Goal: Information Seeking & Learning: Find specific fact

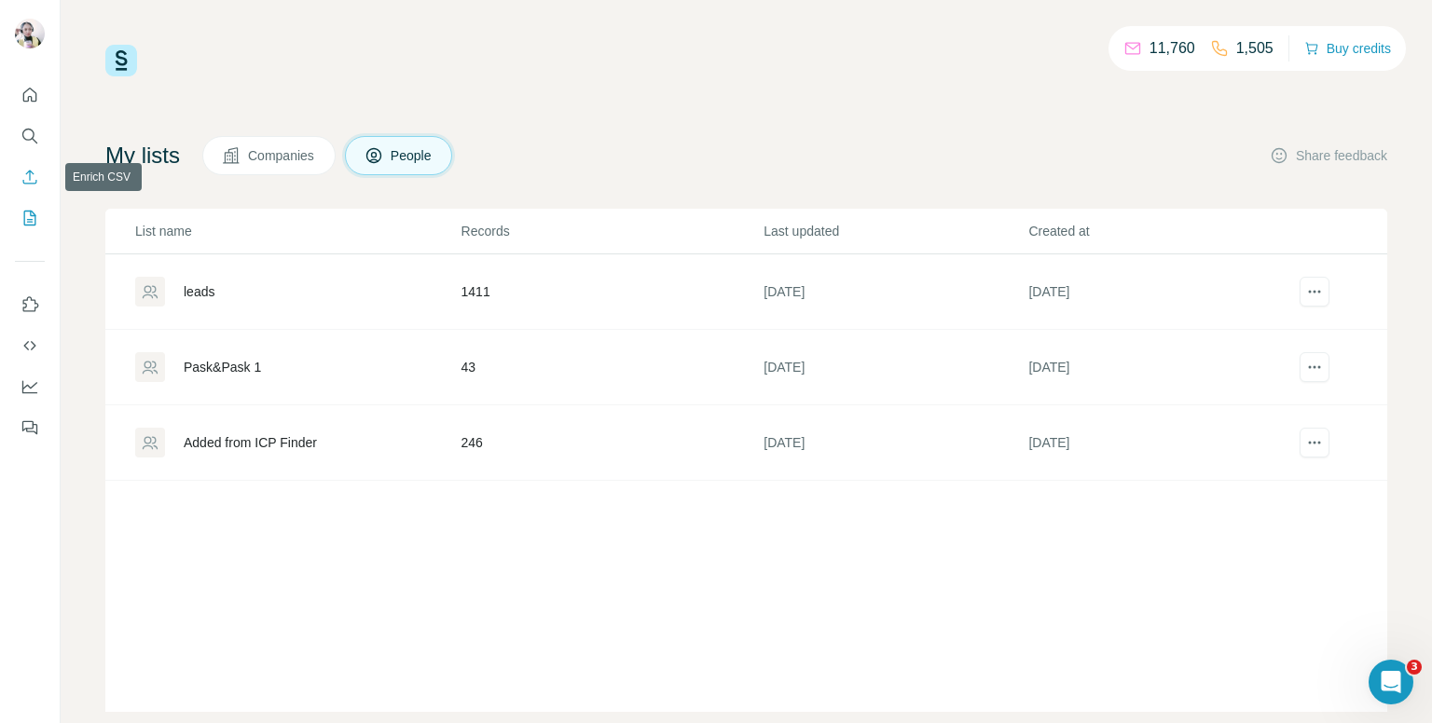
drag, startPoint x: 22, startPoint y: 165, endPoint x: 39, endPoint y: 170, distance: 17.4
click at [22, 165] on button "Enrich CSV" at bounding box center [30, 177] width 30 height 34
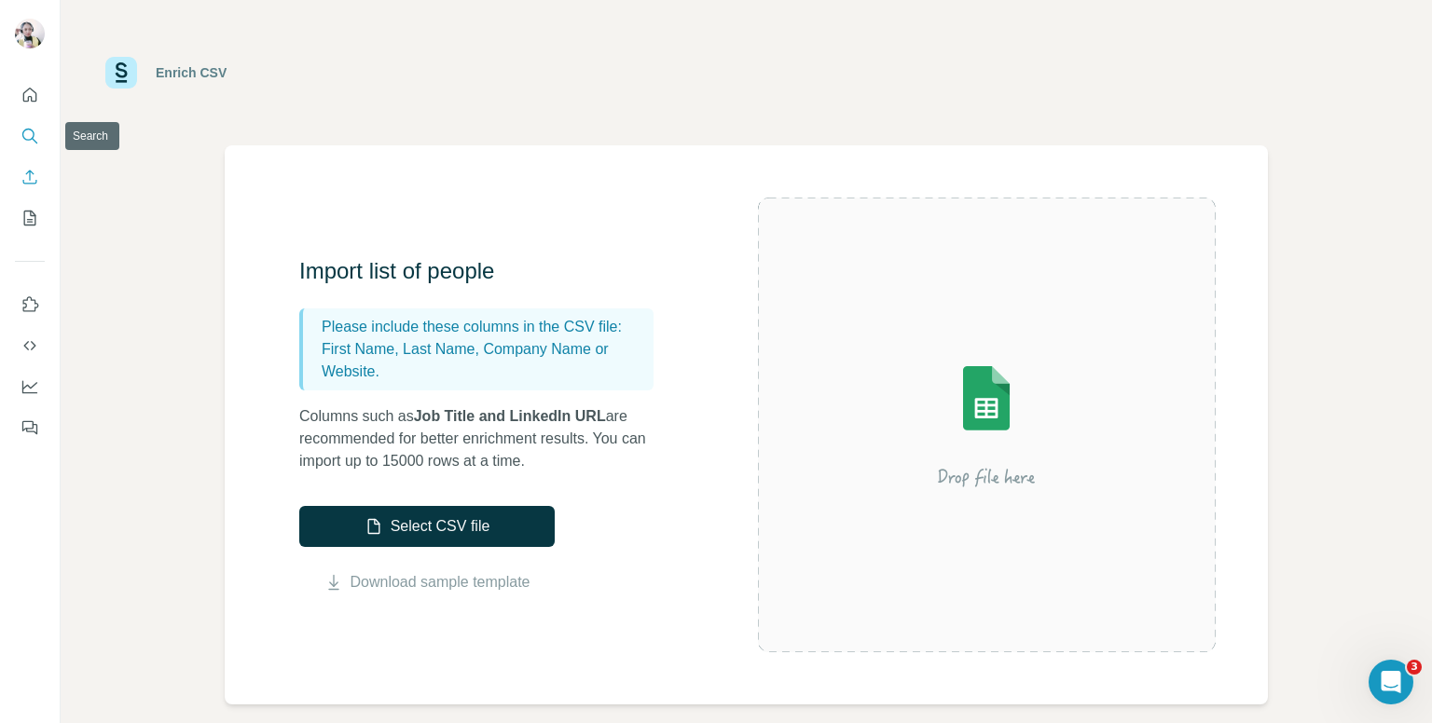
click at [19, 133] on button "Search" at bounding box center [30, 136] width 30 height 34
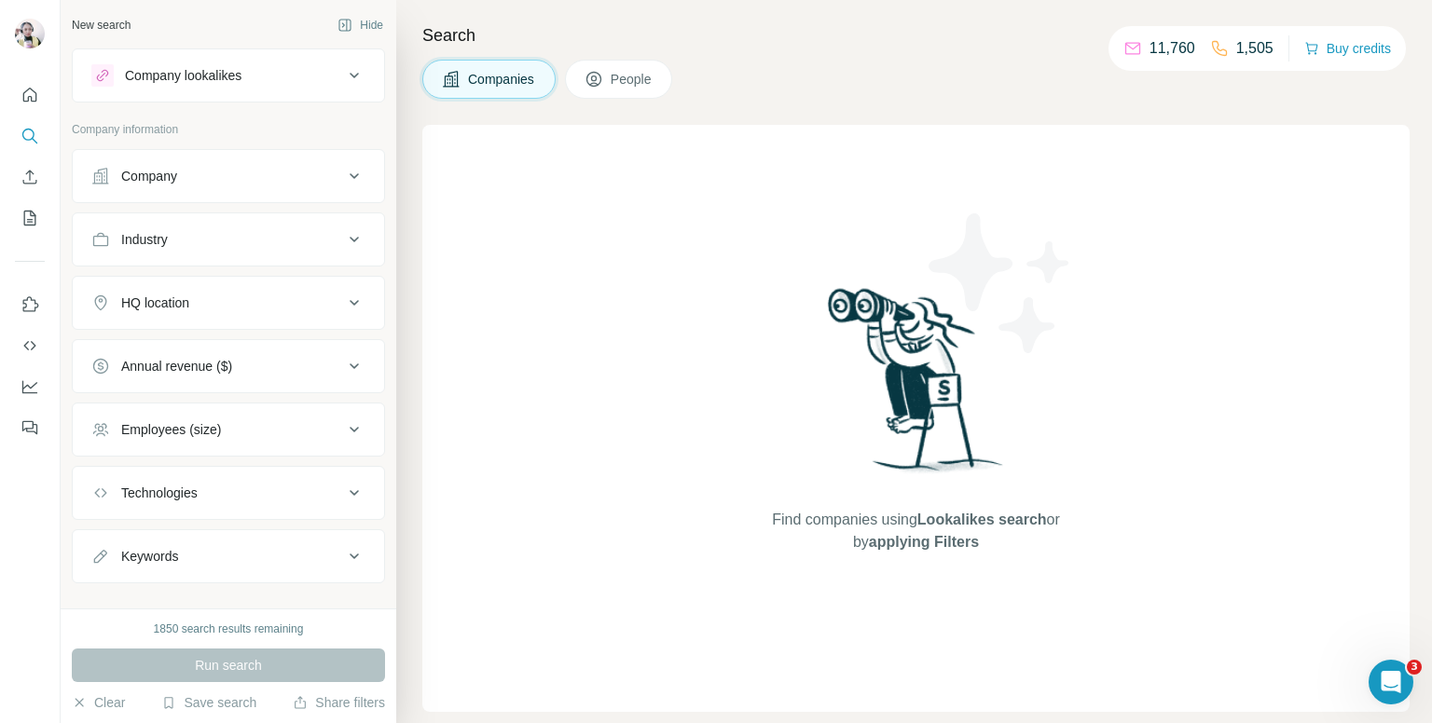
click at [202, 177] on div "Company" at bounding box center [217, 176] width 252 height 19
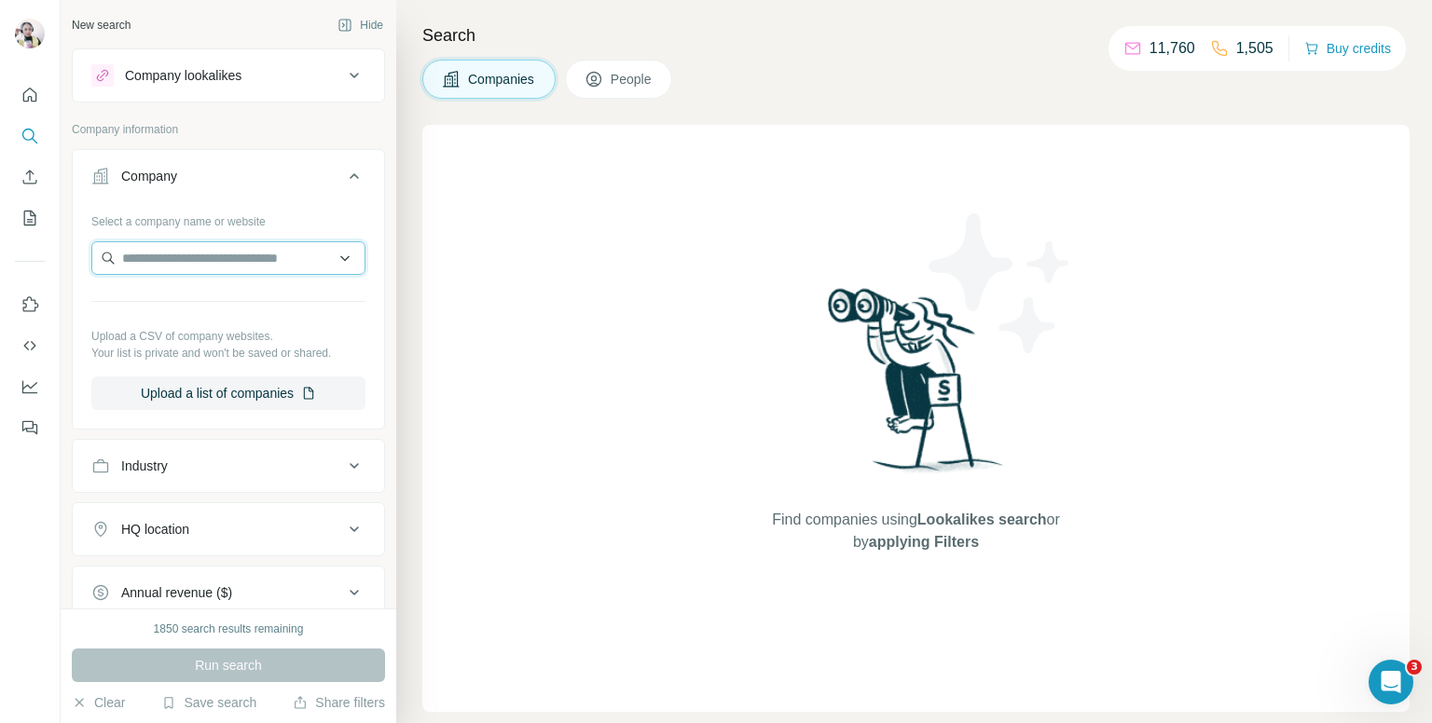
click at [224, 260] on input "text" at bounding box center [228, 258] width 274 height 34
drag, startPoint x: 224, startPoint y: 260, endPoint x: 418, endPoint y: 110, distance: 245.2
click at [418, 110] on div "Search Companies People Find companies using Lookalikes search or by applying F…" at bounding box center [914, 361] width 1036 height 723
click at [343, 167] on icon at bounding box center [354, 176] width 22 height 22
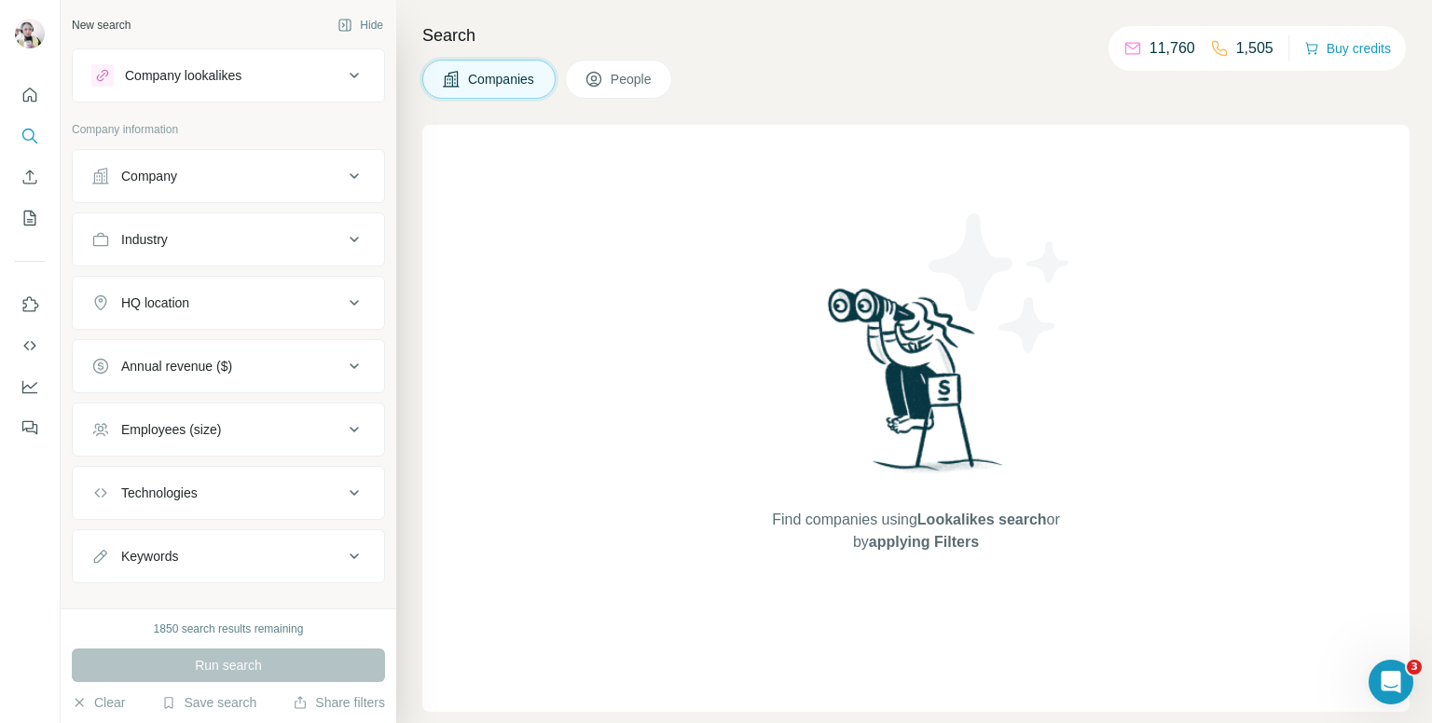
click at [156, 236] on div "Industry" at bounding box center [144, 239] width 47 height 19
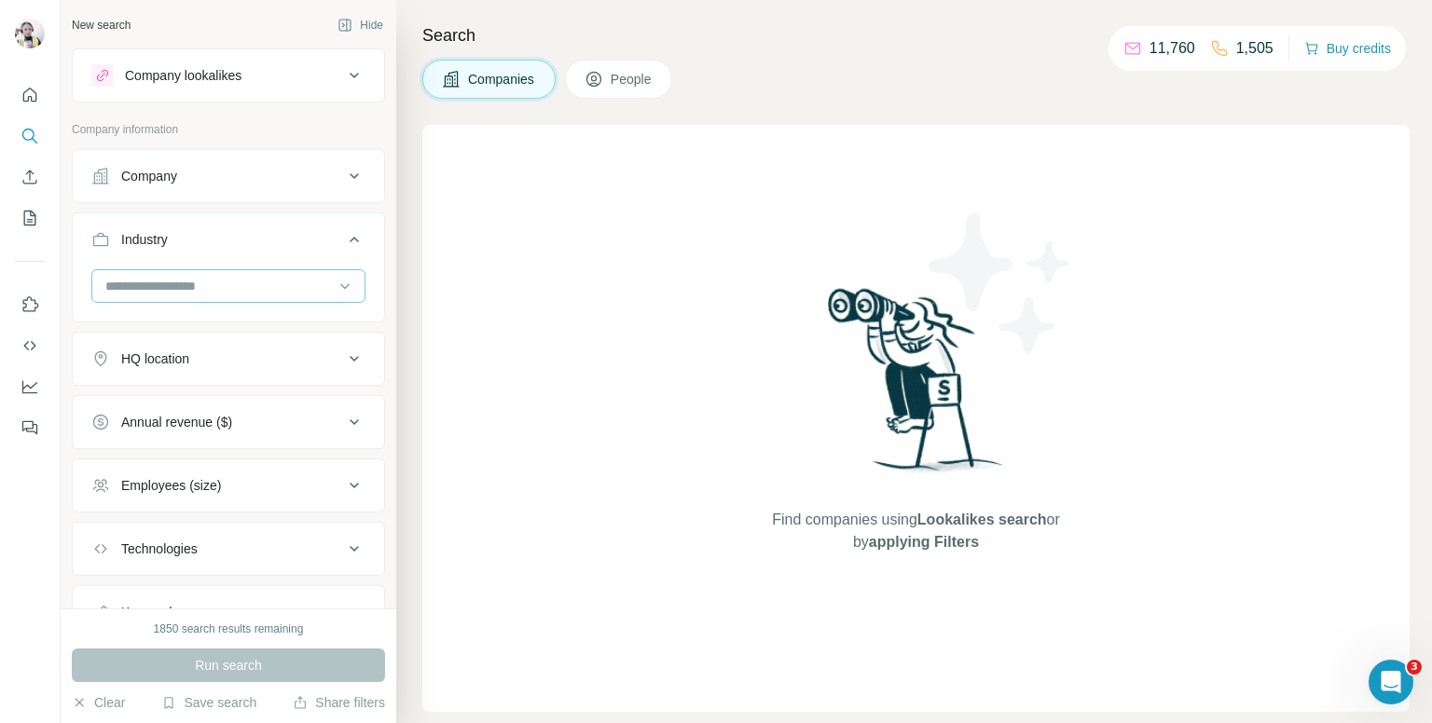
click at [191, 286] on input at bounding box center [218, 286] width 230 height 21
type input "******"
click at [165, 331] on p "Construction" at bounding box center [144, 327] width 74 height 19
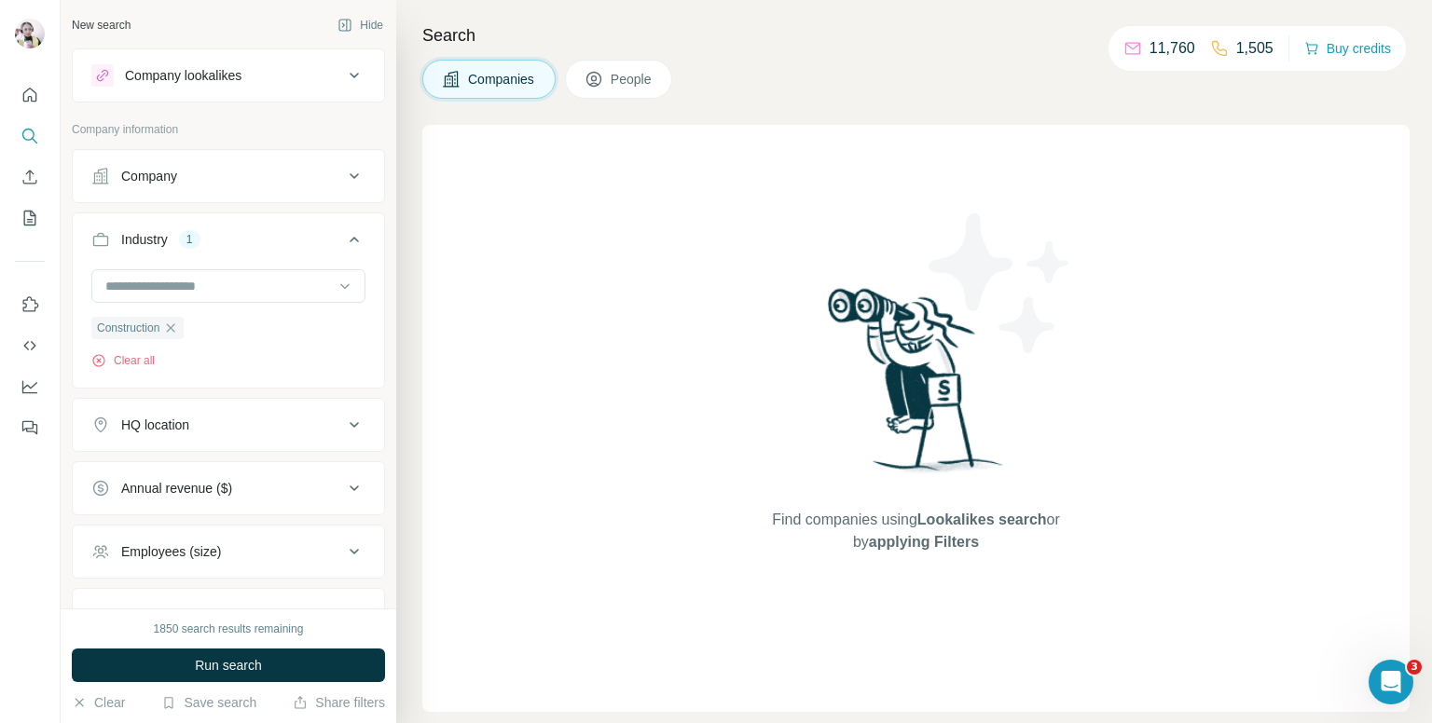
click at [172, 416] on div "HQ location" at bounding box center [155, 425] width 68 height 19
click at [201, 474] on input "text" at bounding box center [228, 472] width 274 height 34
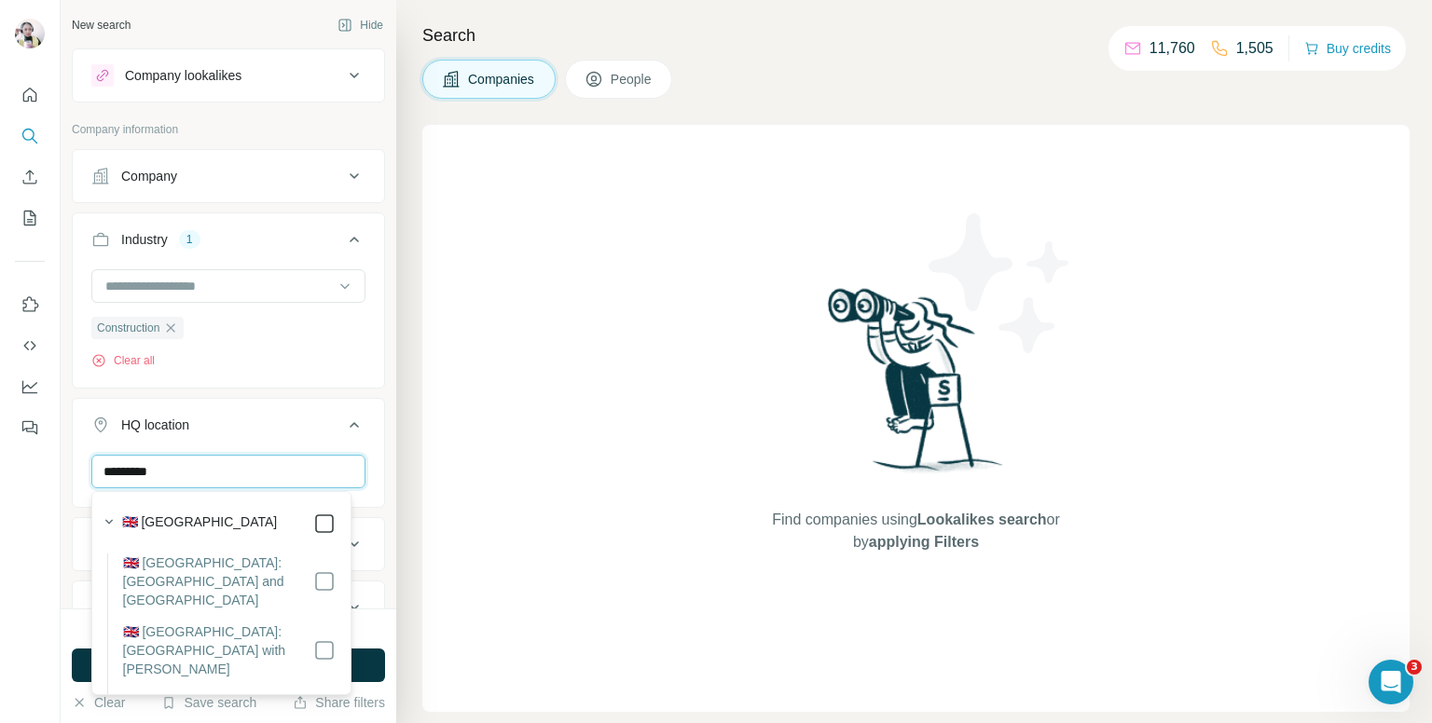
type input "*********"
click at [343, 420] on icon at bounding box center [354, 425] width 22 height 22
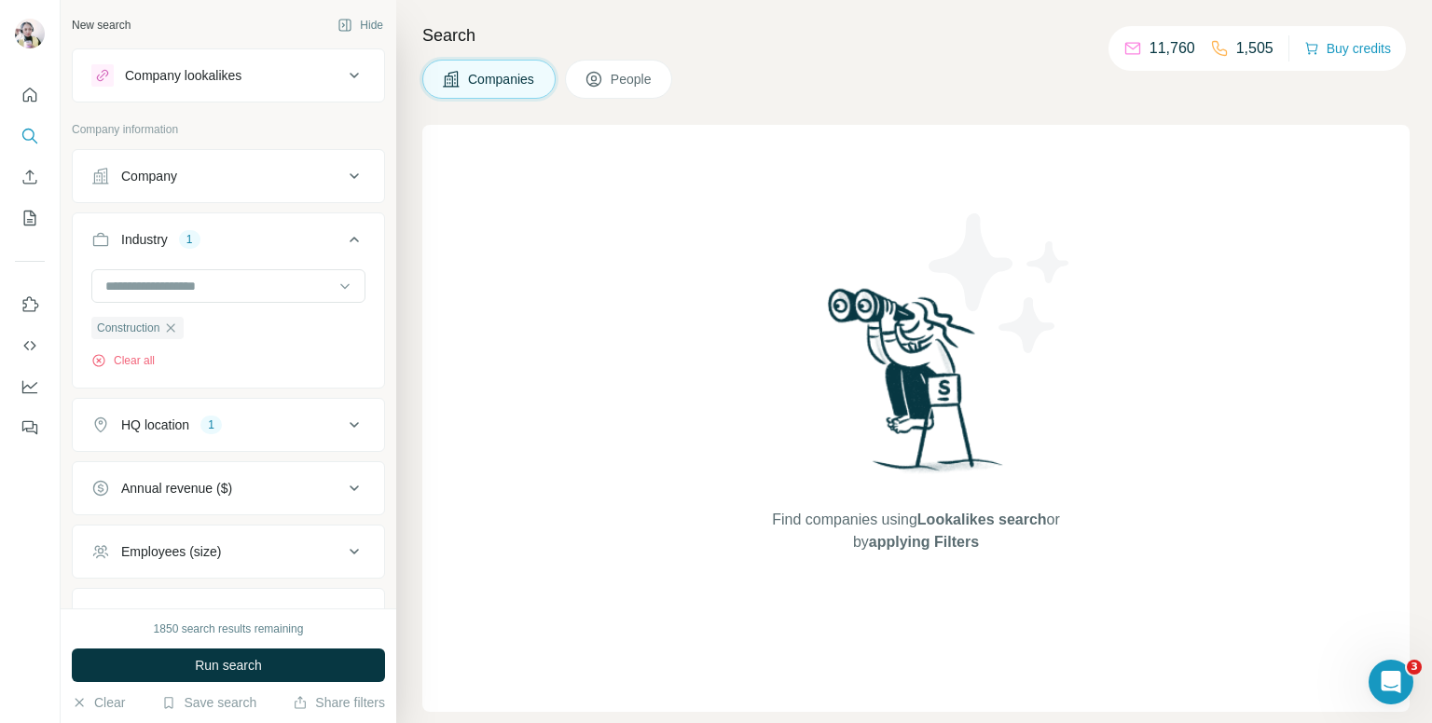
drag, startPoint x: 247, startPoint y: 474, endPoint x: 242, endPoint y: 495, distance: 21.0
click at [246, 478] on button "Annual revenue ($)" at bounding box center [228, 488] width 311 height 45
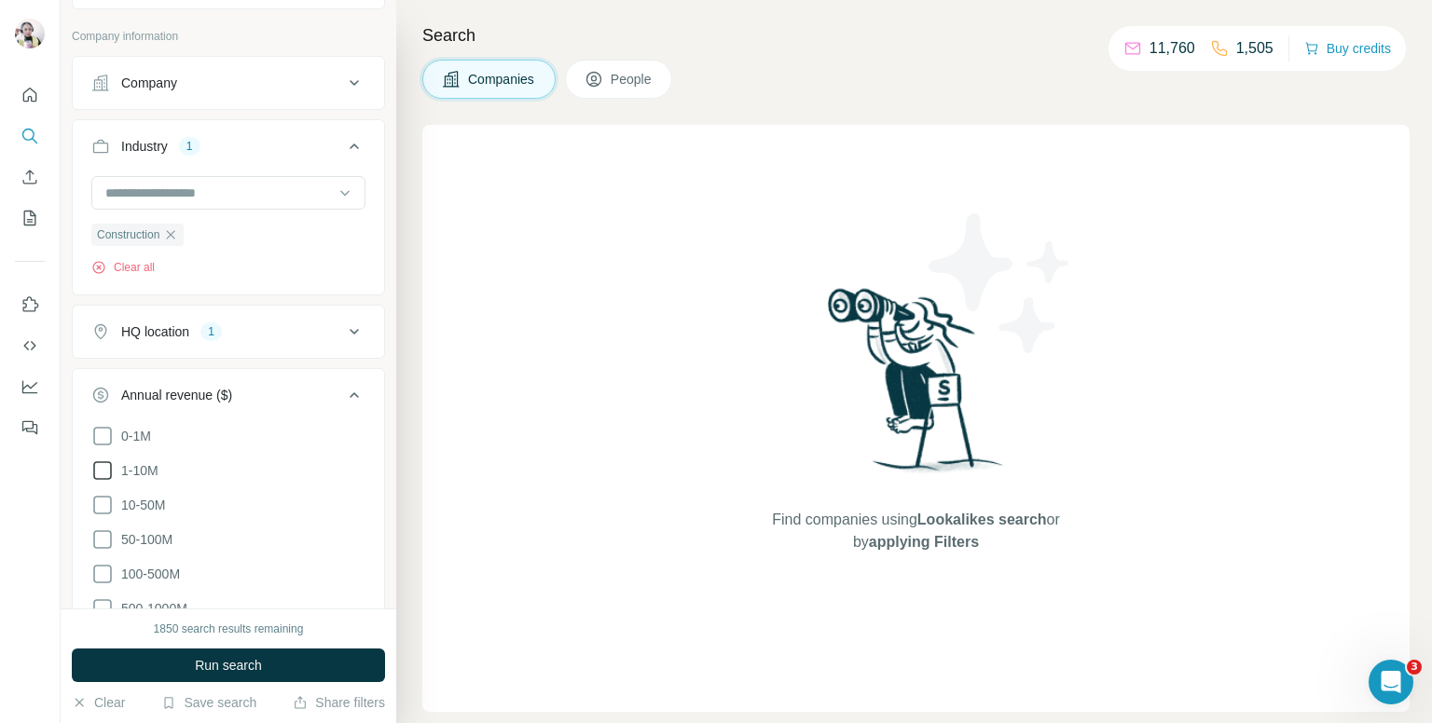
click at [108, 469] on icon at bounding box center [102, 471] width 22 height 22
click at [105, 497] on icon at bounding box center [102, 505] width 22 height 22
click at [343, 398] on icon at bounding box center [354, 395] width 22 height 22
click at [253, 462] on div "Employees (size)" at bounding box center [217, 458] width 252 height 19
click at [110, 565] on icon at bounding box center [102, 568] width 19 height 19
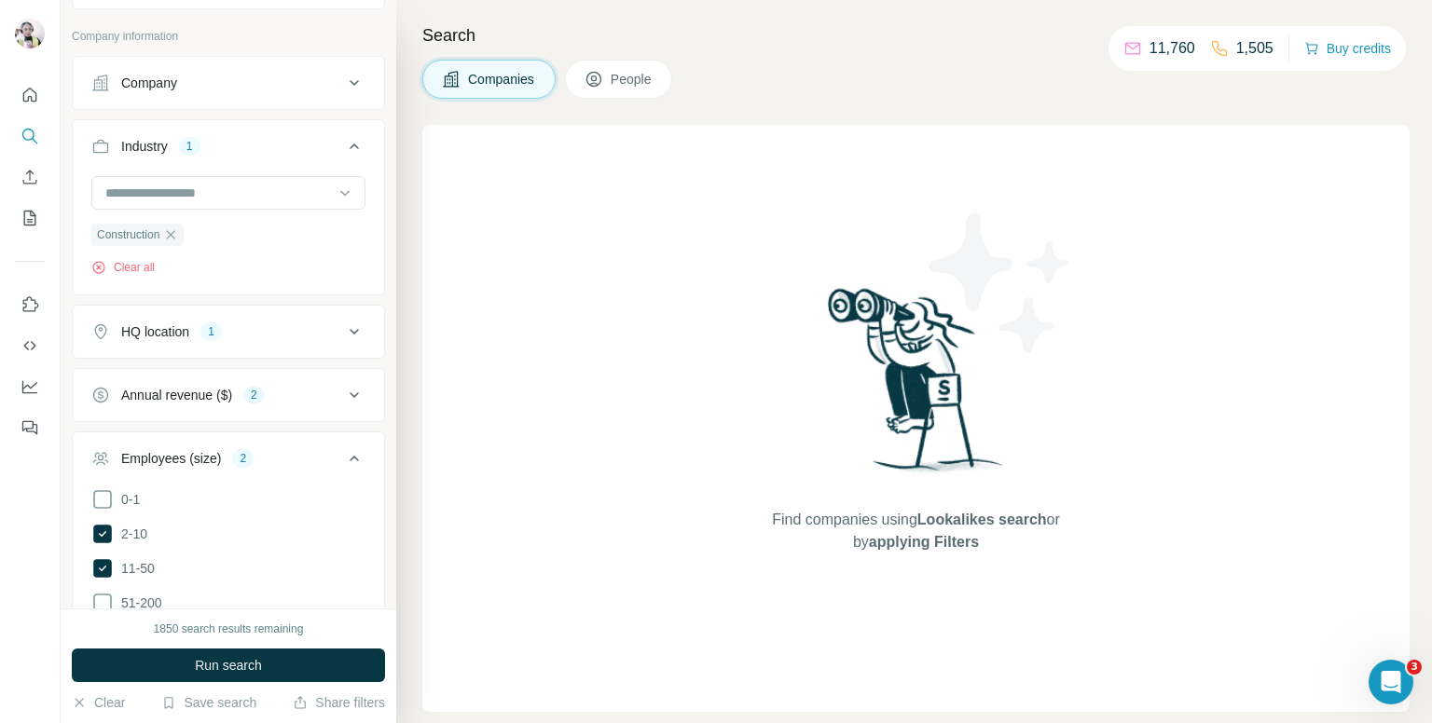
click at [350, 456] on icon at bounding box center [354, 459] width 9 height 6
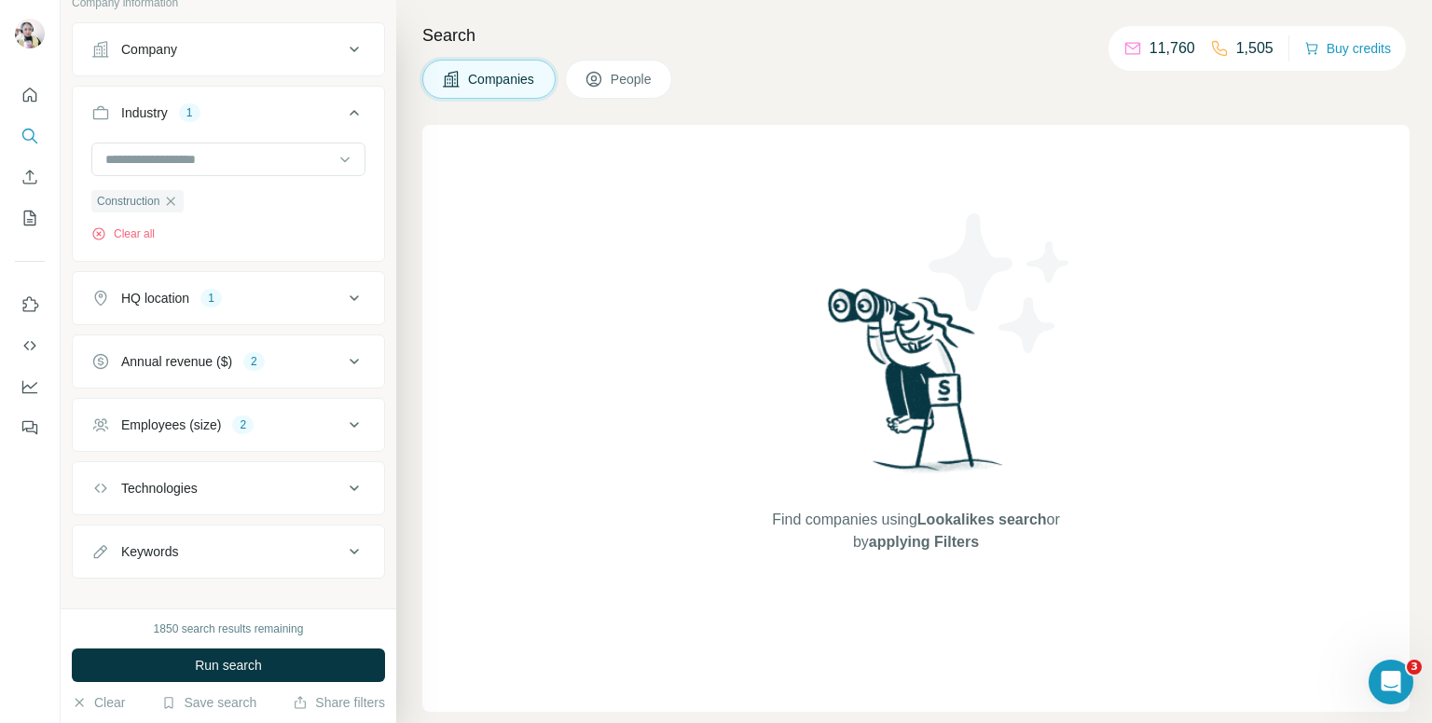
scroll to position [145, 0]
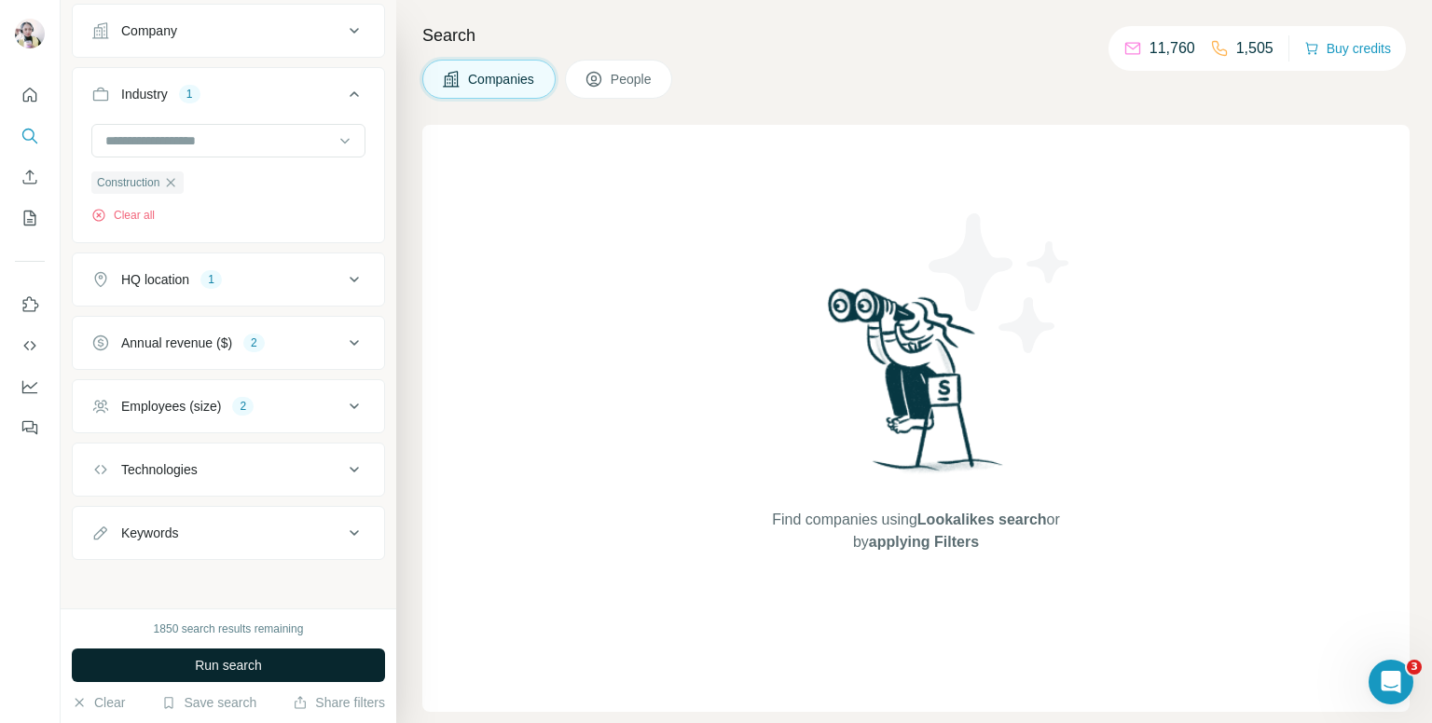
click at [272, 658] on button "Run search" at bounding box center [228, 666] width 313 height 34
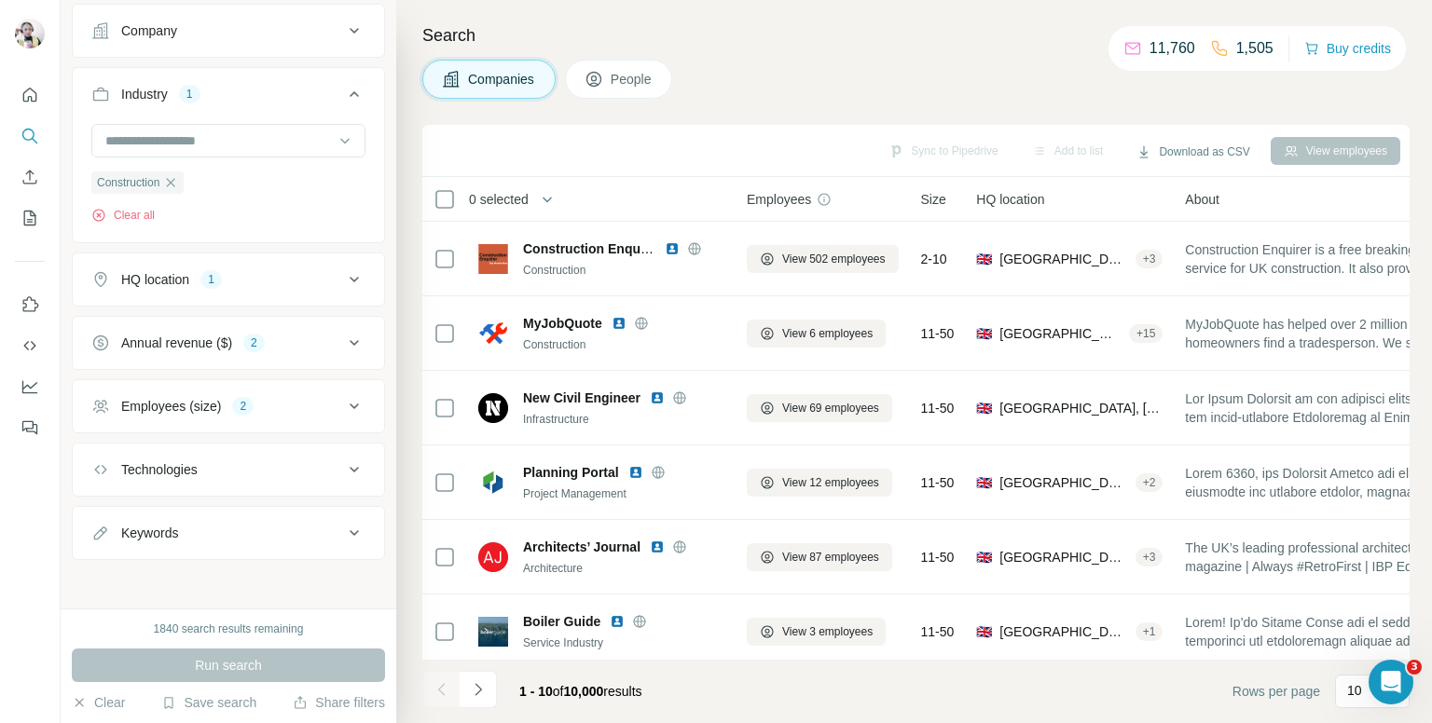
click at [633, 84] on span "People" at bounding box center [632, 79] width 43 height 19
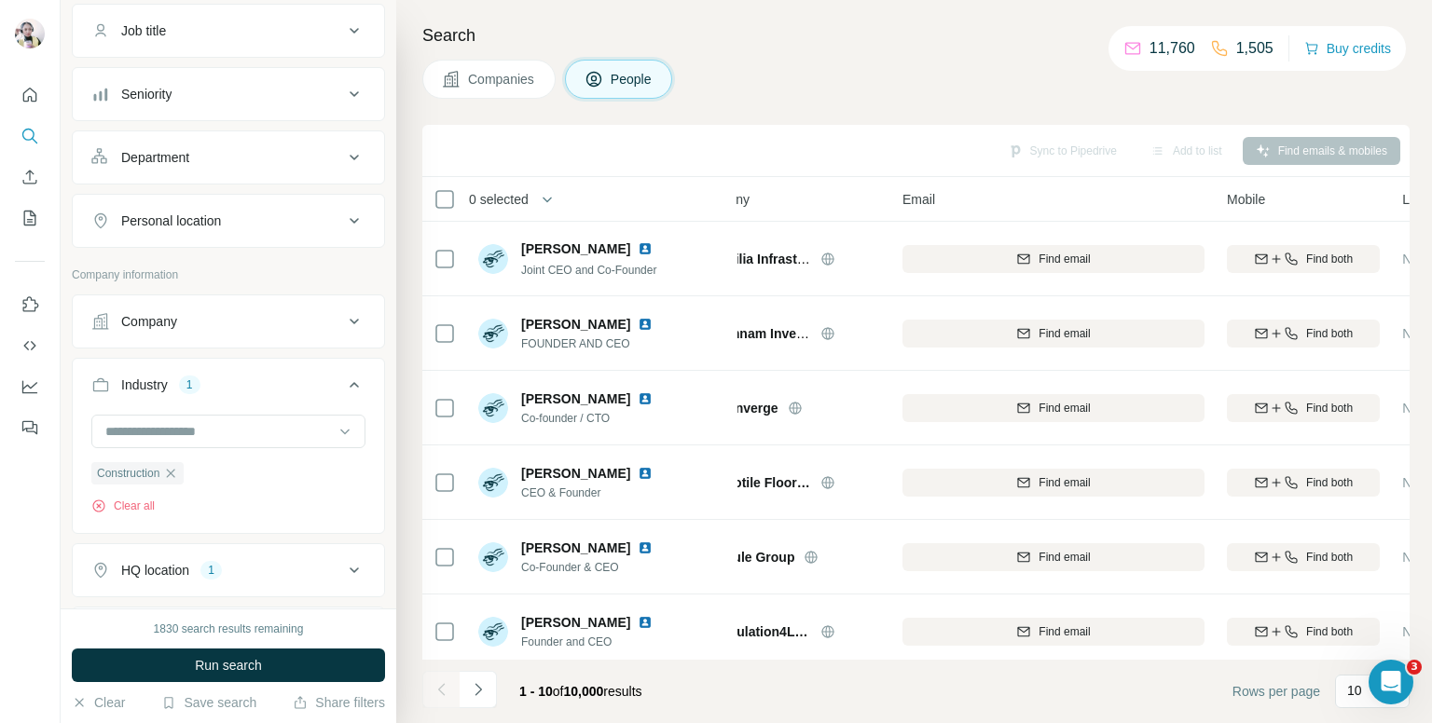
scroll to position [0, 108]
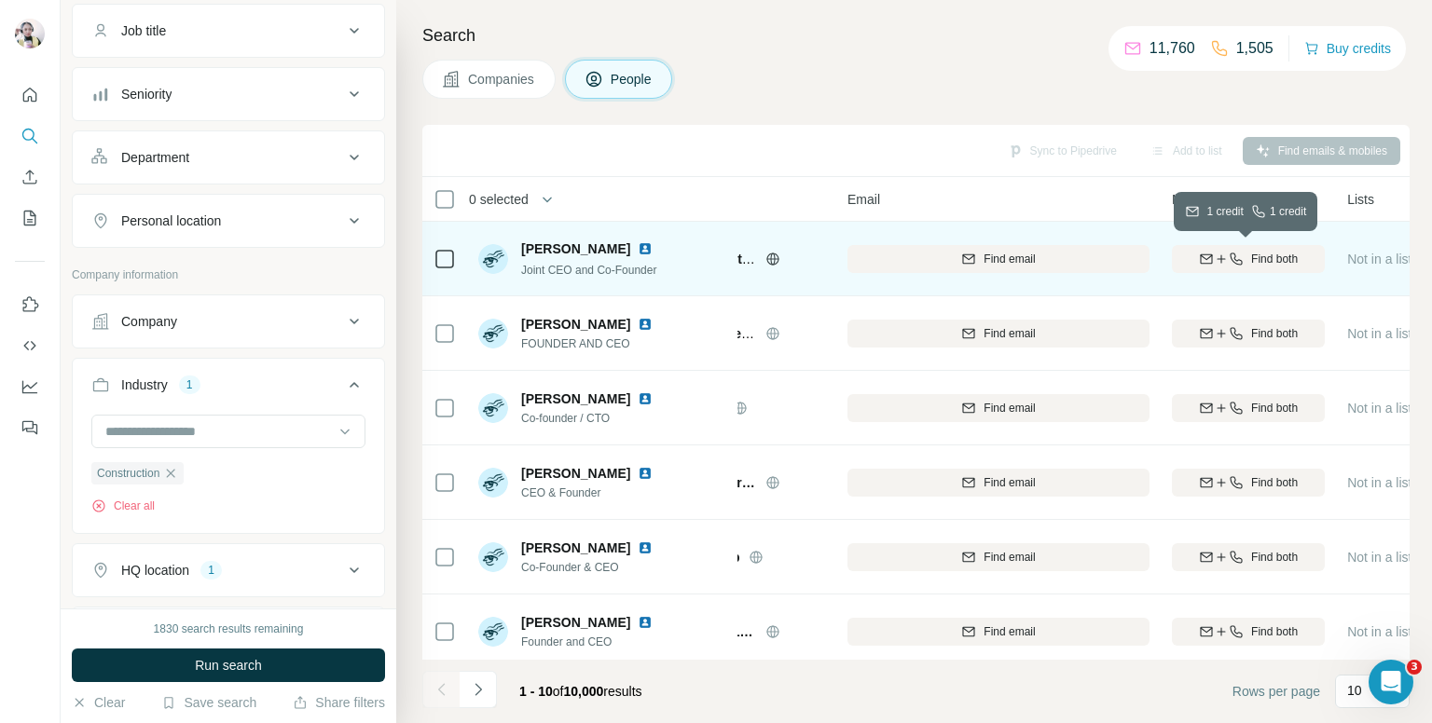
click at [1209, 258] on icon "button" at bounding box center [1206, 259] width 15 height 15
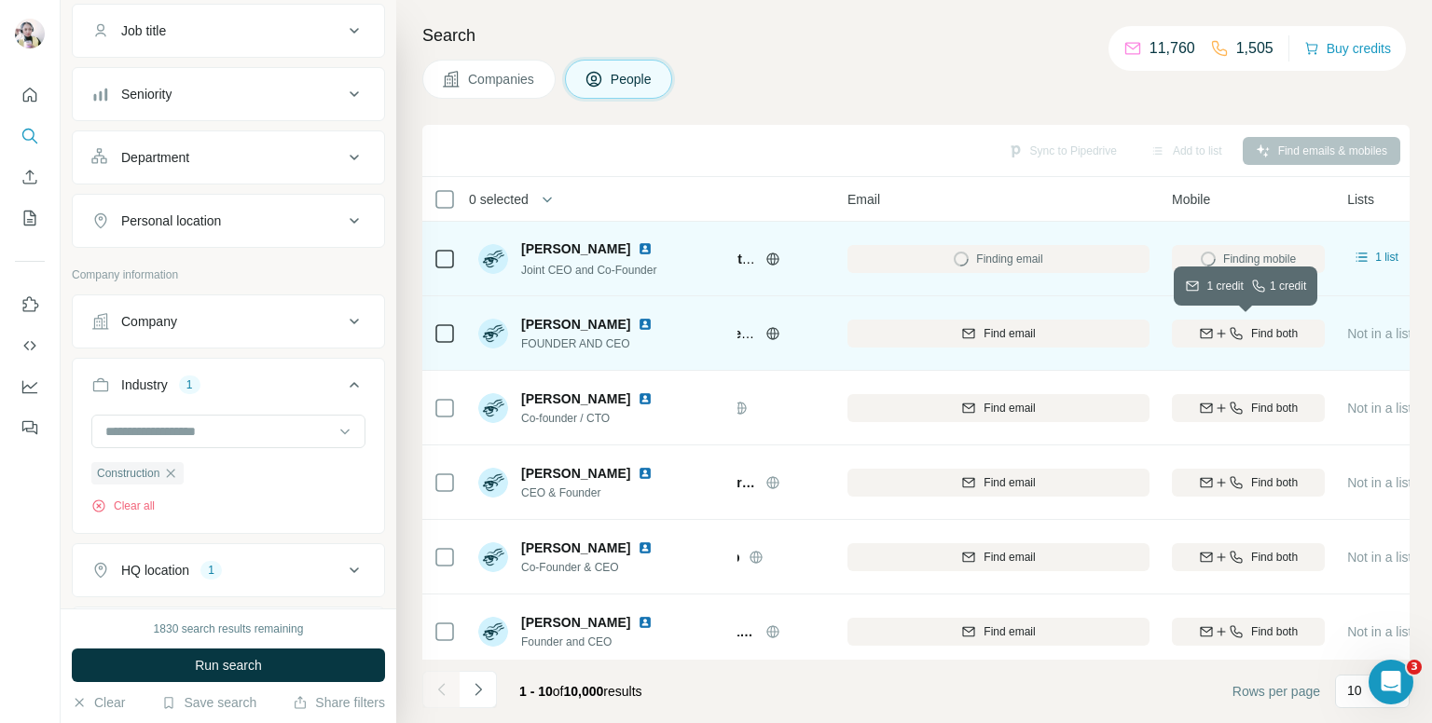
click at [1234, 340] on div "Find both" at bounding box center [1248, 333] width 153 height 17
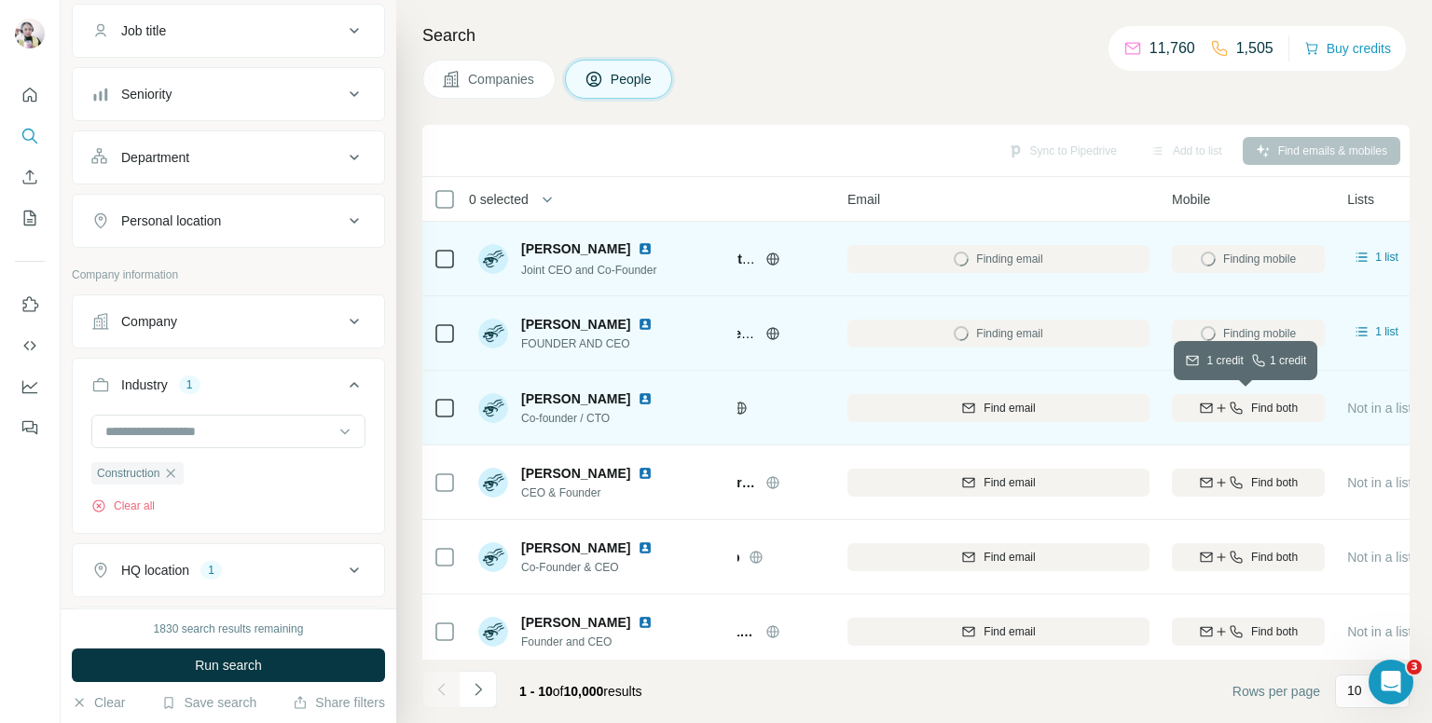
click at [1238, 414] on icon "button" at bounding box center [1236, 408] width 15 height 15
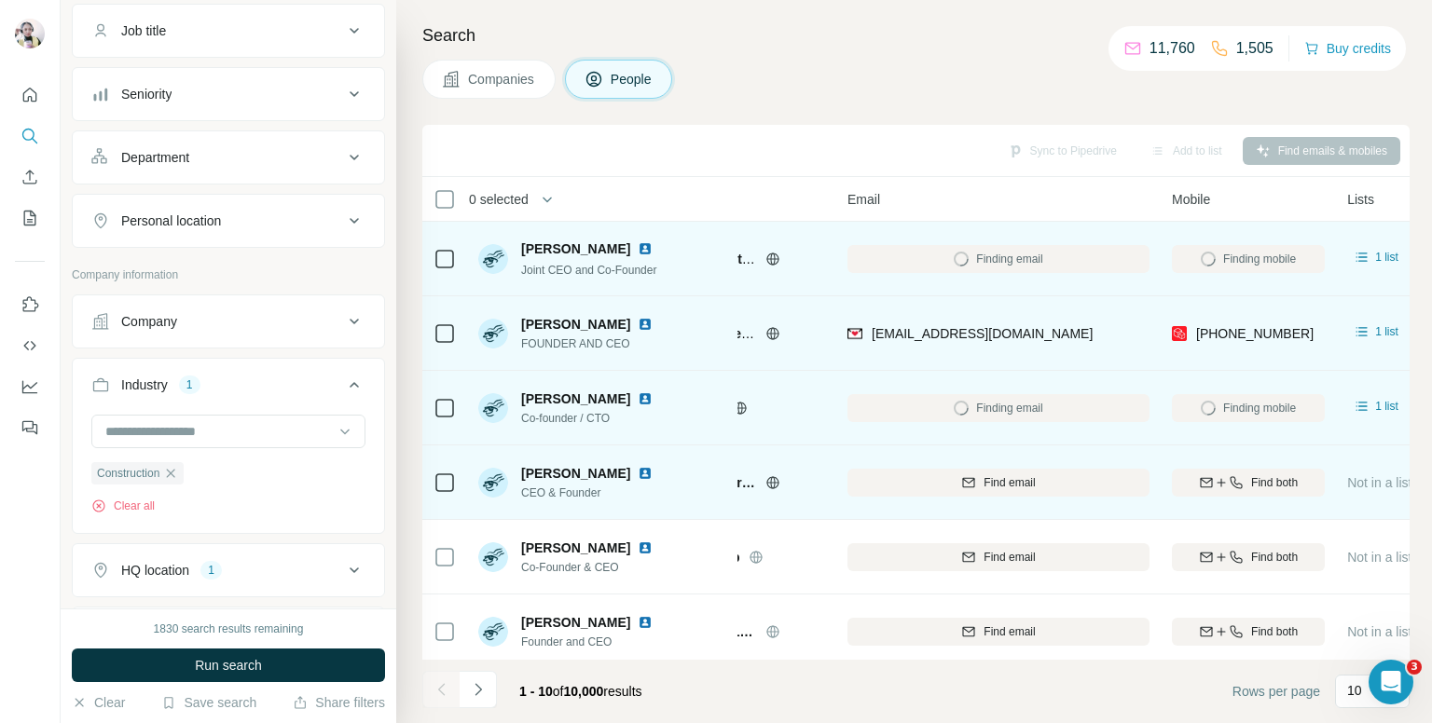
click at [1242, 466] on div "Find both" at bounding box center [1248, 482] width 153 height 51
click at [1256, 504] on div "Find both" at bounding box center [1248, 482] width 153 height 51
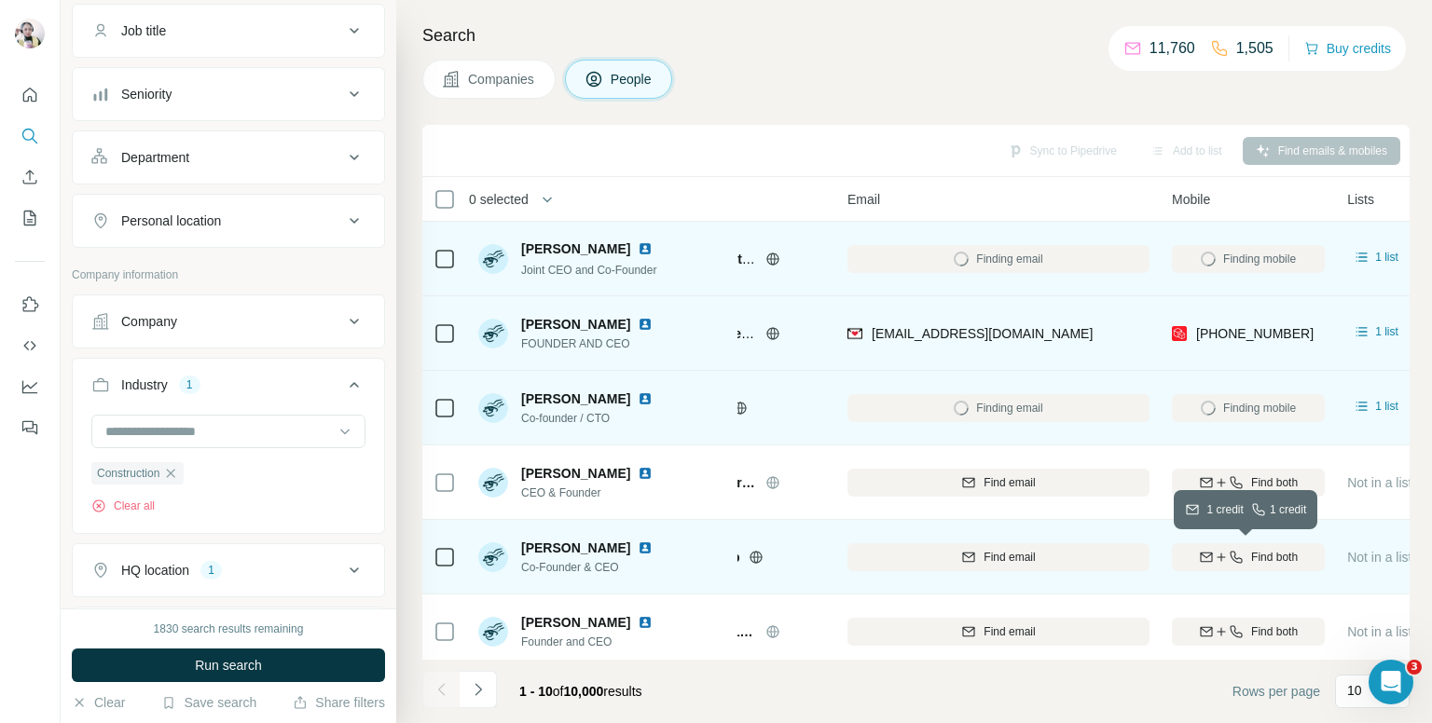
click at [1256, 557] on span "Find both" at bounding box center [1274, 557] width 47 height 17
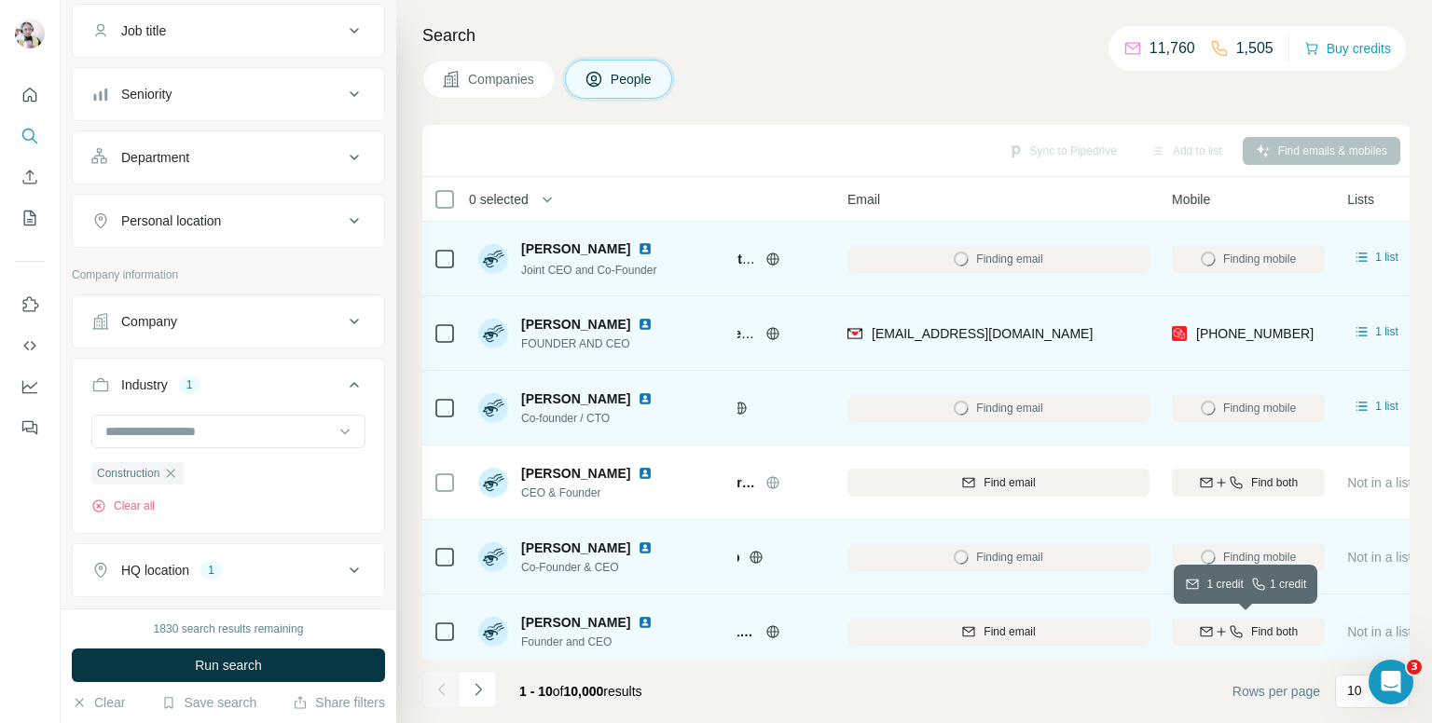
click at [1278, 628] on span "Find both" at bounding box center [1274, 632] width 47 height 17
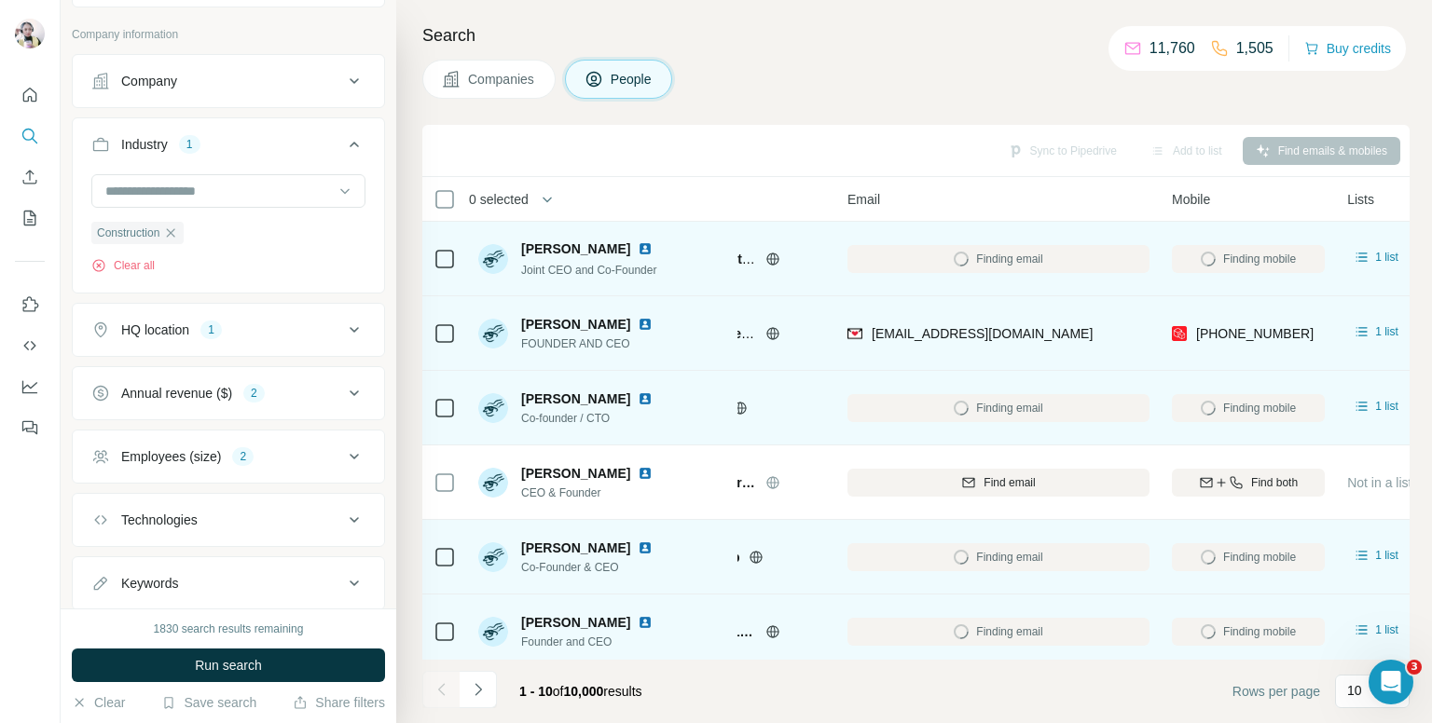
scroll to position [466, 0]
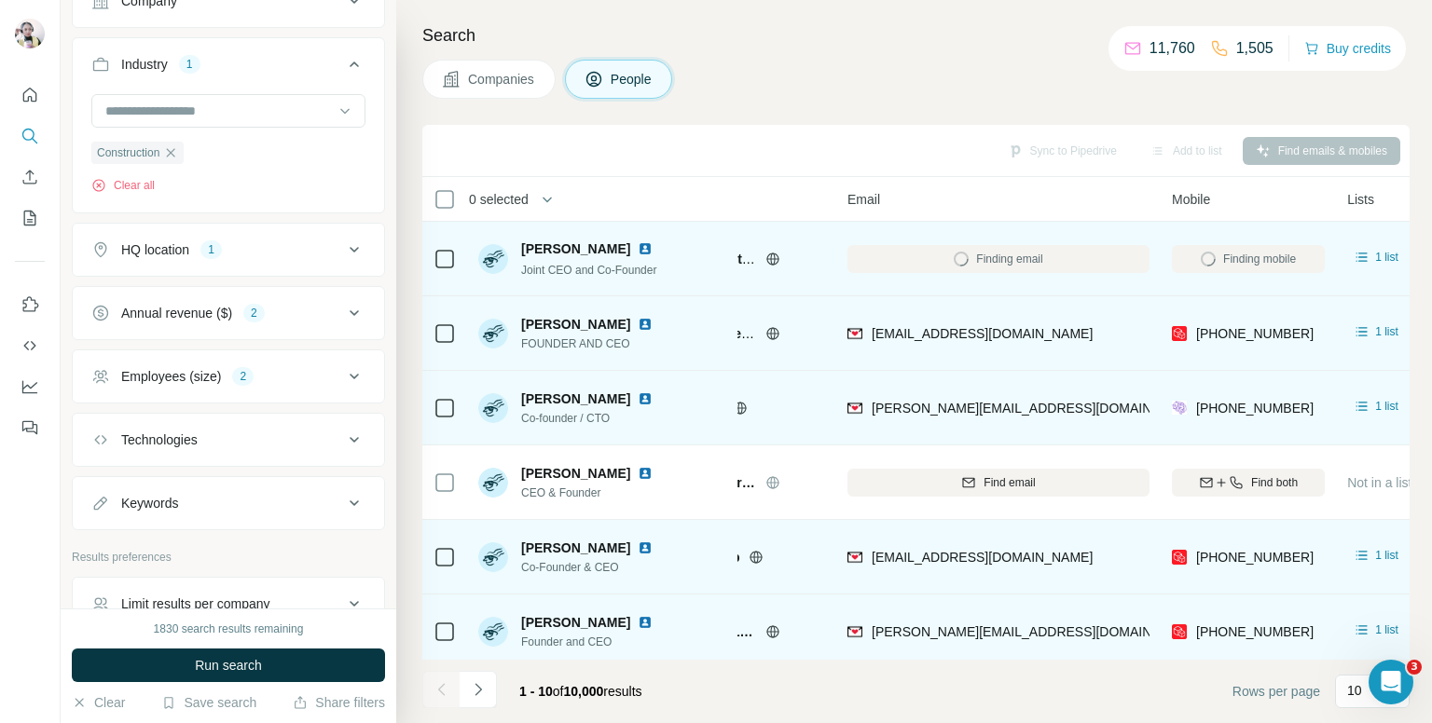
click at [198, 318] on div "Annual revenue ($)" at bounding box center [176, 313] width 111 height 19
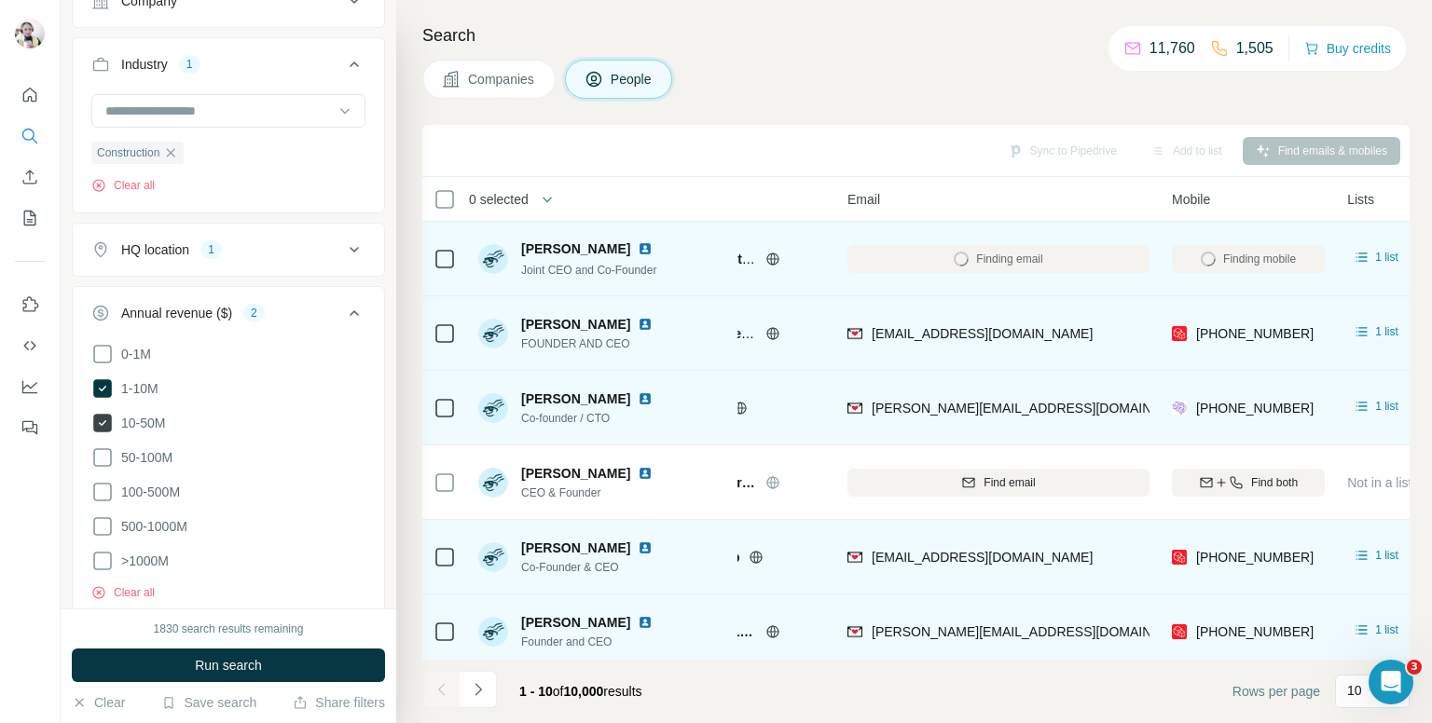
click at [107, 416] on icon at bounding box center [102, 423] width 19 height 19
click at [343, 302] on icon at bounding box center [354, 313] width 22 height 22
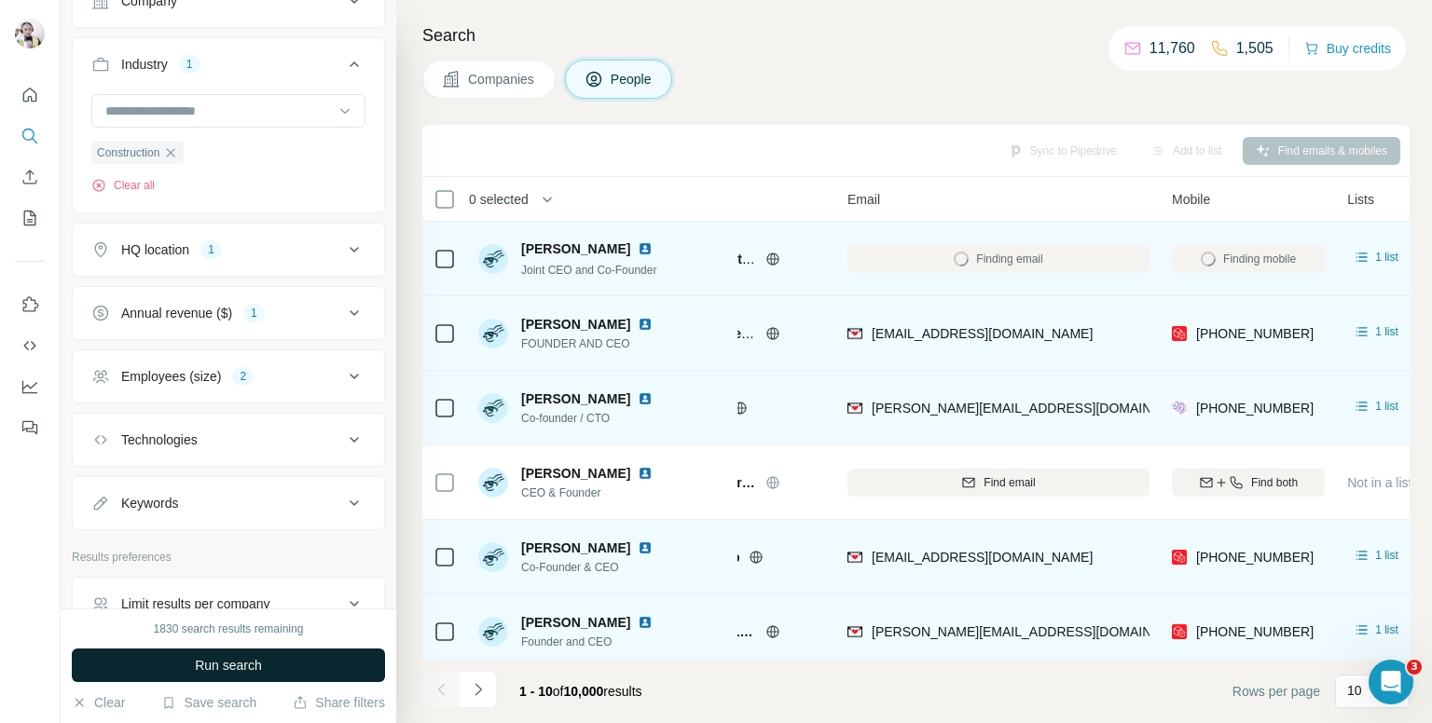
click at [296, 659] on button "Run search" at bounding box center [228, 666] width 313 height 34
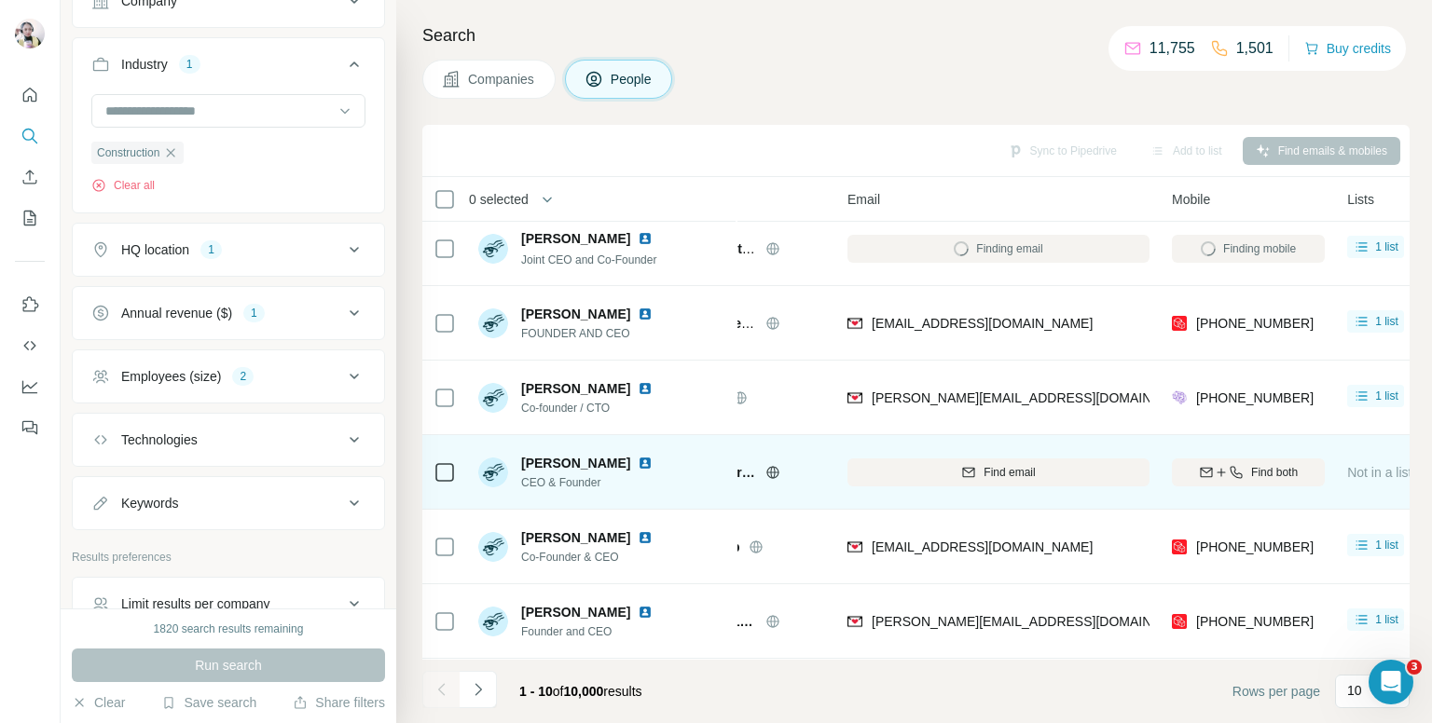
scroll to position [0, 108]
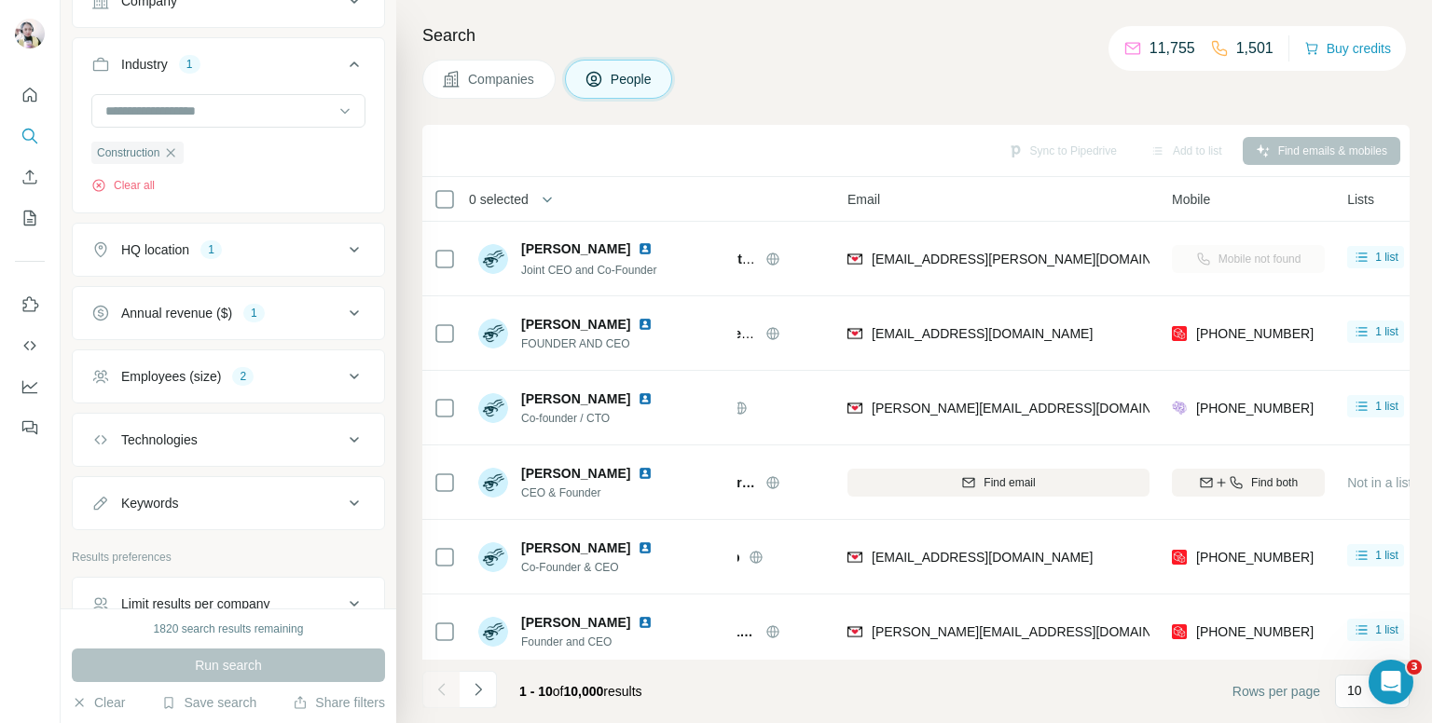
click at [157, 247] on div "HQ location" at bounding box center [155, 250] width 68 height 19
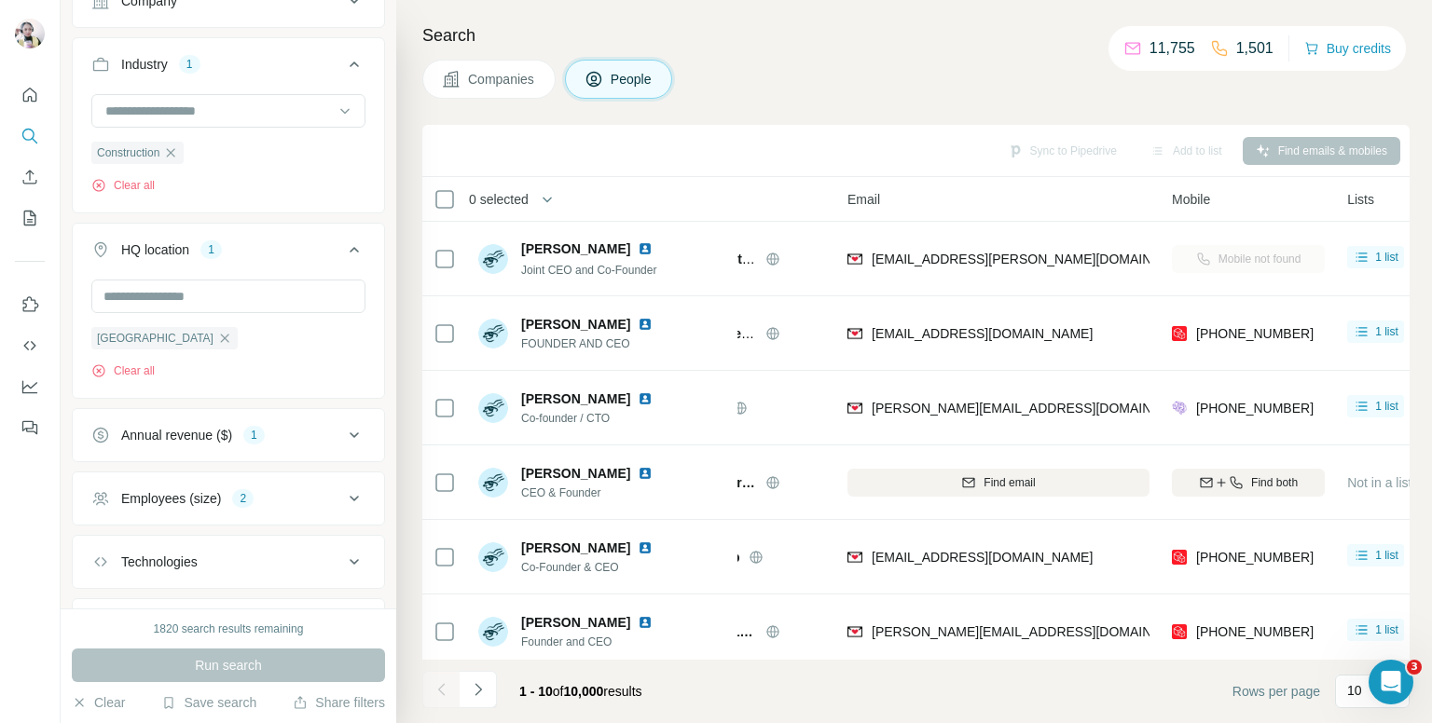
click at [157, 247] on div "HQ location" at bounding box center [155, 250] width 68 height 19
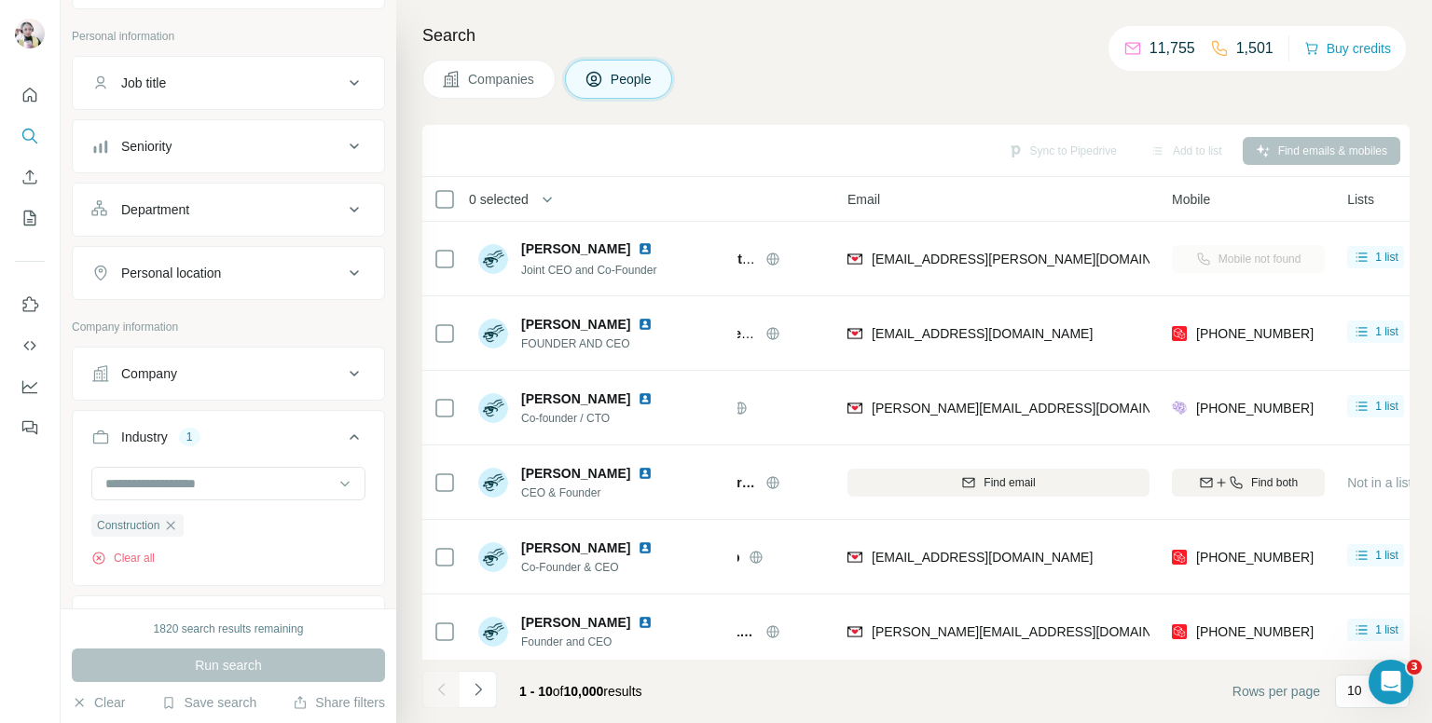
scroll to position [0, 0]
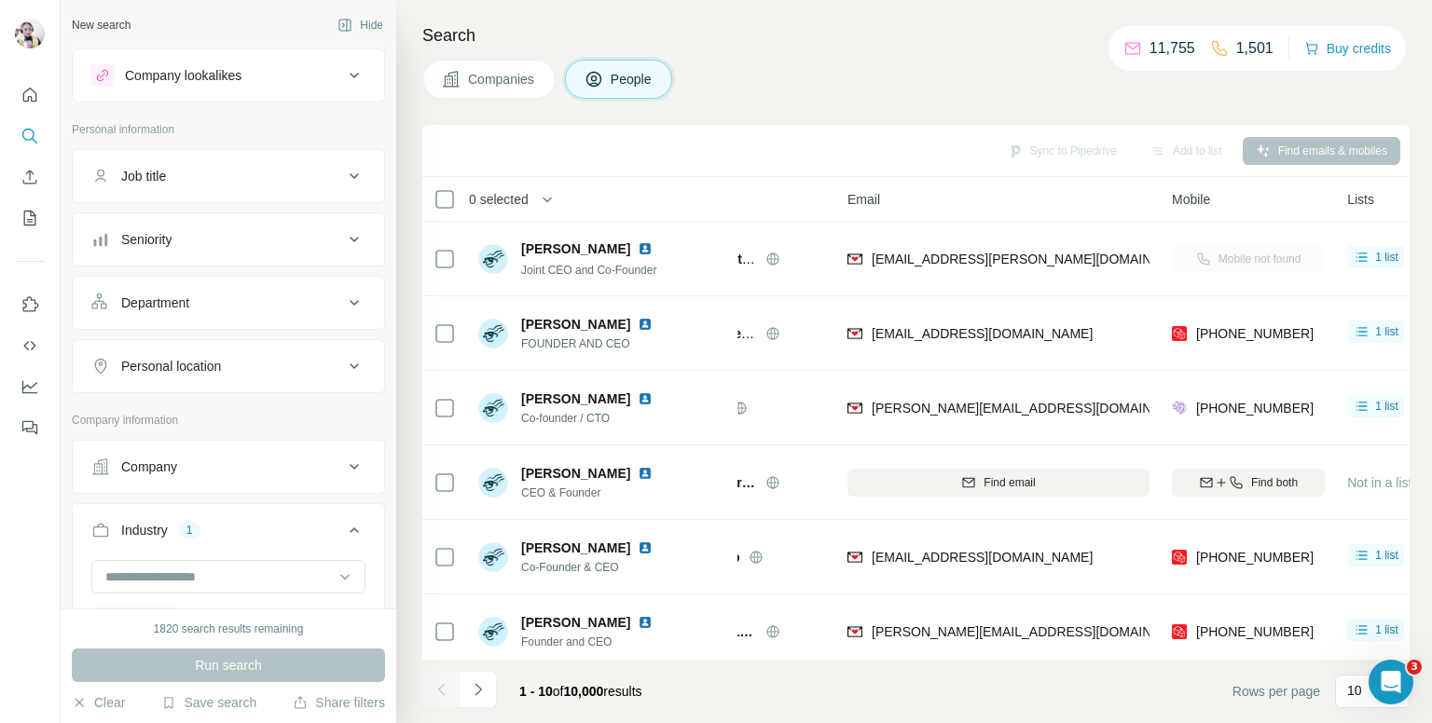
click at [209, 249] on button "Seniority" at bounding box center [228, 239] width 311 height 45
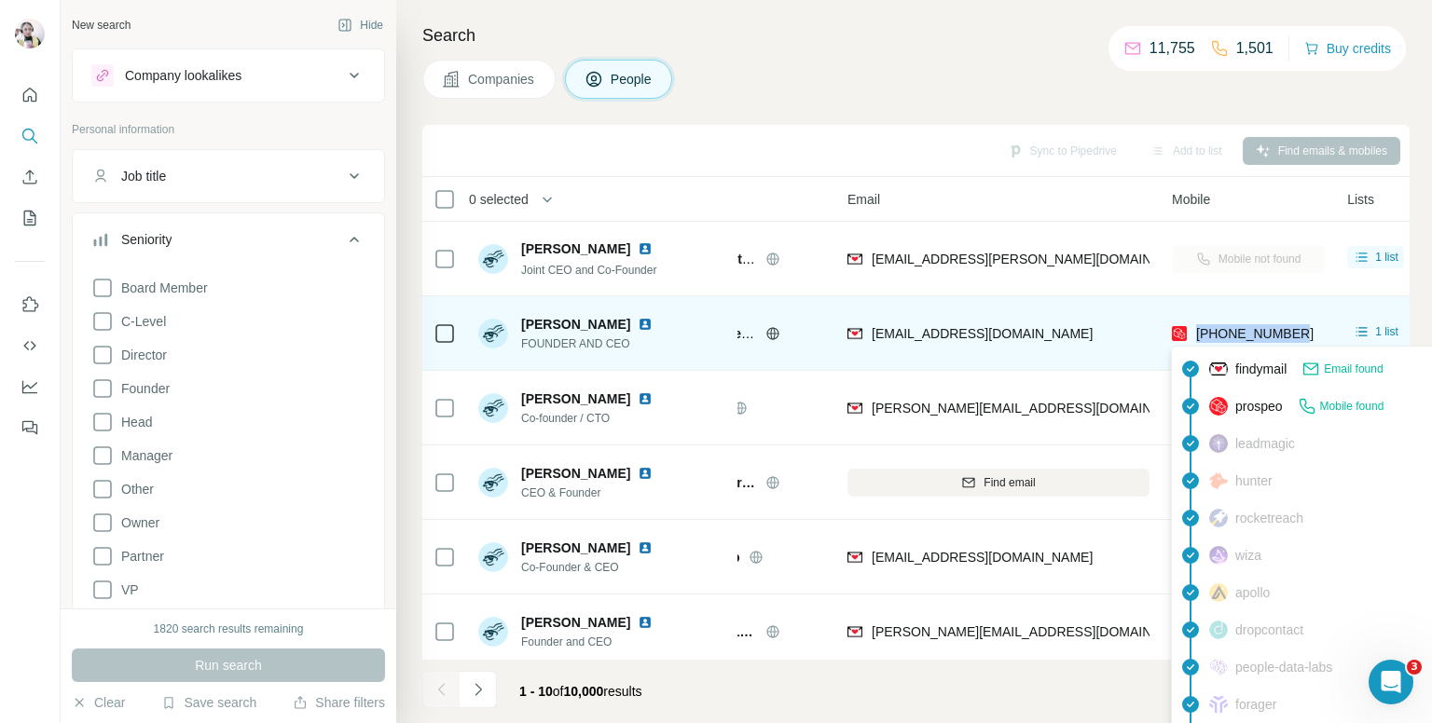
drag, startPoint x: 1299, startPoint y: 333, endPoint x: 1197, endPoint y: 328, distance: 102.6
click at [1197, 328] on div "[PHONE_NUMBER]" at bounding box center [1248, 333] width 153 height 51
copy span "[PHONE_NUMBER]"
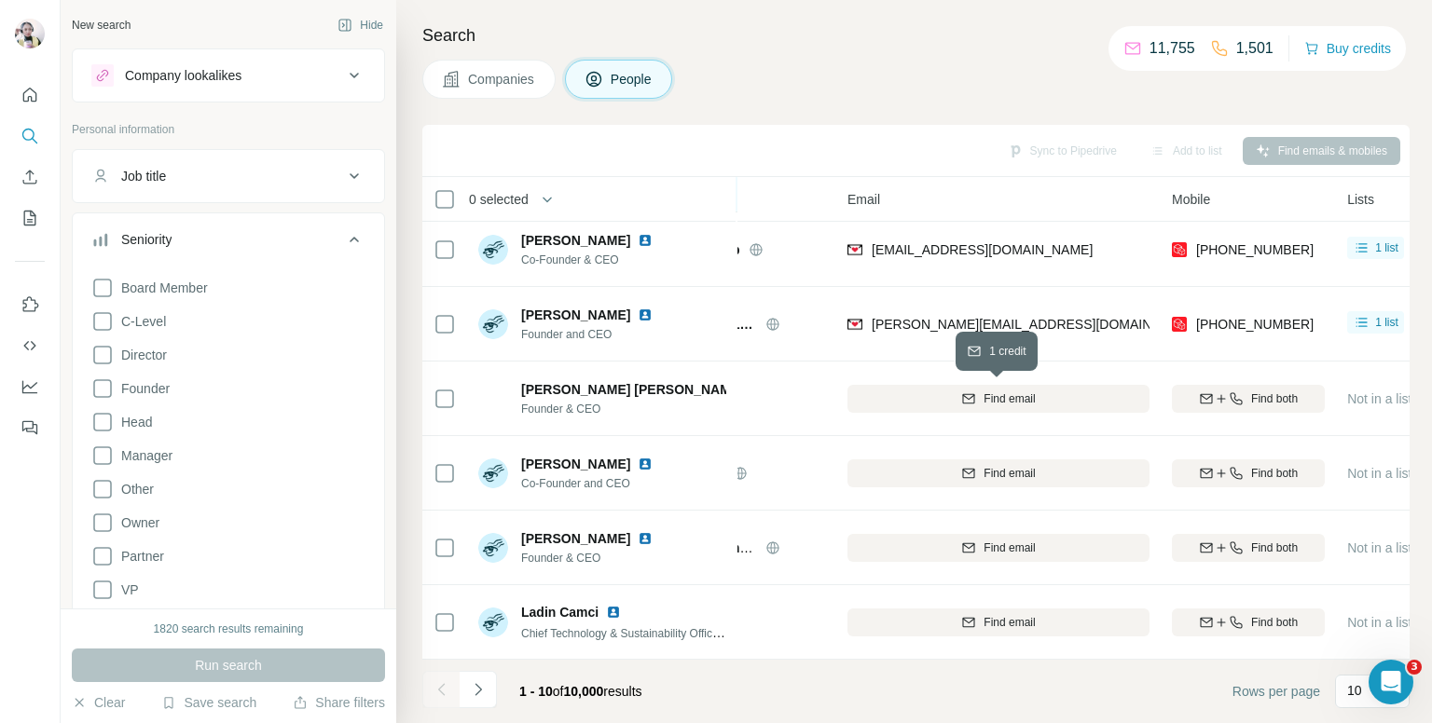
scroll to position [317, 108]
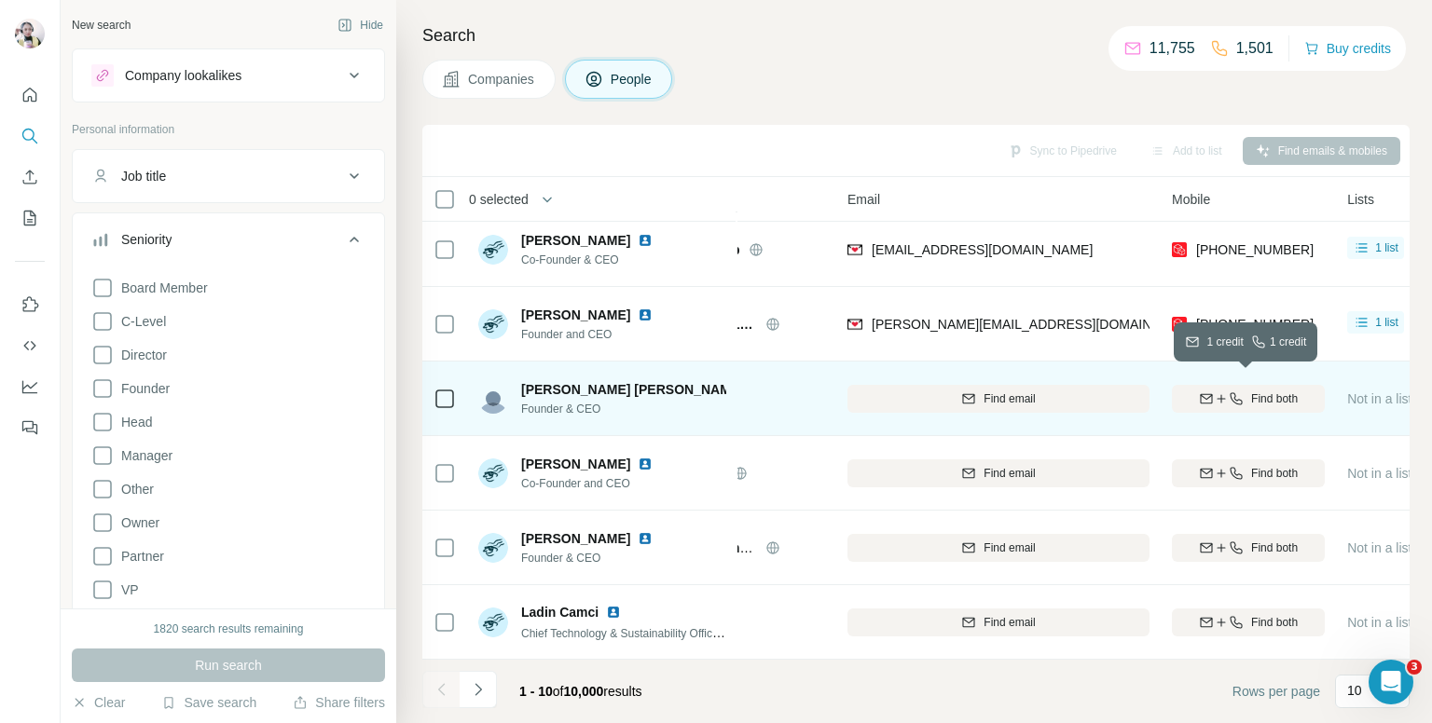
click at [1241, 391] on div "Find both" at bounding box center [1248, 399] width 153 height 17
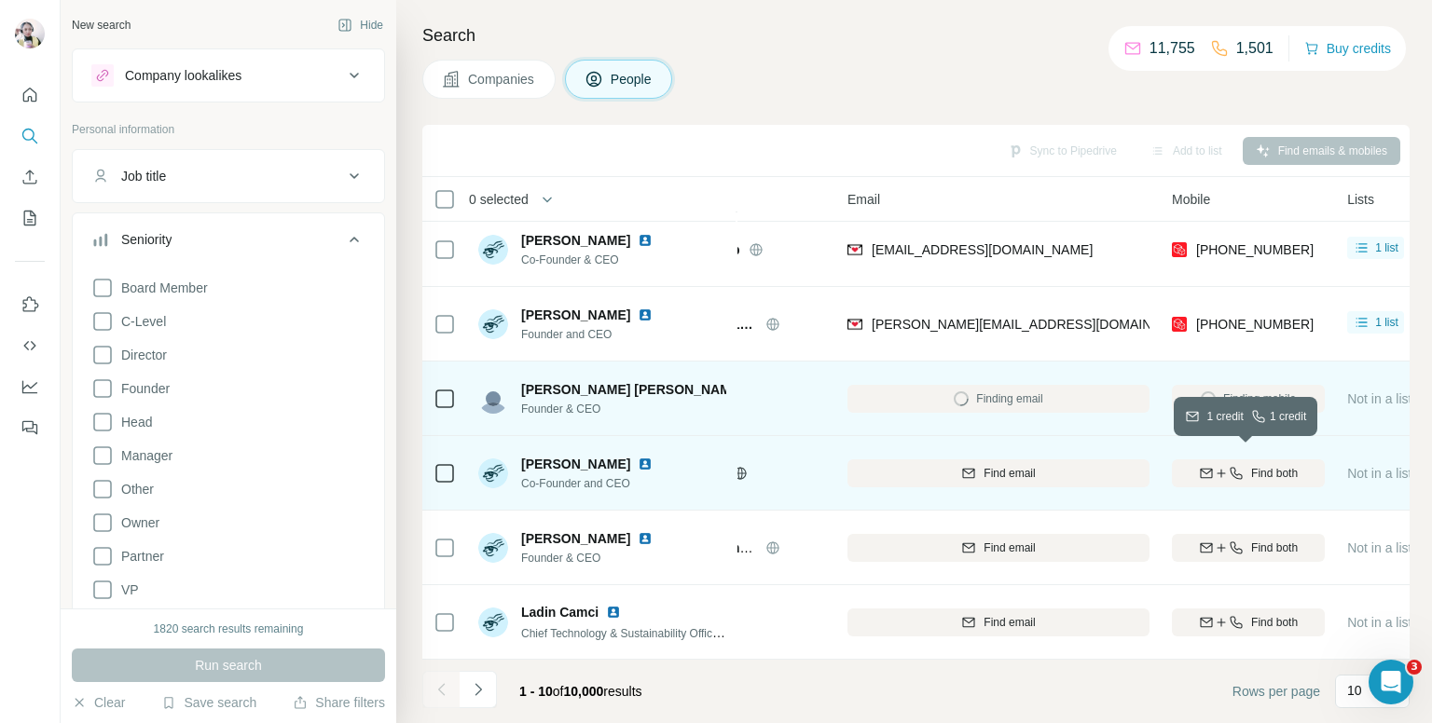
click at [1231, 467] on icon "button" at bounding box center [1236, 473] width 12 height 12
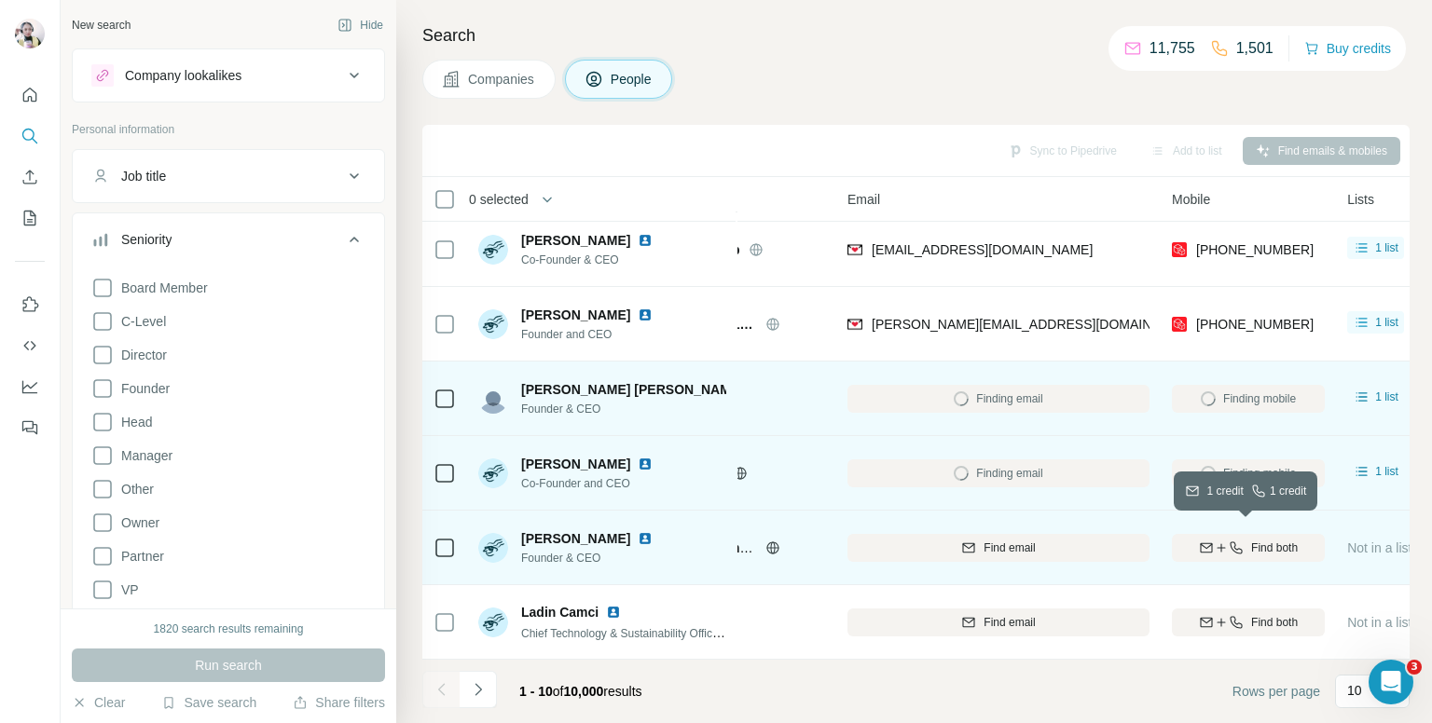
click at [1245, 540] on div "Find both" at bounding box center [1248, 548] width 153 height 17
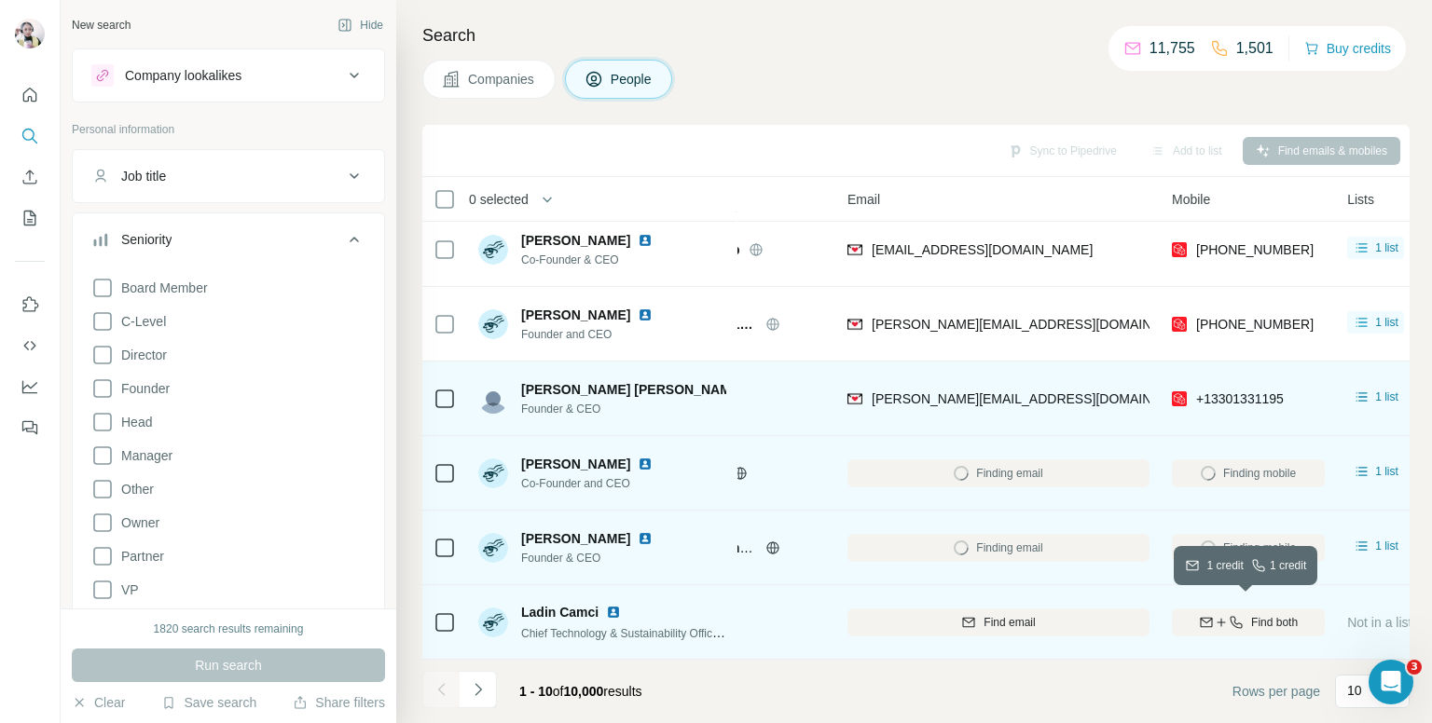
click at [1259, 609] on button "Find both" at bounding box center [1248, 623] width 153 height 28
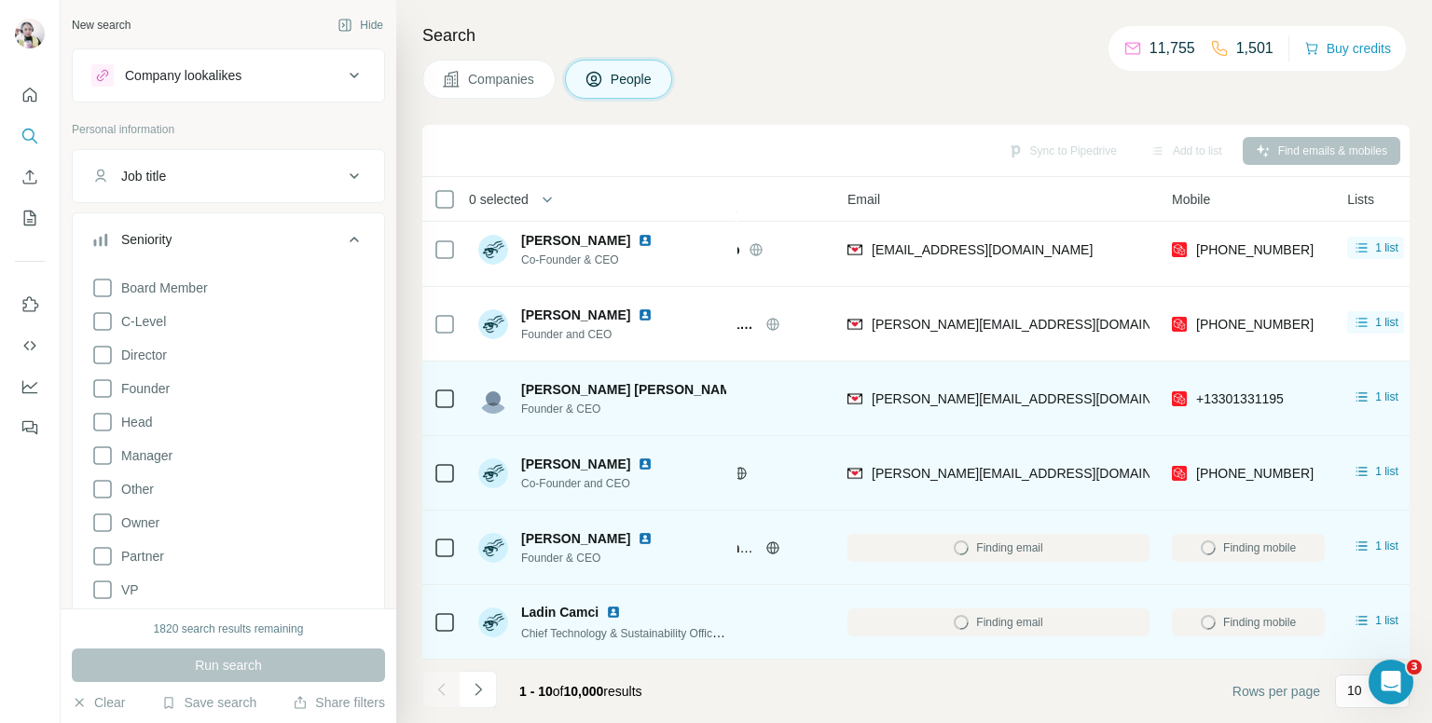
click at [343, 236] on icon at bounding box center [354, 239] width 22 height 22
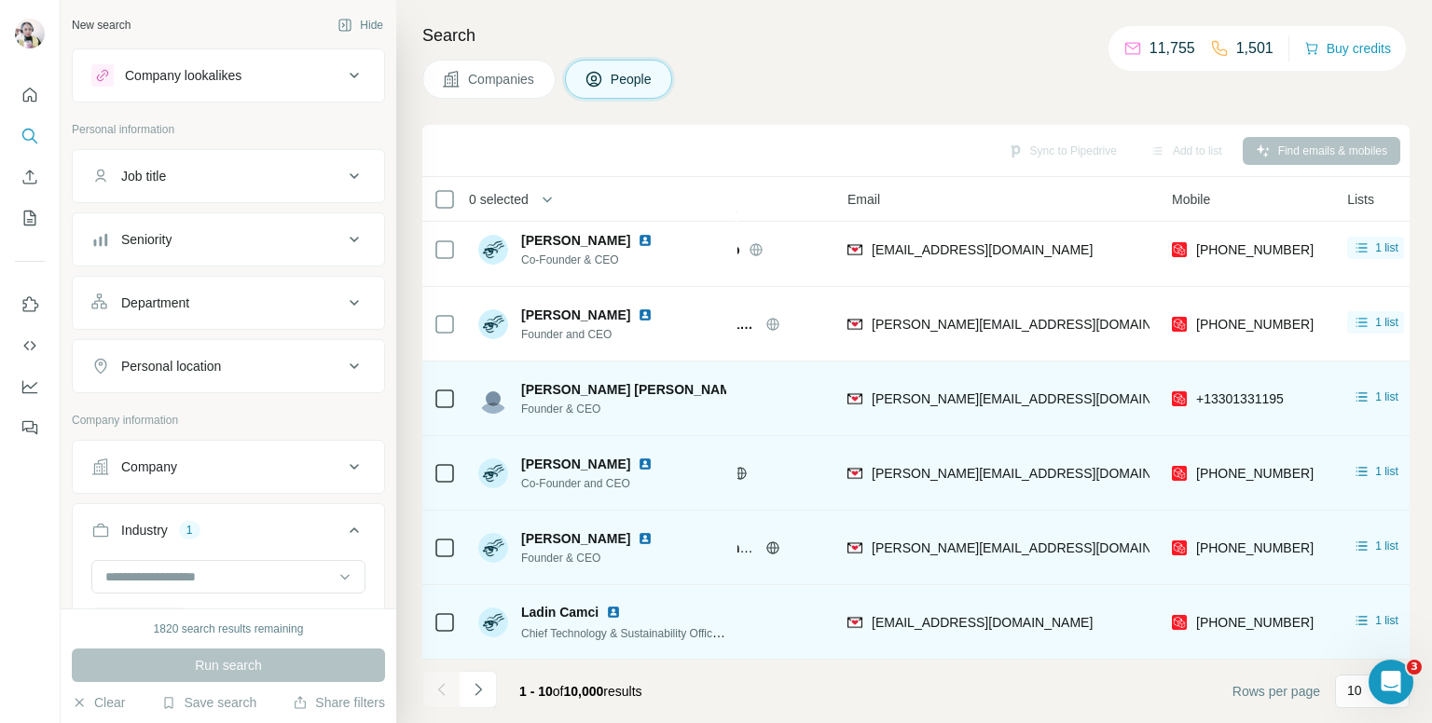
click at [344, 241] on icon at bounding box center [354, 239] width 22 height 22
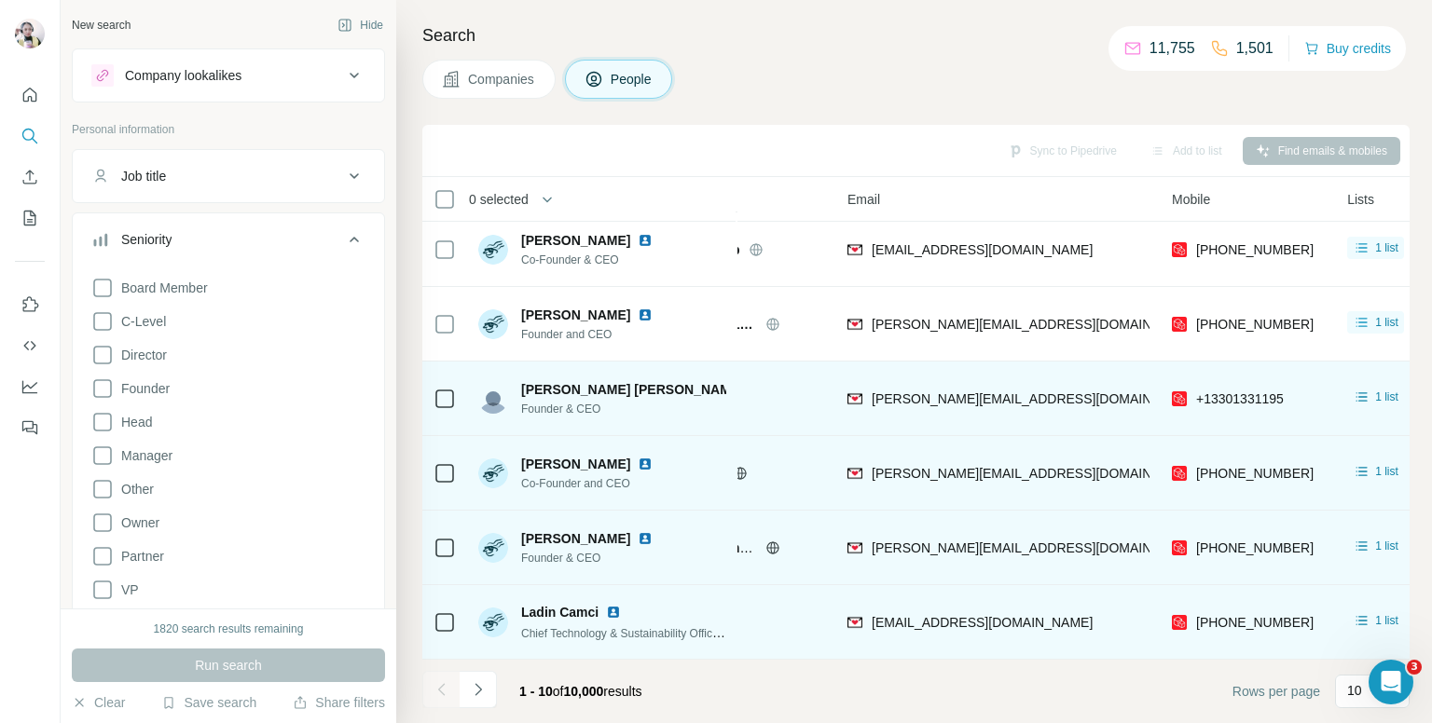
click at [320, 228] on button "Seniority" at bounding box center [228, 243] width 311 height 52
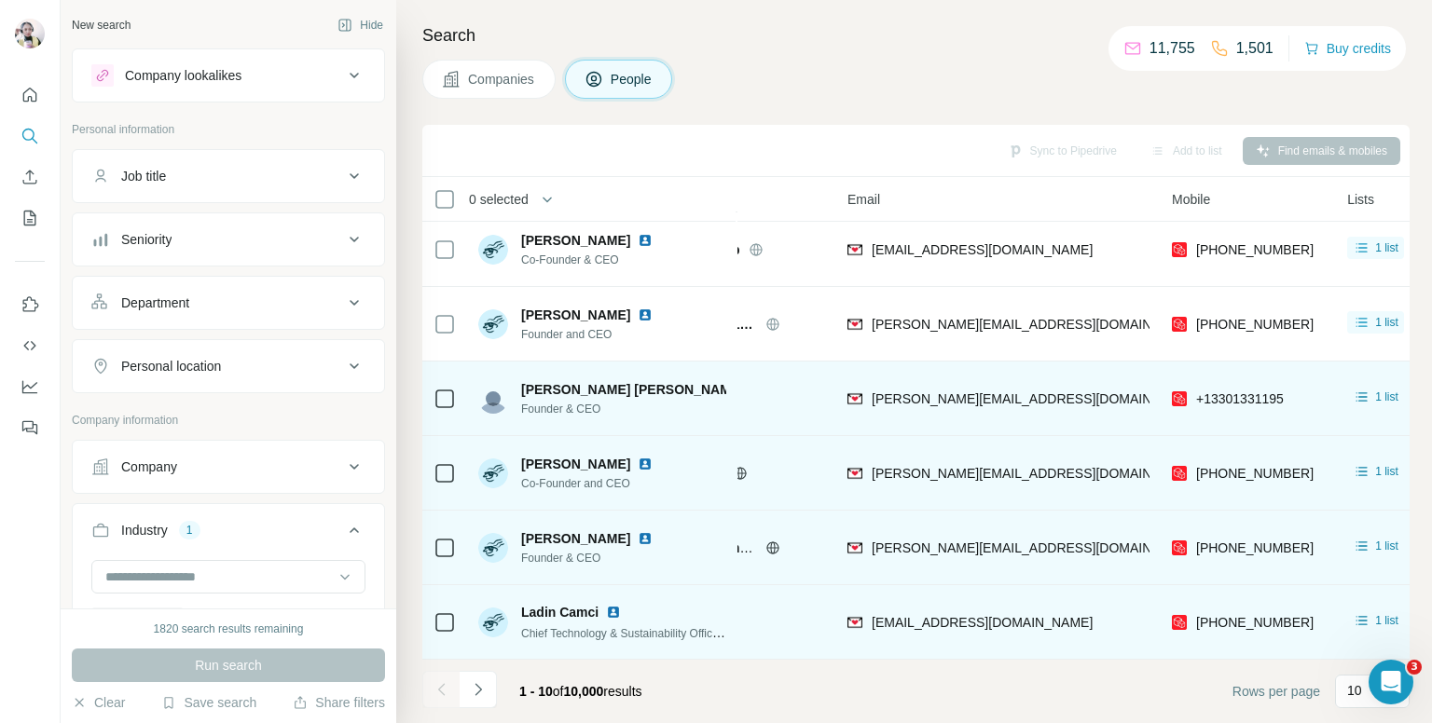
click at [343, 235] on icon at bounding box center [354, 239] width 22 height 22
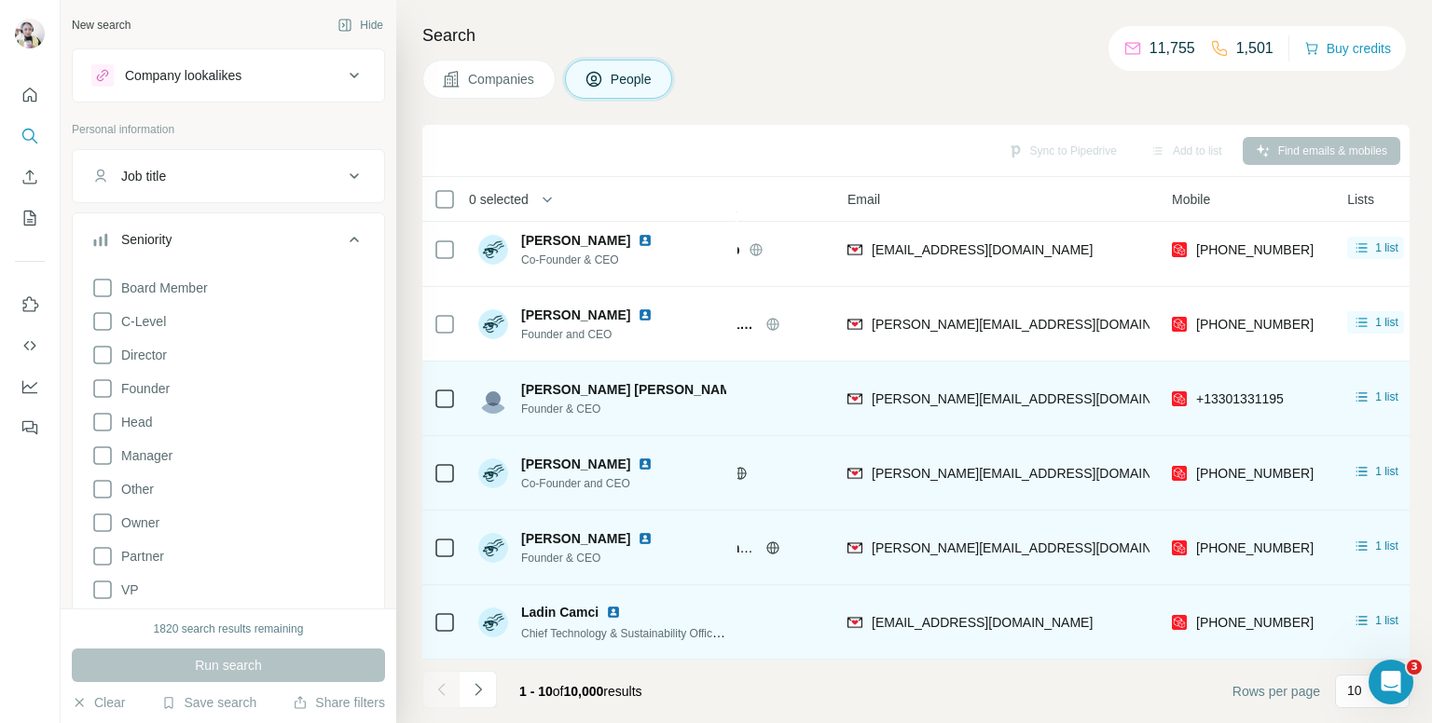
drag, startPoint x: 106, startPoint y: 522, endPoint x: 88, endPoint y: 497, distance: 31.3
click at [106, 520] on icon at bounding box center [102, 523] width 22 height 22
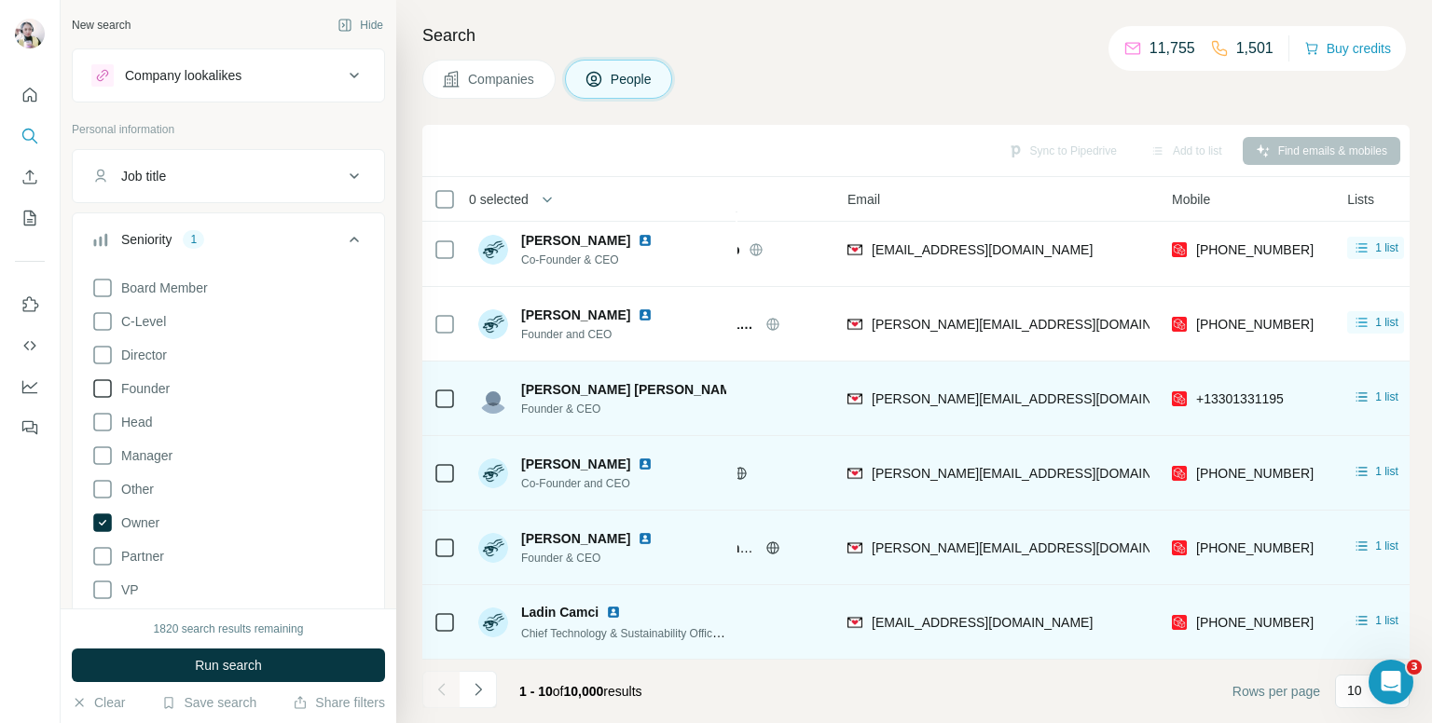
click at [103, 389] on icon at bounding box center [102, 389] width 22 height 22
click at [343, 240] on icon at bounding box center [354, 239] width 22 height 22
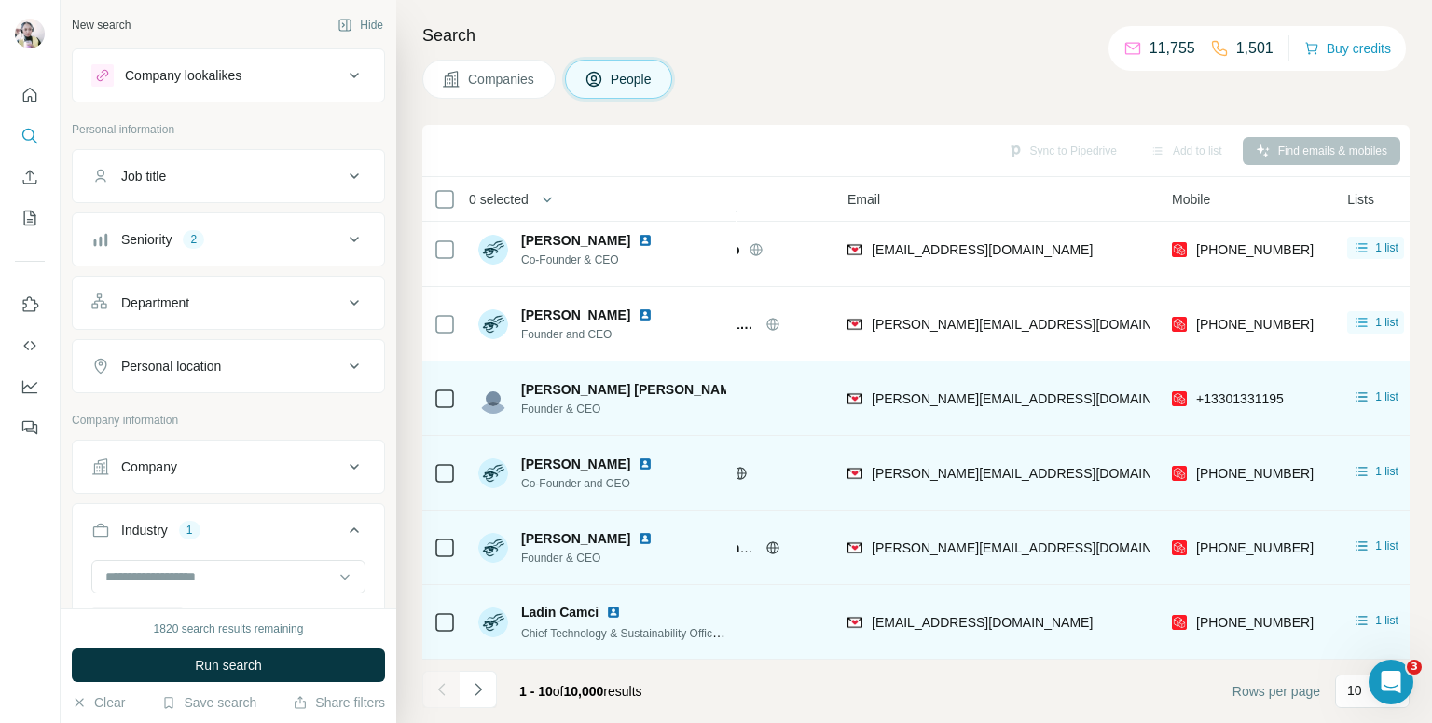
click at [254, 460] on div "Company" at bounding box center [217, 467] width 252 height 19
click at [231, 361] on div "Personal location" at bounding box center [217, 366] width 252 height 19
click at [194, 426] on input "text" at bounding box center [228, 413] width 274 height 34
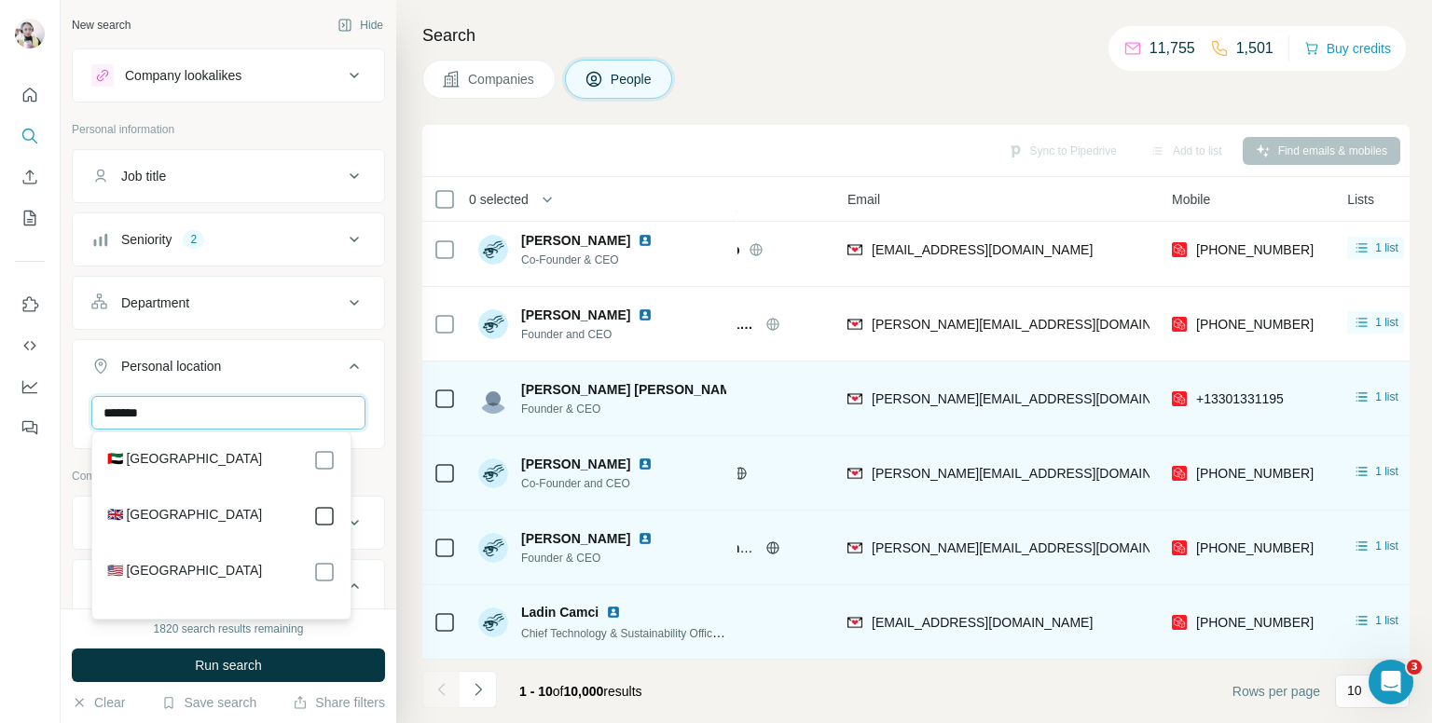
type input "******"
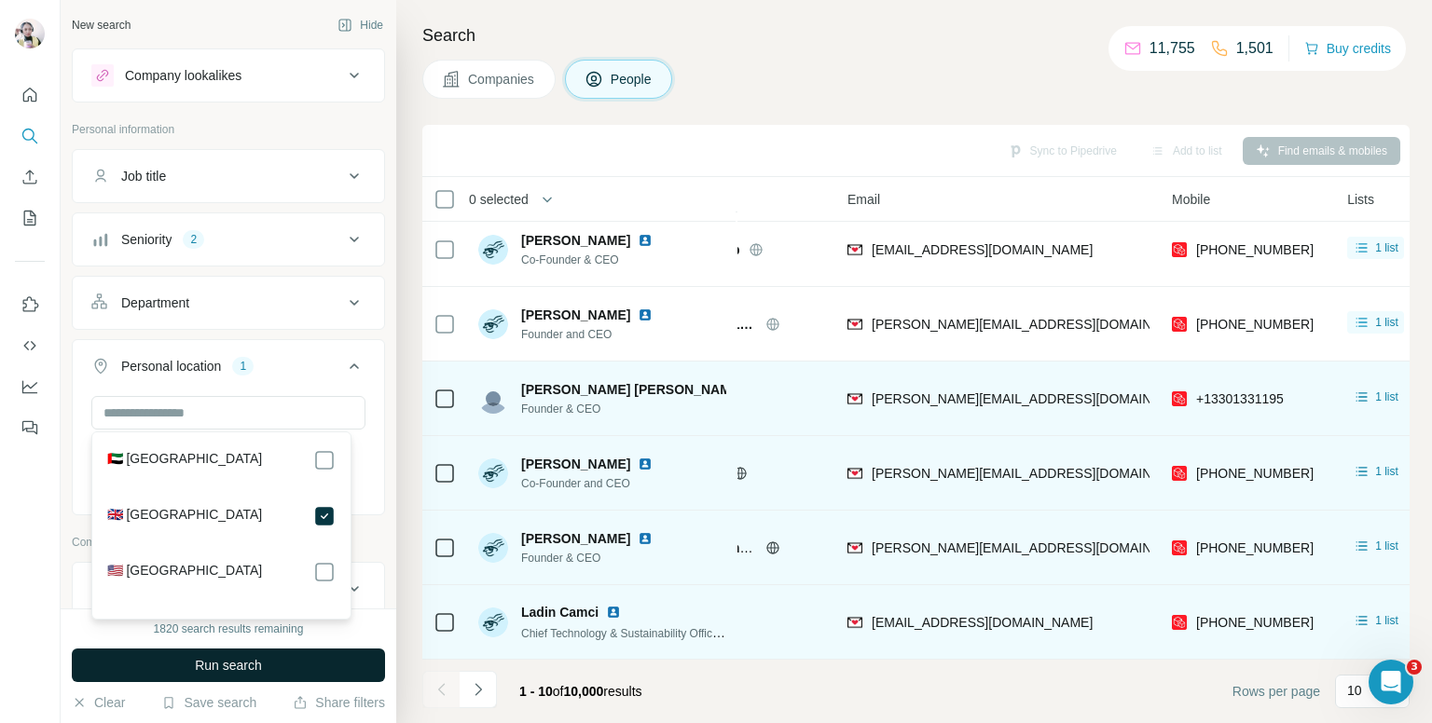
click at [303, 661] on button "Run search" at bounding box center [228, 666] width 313 height 34
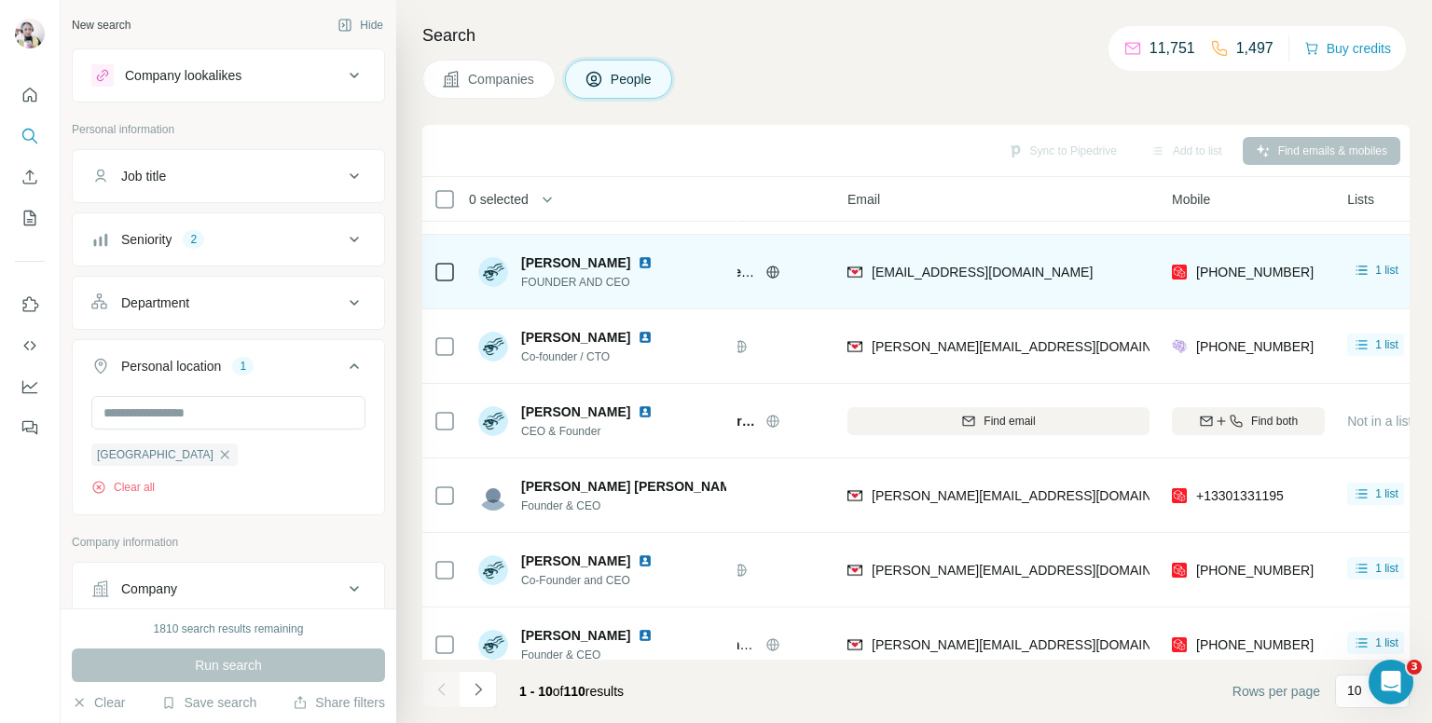
scroll to position [93, 108]
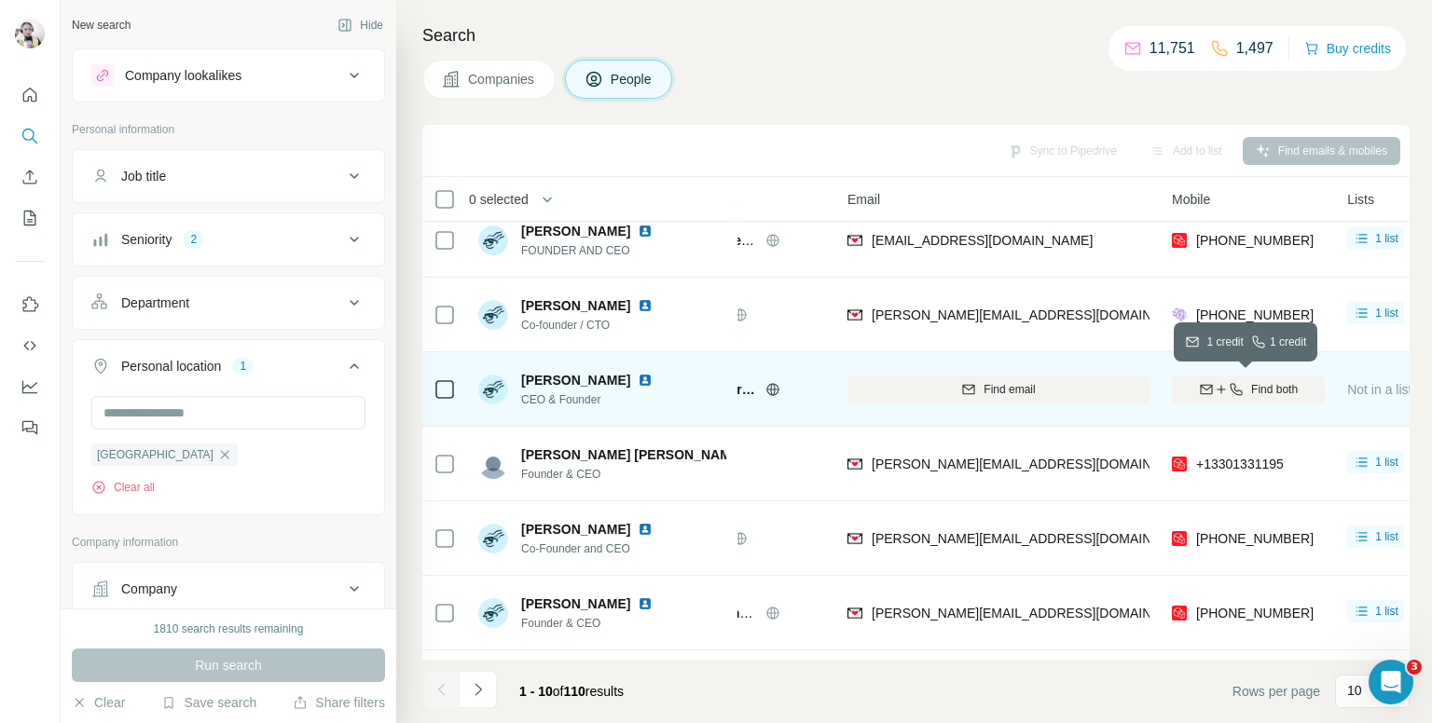
click at [1257, 385] on span "Find both" at bounding box center [1274, 389] width 47 height 17
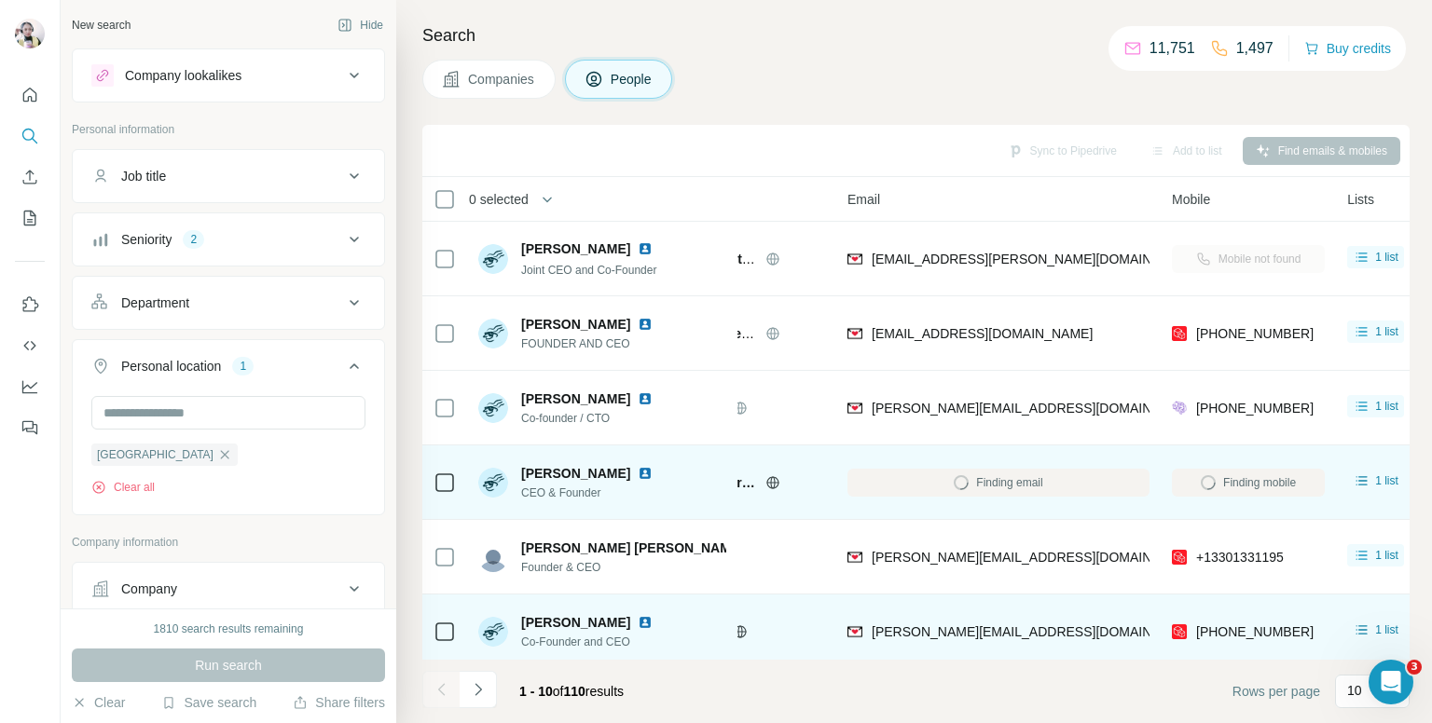
scroll to position [0, 108]
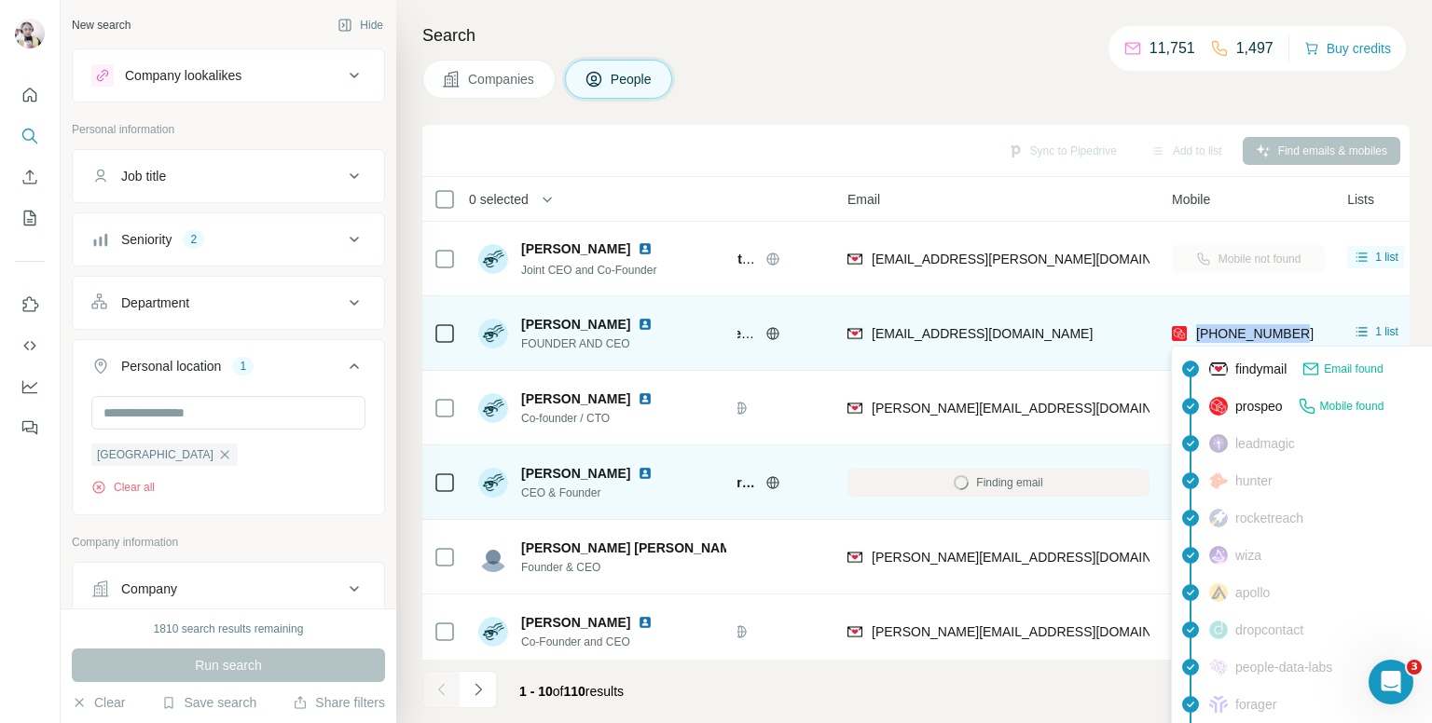
drag, startPoint x: 1305, startPoint y: 335, endPoint x: 1198, endPoint y: 337, distance: 107.2
click at [1198, 337] on div "[PHONE_NUMBER]" at bounding box center [1248, 333] width 153 height 51
copy span "[PHONE_NUMBER]"
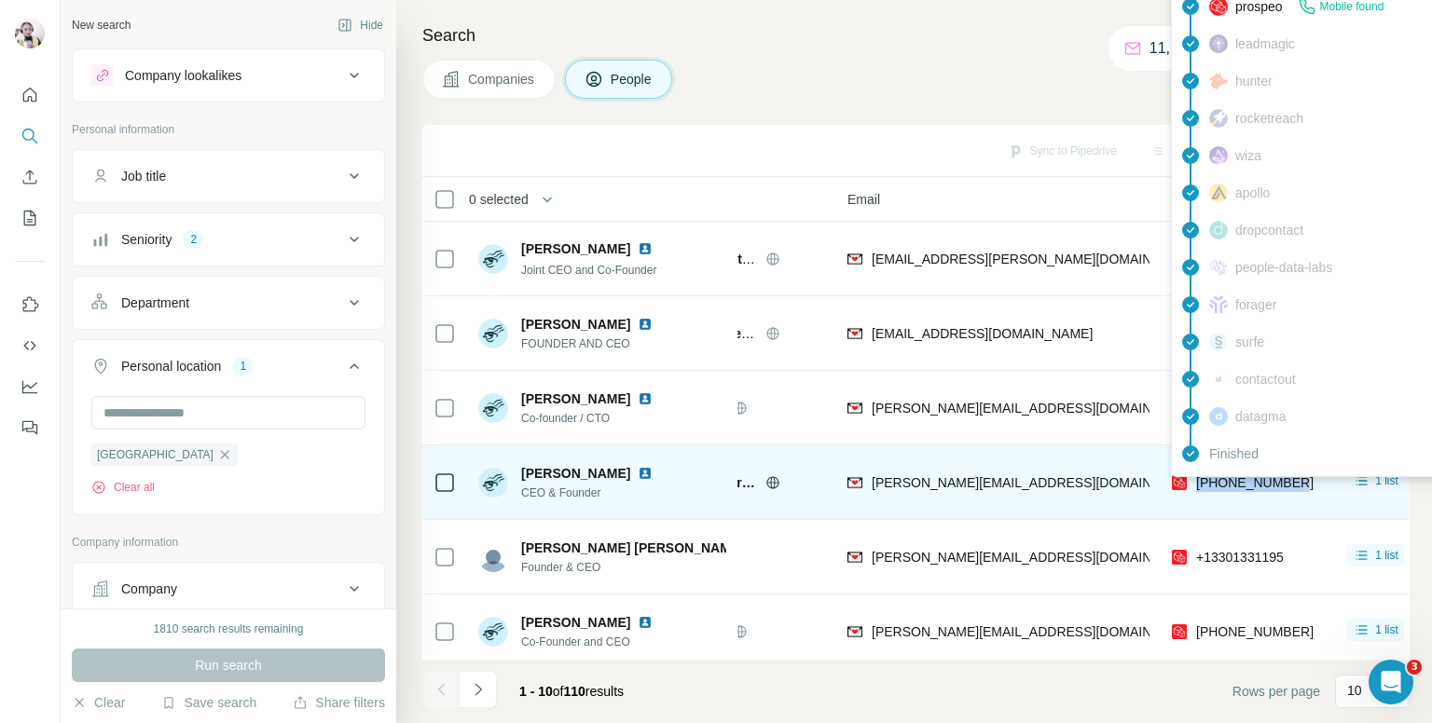
drag, startPoint x: 1311, startPoint y: 481, endPoint x: 1193, endPoint y: 482, distance: 117.5
click at [1193, 482] on div "[PHONE_NUMBER]" at bounding box center [1248, 482] width 153 height 51
copy span "[PHONE_NUMBER]"
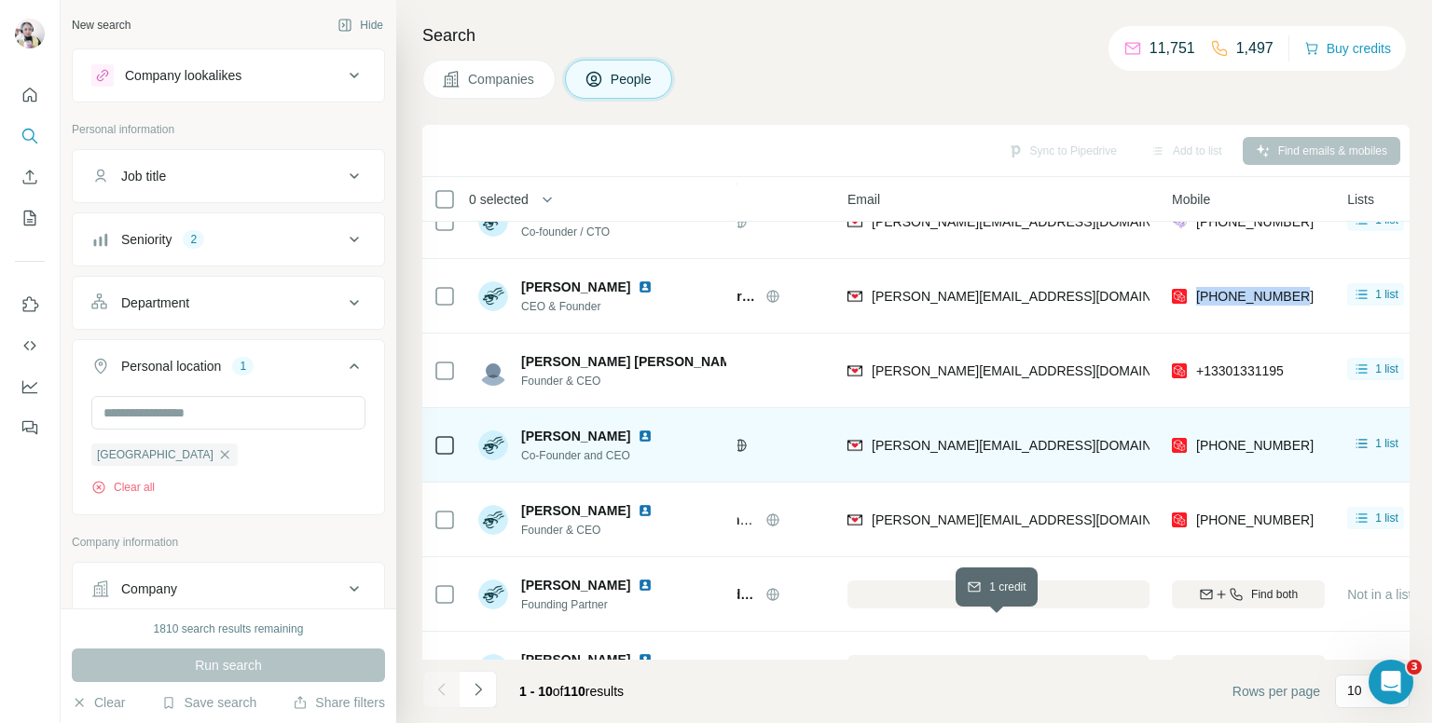
scroll to position [280, 108]
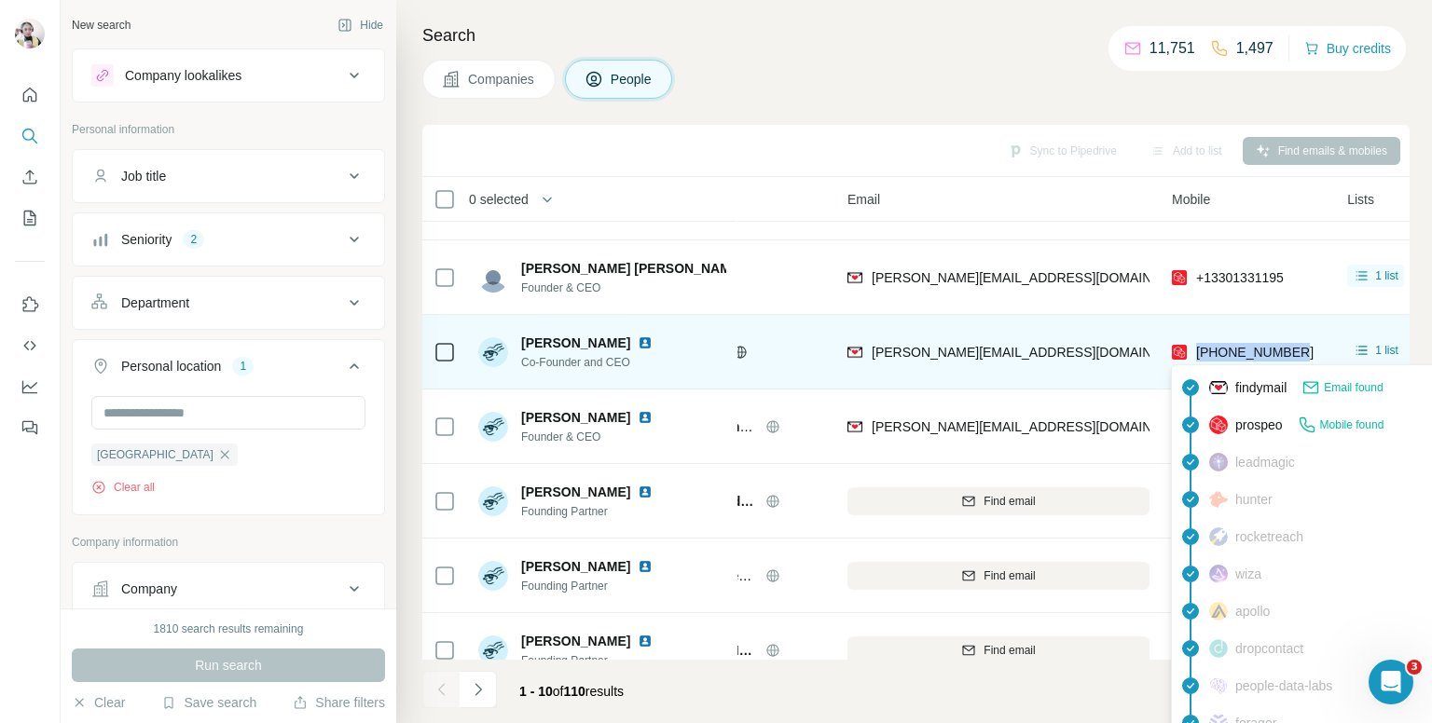
drag, startPoint x: 1317, startPoint y: 351, endPoint x: 1194, endPoint y: 344, distance: 123.3
click at [1194, 344] on div "[PHONE_NUMBER]" at bounding box center [1248, 351] width 153 height 51
copy span "[PHONE_NUMBER]"
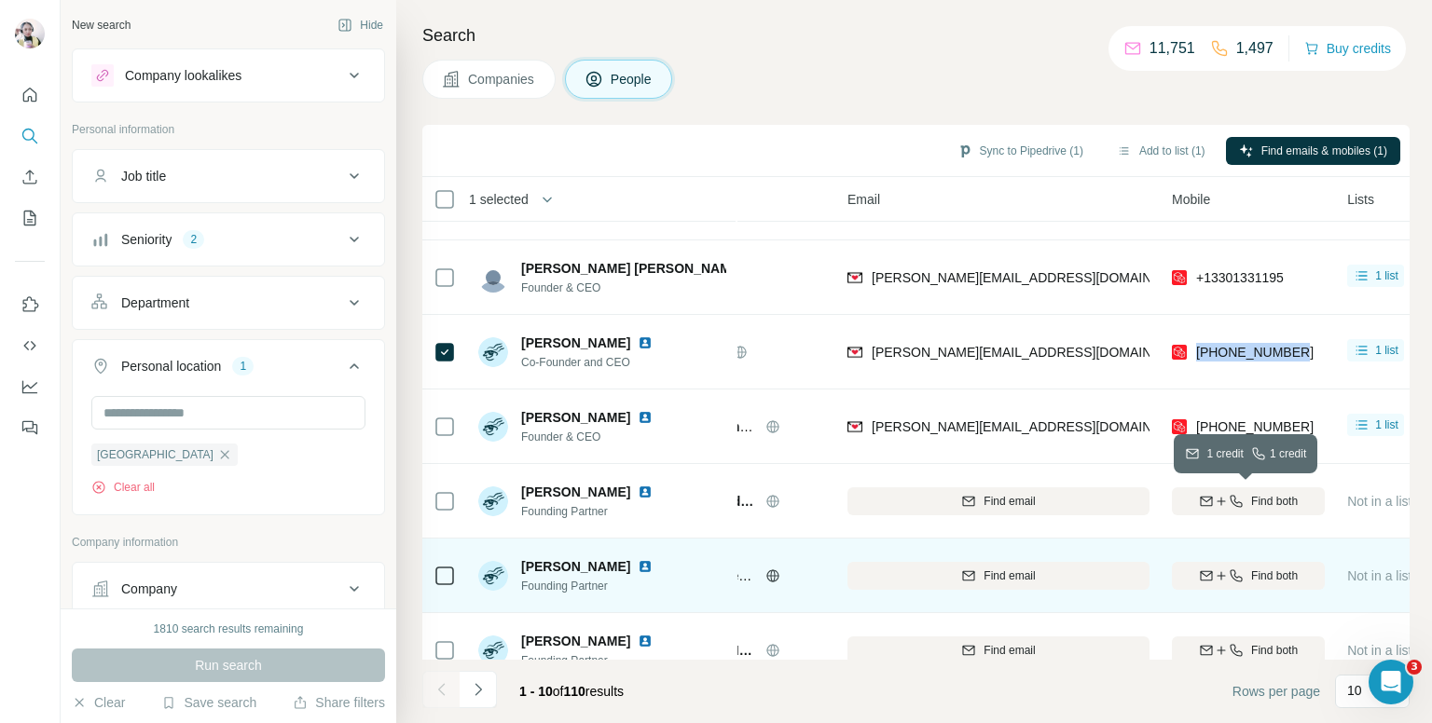
click at [1209, 494] on icon "button" at bounding box center [1206, 501] width 15 height 15
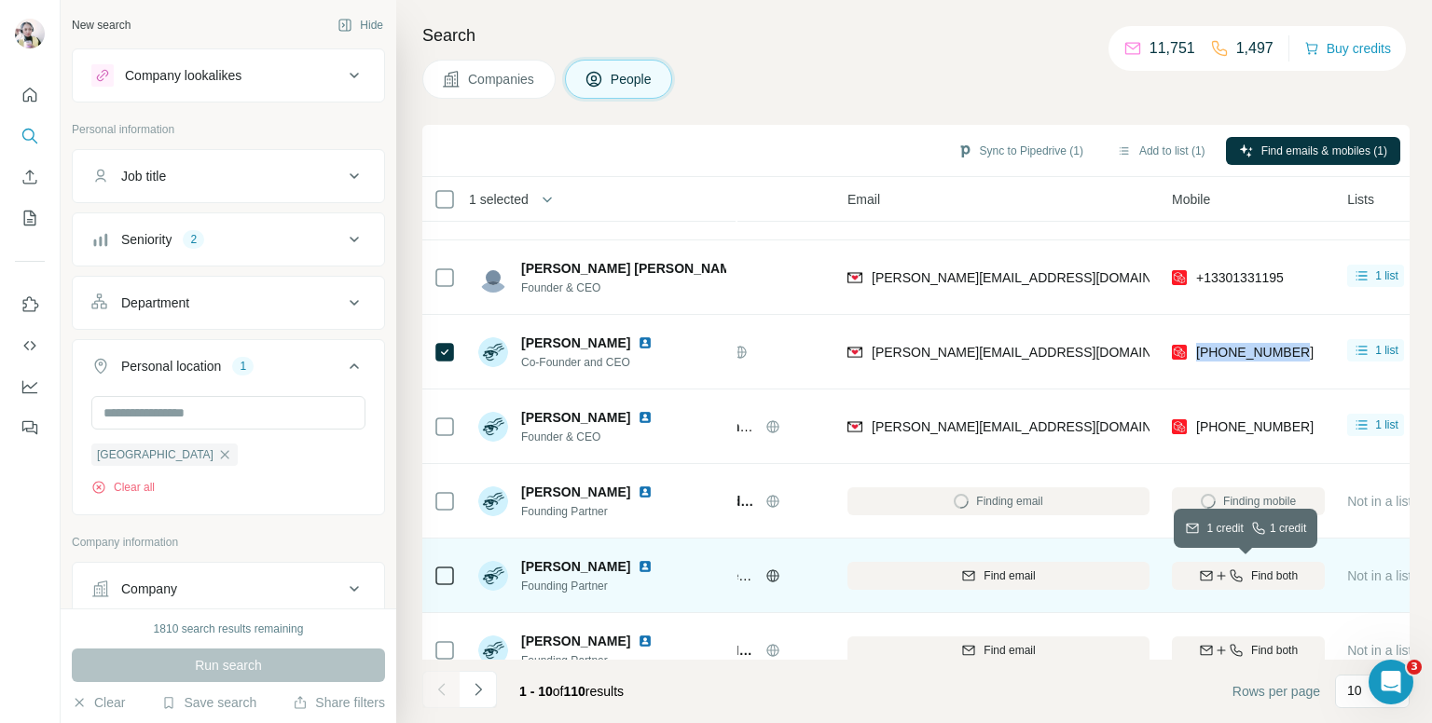
click at [1220, 583] on icon "button" at bounding box center [1221, 576] width 15 height 15
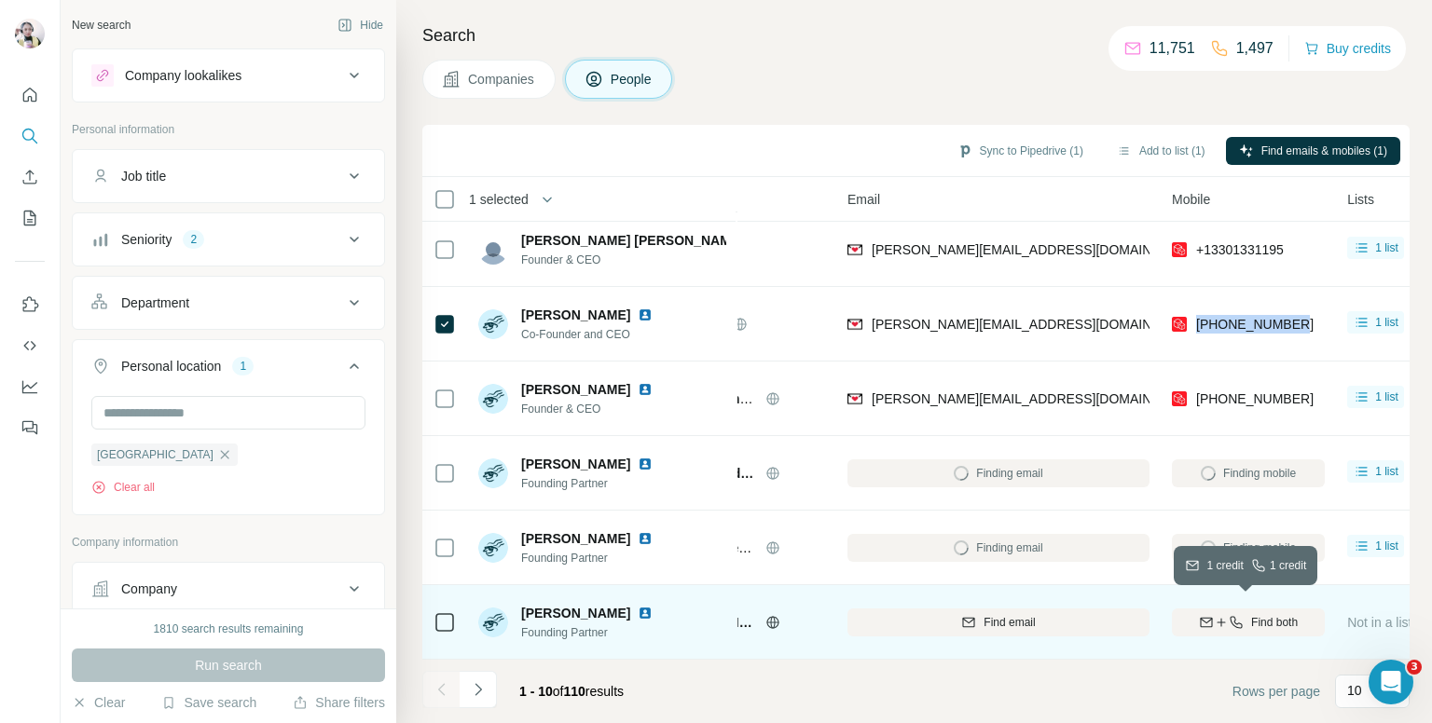
click at [1240, 615] on icon "button" at bounding box center [1236, 622] width 15 height 15
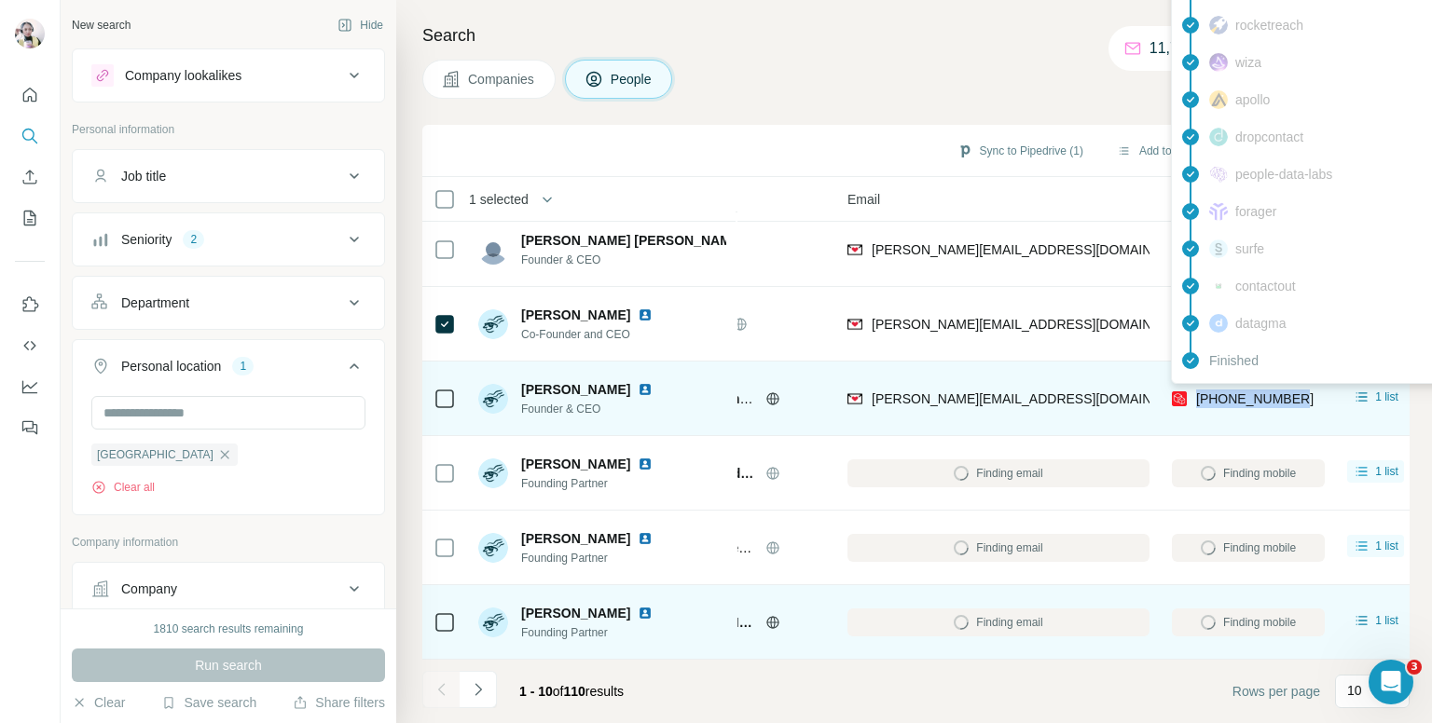
drag, startPoint x: 1305, startPoint y: 385, endPoint x: 1194, endPoint y: 386, distance: 110.9
click at [1194, 386] on div "[PHONE_NUMBER]" at bounding box center [1248, 398] width 153 height 51
copy span "[PHONE_NUMBER]"
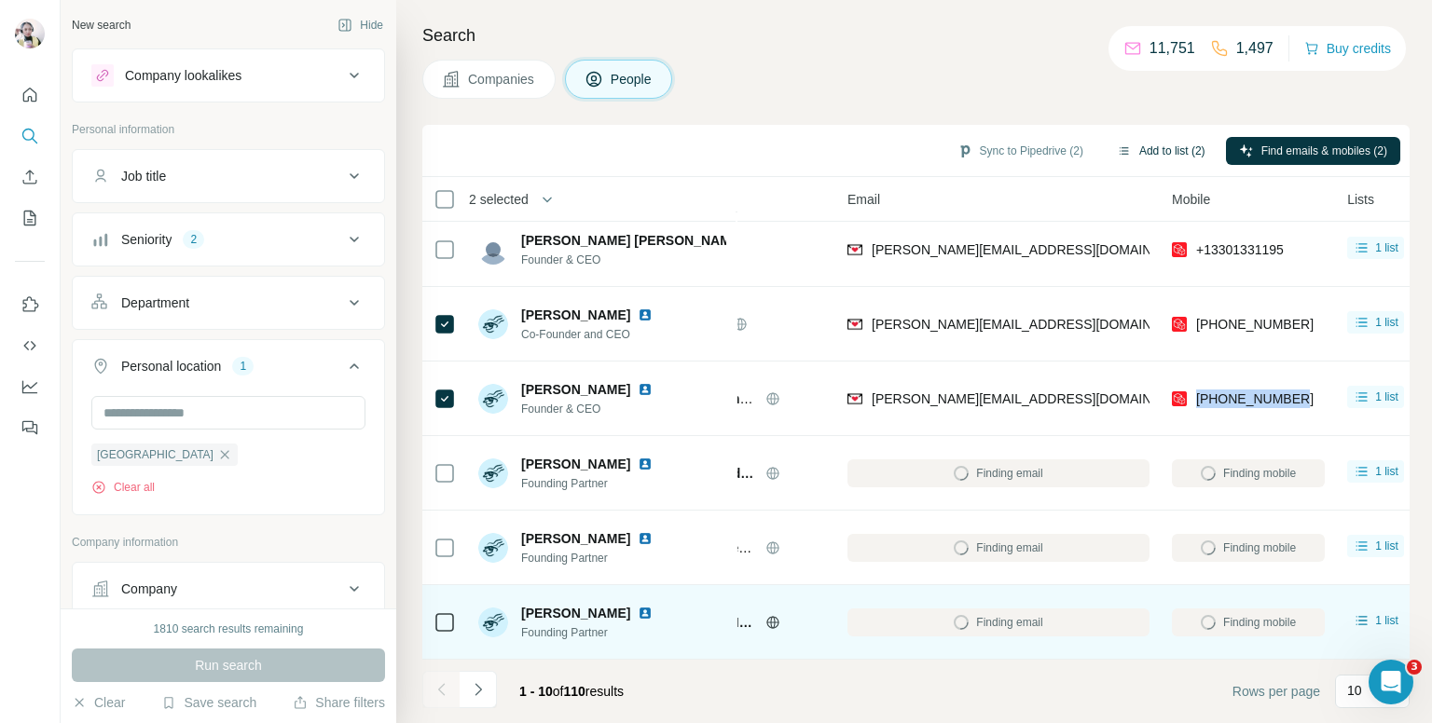
click at [1144, 140] on button "Add to list (2)" at bounding box center [1161, 151] width 115 height 28
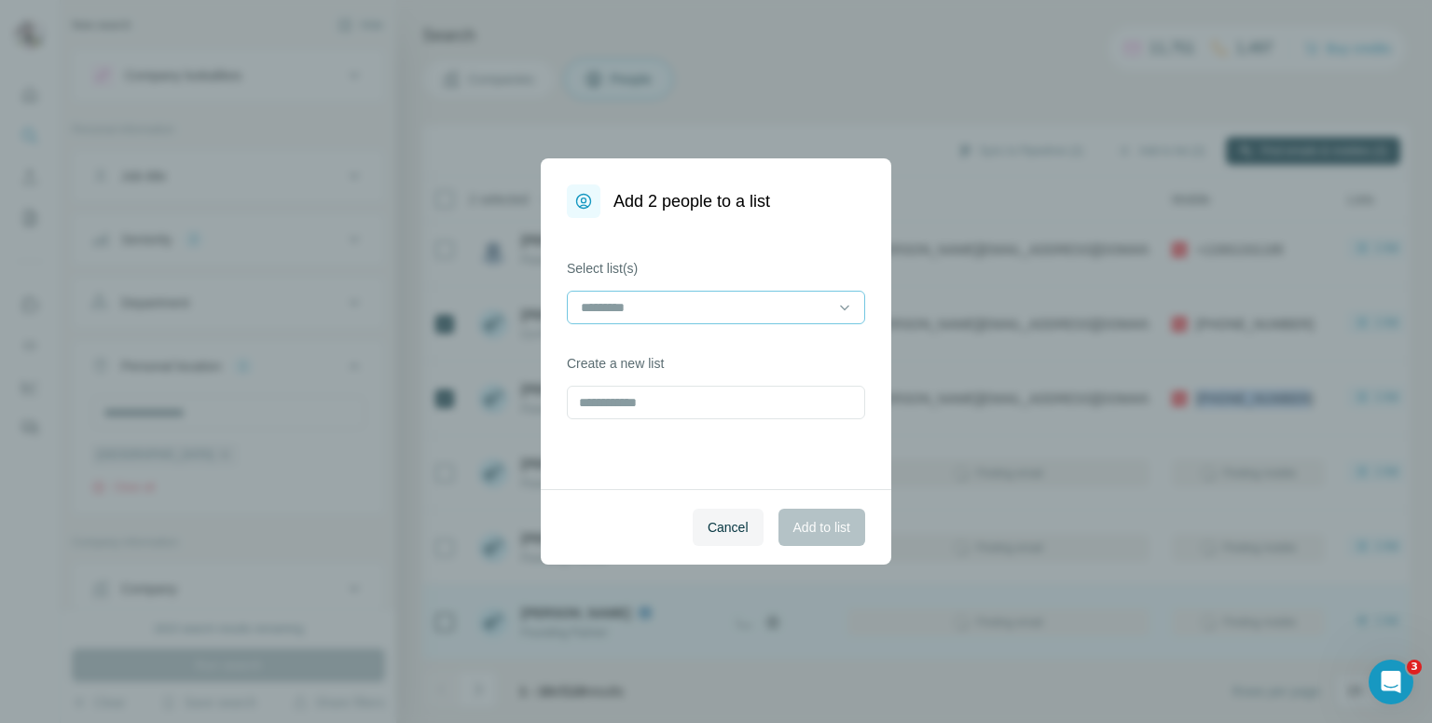
click at [805, 312] on input at bounding box center [705, 307] width 252 height 21
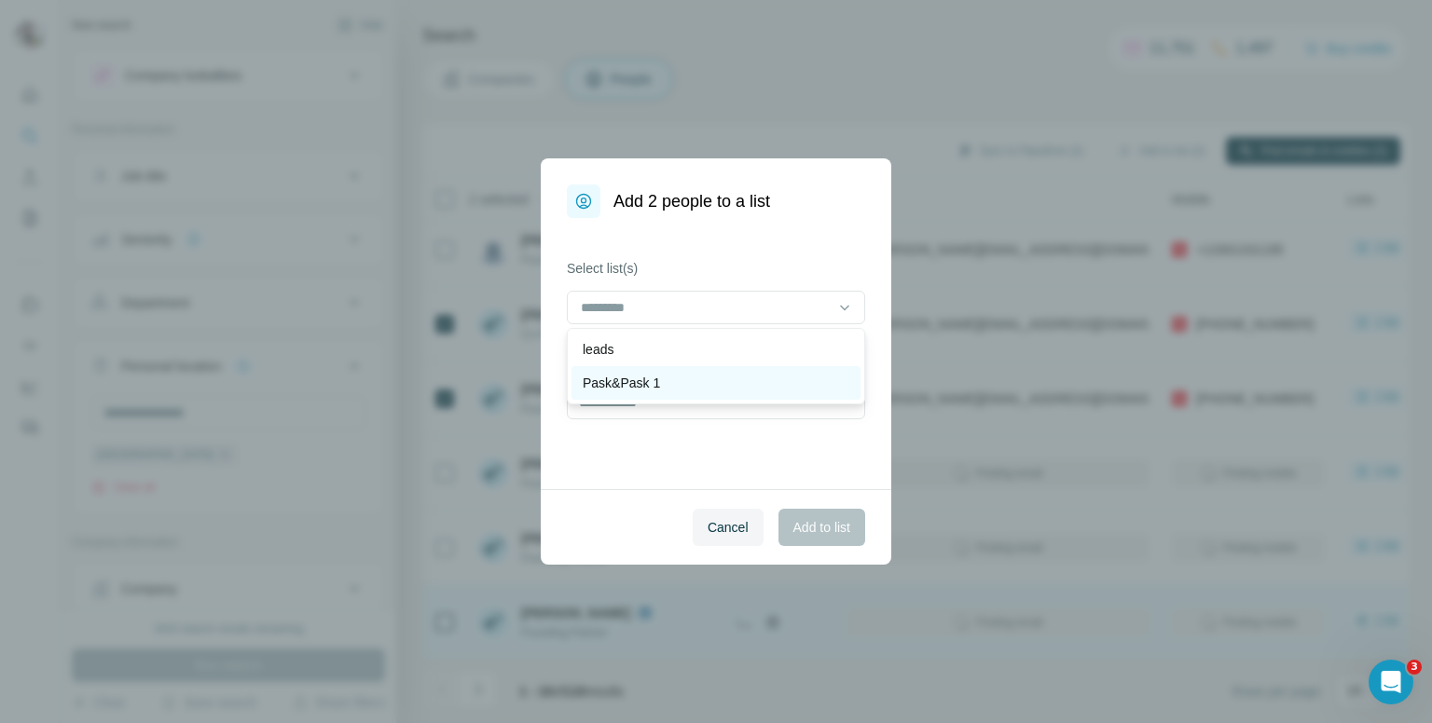
click at [655, 372] on div "Pask&Pask 1" at bounding box center [715, 383] width 289 height 34
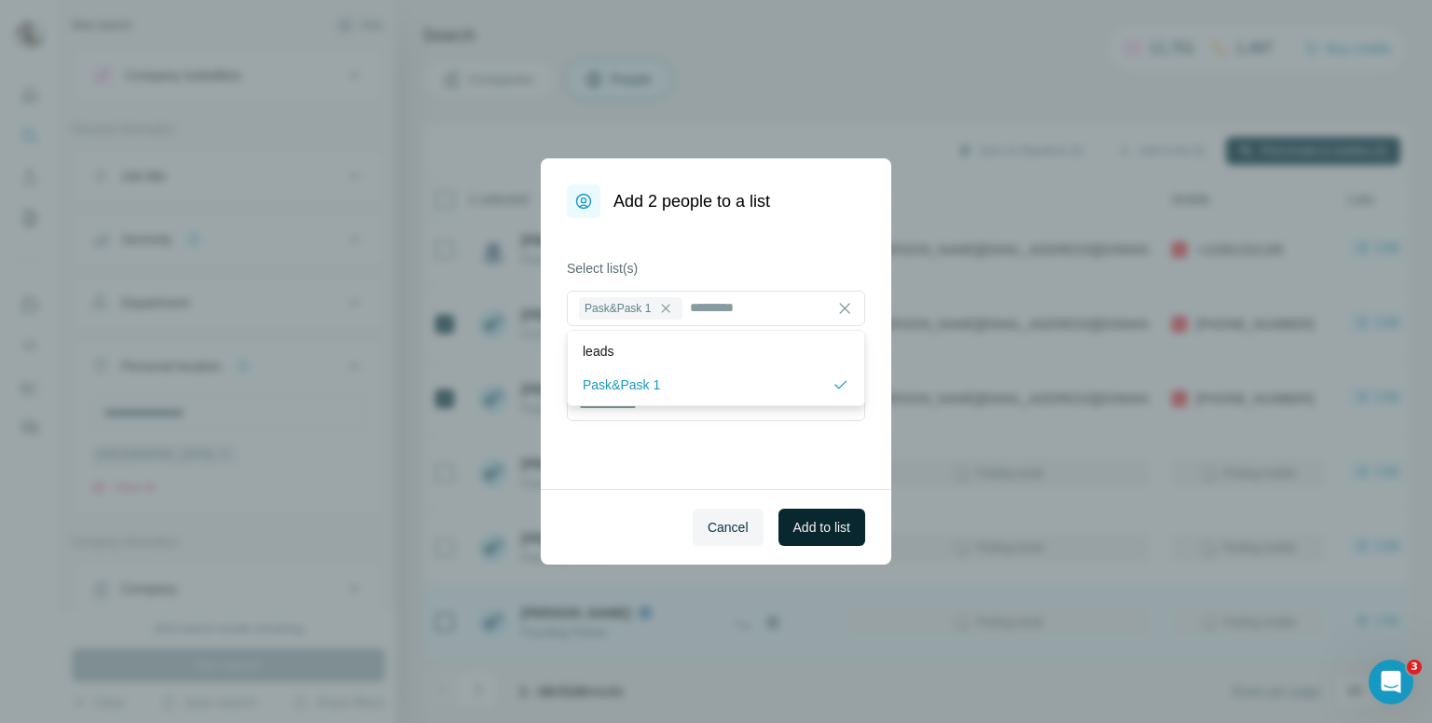
click at [826, 537] on button "Add to list" at bounding box center [821, 527] width 87 height 37
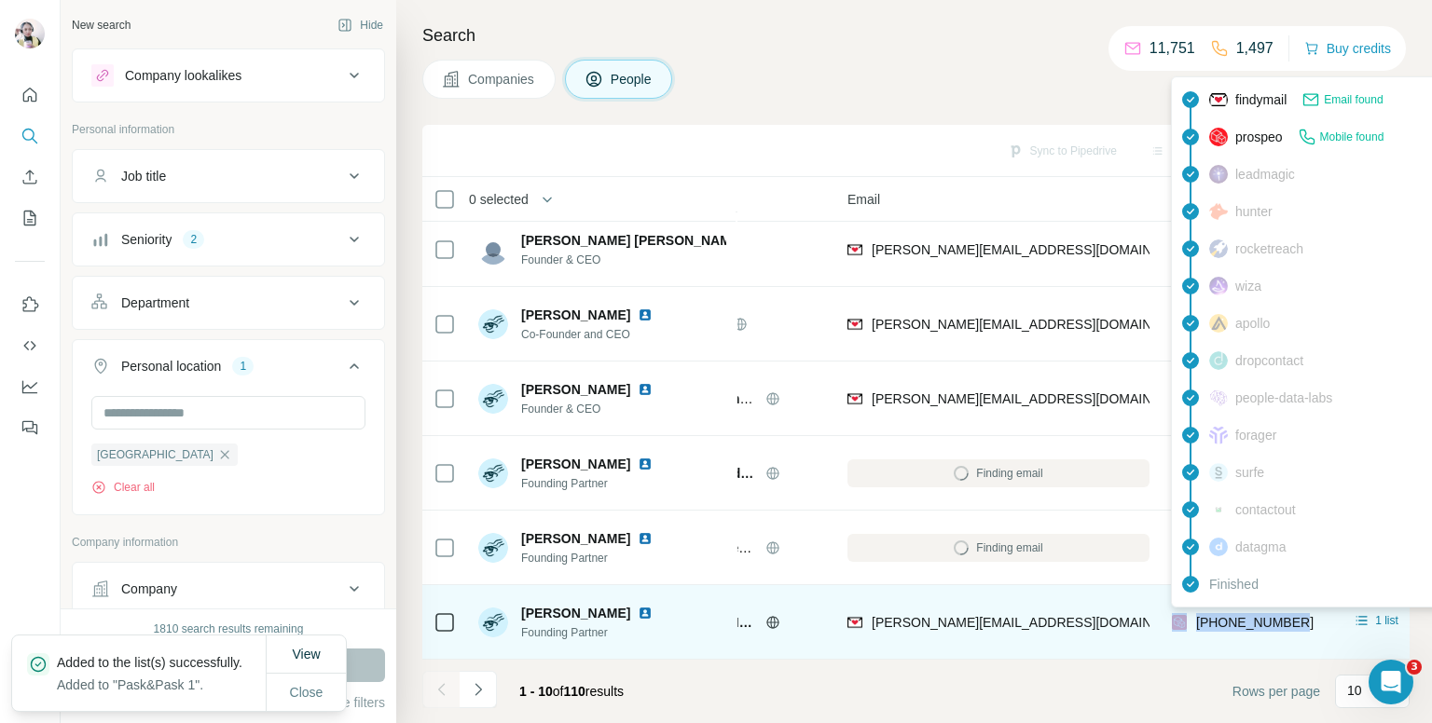
drag, startPoint x: 1313, startPoint y: 612, endPoint x: 1189, endPoint y: 615, distance: 124.9
click at [1189, 615] on div "[PHONE_NUMBER]" at bounding box center [1248, 622] width 153 height 51
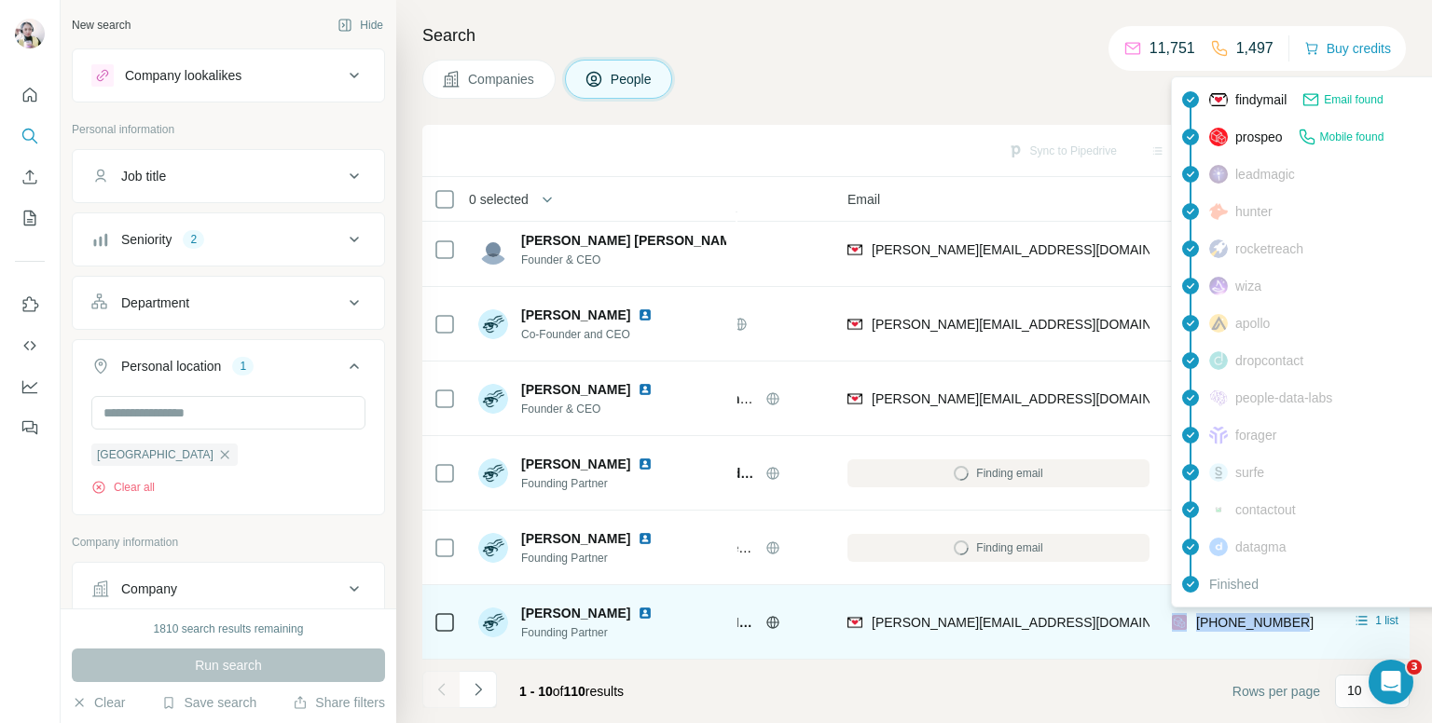
copy div "[PHONE_NUMBER]"
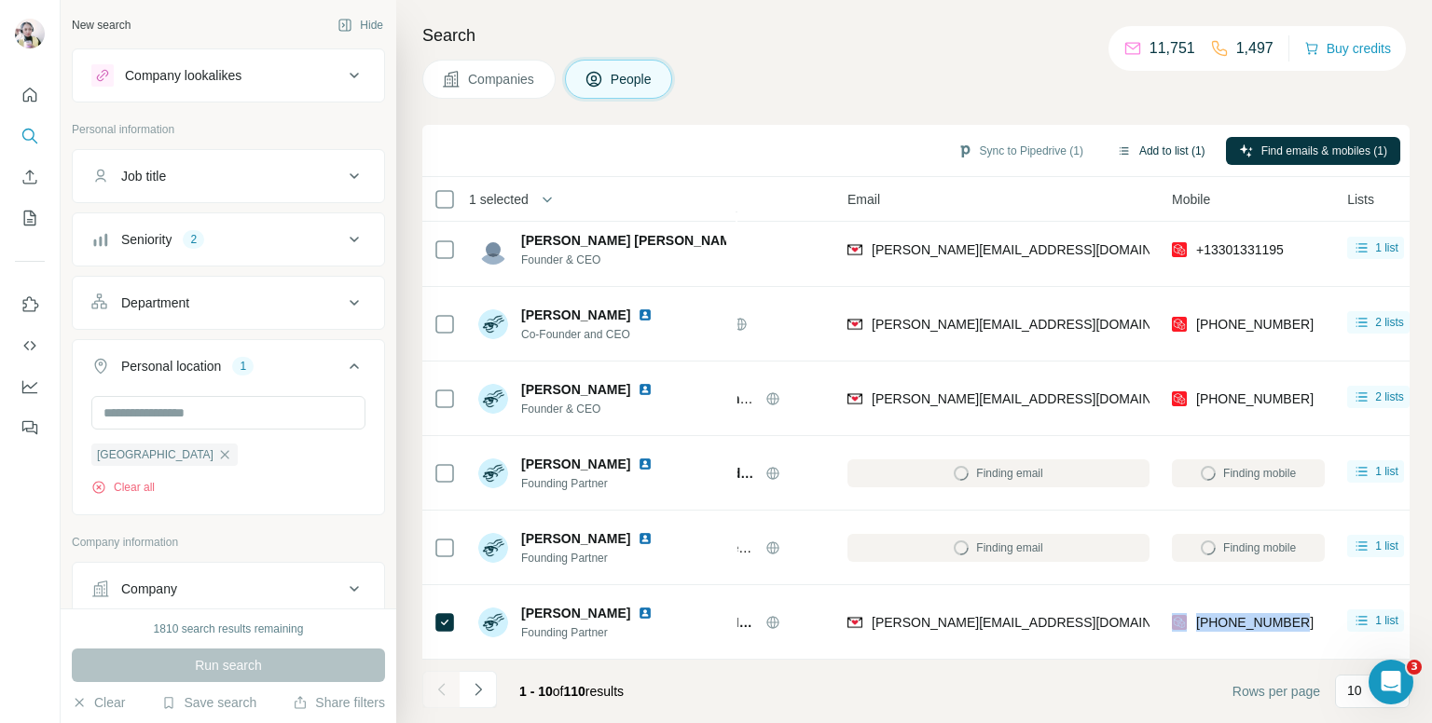
click at [1138, 146] on button "Add to list (1)" at bounding box center [1161, 151] width 115 height 28
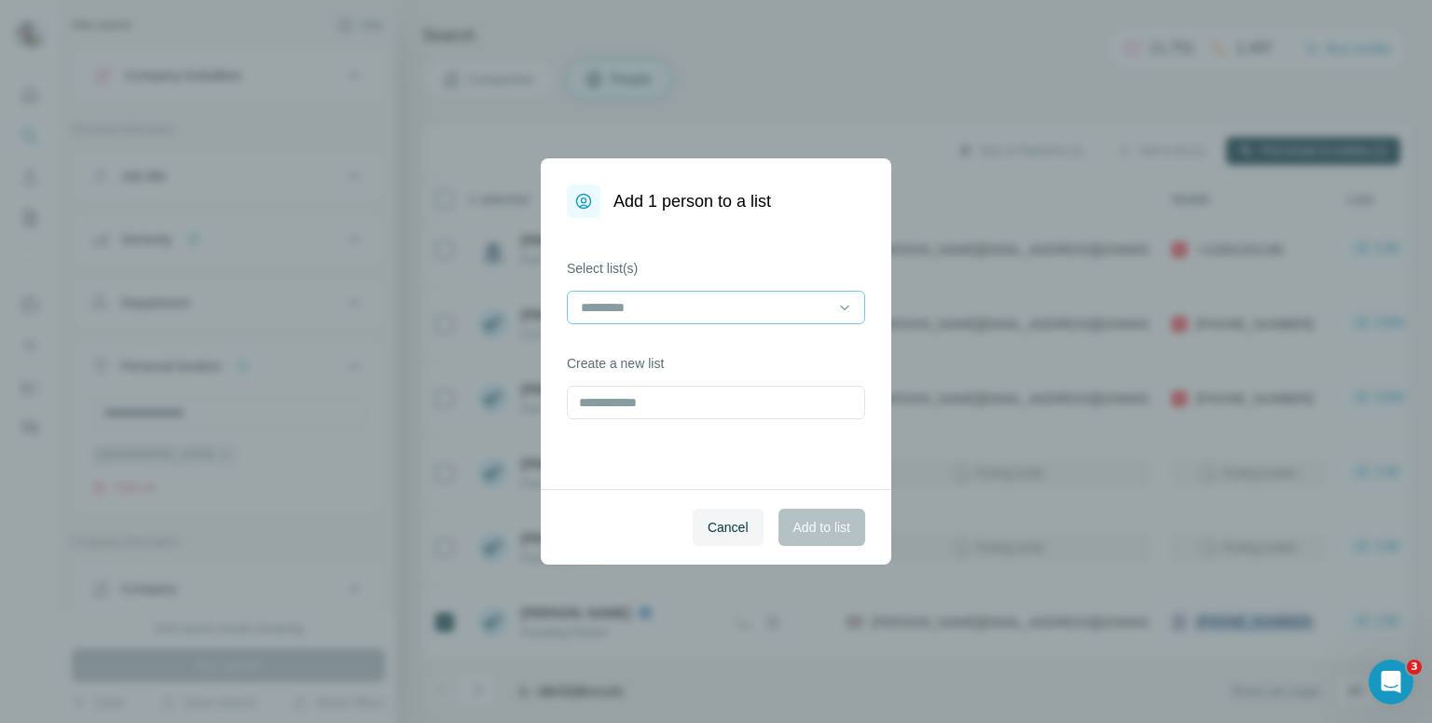
click at [688, 313] on input at bounding box center [705, 307] width 252 height 21
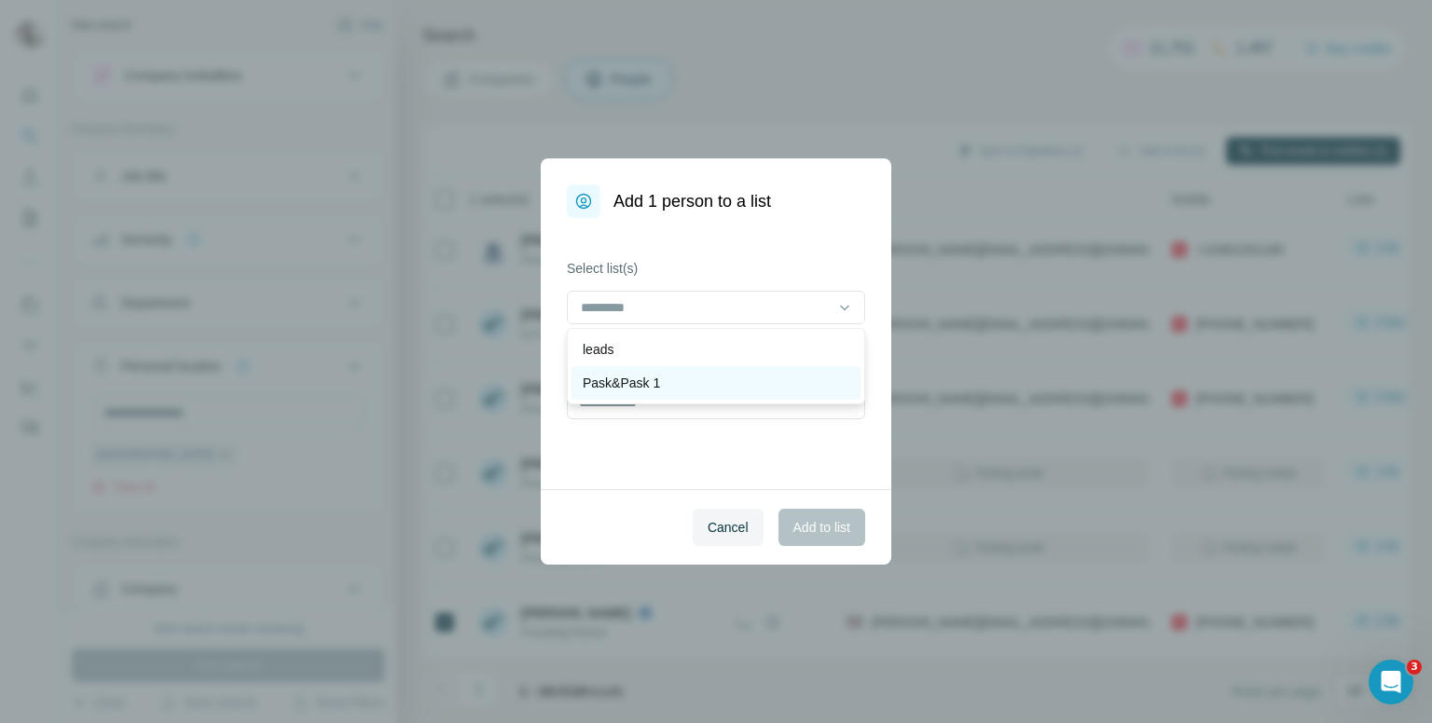
click at [667, 384] on div "Pask&Pask 1" at bounding box center [716, 383] width 267 height 19
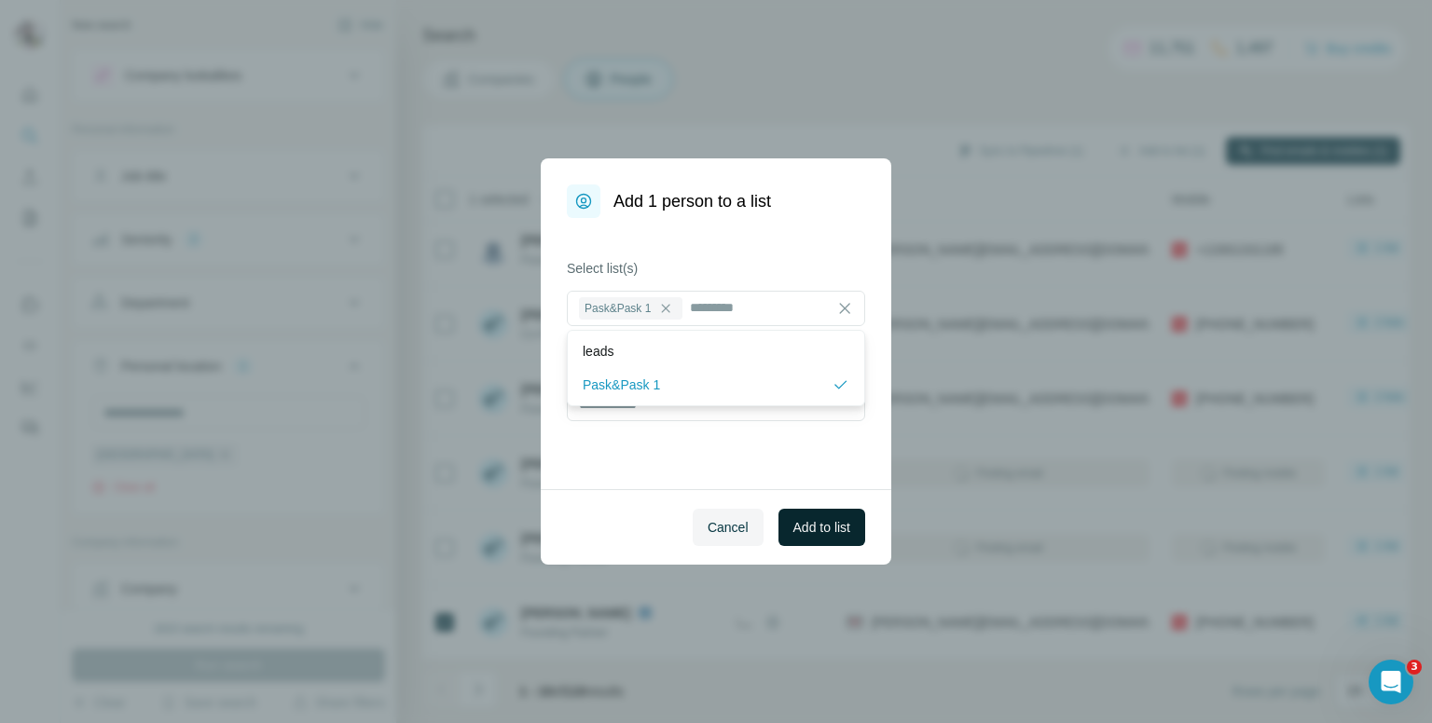
click at [824, 532] on span "Add to list" at bounding box center [821, 527] width 57 height 19
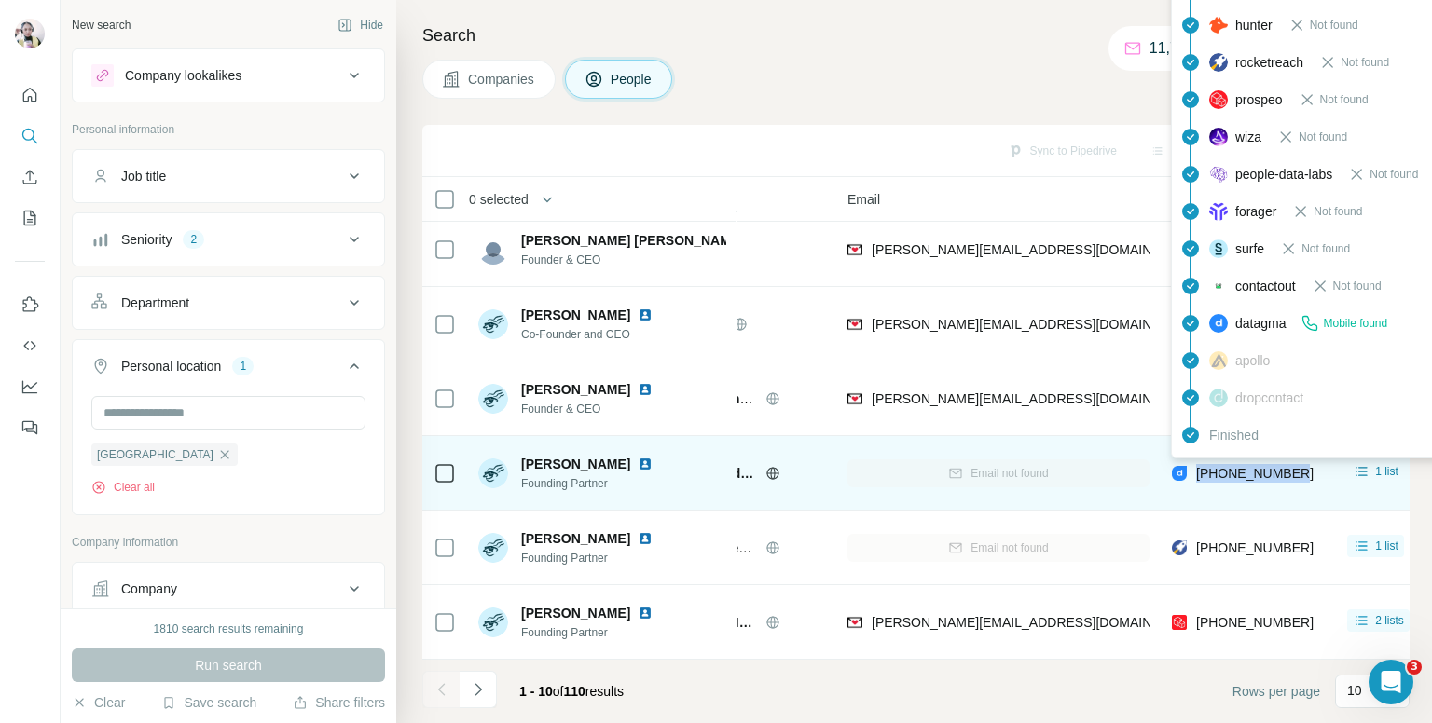
drag, startPoint x: 1292, startPoint y: 460, endPoint x: 1199, endPoint y: 463, distance: 93.3
click at [1199, 463] on div "[PHONE_NUMBER]" at bounding box center [1248, 472] width 153 height 51
copy span "[PHONE_NUMBER]"
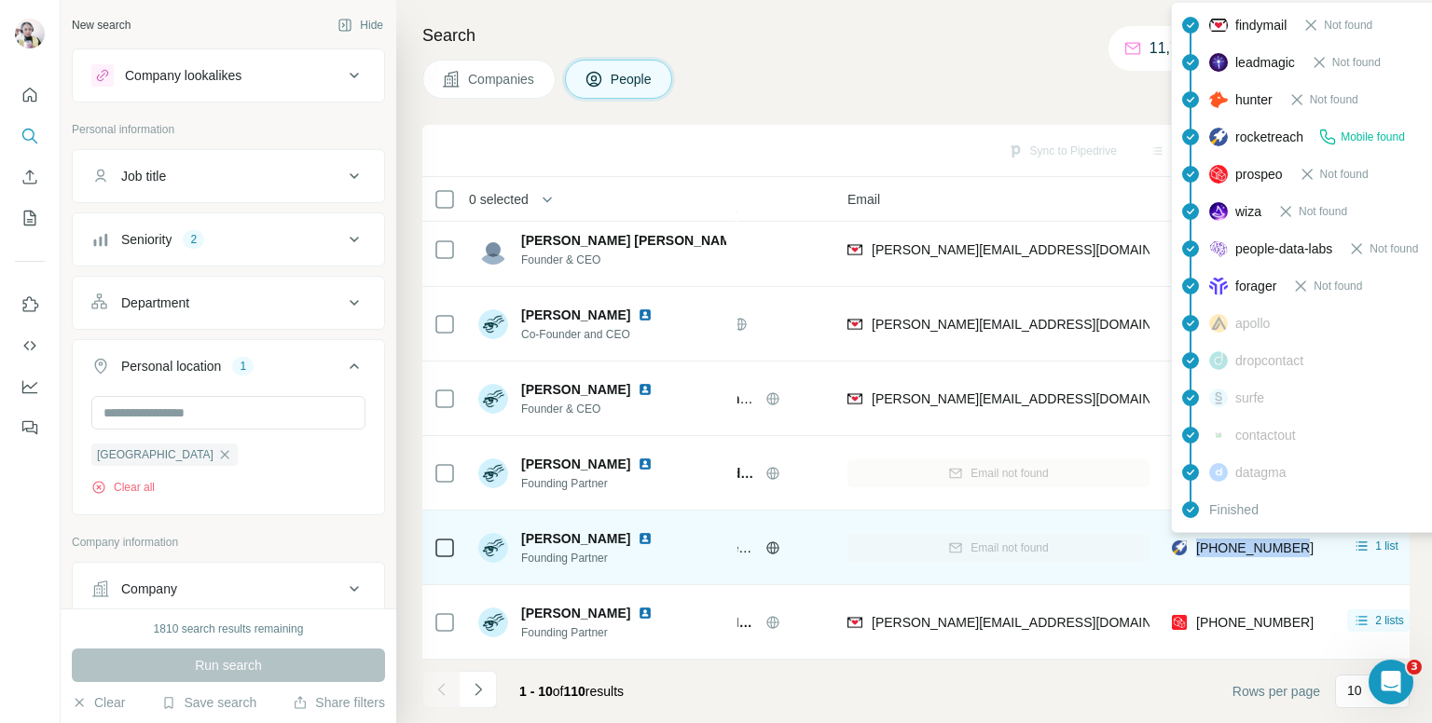
drag, startPoint x: 1302, startPoint y: 534, endPoint x: 1194, endPoint y: 542, distance: 108.4
click at [1194, 542] on div "[PHONE_NUMBER]" at bounding box center [1248, 547] width 153 height 51
copy span "[PHONE_NUMBER]"
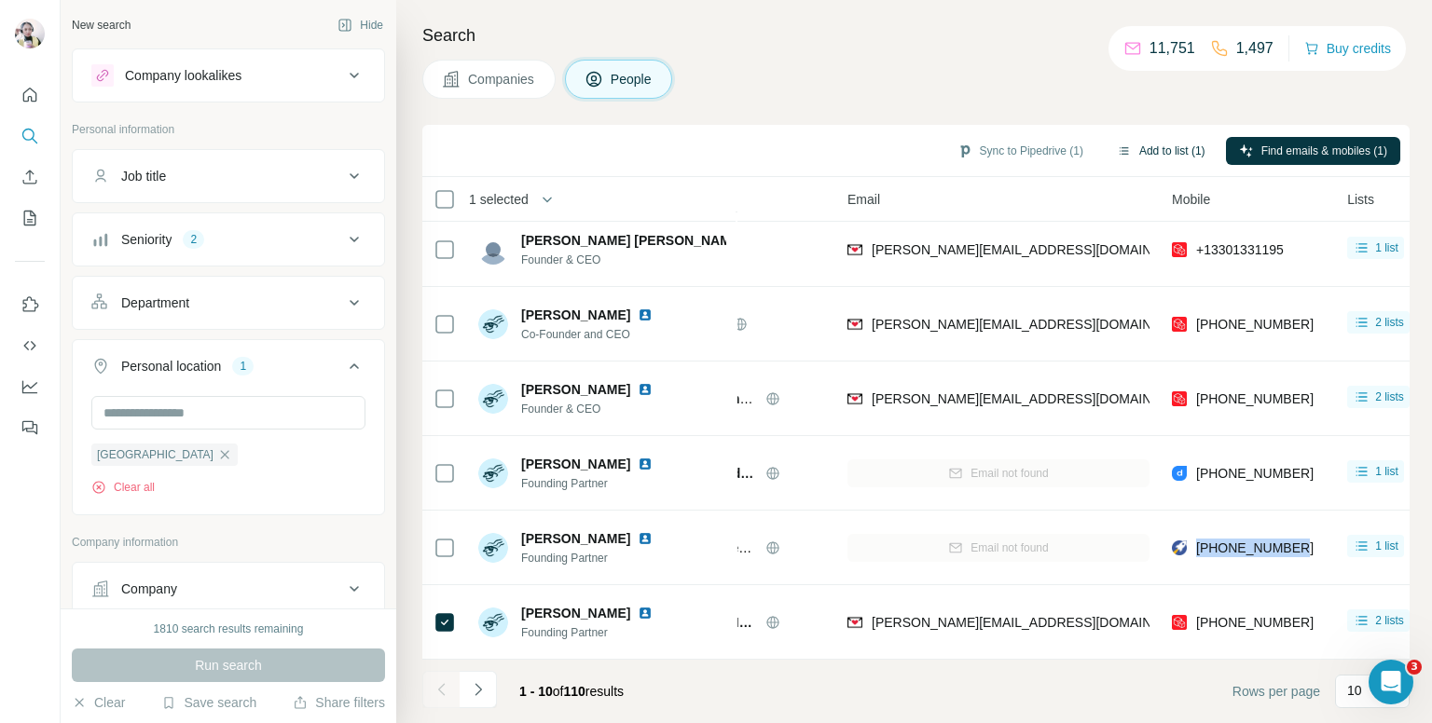
click at [1156, 150] on button "Add to list (1)" at bounding box center [1161, 151] width 115 height 28
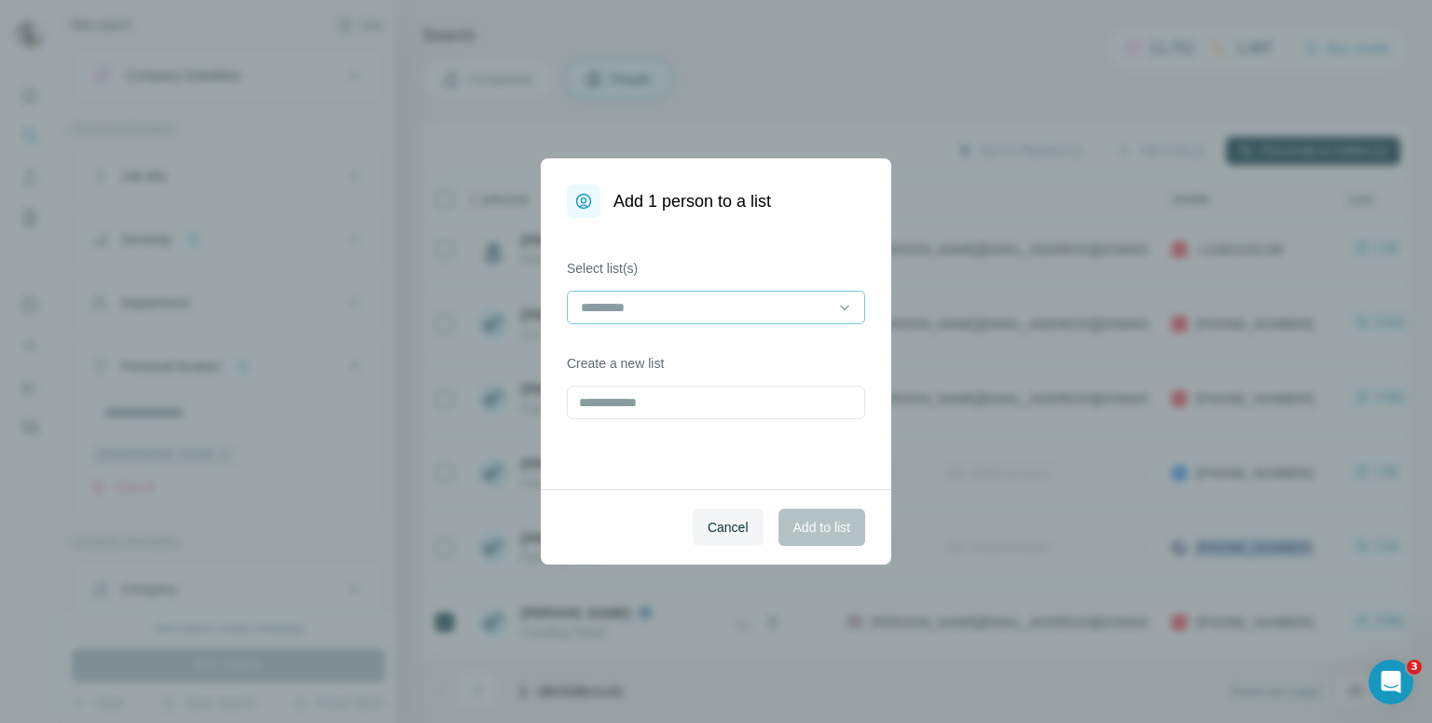
click at [640, 310] on input at bounding box center [705, 307] width 252 height 21
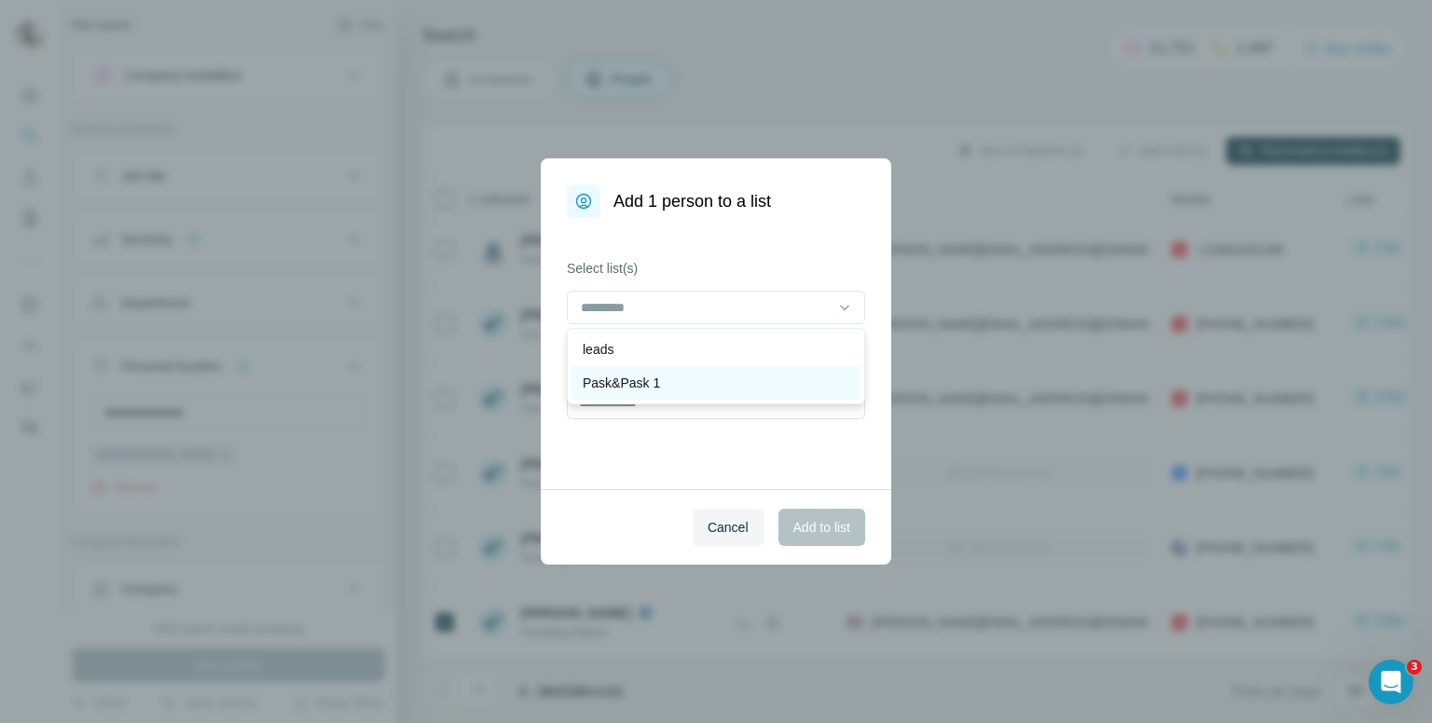
click at [675, 385] on div "Pask&Pask 1" at bounding box center [716, 383] width 267 height 19
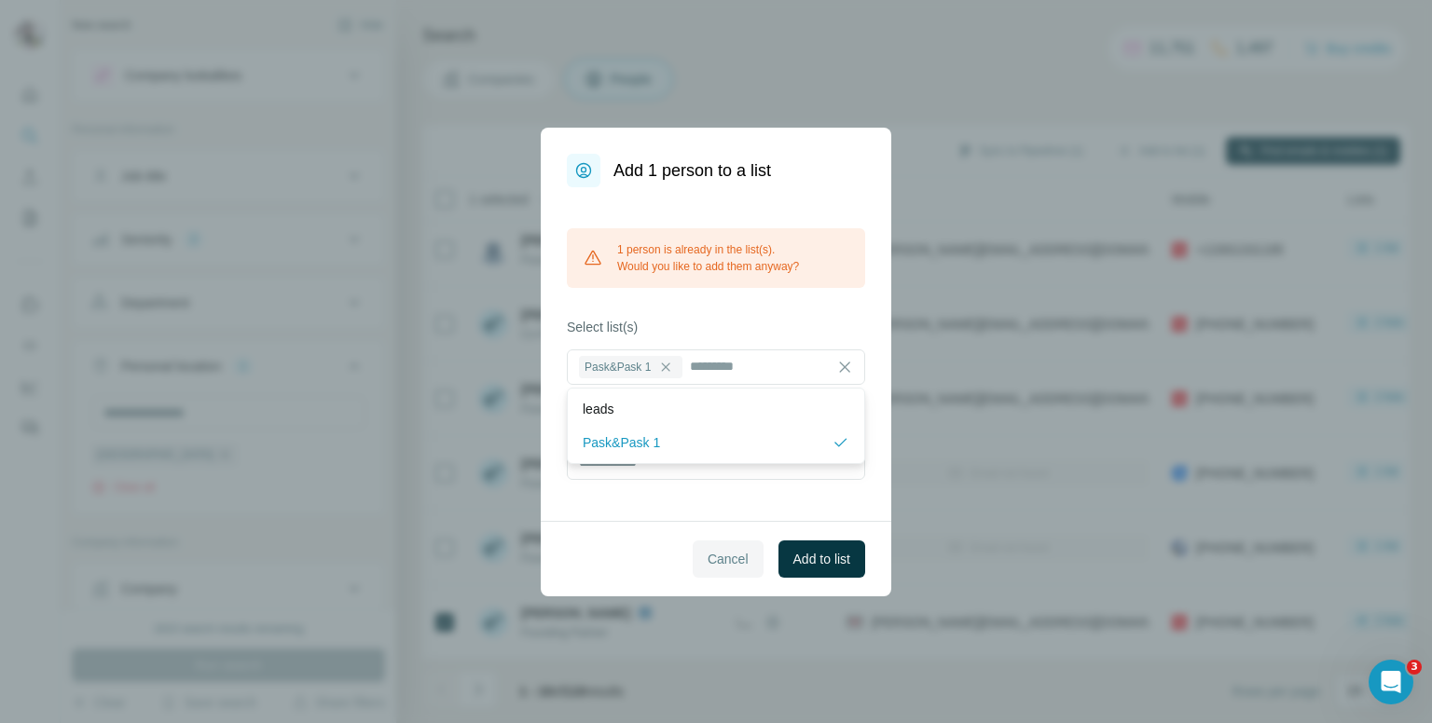
click at [722, 554] on span "Cancel" at bounding box center [728, 559] width 41 height 19
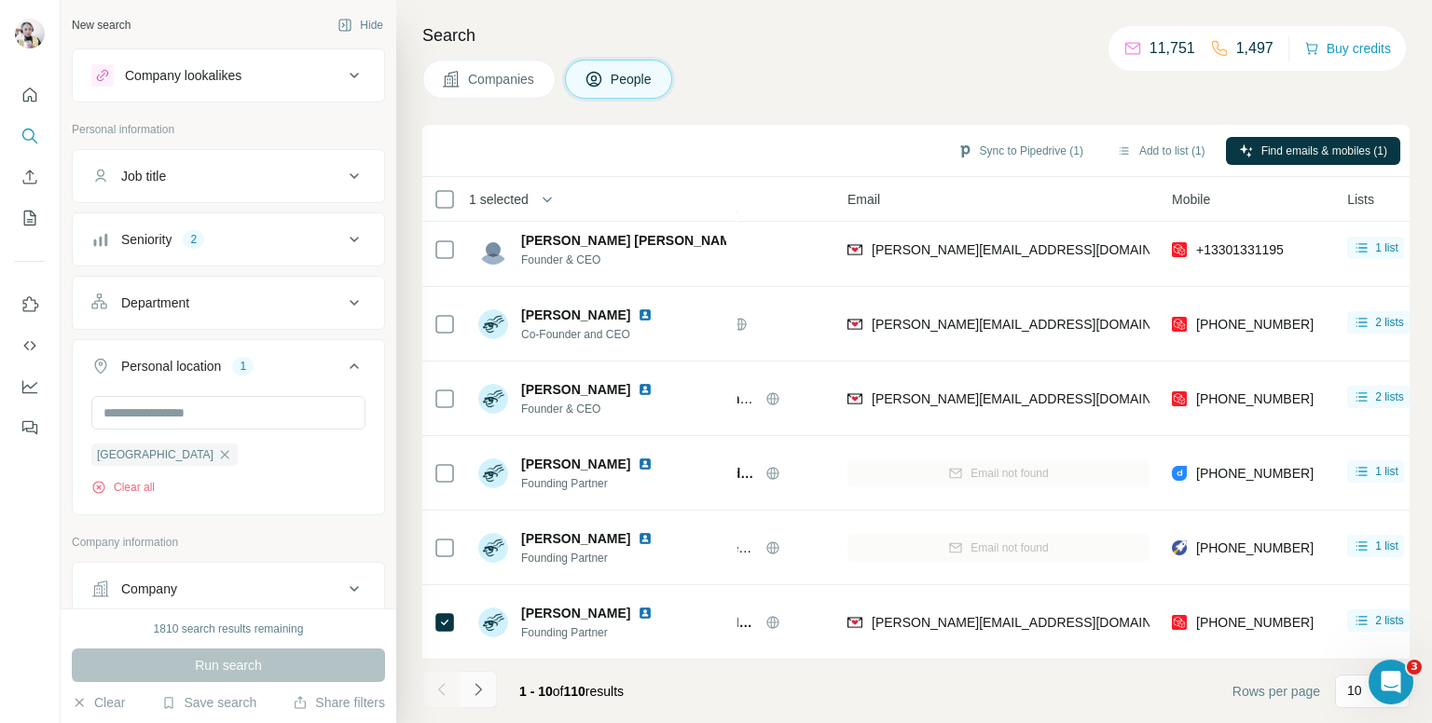
click at [476, 687] on icon "Navigate to next page" at bounding box center [478, 689] width 19 height 19
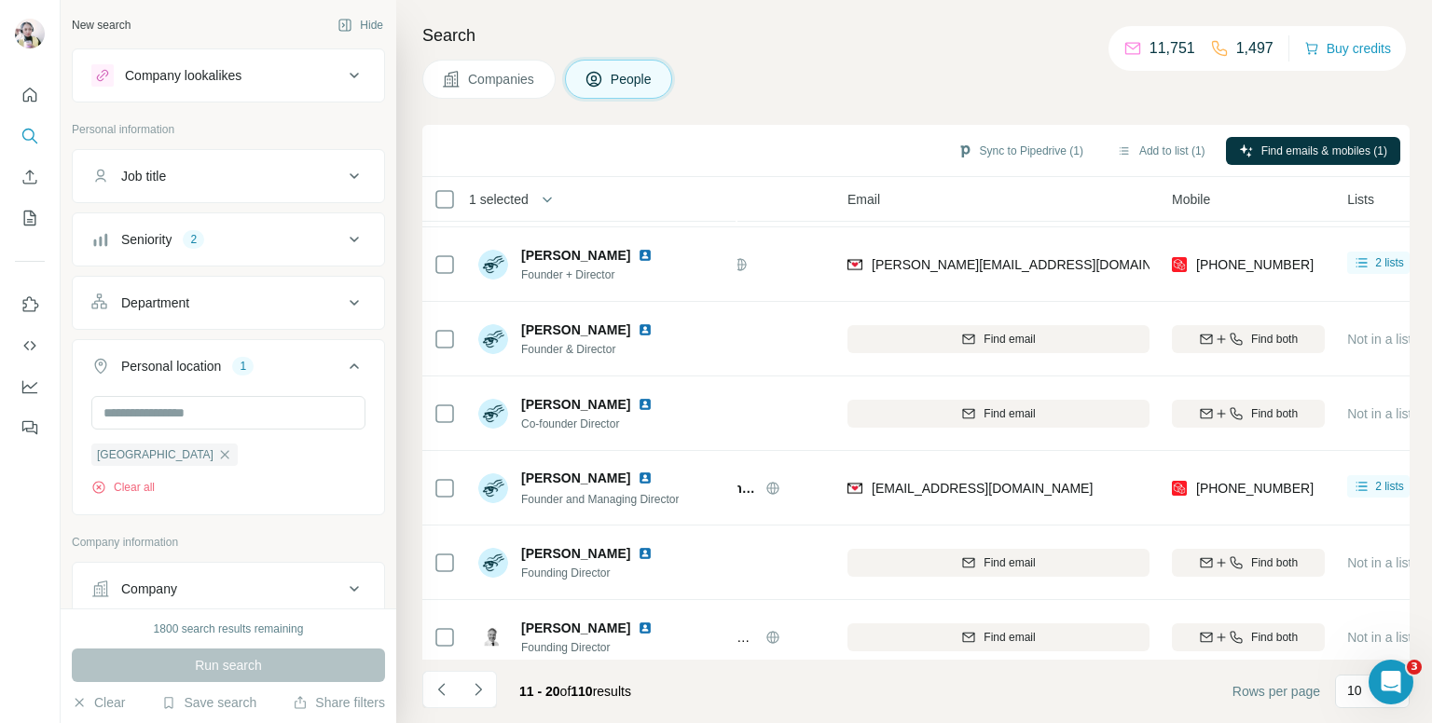
scroll to position [0, 108]
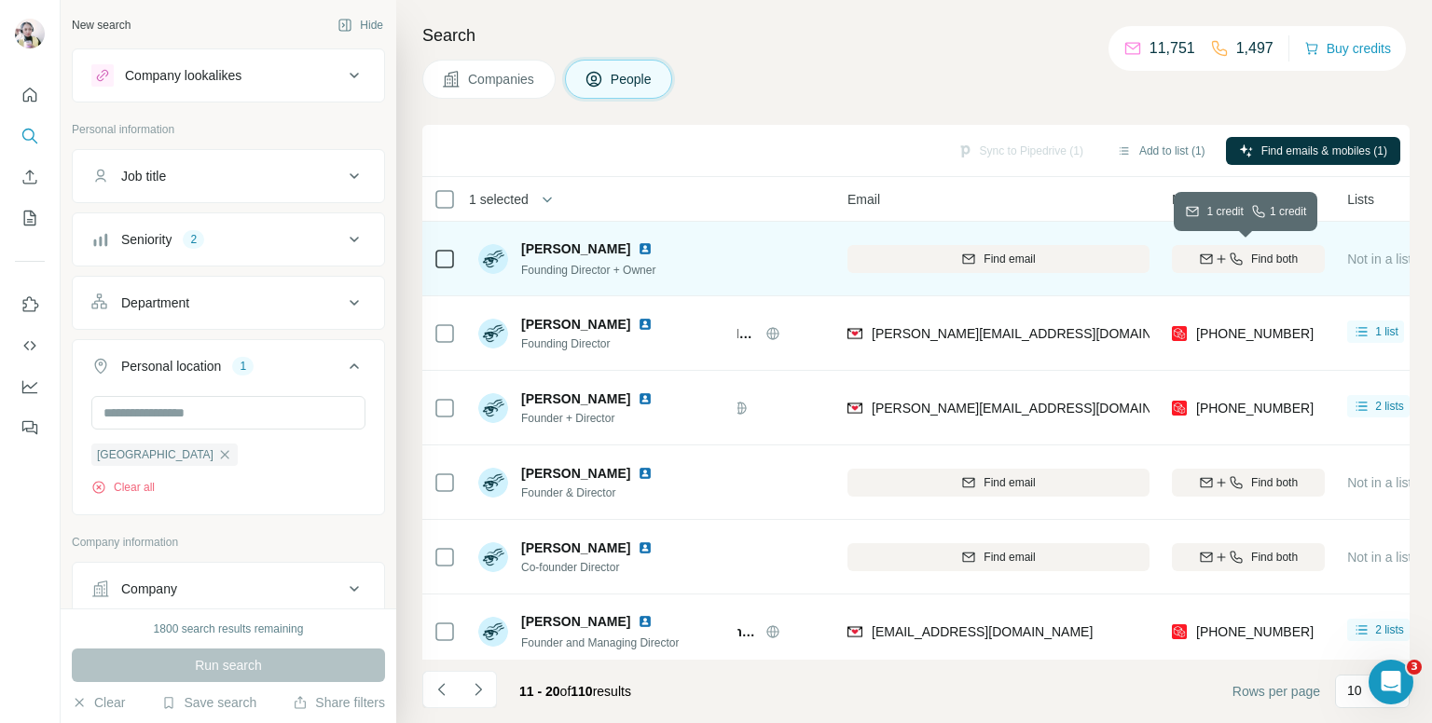
click at [1290, 258] on span "Find both" at bounding box center [1274, 259] width 47 height 17
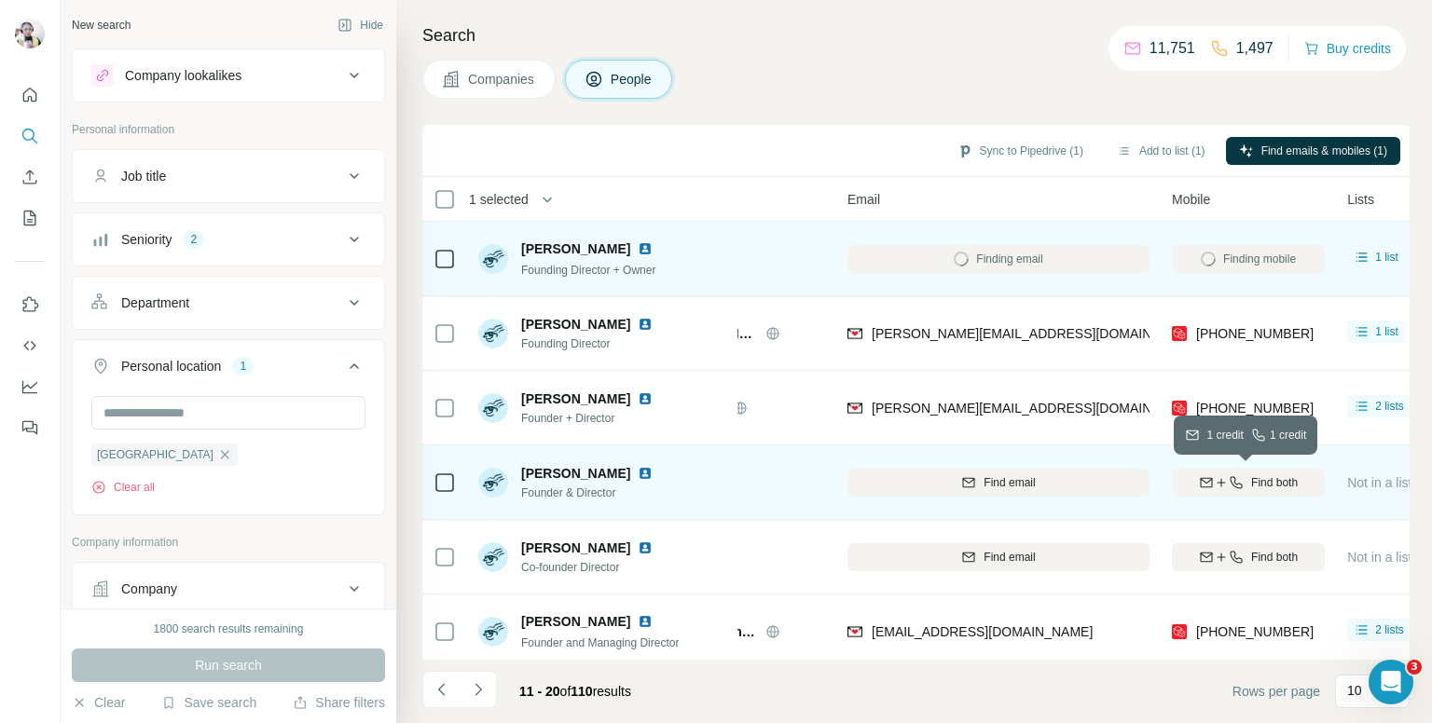
click at [1269, 474] on span "Find both" at bounding box center [1274, 482] width 47 height 17
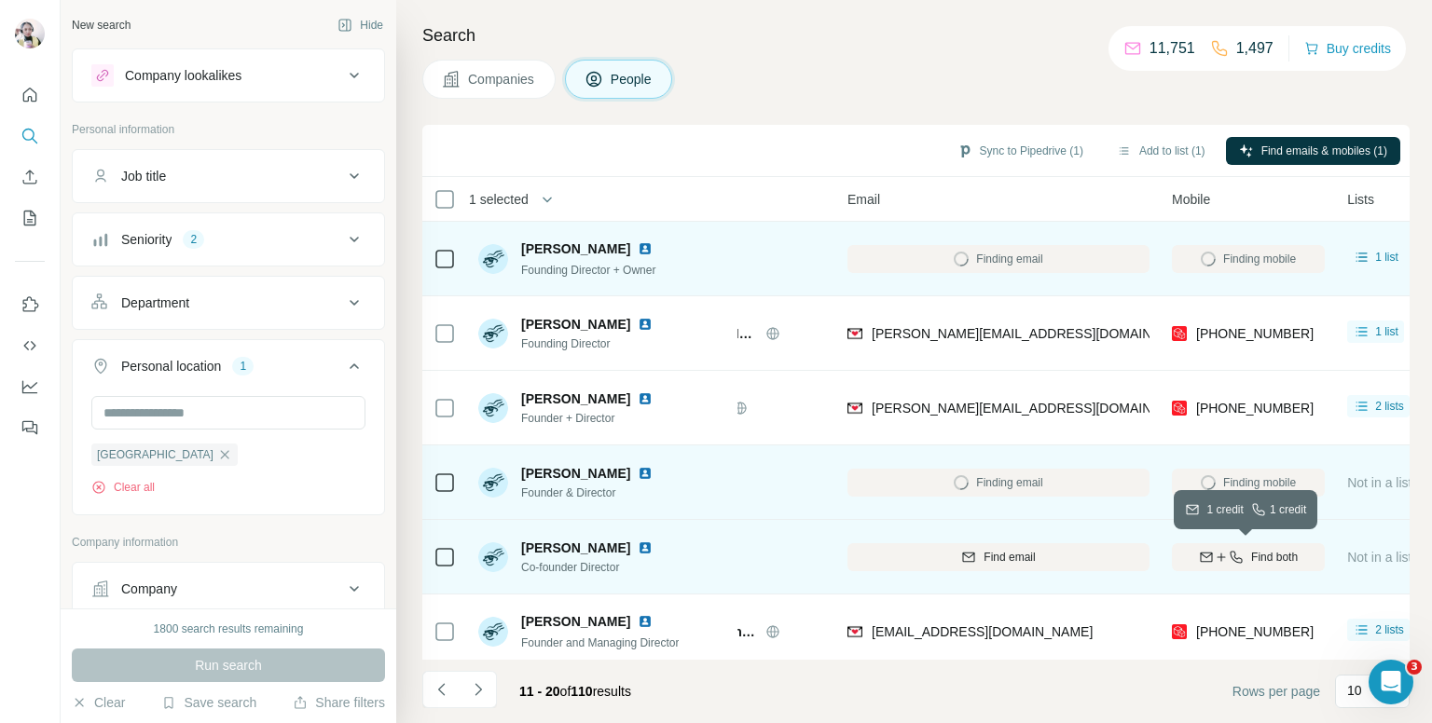
click at [1275, 551] on span "Find both" at bounding box center [1274, 557] width 47 height 17
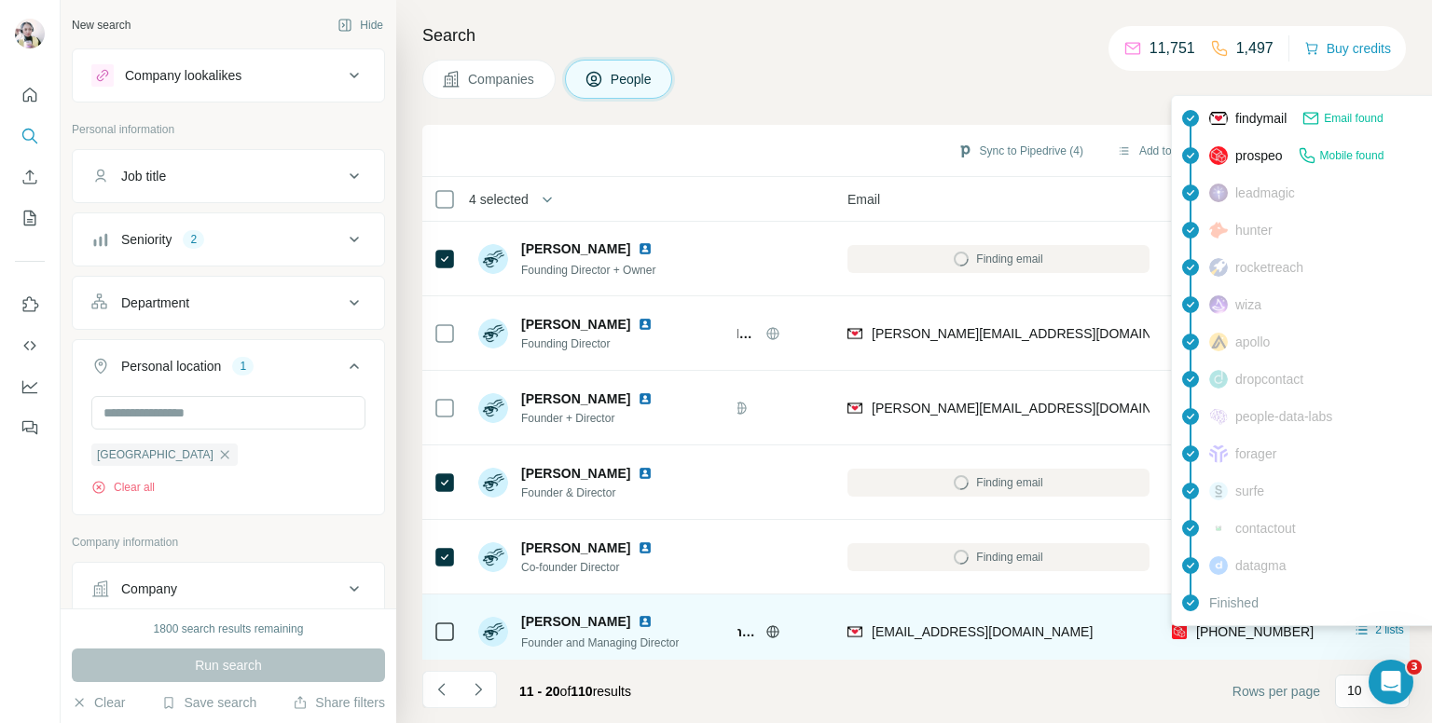
scroll to position [93, 108]
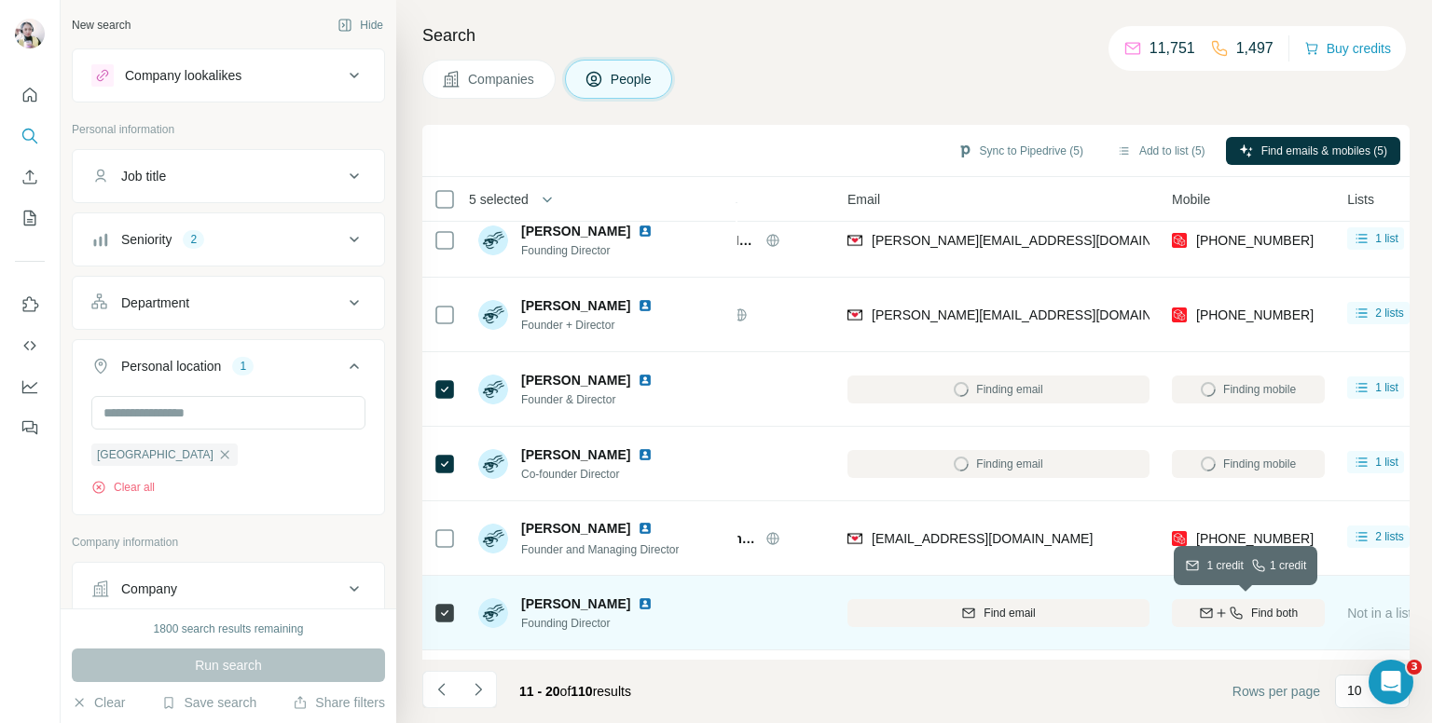
click at [1251, 609] on span "Find both" at bounding box center [1274, 613] width 47 height 17
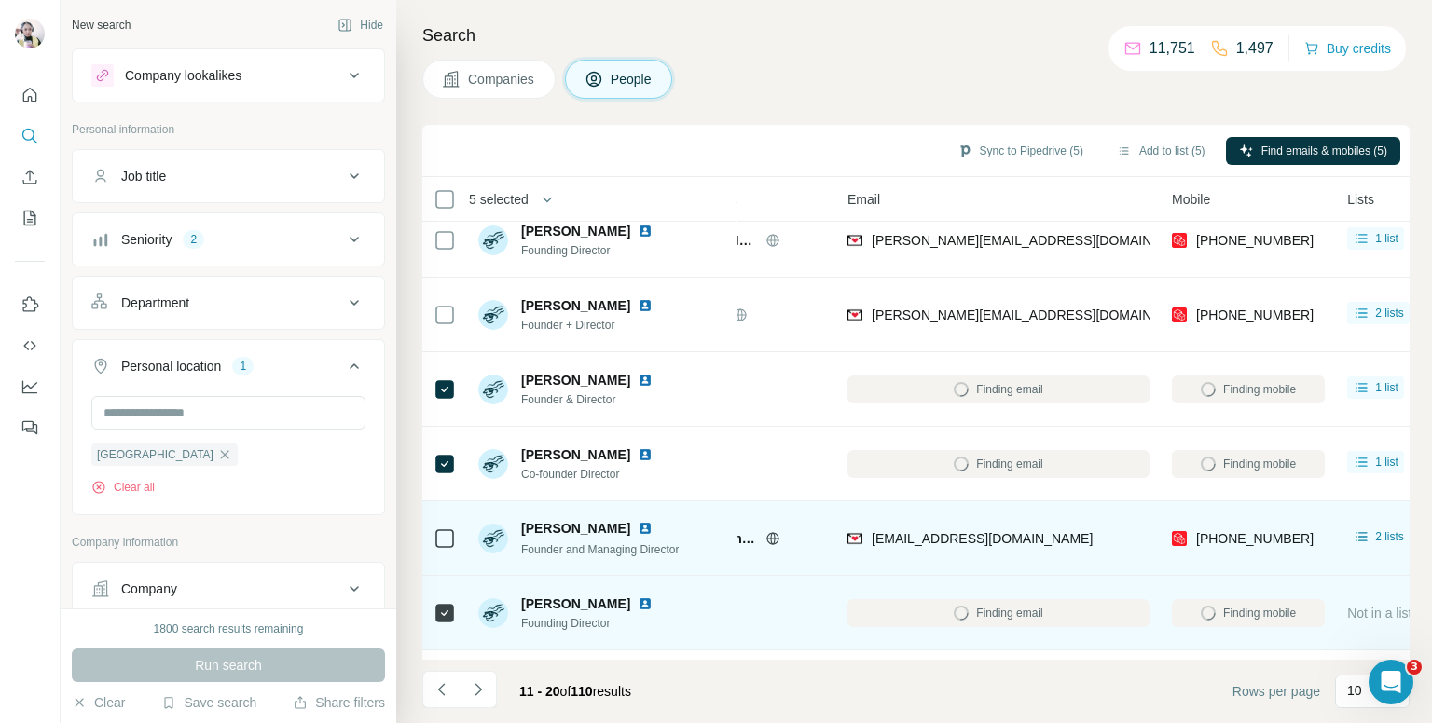
scroll to position [0, 108]
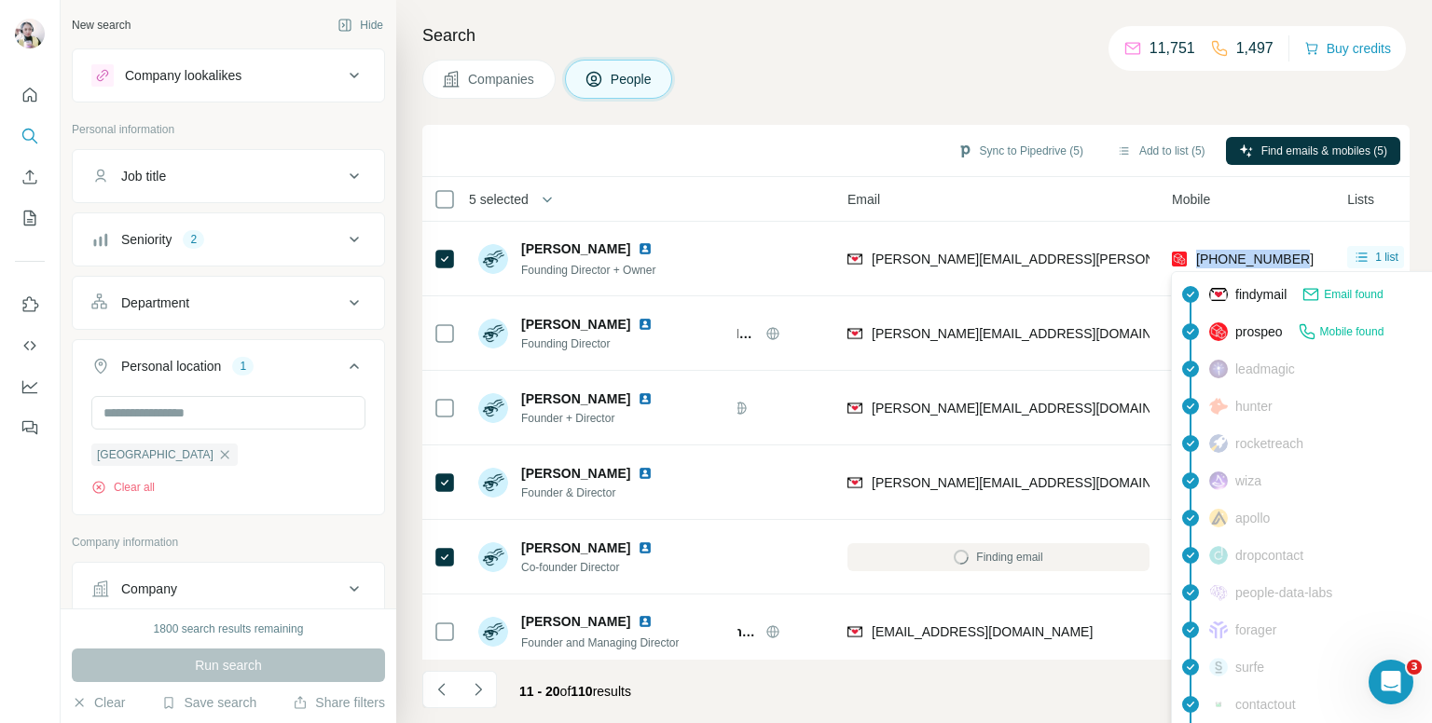
drag, startPoint x: 1300, startPoint y: 262, endPoint x: 1197, endPoint y: 254, distance: 103.7
click at [1197, 254] on div "[PHONE_NUMBER]" at bounding box center [1248, 258] width 153 height 51
copy span "[PHONE_NUMBER]"
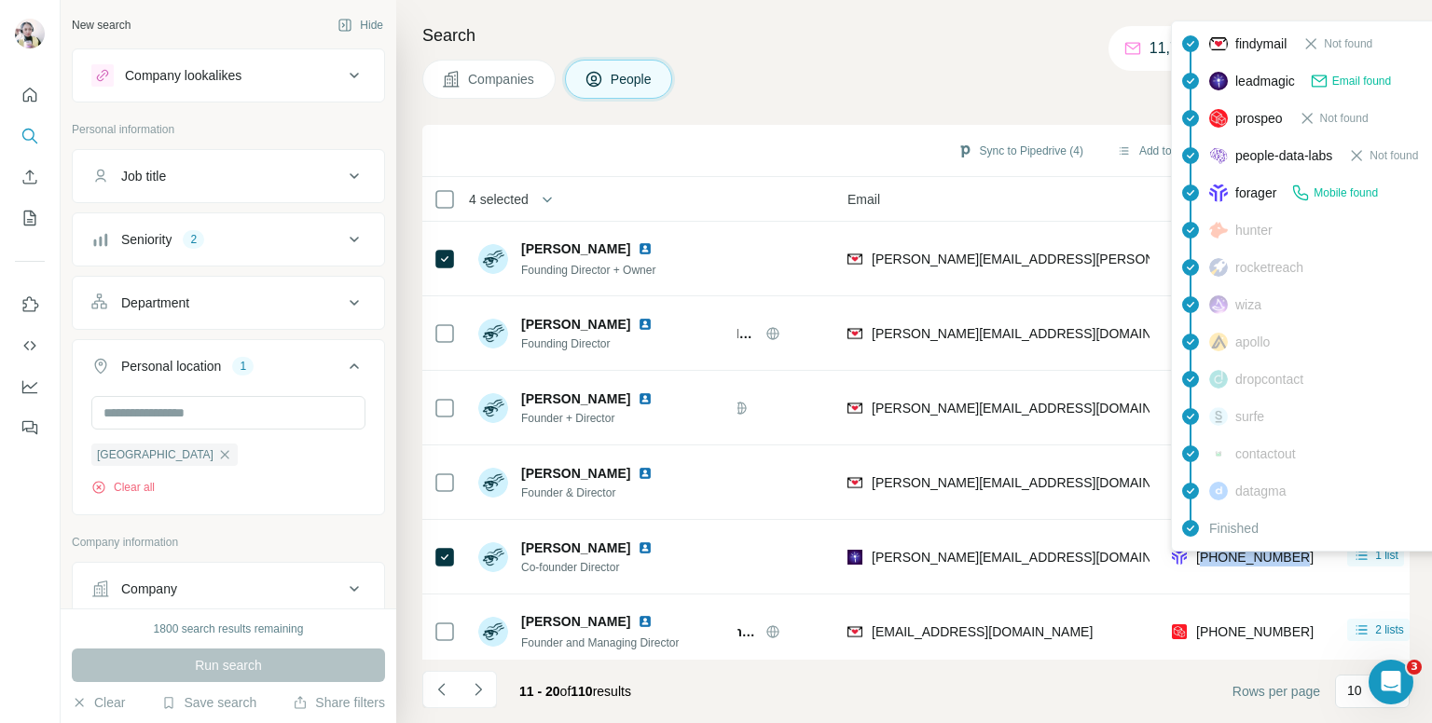
drag, startPoint x: 1308, startPoint y: 563, endPoint x: 1202, endPoint y: 563, distance: 106.3
click at [1202, 563] on div "[PHONE_NUMBER]" at bounding box center [1248, 556] width 153 height 51
drag, startPoint x: 1202, startPoint y: 563, endPoint x: 1197, endPoint y: 571, distance: 9.6
click at [1196, 572] on div "[PHONE_NUMBER]" at bounding box center [1248, 556] width 153 height 51
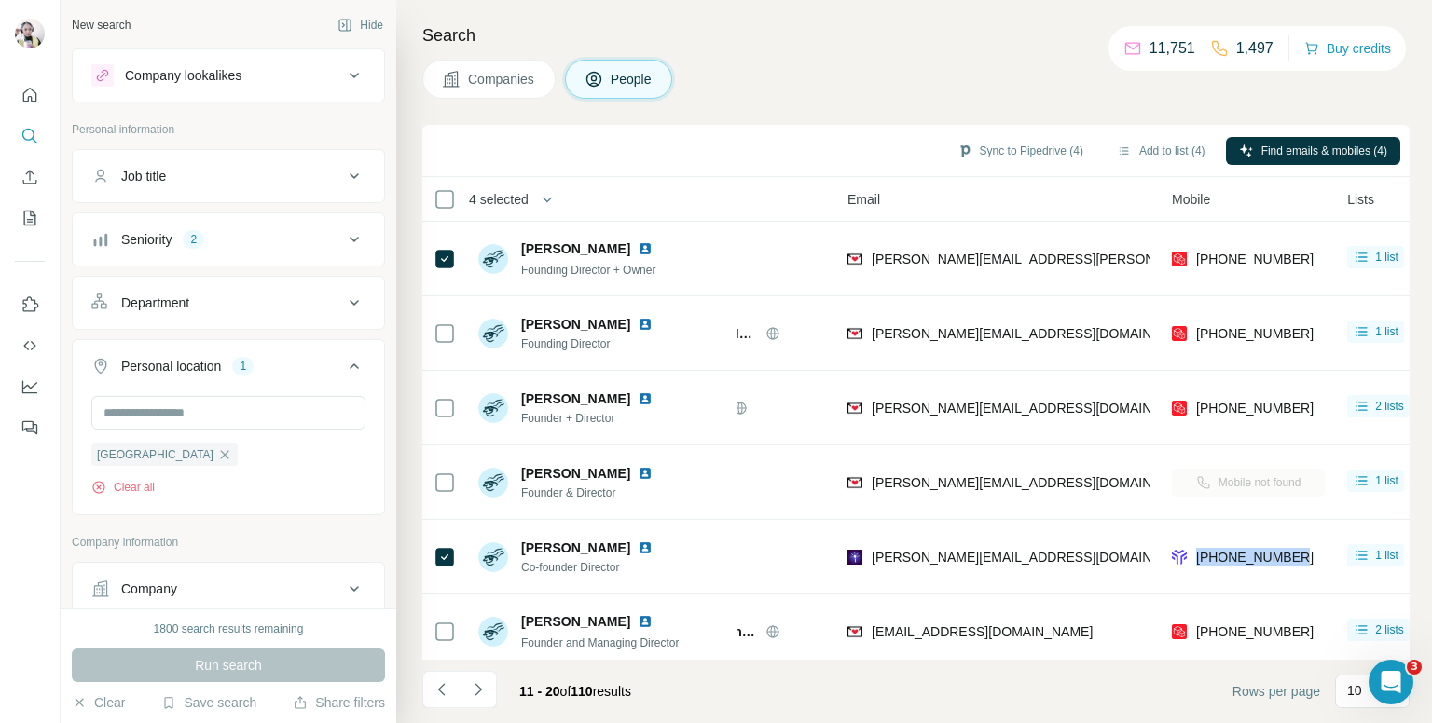
drag, startPoint x: 1196, startPoint y: 558, endPoint x: 1305, endPoint y: 563, distance: 109.2
click at [1305, 563] on div "[PHONE_NUMBER]" at bounding box center [1248, 556] width 153 height 51
copy span "[PHONE_NUMBER]"
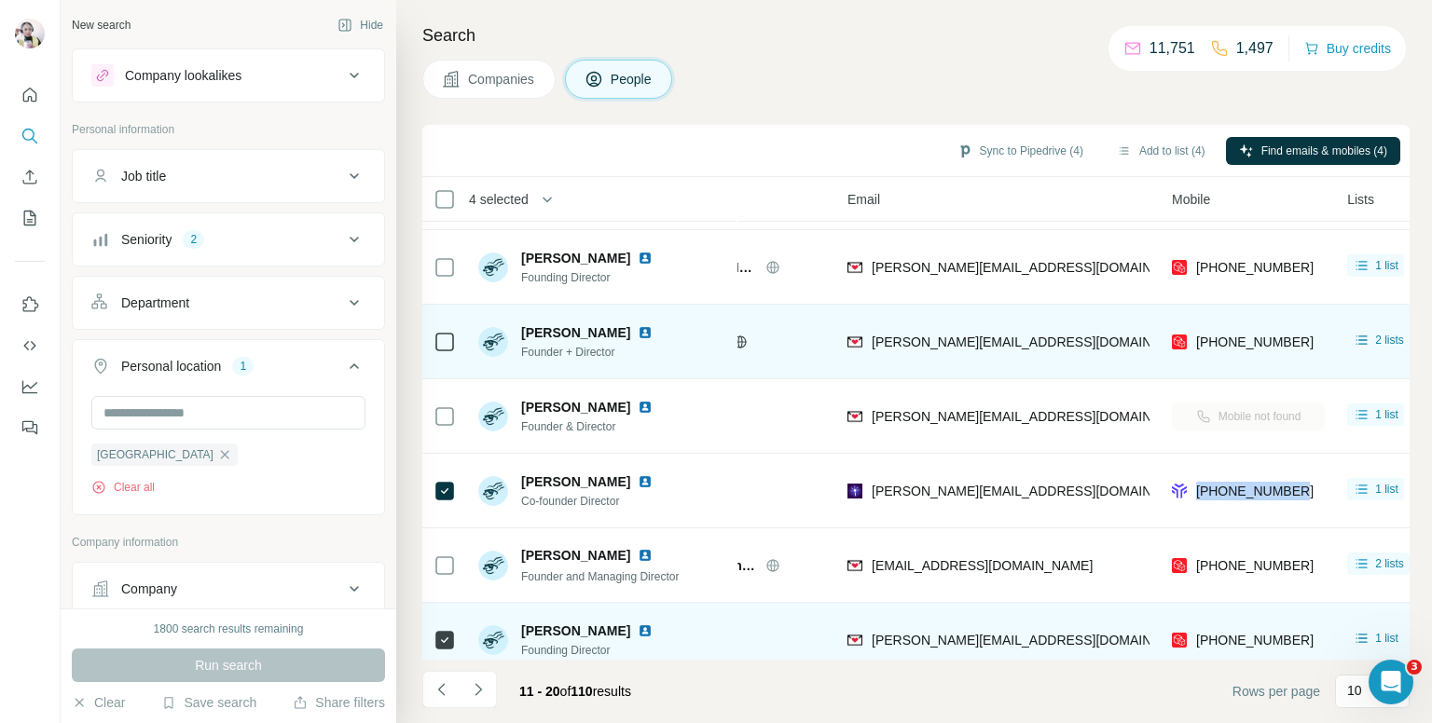
scroll to position [93, 108]
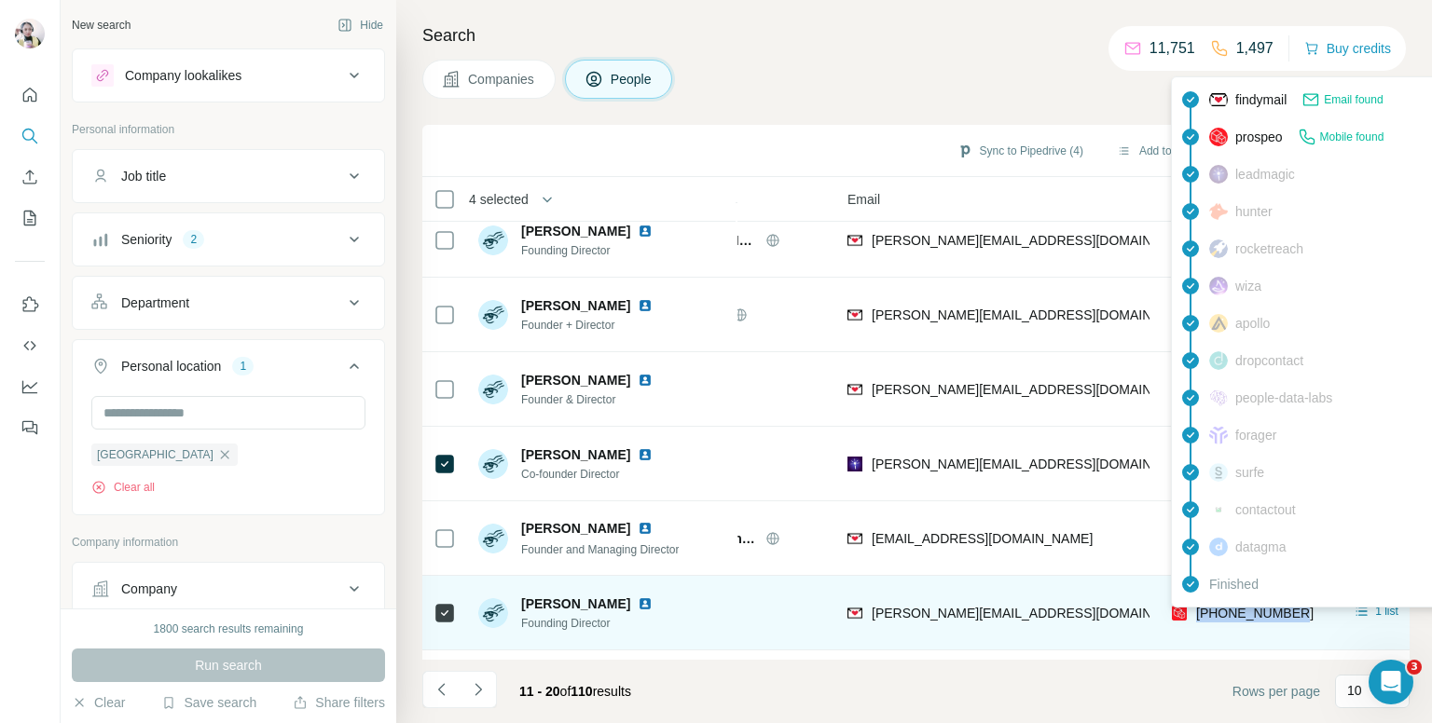
drag, startPoint x: 1313, startPoint y: 614, endPoint x: 1193, endPoint y: 615, distance: 119.3
click at [1193, 615] on div "[PHONE_NUMBER]" at bounding box center [1248, 612] width 153 height 51
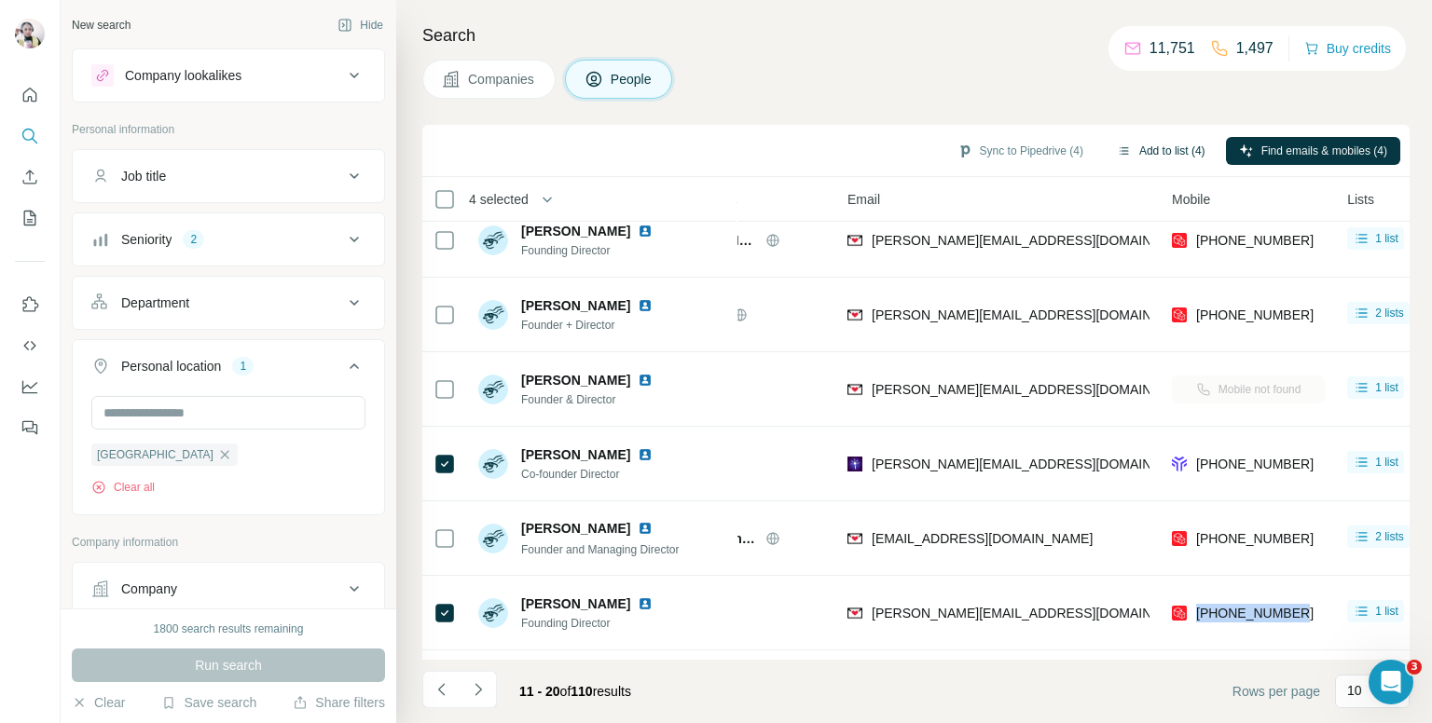
click at [1130, 147] on button "Add to list (4)" at bounding box center [1161, 151] width 115 height 28
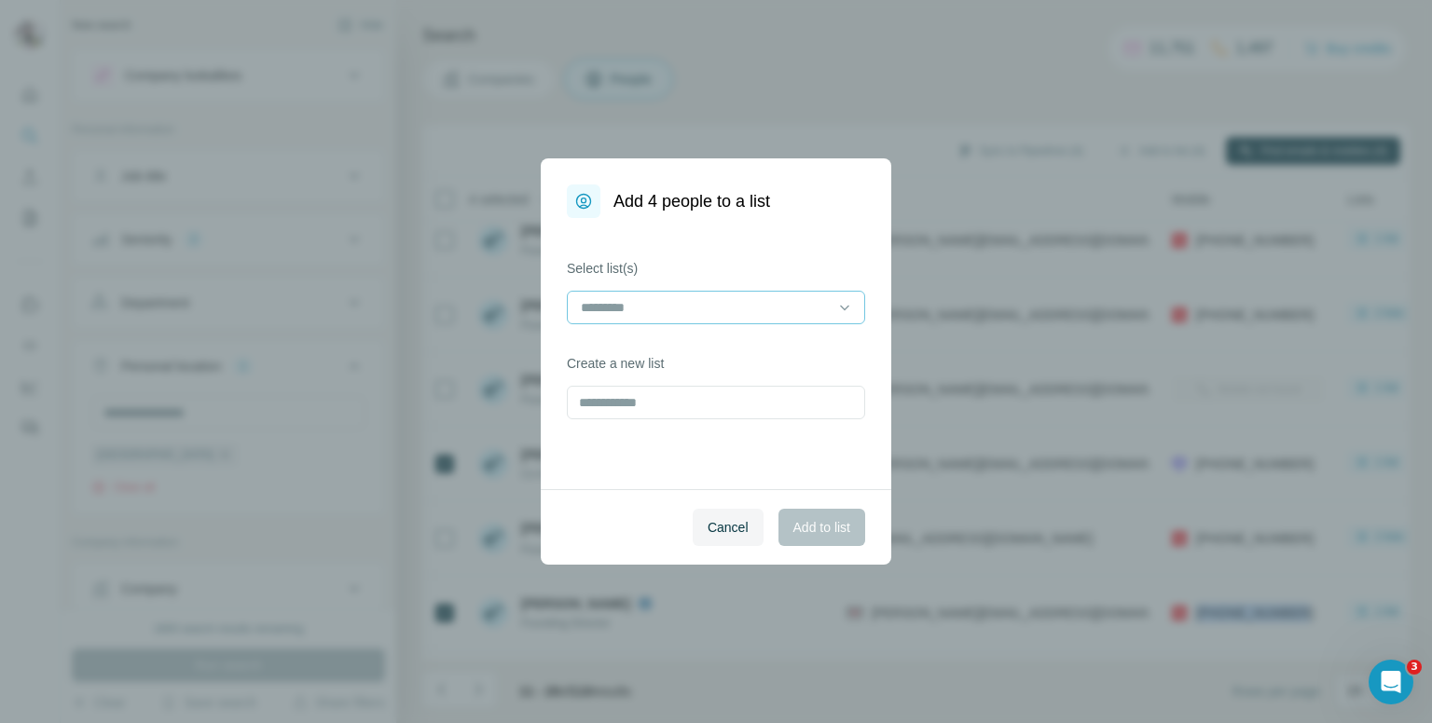
click at [682, 300] on input at bounding box center [705, 307] width 252 height 21
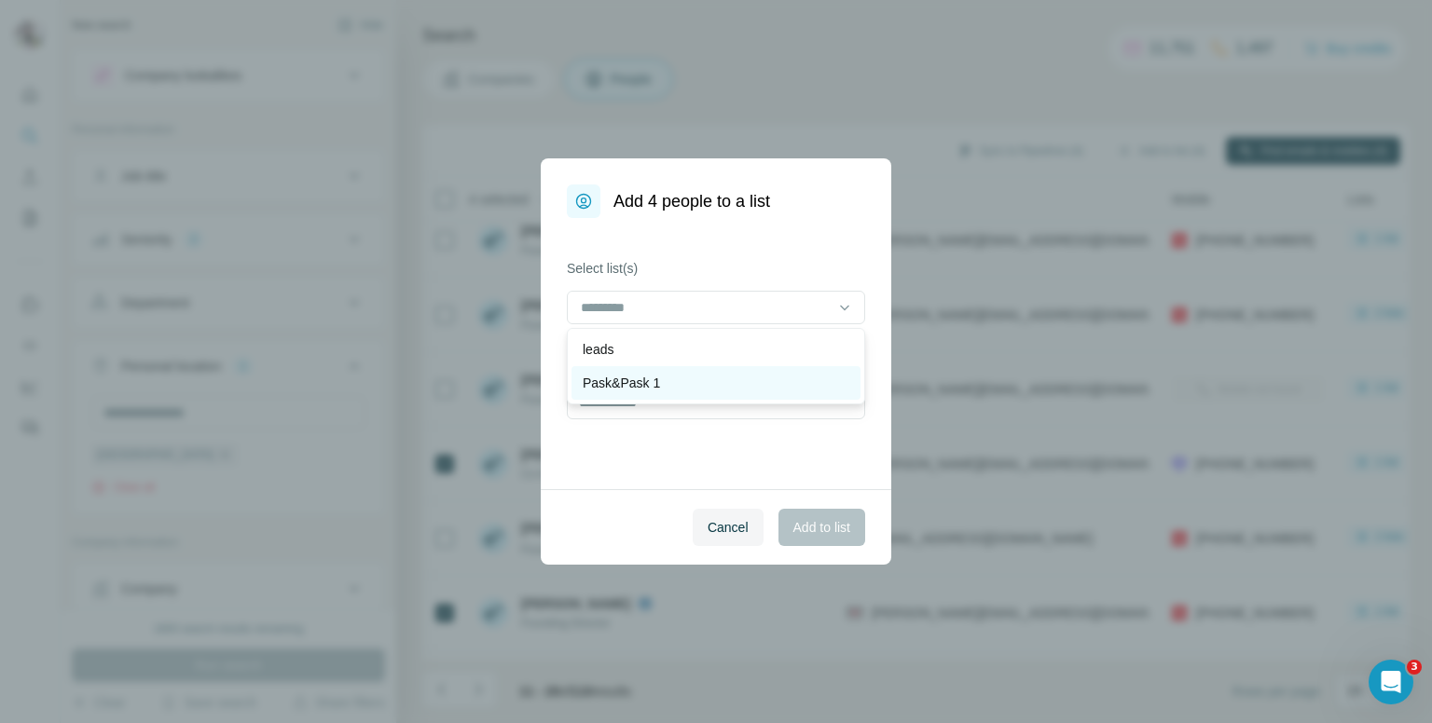
click at [670, 380] on div "Pask&Pask 1" at bounding box center [716, 383] width 267 height 19
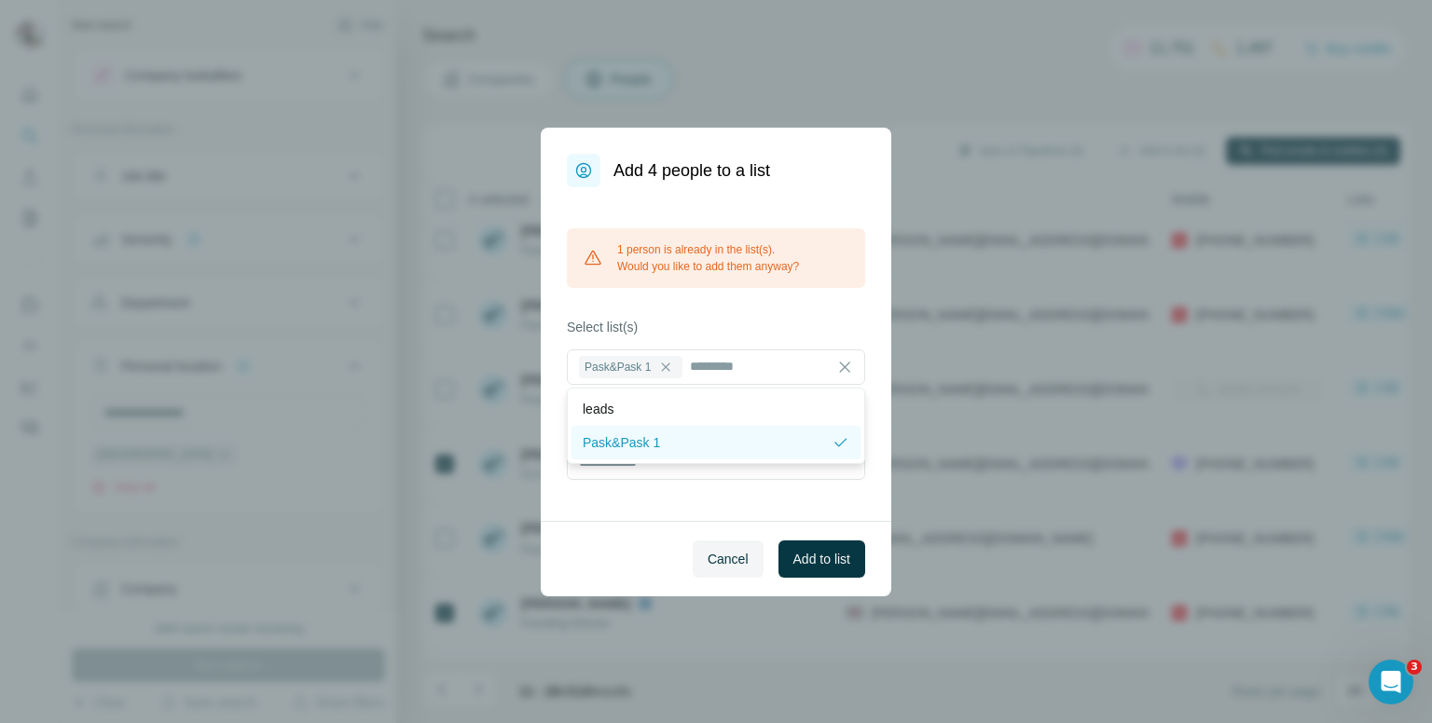
click at [630, 441] on p "Pask&Pask 1" at bounding box center [621, 442] width 77 height 19
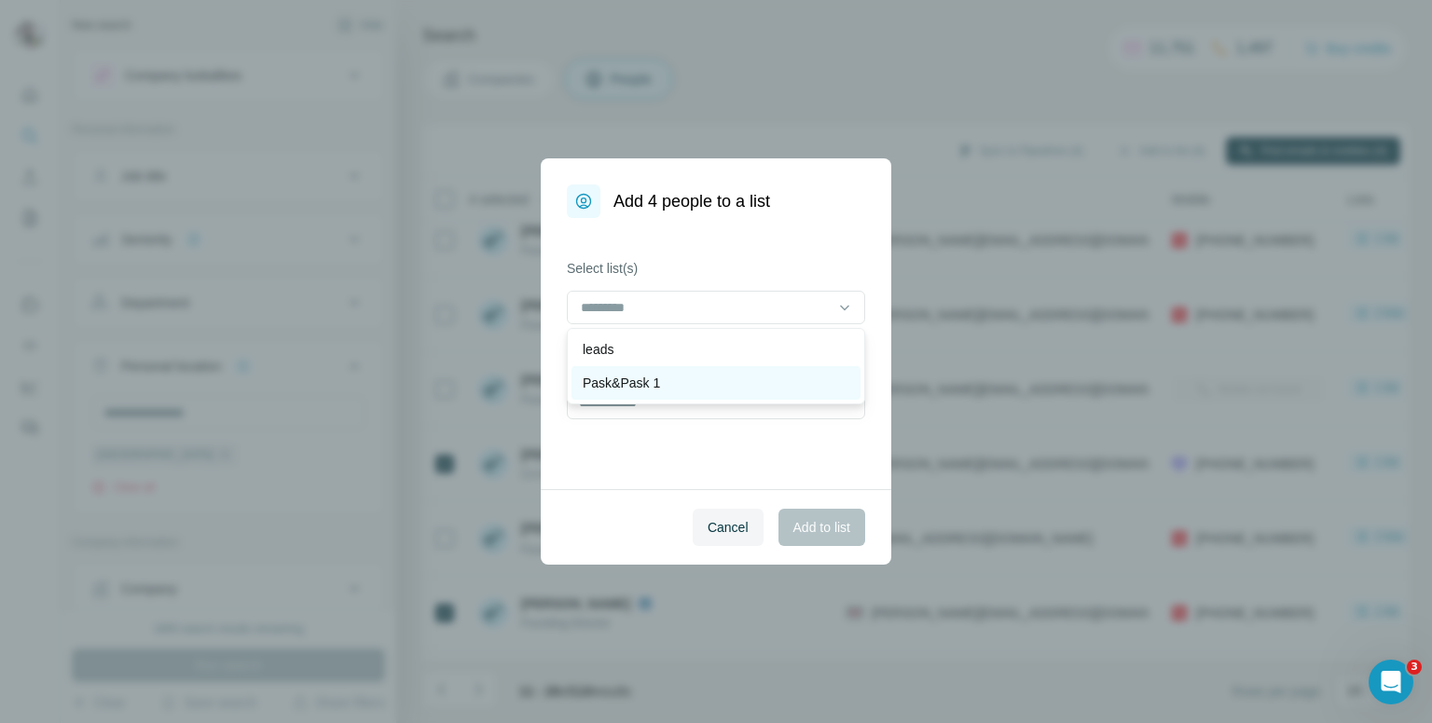
click at [649, 378] on p "Pask&Pask 1" at bounding box center [621, 383] width 77 height 19
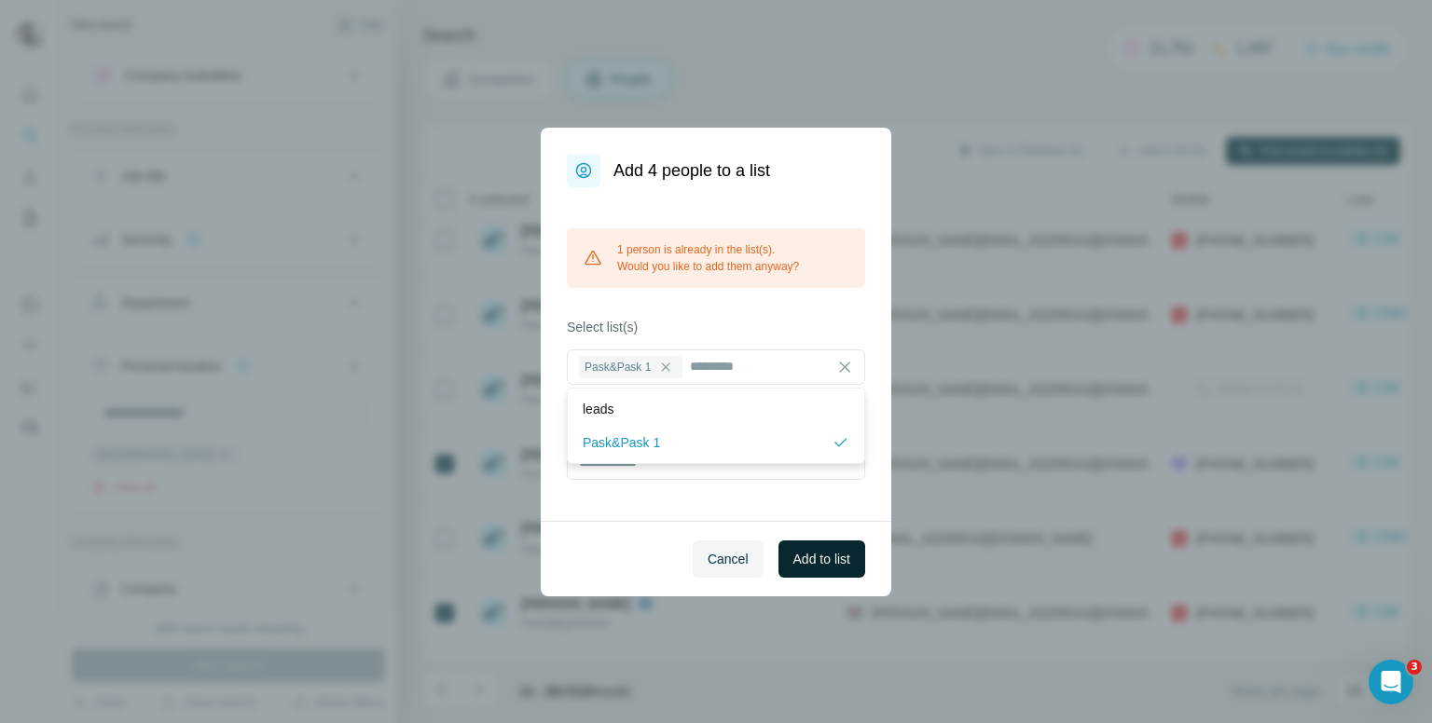
click at [820, 554] on span "Add to list" at bounding box center [821, 559] width 57 height 19
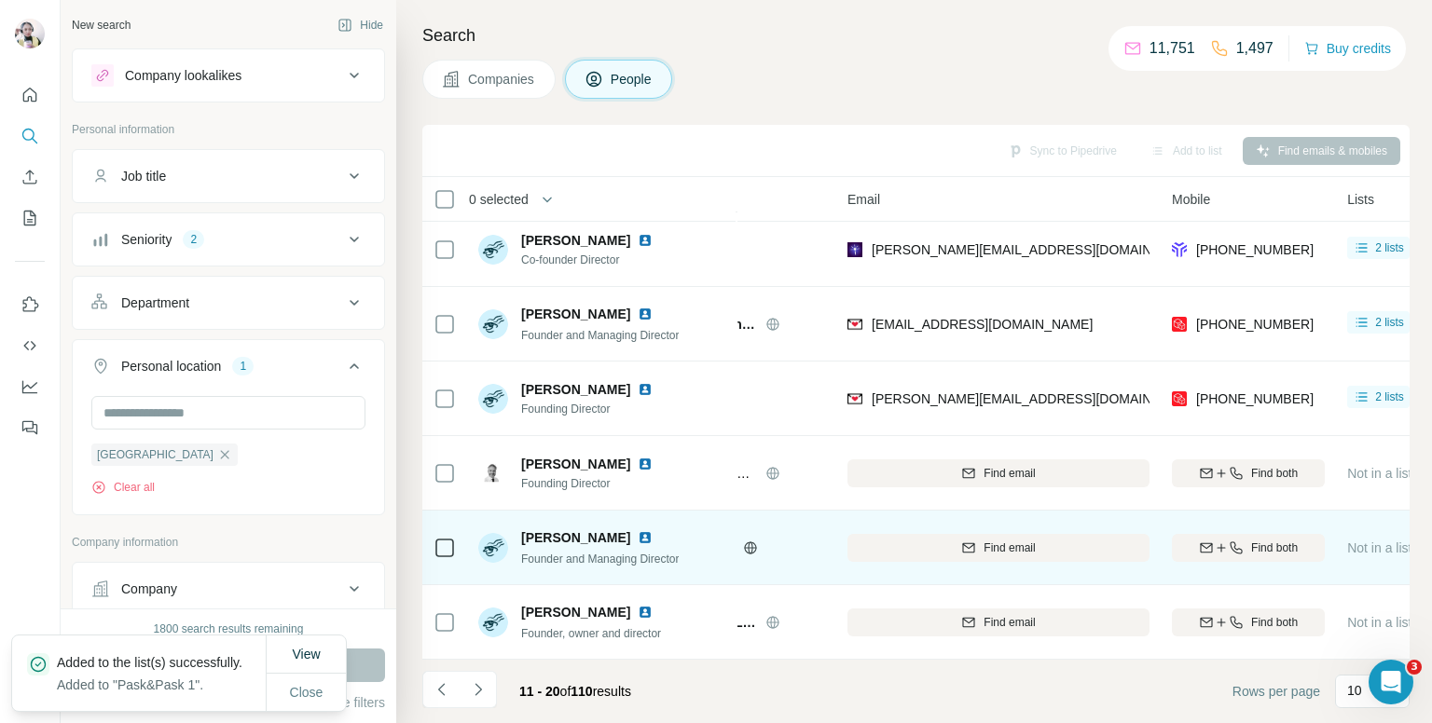
scroll to position [317, 108]
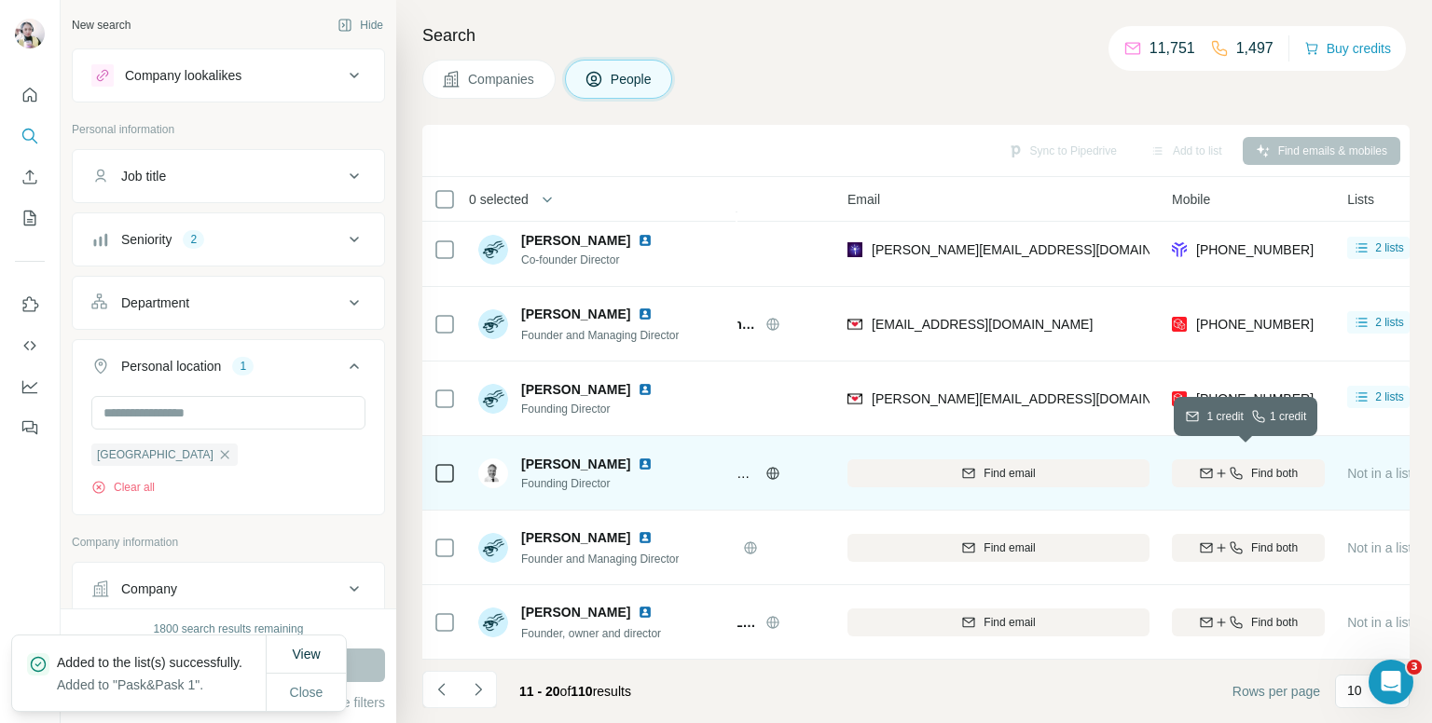
click at [1236, 460] on button "Find both" at bounding box center [1248, 474] width 153 height 28
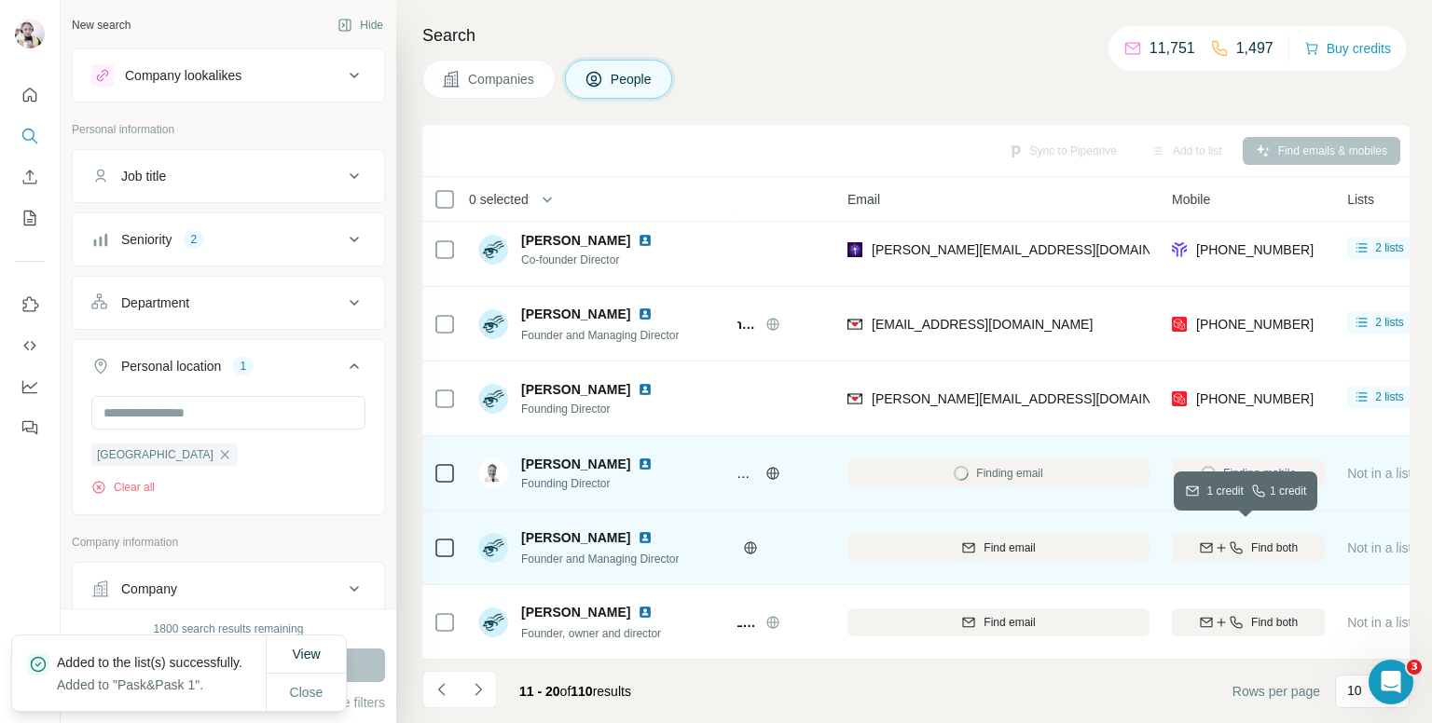
click at [1245, 542] on div "Find both" at bounding box center [1248, 548] width 153 height 17
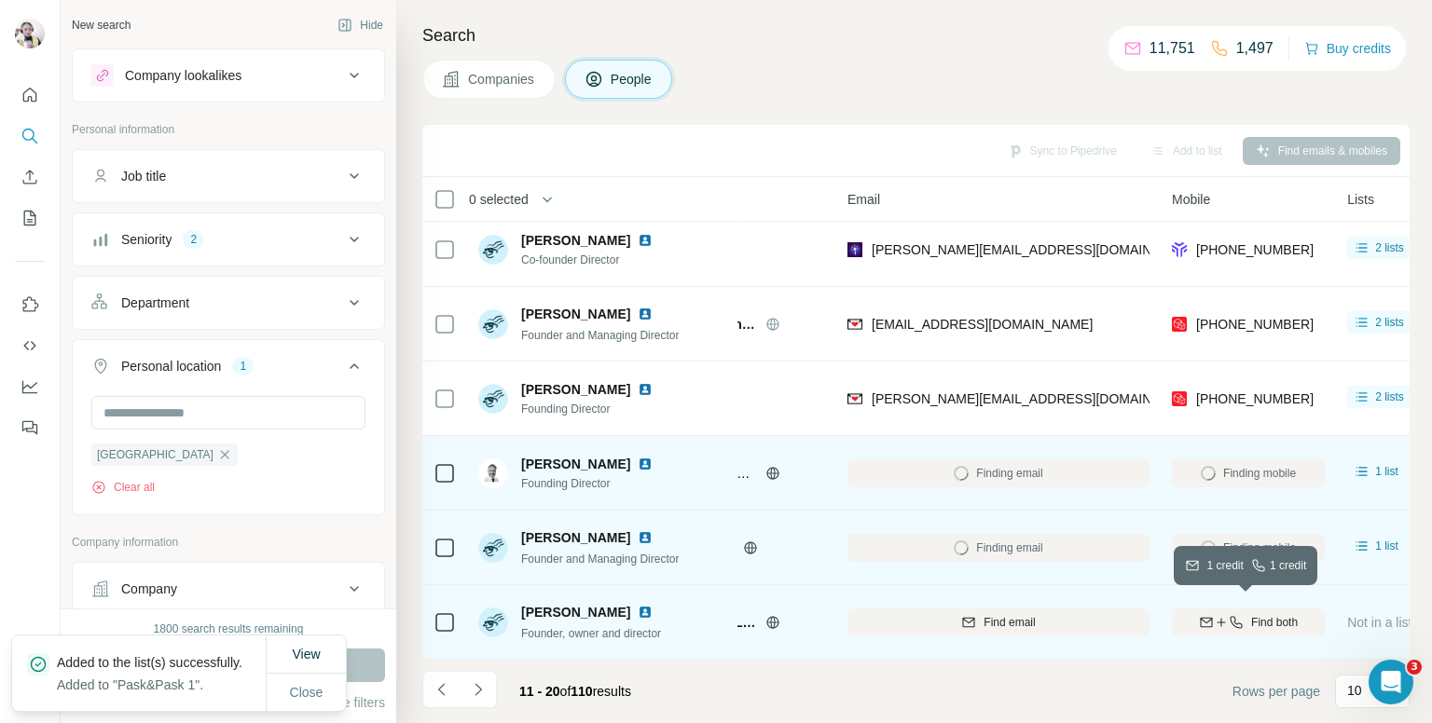
click at [1260, 614] on span "Find both" at bounding box center [1274, 622] width 47 height 17
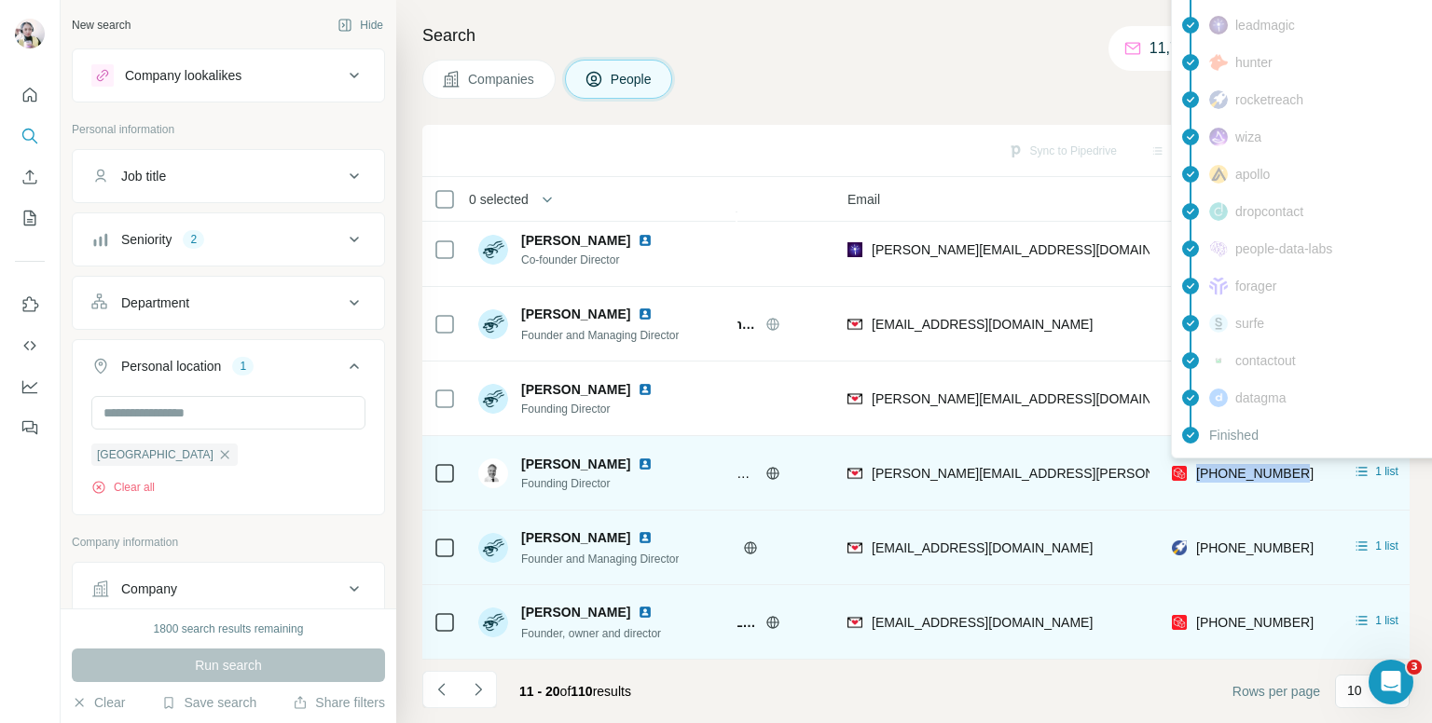
drag, startPoint x: 1316, startPoint y: 463, endPoint x: 1191, endPoint y: 463, distance: 124.9
click at [1191, 463] on div "[PHONE_NUMBER]" at bounding box center [1248, 472] width 153 height 51
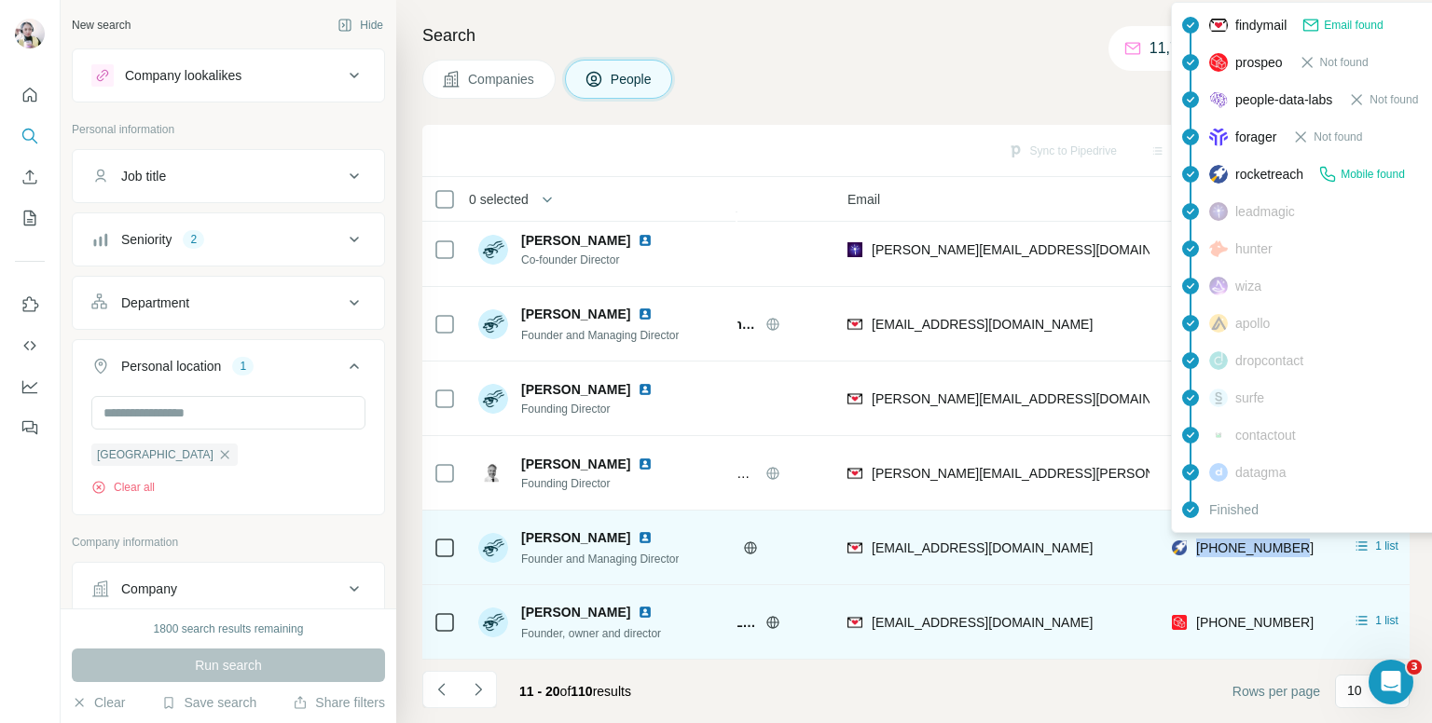
drag, startPoint x: 1307, startPoint y: 537, endPoint x: 1198, endPoint y: 538, distance: 109.1
click at [1198, 538] on div "[PHONE_NUMBER]" at bounding box center [1248, 547] width 153 height 51
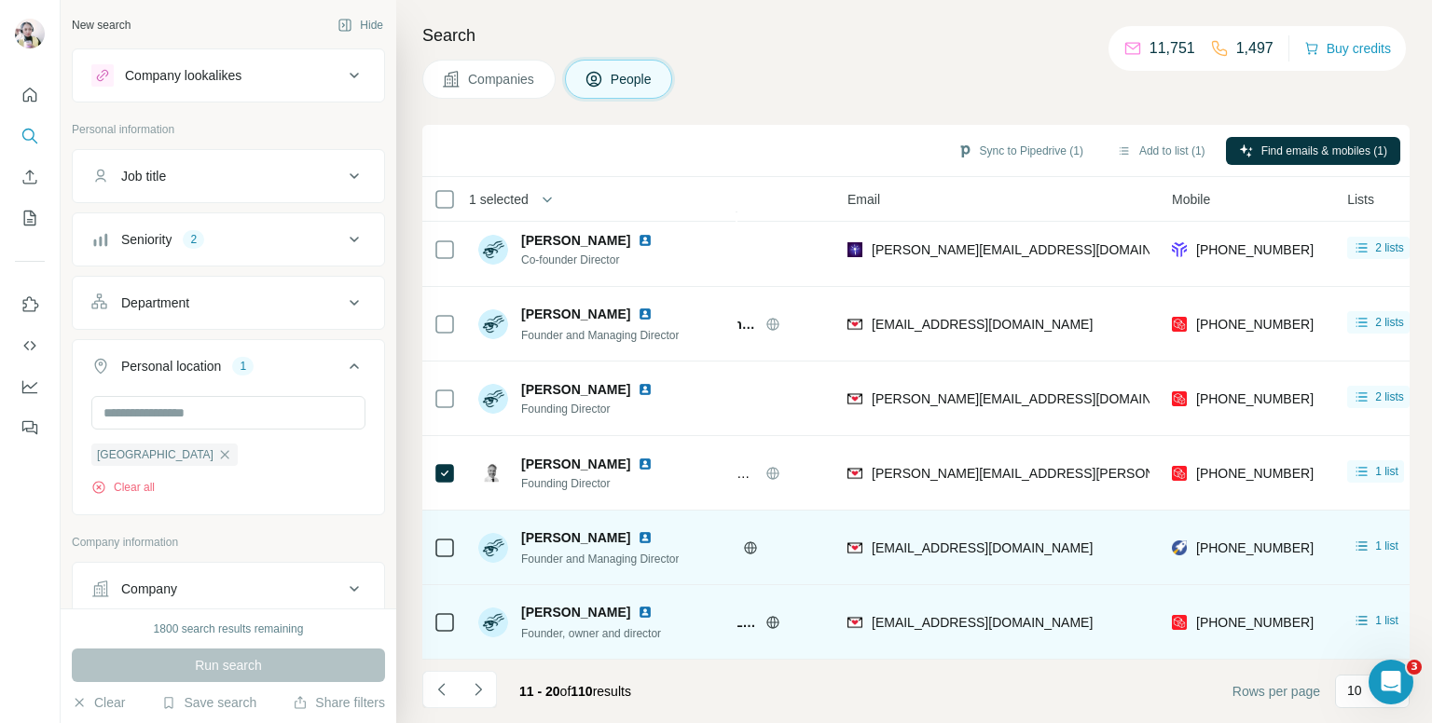
click at [433, 537] on icon at bounding box center [444, 548] width 22 height 22
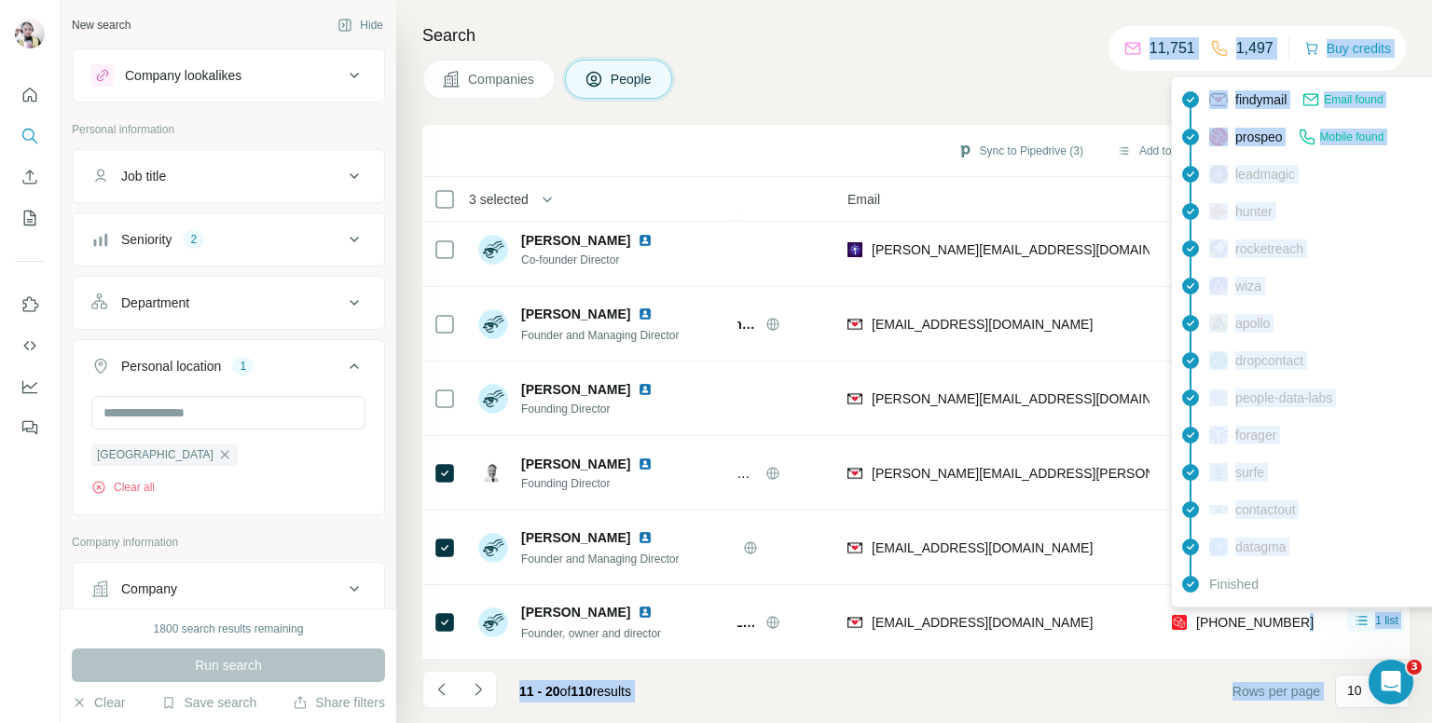
drag, startPoint x: 1304, startPoint y: 607, endPoint x: 1194, endPoint y: 605, distance: 110.0
click at [1194, 605] on body "New search Hide Company lookalikes Personal information Job title Seniority 2 D…" at bounding box center [716, 361] width 1432 height 723
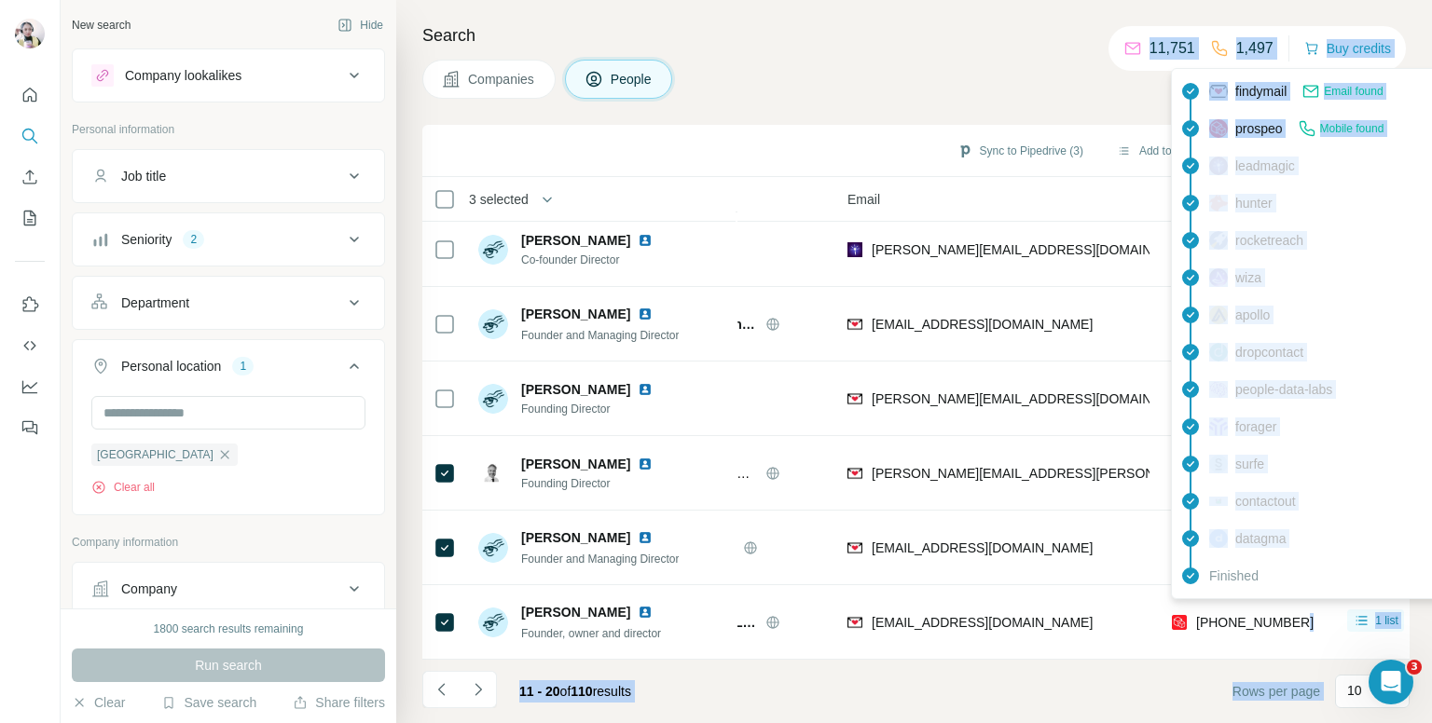
click at [1299, 615] on span "[PHONE_NUMBER]" at bounding box center [1254, 622] width 117 height 15
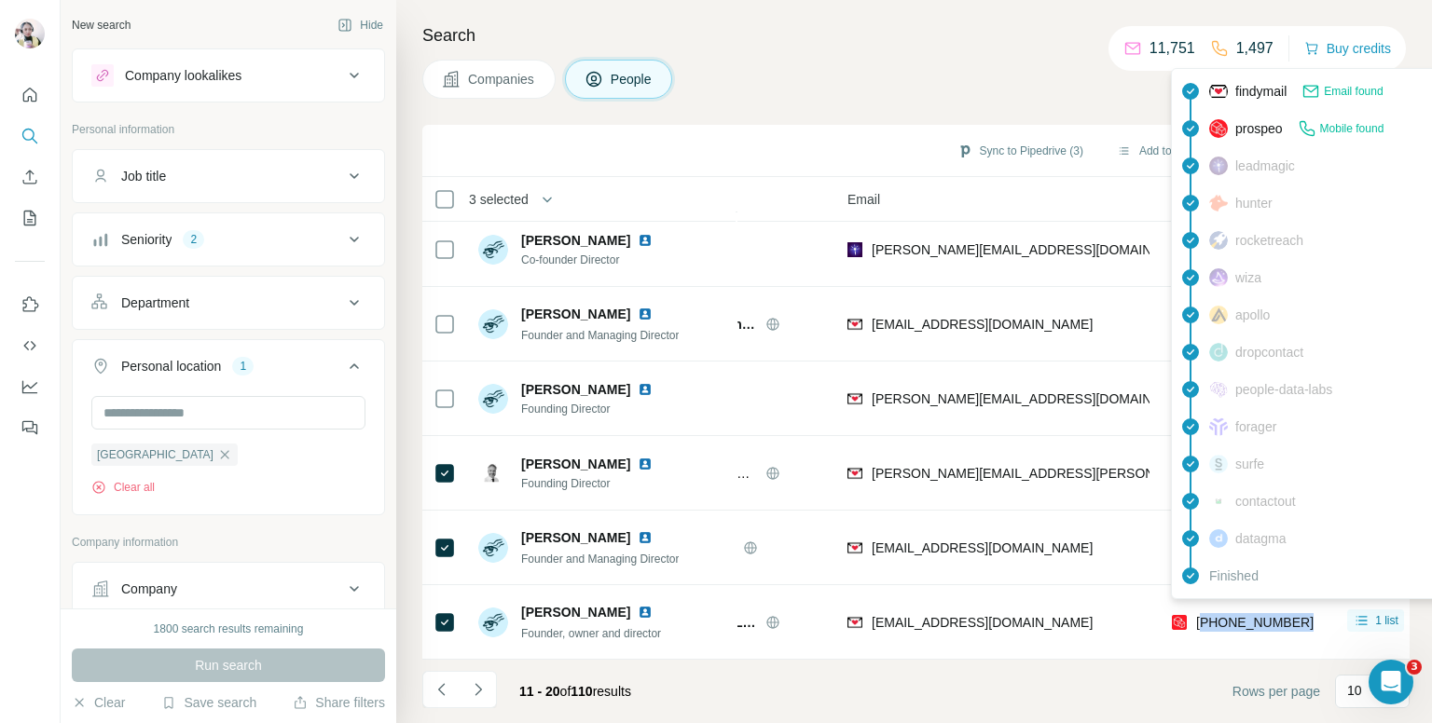
drag, startPoint x: 1299, startPoint y: 612, endPoint x: 1239, endPoint y: 612, distance: 60.6
click at [1239, 615] on span "[PHONE_NUMBER]" at bounding box center [1254, 622] width 117 height 15
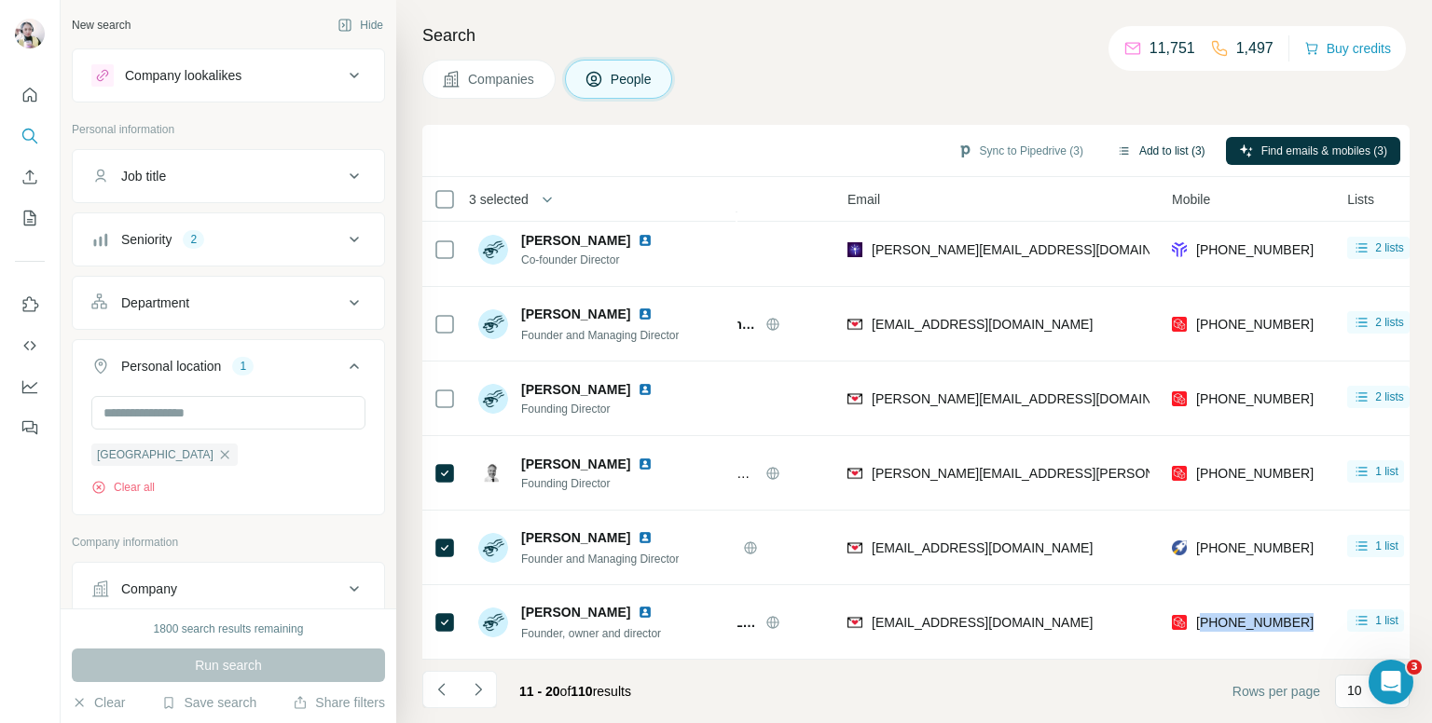
click at [1142, 144] on button "Add to list (3)" at bounding box center [1161, 151] width 115 height 28
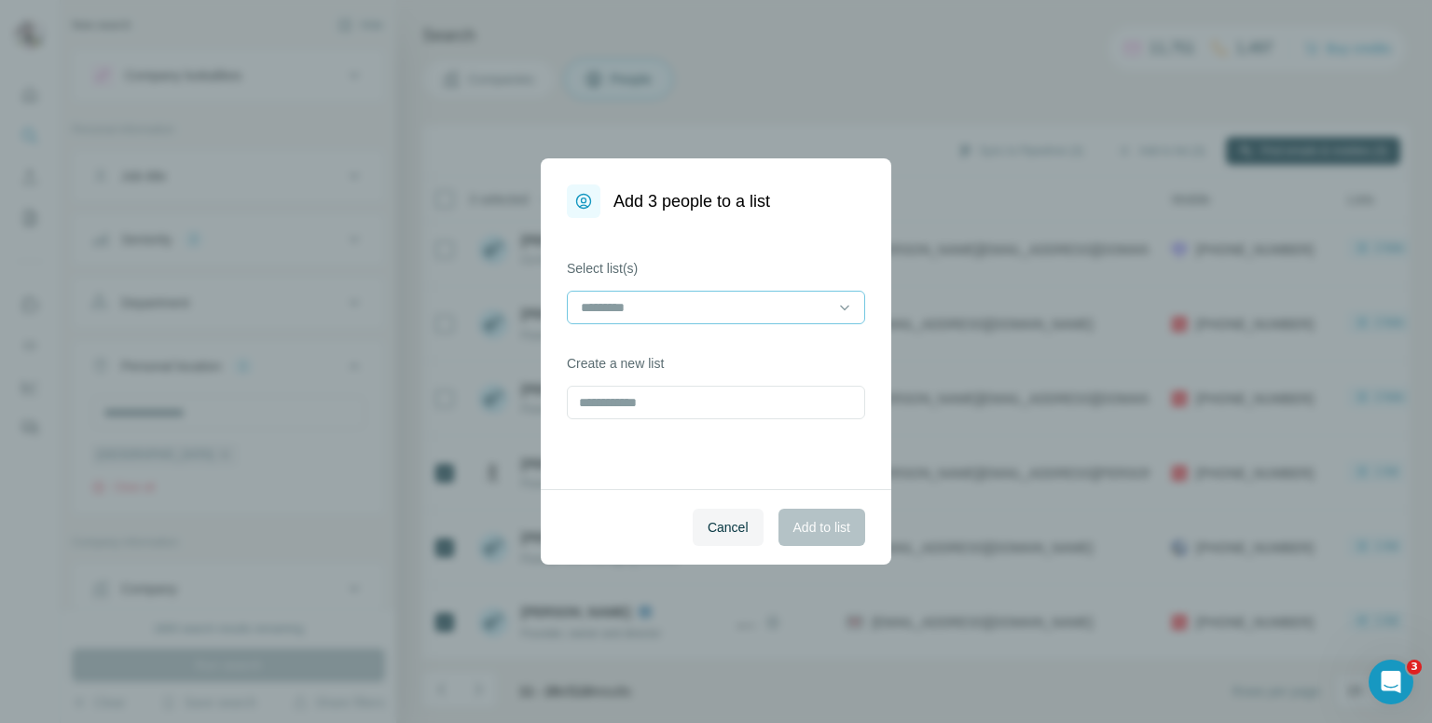
click at [734, 322] on div at bounding box center [705, 308] width 252 height 32
click at [694, 396] on div "Pask&Pask 1" at bounding box center [715, 383] width 289 height 34
click at [808, 521] on span "Add to list" at bounding box center [821, 527] width 57 height 19
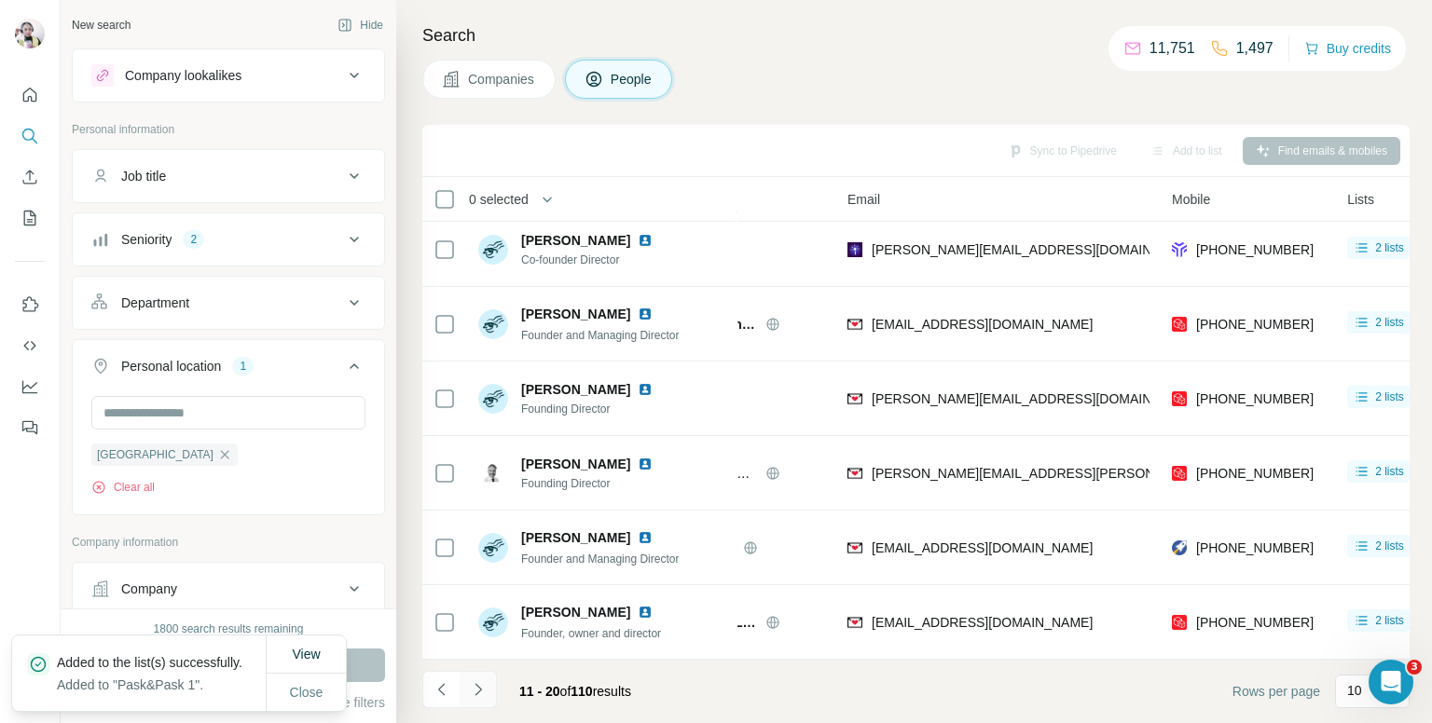
click at [475, 686] on icon "Navigate to next page" at bounding box center [478, 689] width 19 height 19
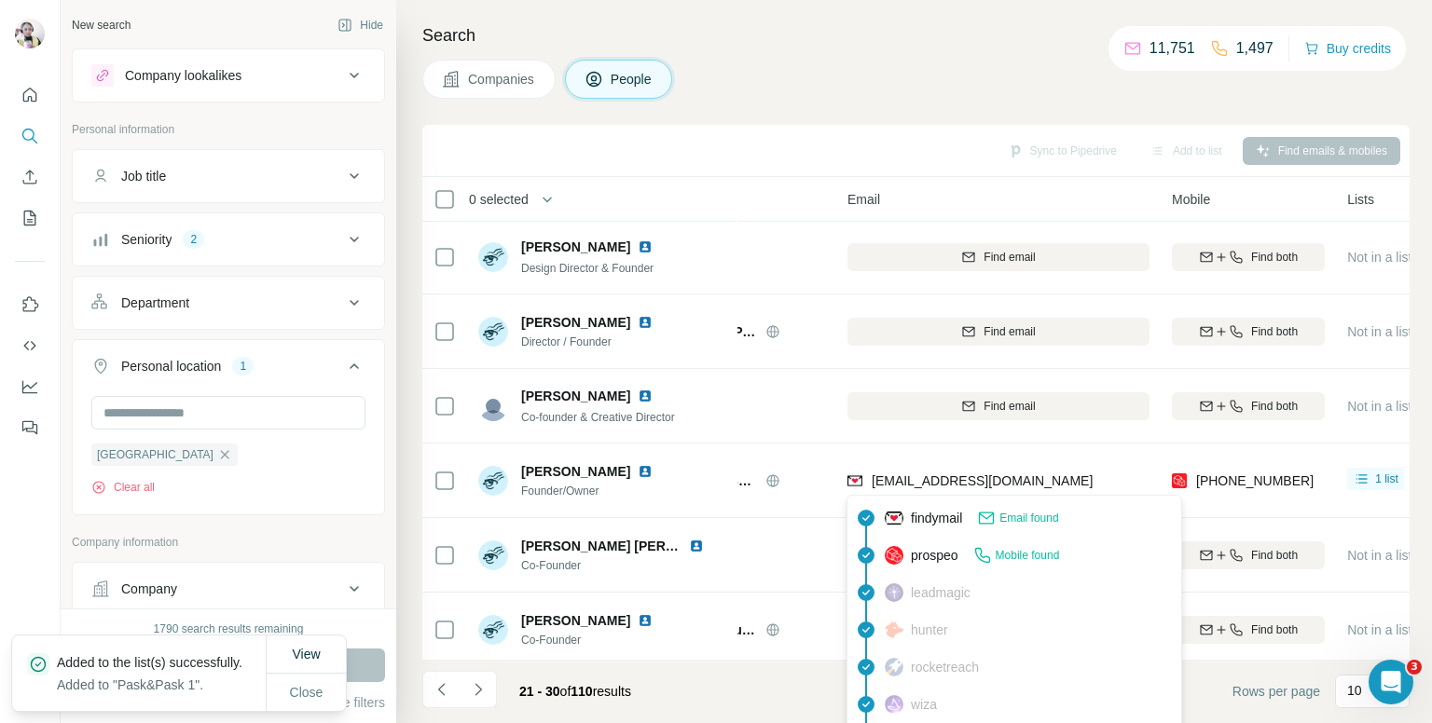
scroll to position [0, 108]
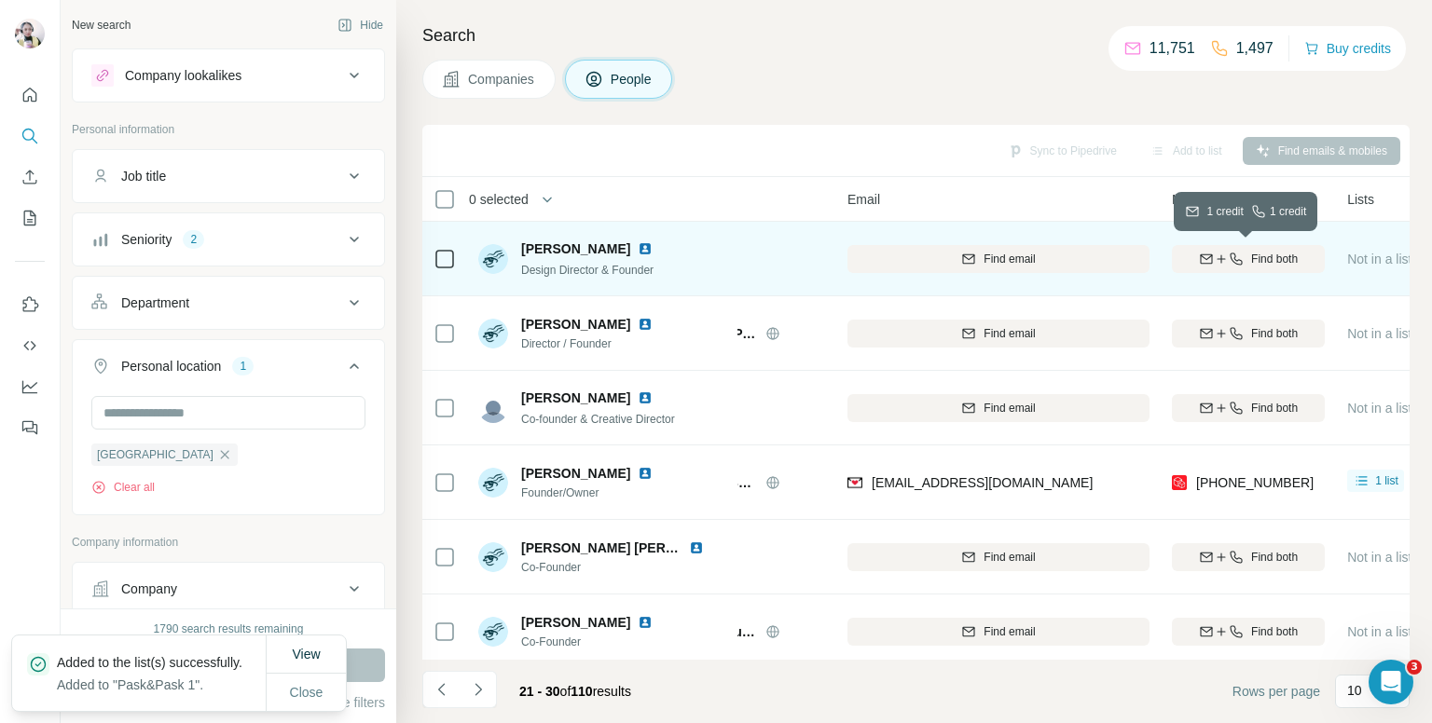
click at [1241, 265] on div "Find both" at bounding box center [1248, 259] width 153 height 17
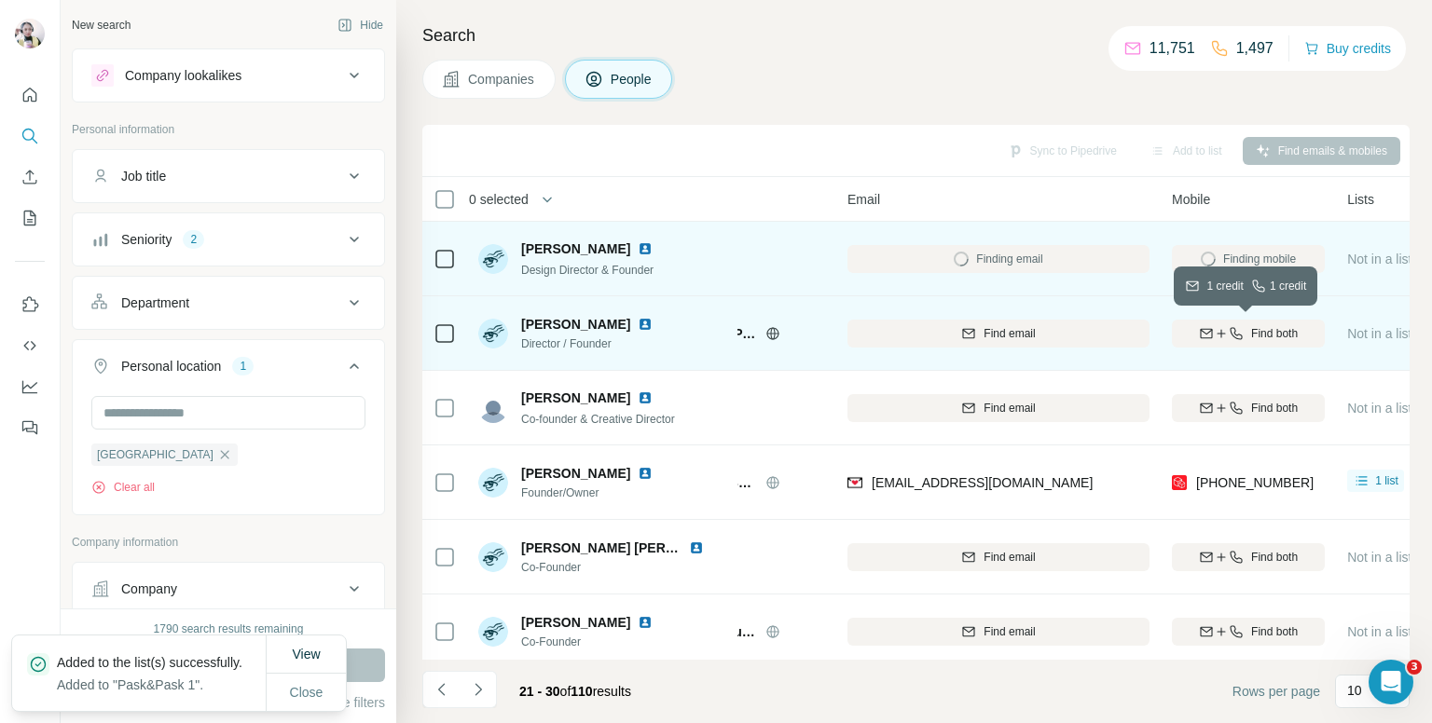
click at [1231, 332] on icon "button" at bounding box center [1236, 333] width 15 height 15
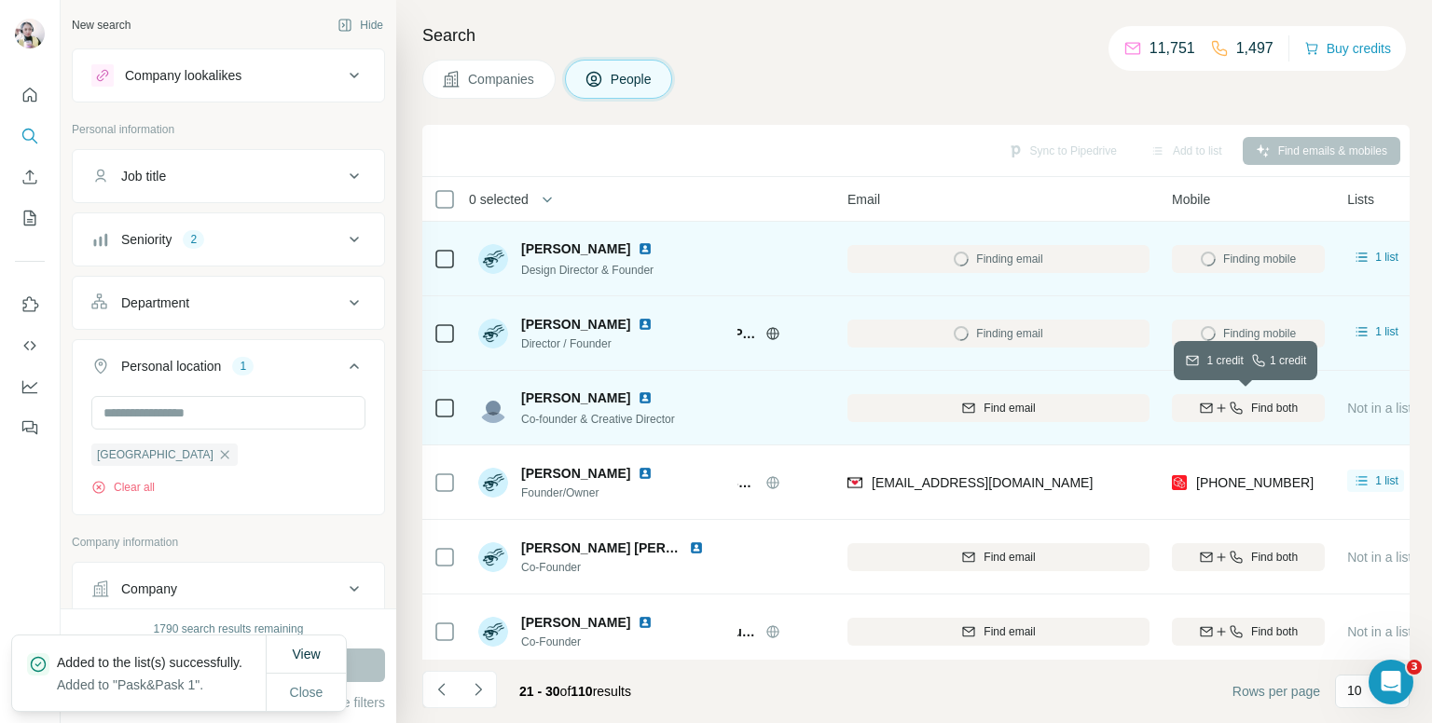
click at [1232, 401] on icon "button" at bounding box center [1236, 408] width 15 height 15
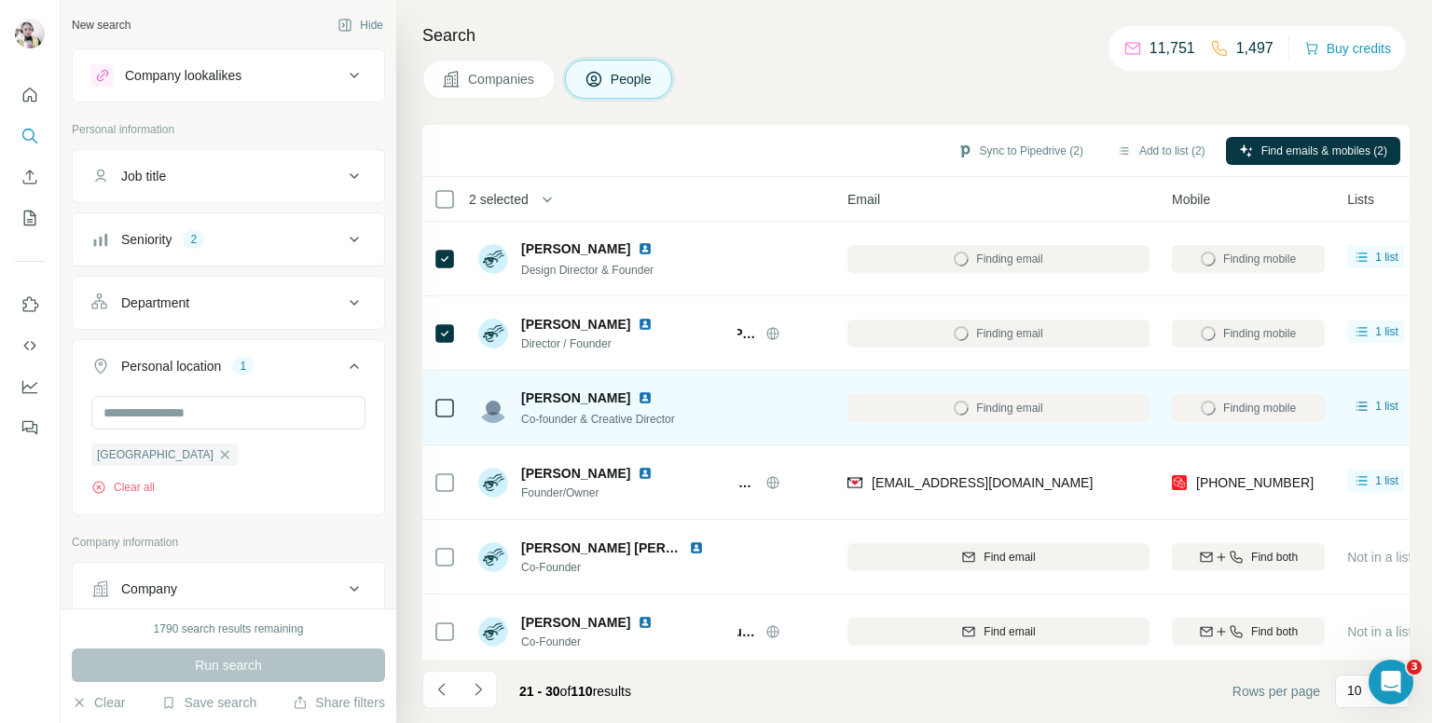
click at [436, 418] on icon at bounding box center [444, 408] width 22 height 22
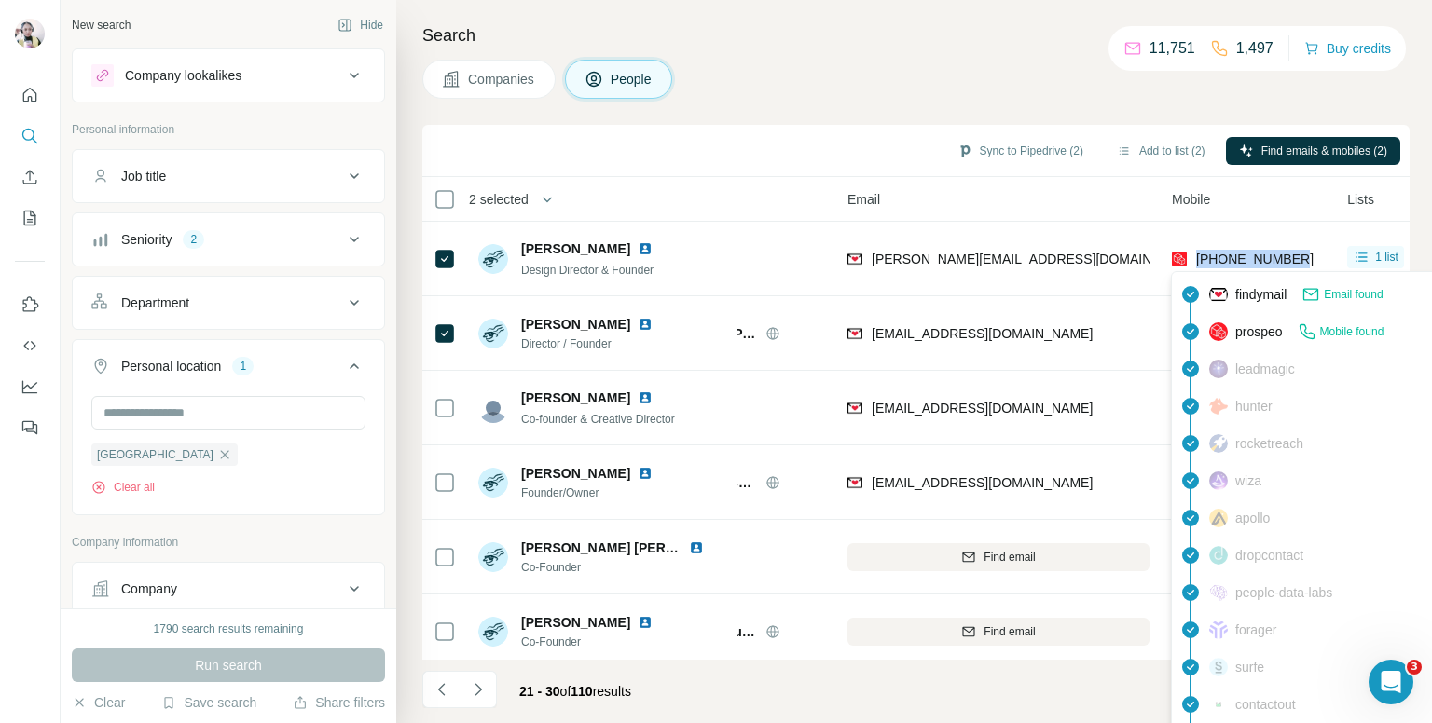
drag, startPoint x: 1306, startPoint y: 249, endPoint x: 1193, endPoint y: 249, distance: 112.8
click at [1193, 249] on div "[PHONE_NUMBER]" at bounding box center [1248, 258] width 153 height 51
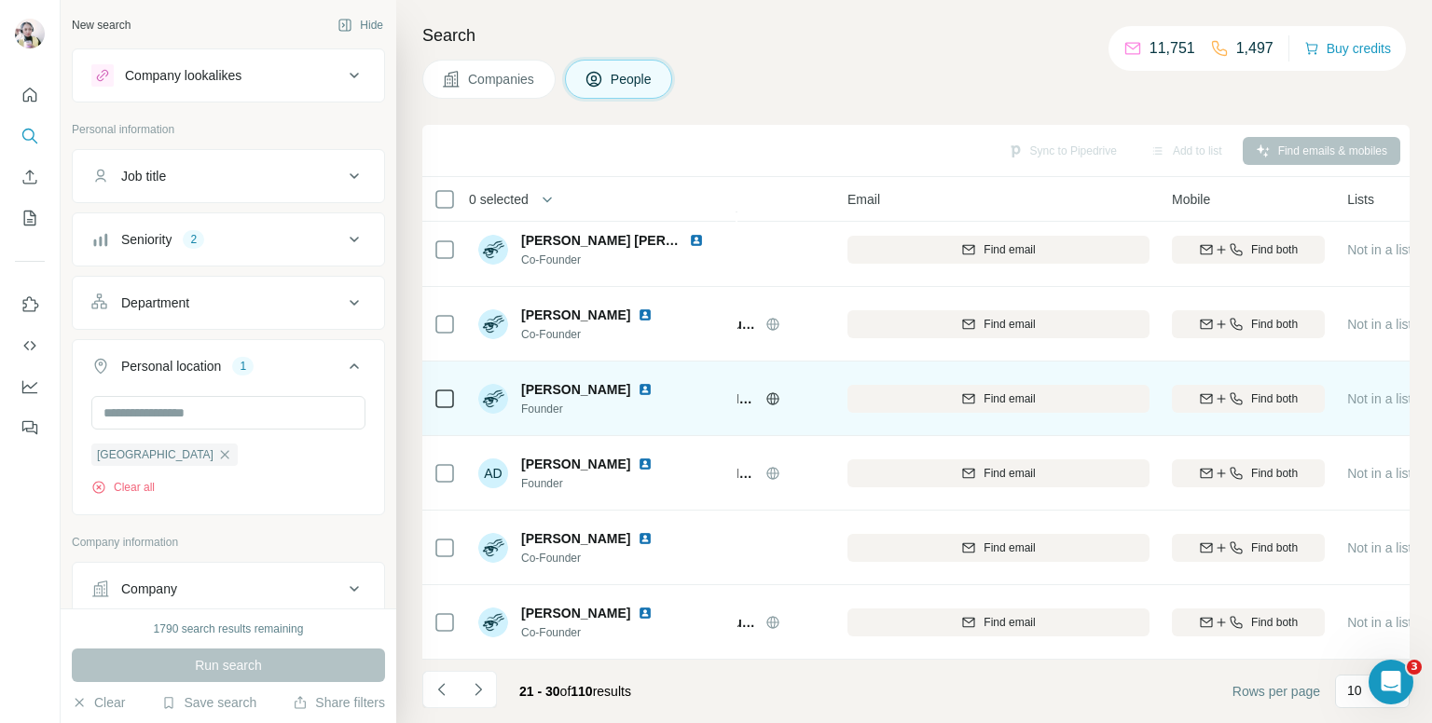
scroll to position [224, 108]
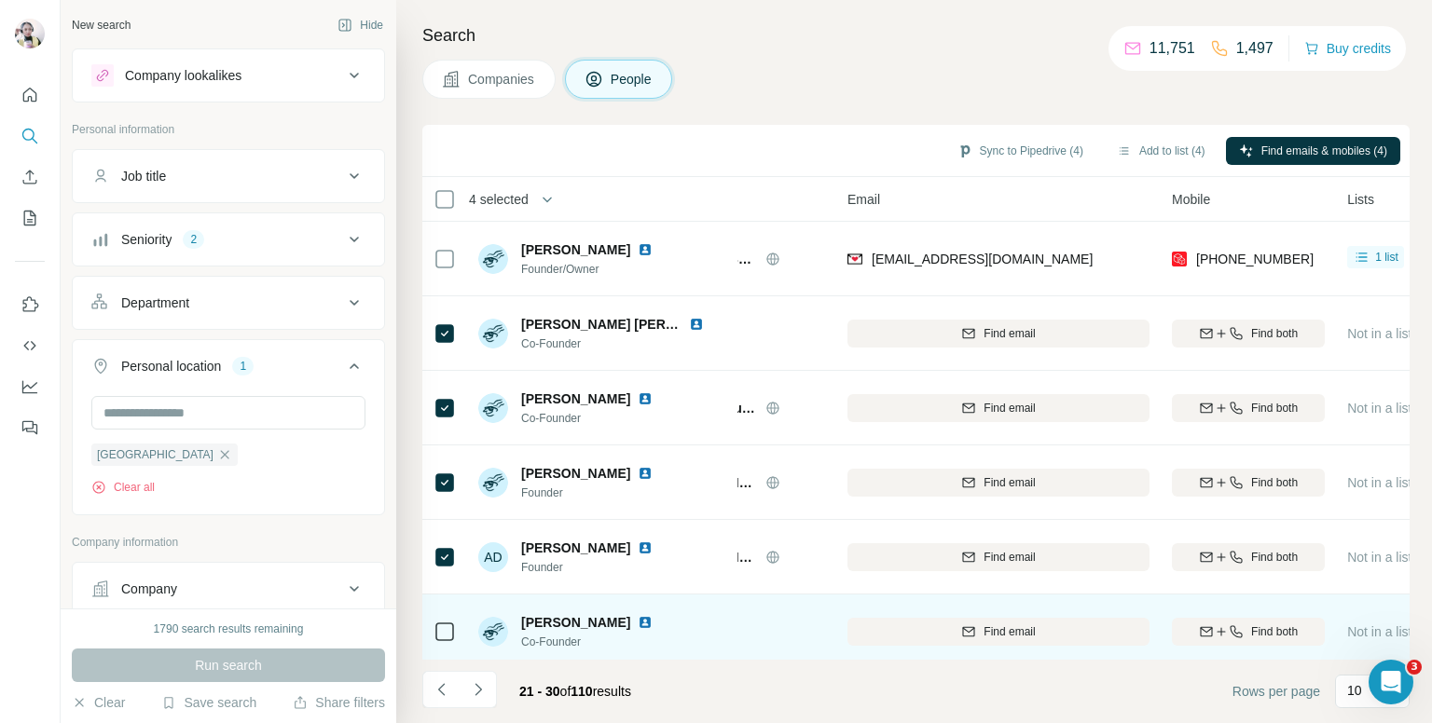
click at [433, 633] on icon at bounding box center [444, 632] width 22 height 22
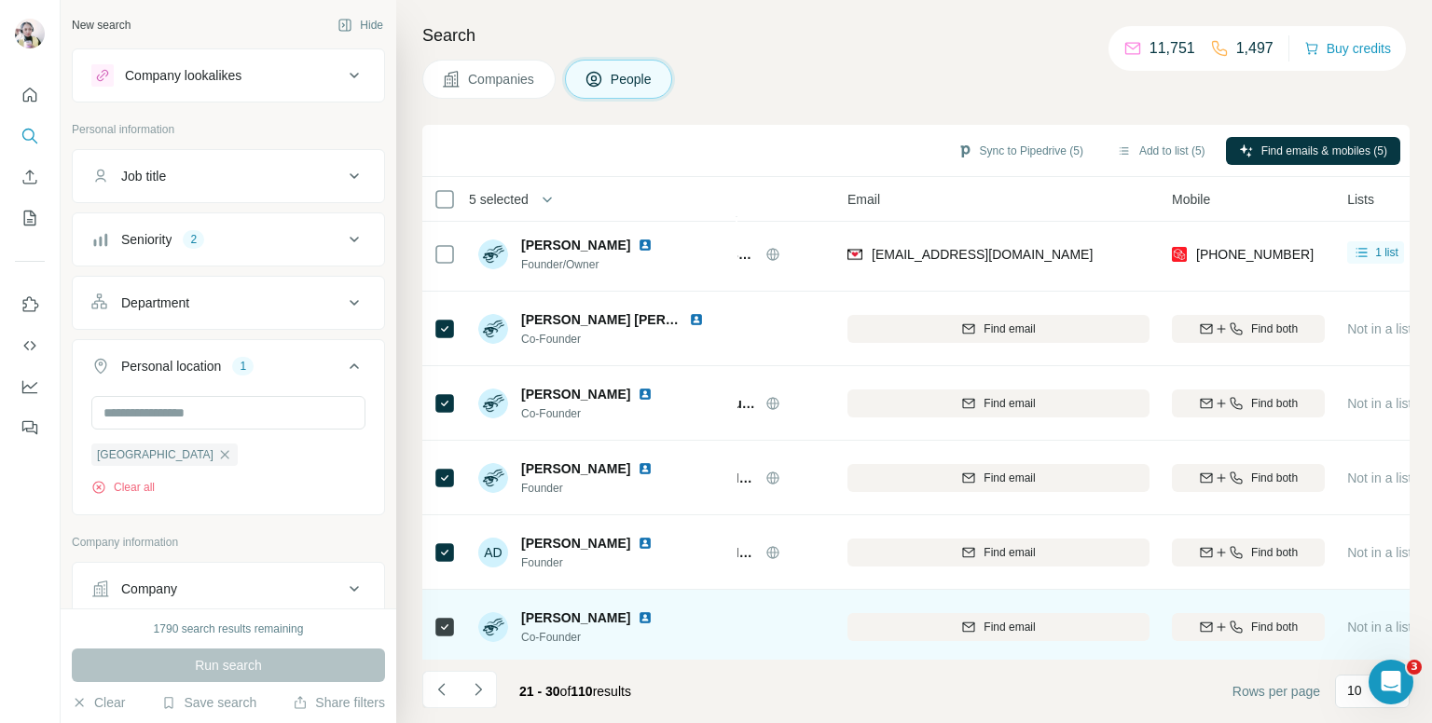
scroll to position [317, 108]
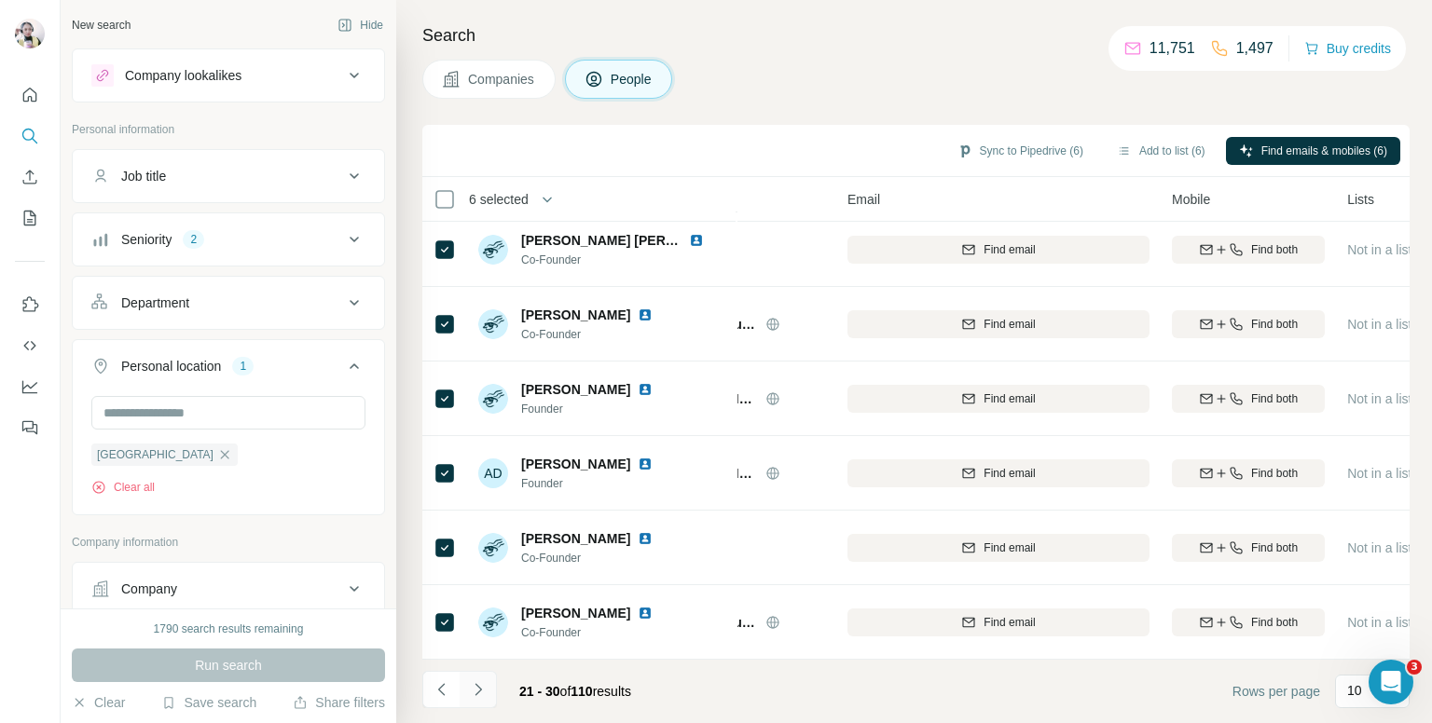
click at [477, 694] on icon "Navigate to next page" at bounding box center [478, 689] width 19 height 19
drag, startPoint x: 482, startPoint y: 693, endPoint x: 476, endPoint y: 670, distance: 23.1
click at [482, 691] on icon "Navigate to next page" at bounding box center [478, 689] width 19 height 19
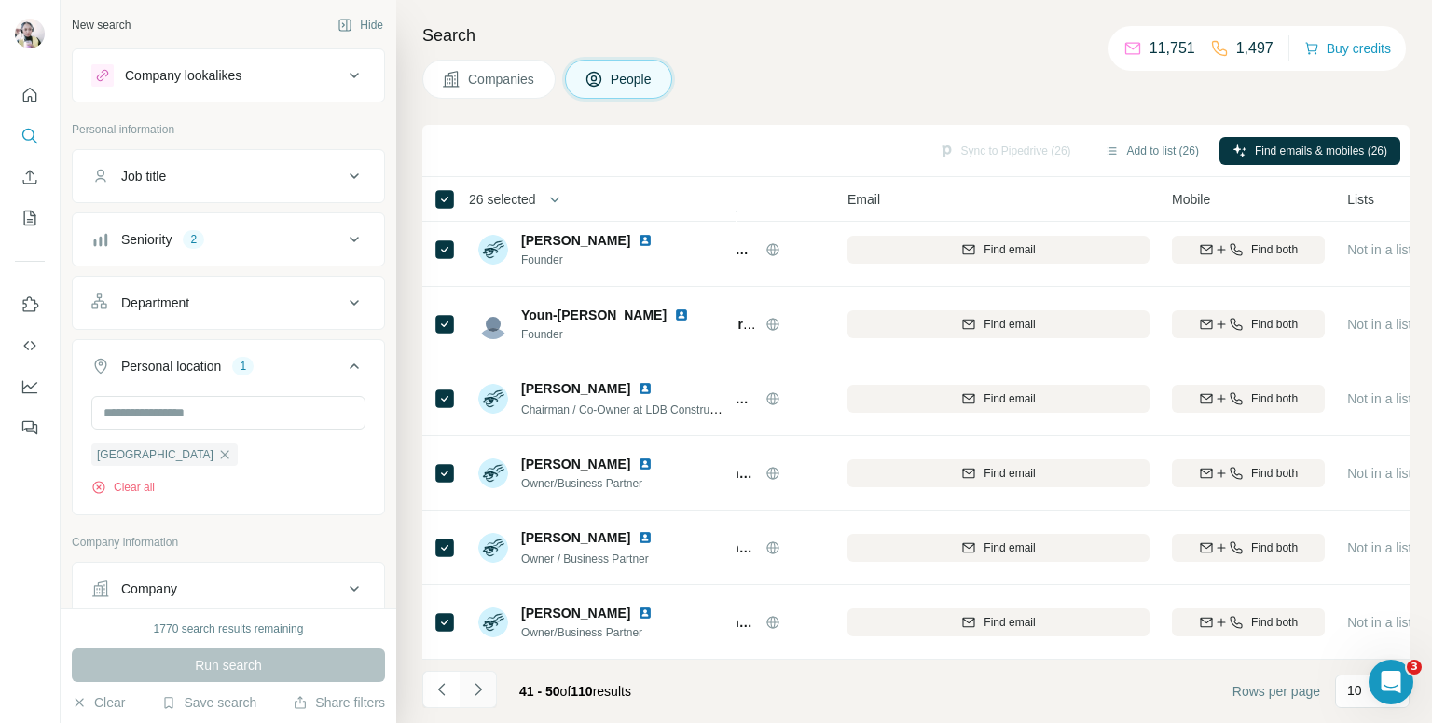
click at [477, 687] on icon "Navigate to next page" at bounding box center [477, 689] width 7 height 12
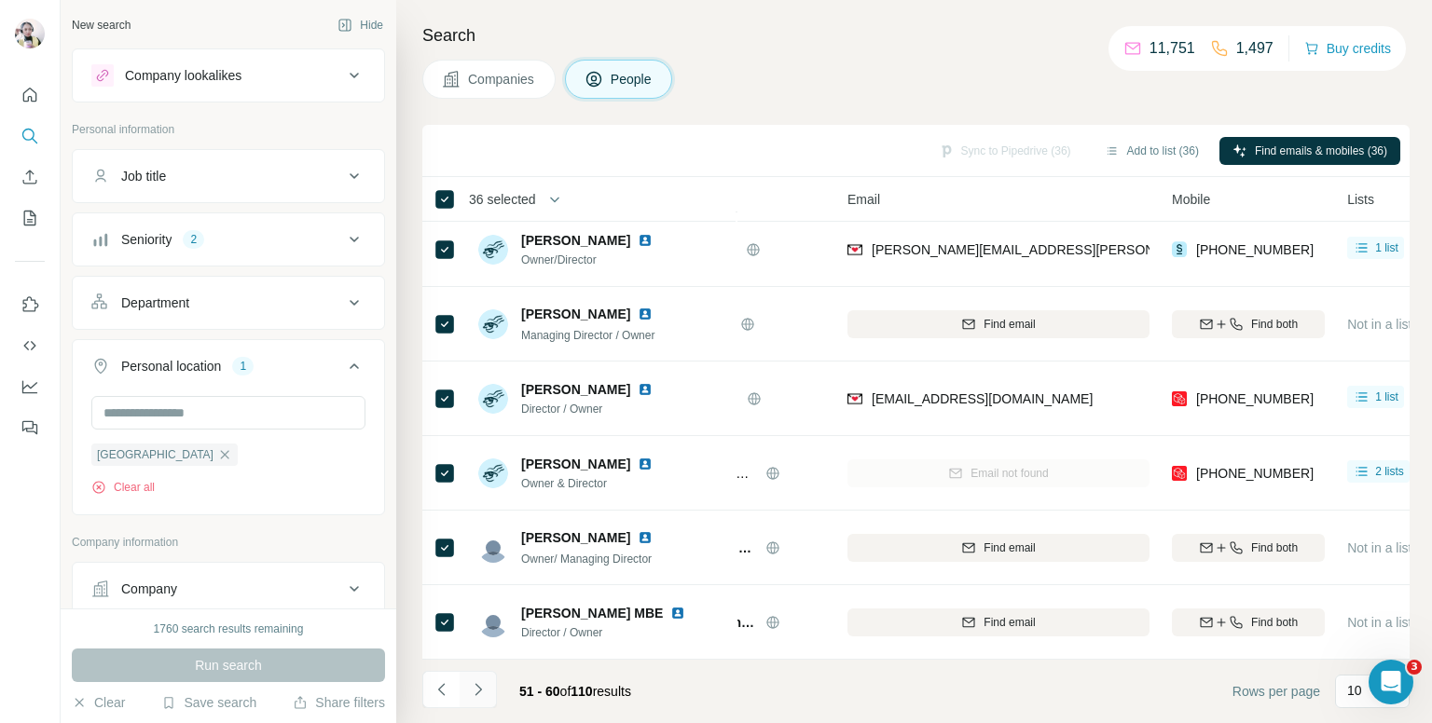
click at [482, 705] on button "Navigate to next page" at bounding box center [478, 689] width 37 height 37
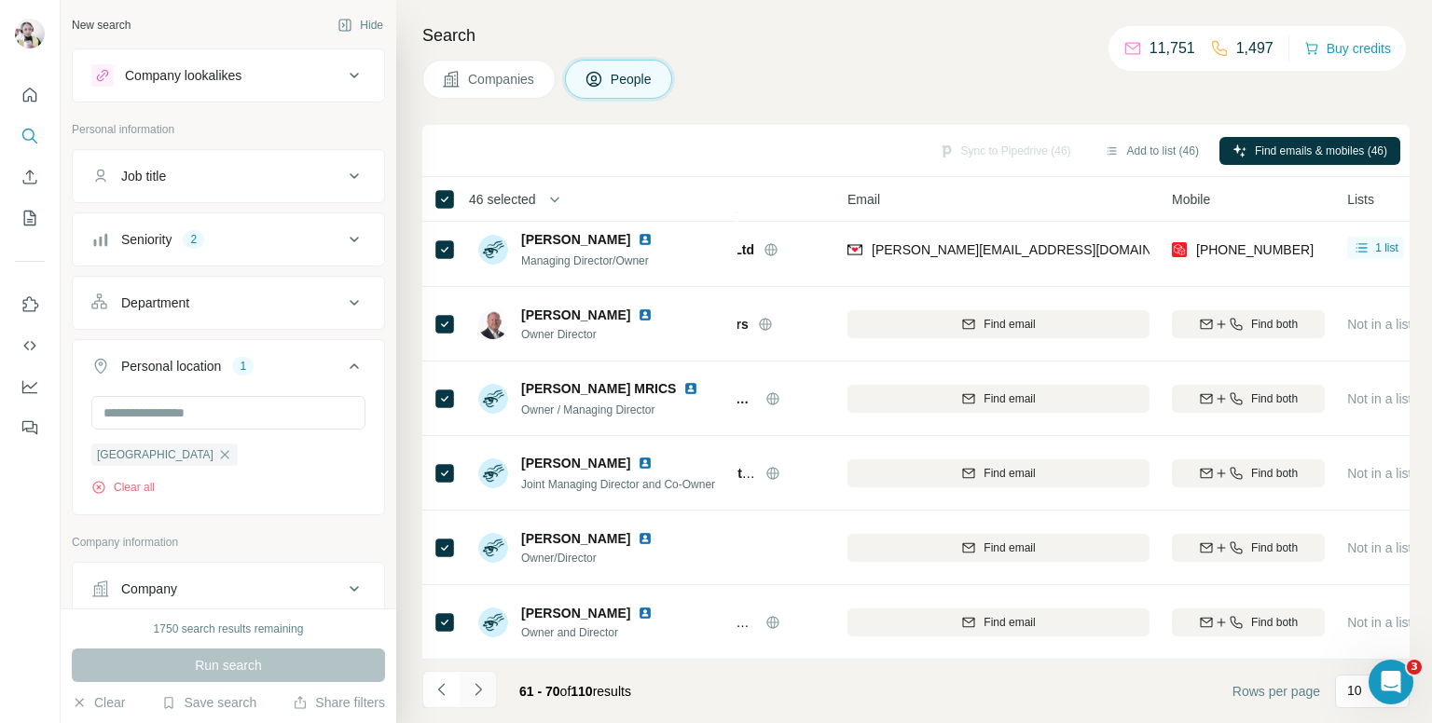
click at [485, 680] on icon "Navigate to next page" at bounding box center [478, 689] width 19 height 19
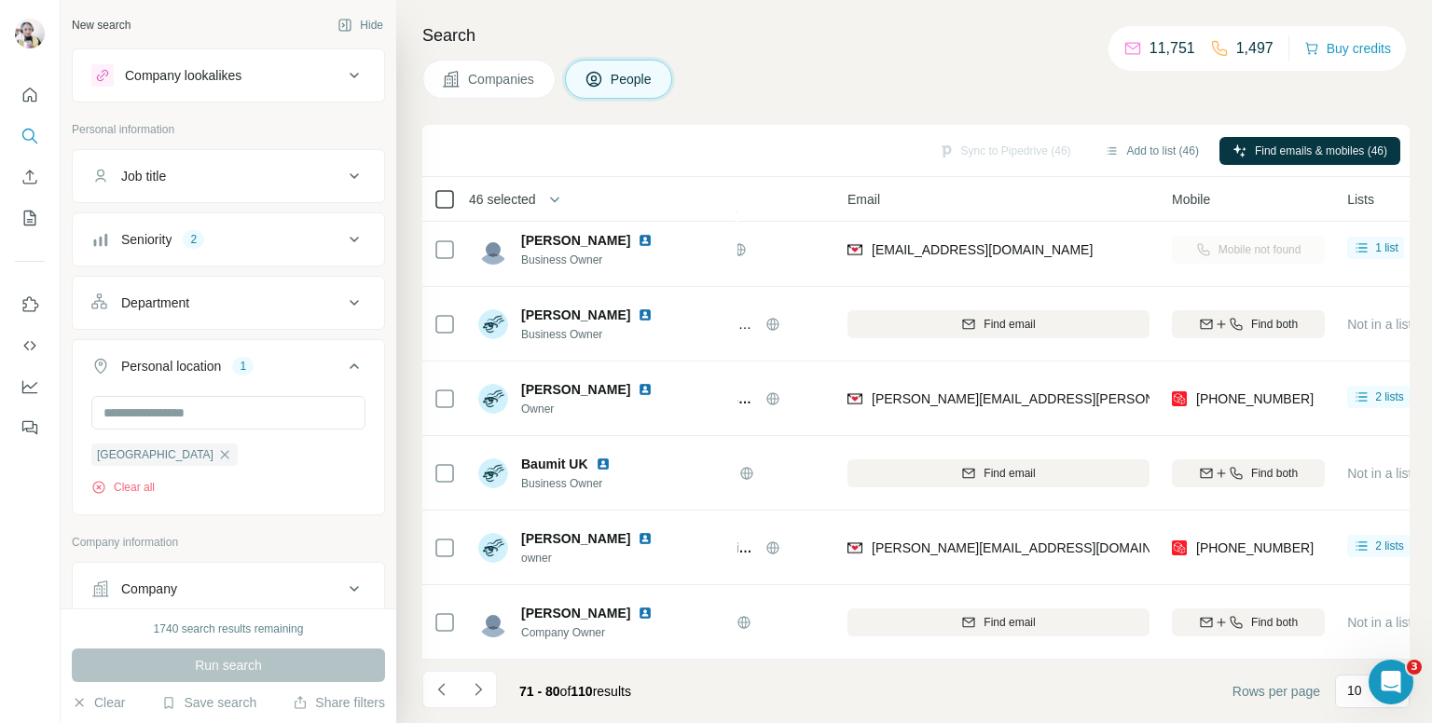
click at [444, 188] on icon at bounding box center [444, 199] width 22 height 22
click at [481, 695] on icon "Navigate to next page" at bounding box center [478, 689] width 19 height 19
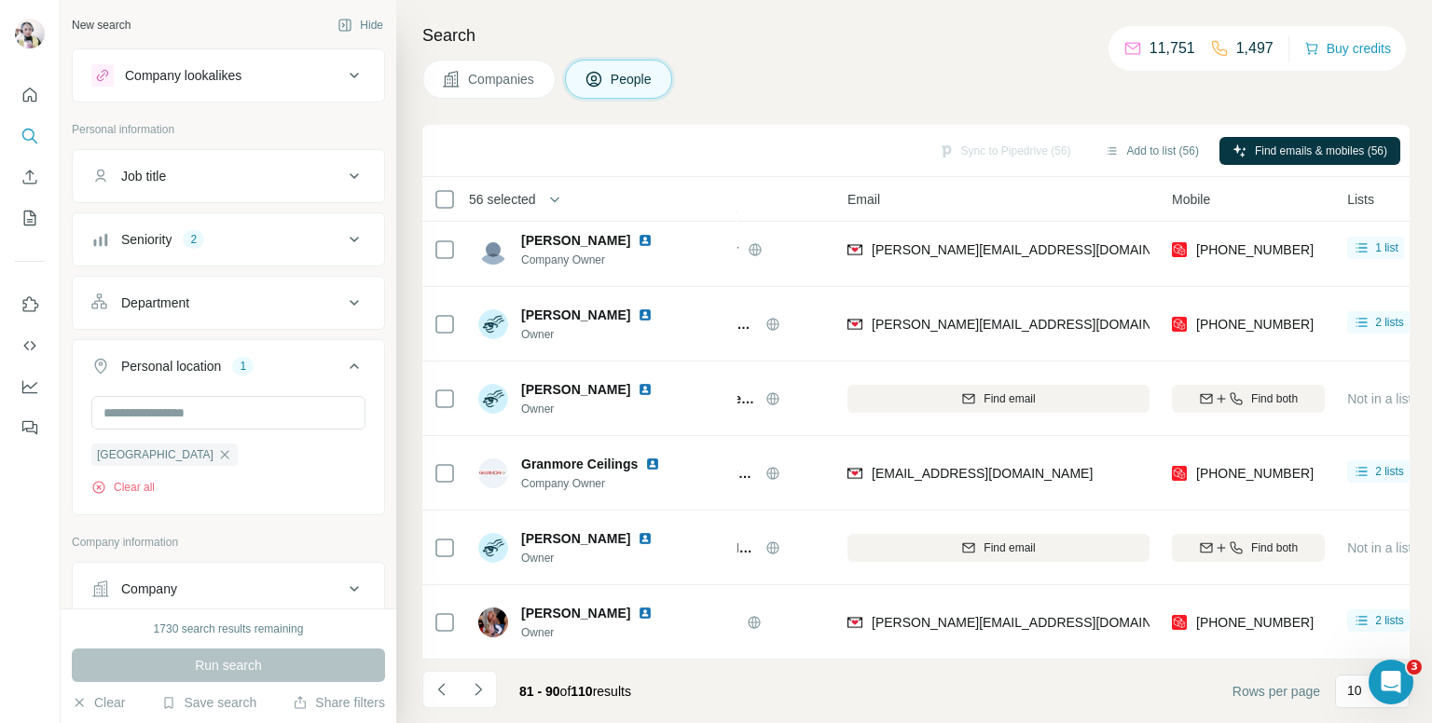
click at [433, 197] on th "56 selected" at bounding box center [571, 199] width 298 height 45
click at [442, 188] on icon at bounding box center [444, 199] width 22 height 22
click at [438, 677] on button "Navigate to previous page" at bounding box center [440, 689] width 37 height 37
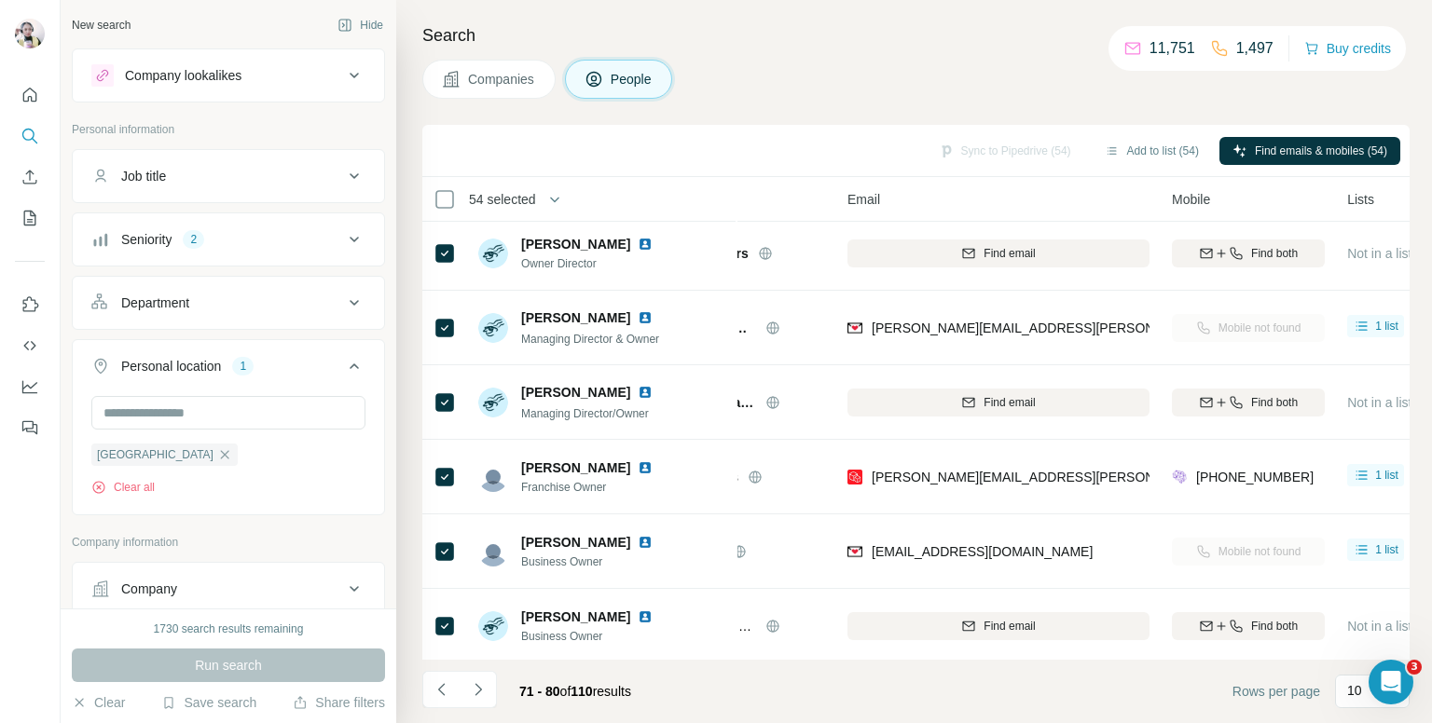
scroll to position [0, 108]
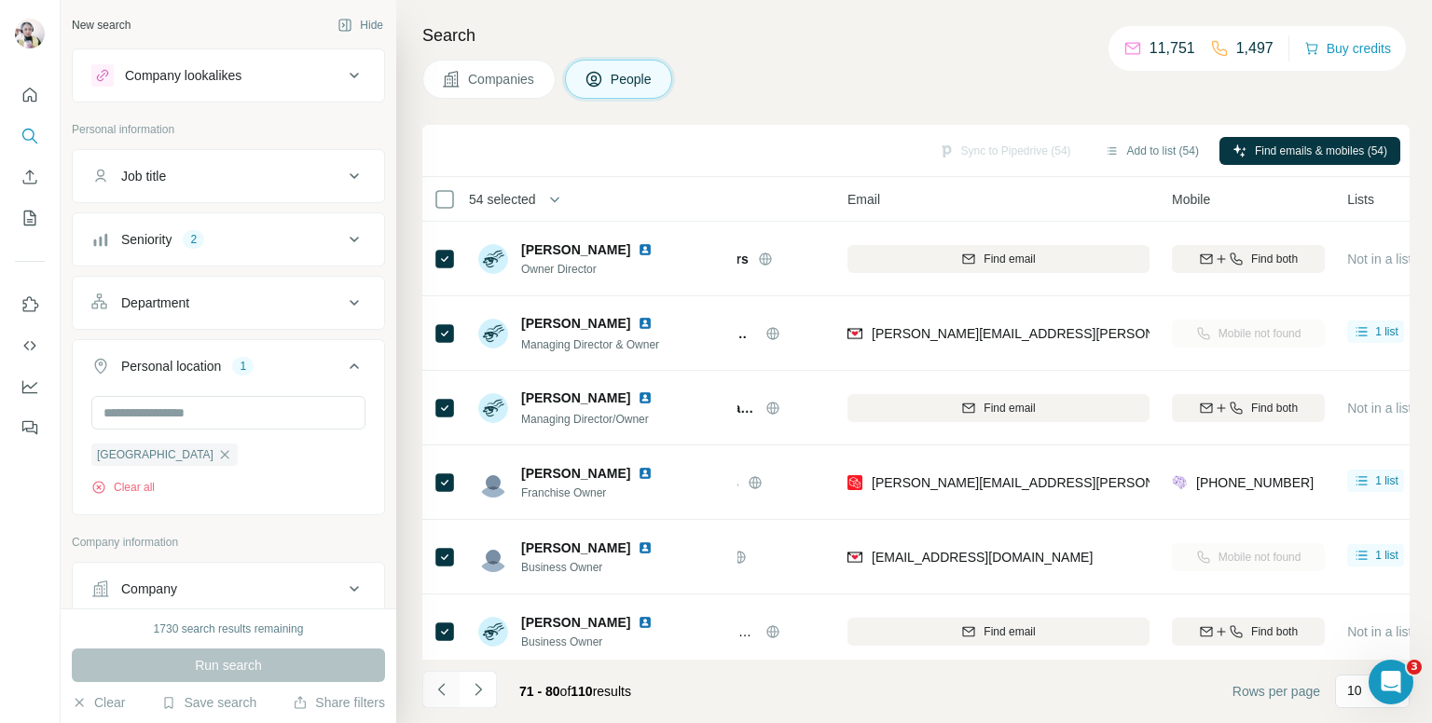
click at [440, 681] on icon "Navigate to previous page" at bounding box center [442, 689] width 19 height 19
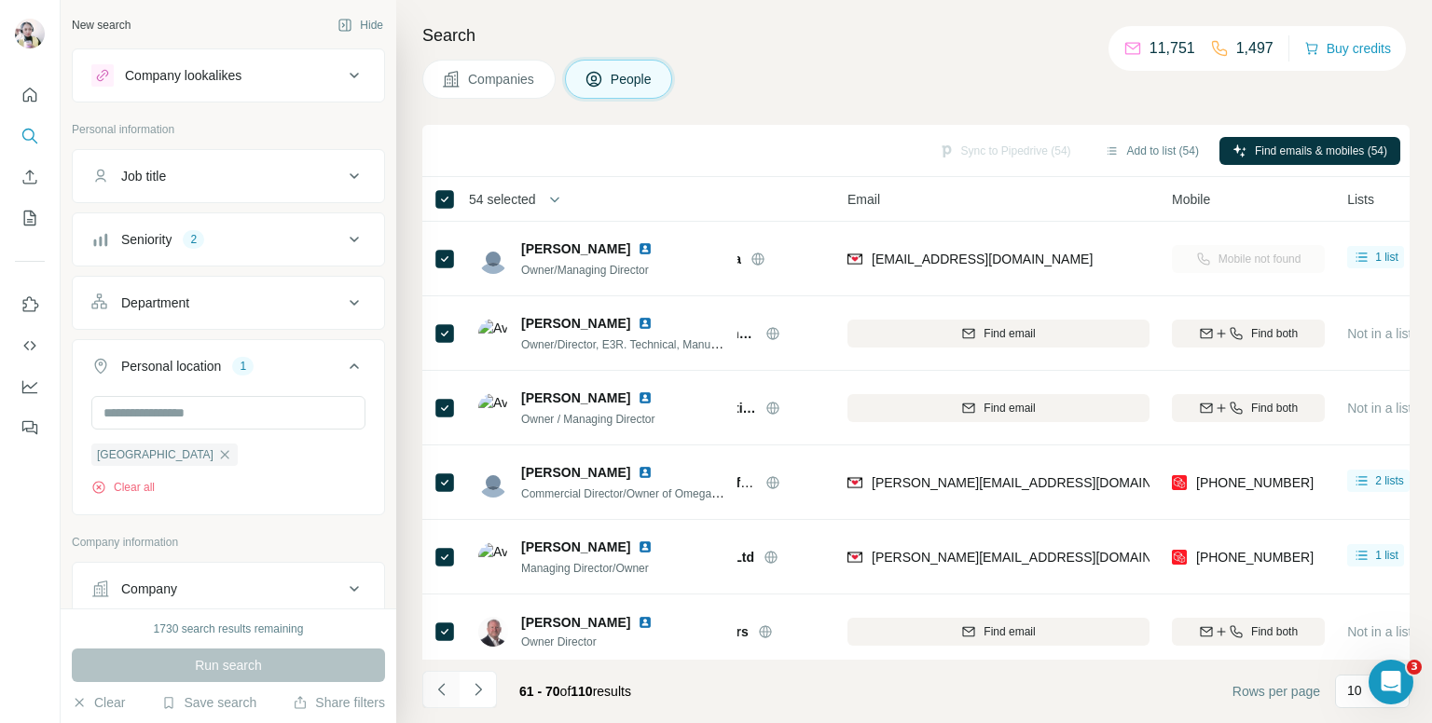
click at [440, 681] on icon "Navigate to previous page" at bounding box center [442, 689] width 19 height 19
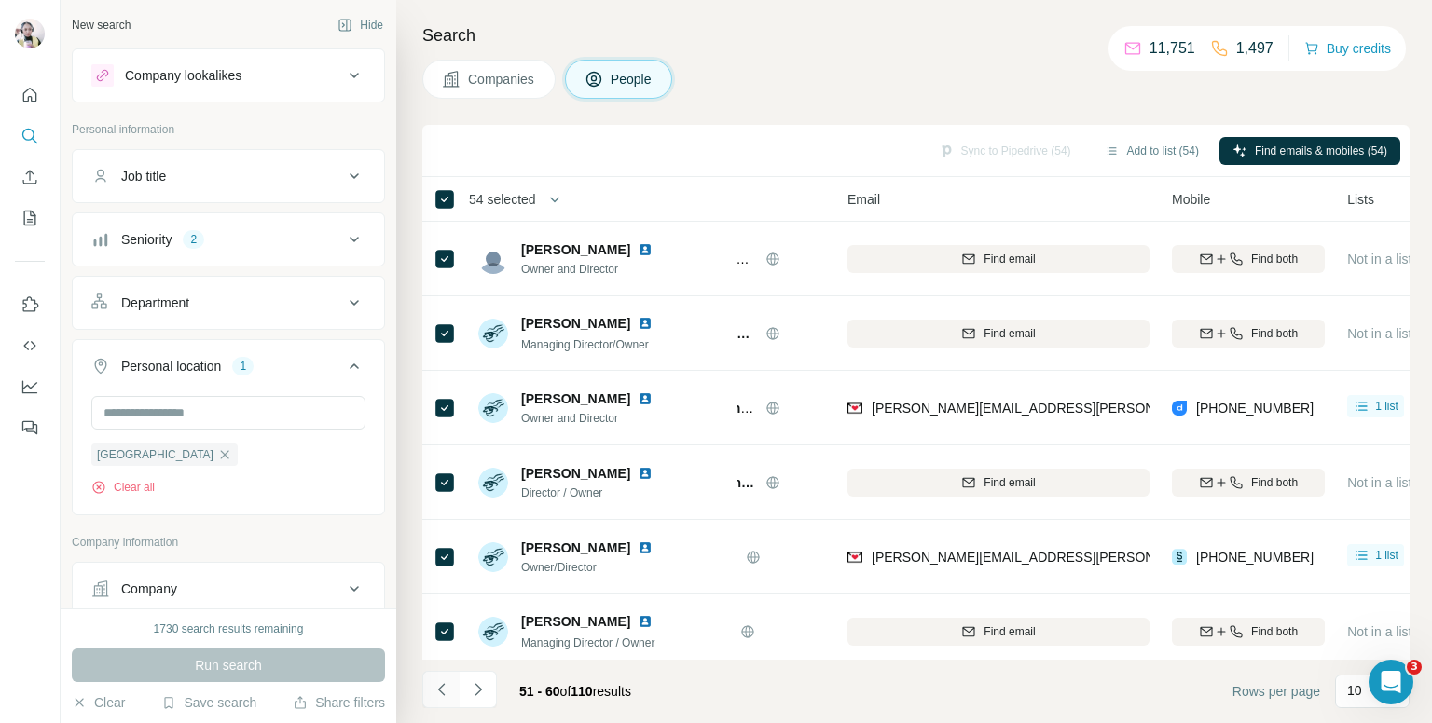
click at [440, 681] on icon "Navigate to previous page" at bounding box center [442, 689] width 19 height 19
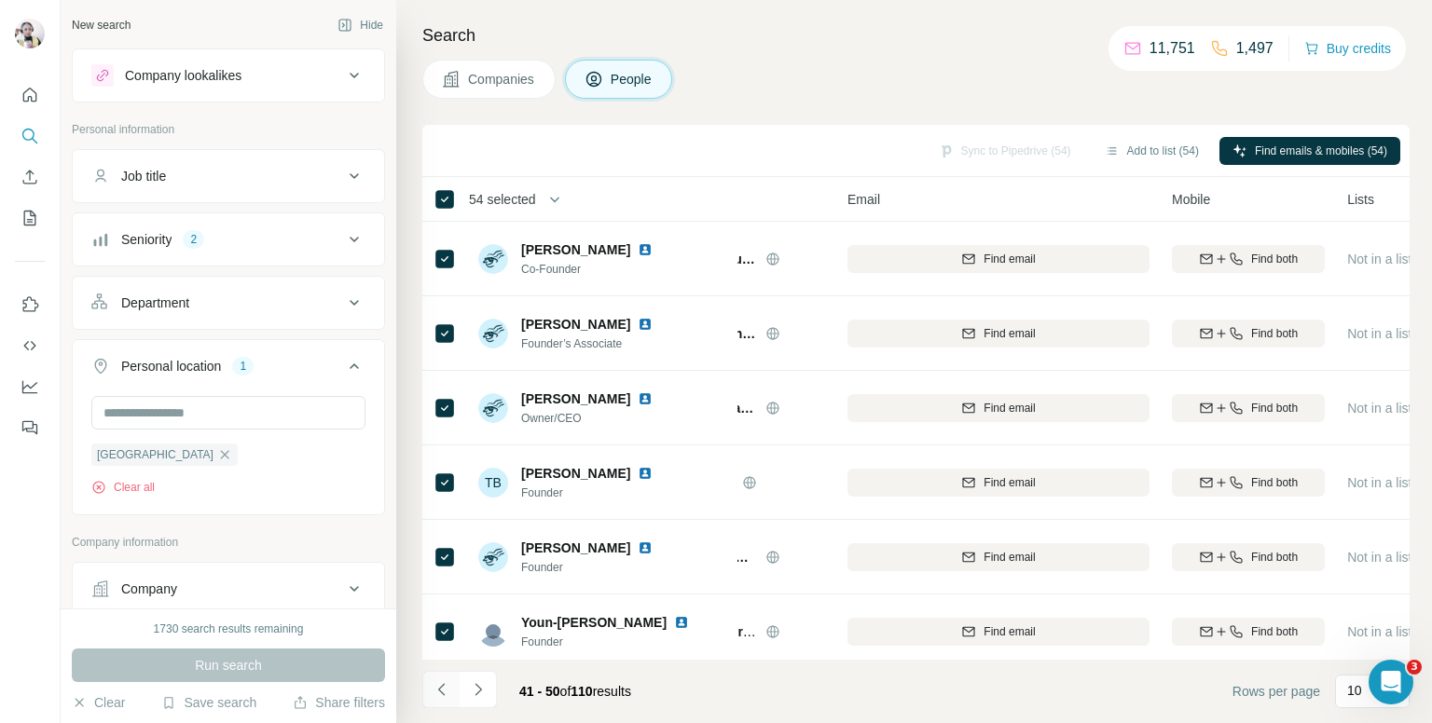
click at [440, 681] on icon "Navigate to previous page" at bounding box center [442, 689] width 19 height 19
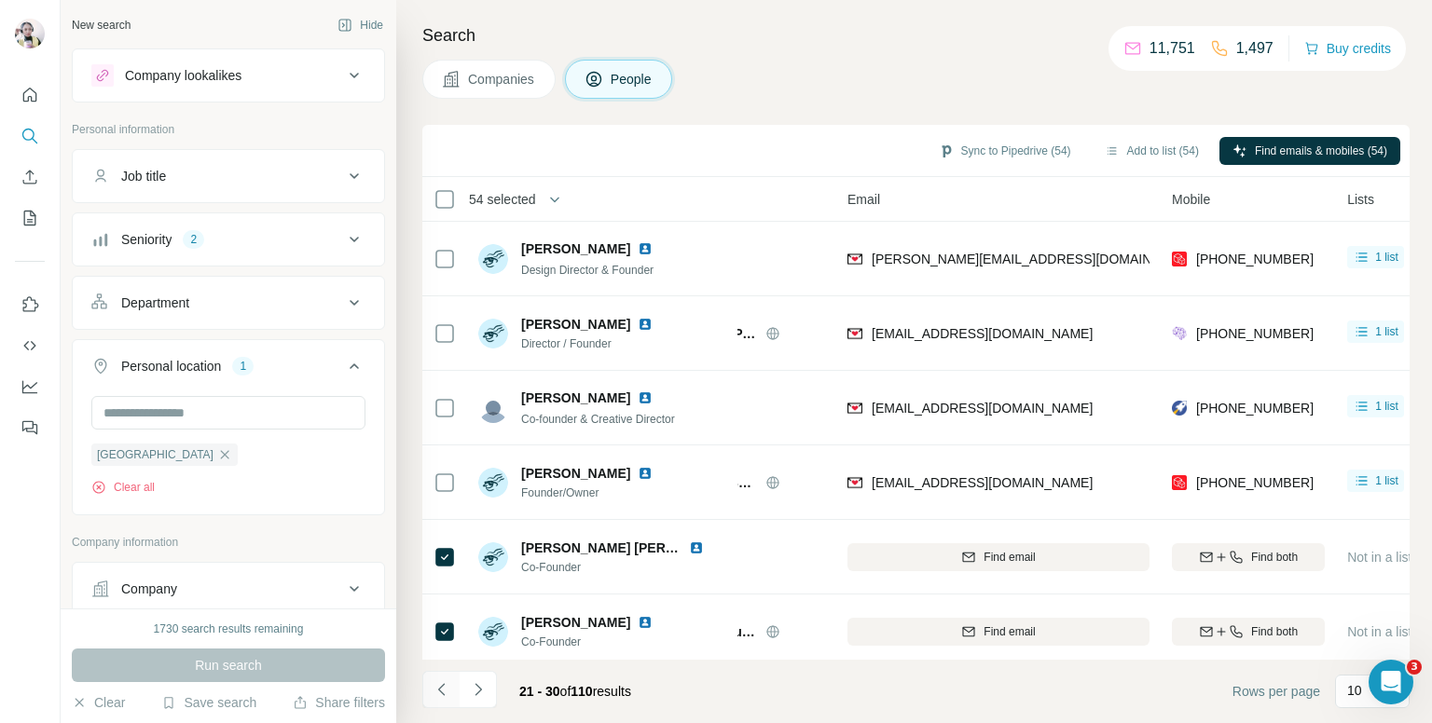
click at [440, 681] on icon "Navigate to previous page" at bounding box center [442, 689] width 19 height 19
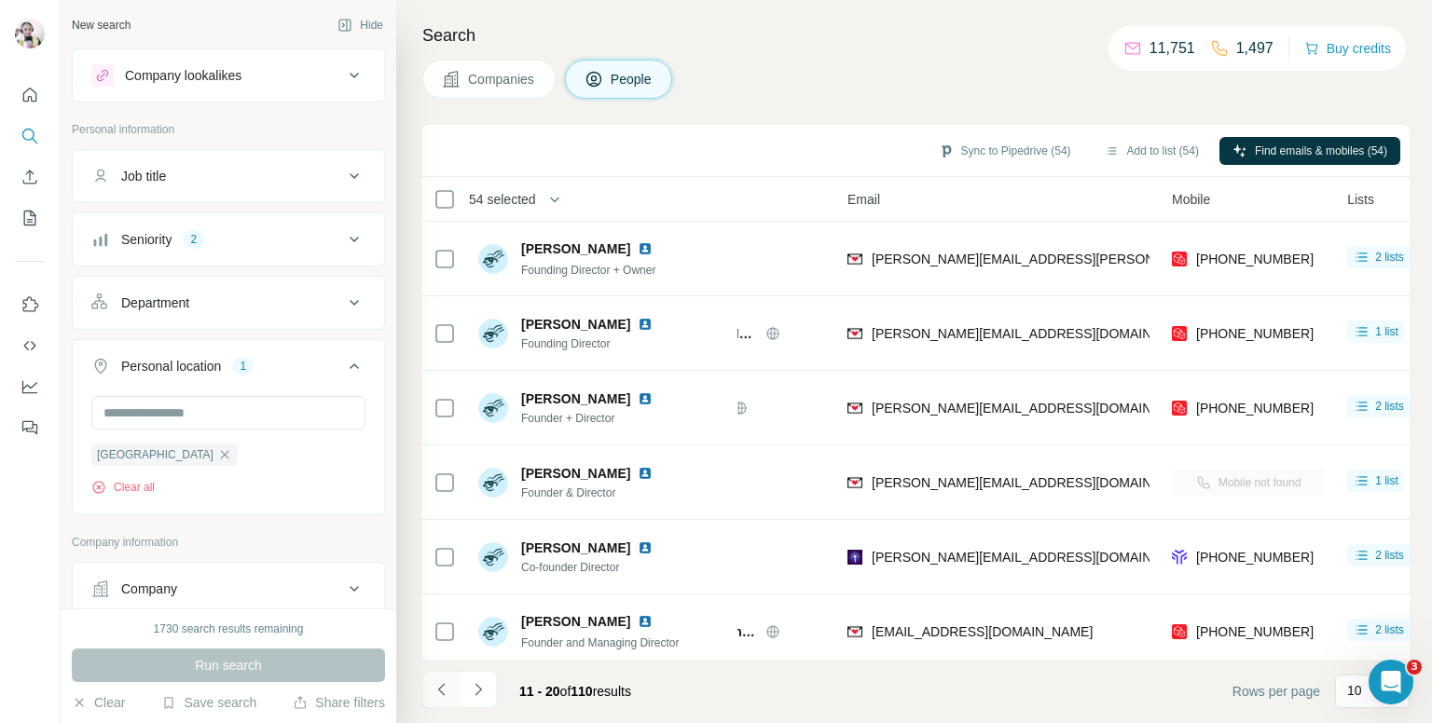
click at [440, 681] on icon "Navigate to previous page" at bounding box center [442, 689] width 19 height 19
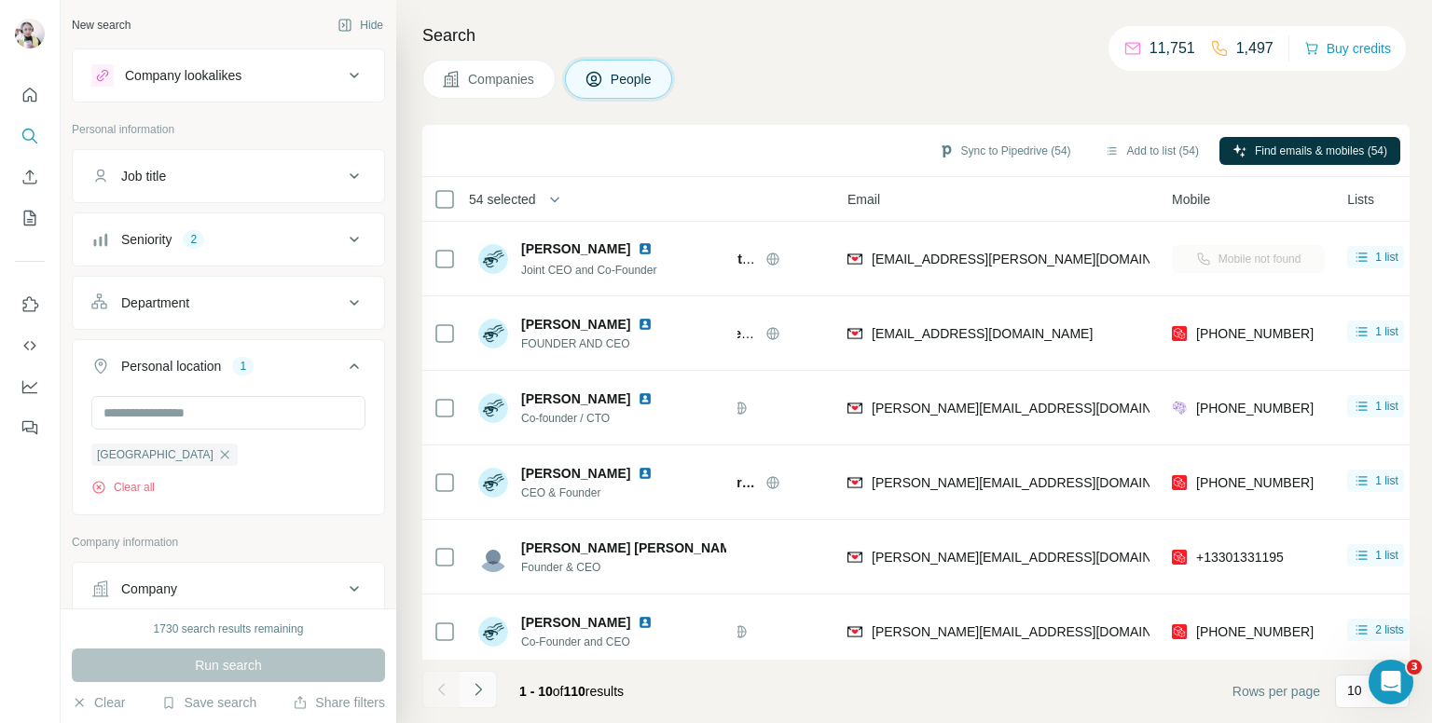
click at [478, 691] on icon "Navigate to next page" at bounding box center [478, 689] width 19 height 19
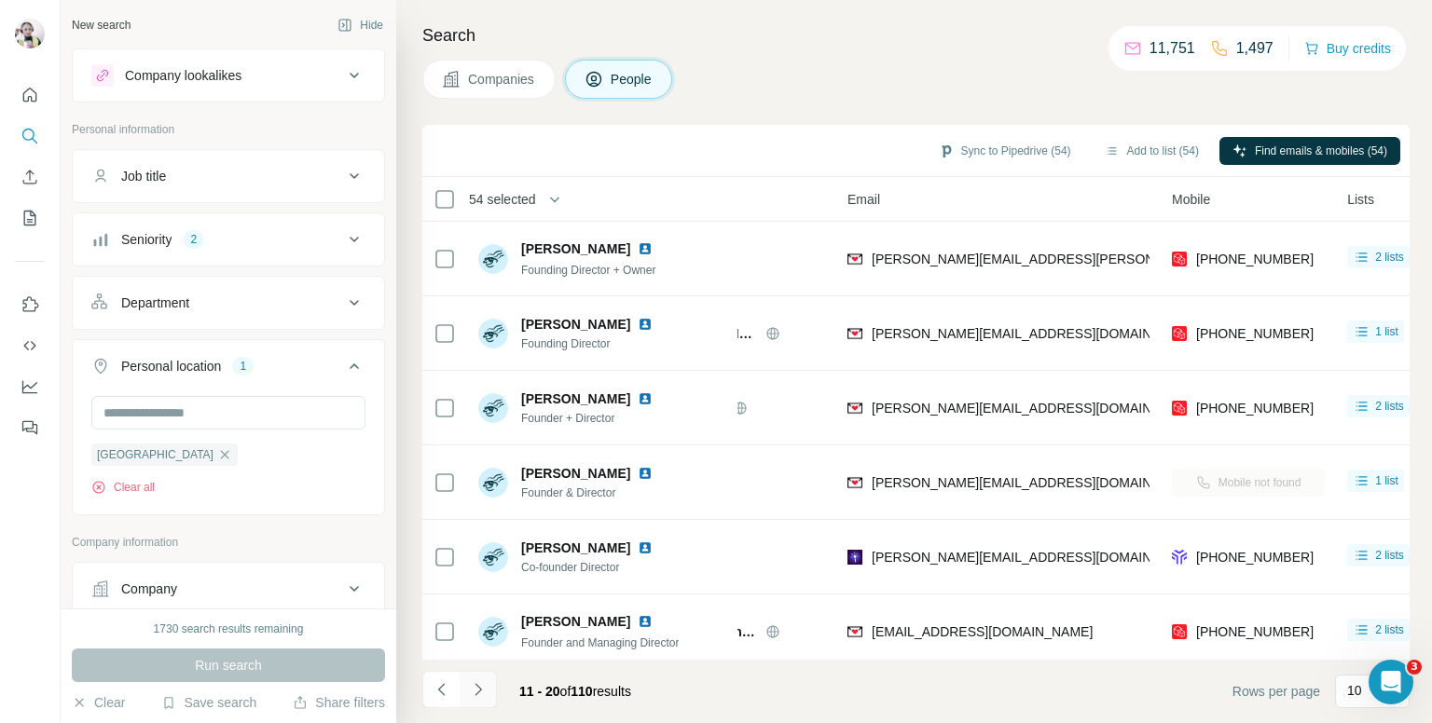
click at [478, 691] on icon "Navigate to next page" at bounding box center [478, 689] width 19 height 19
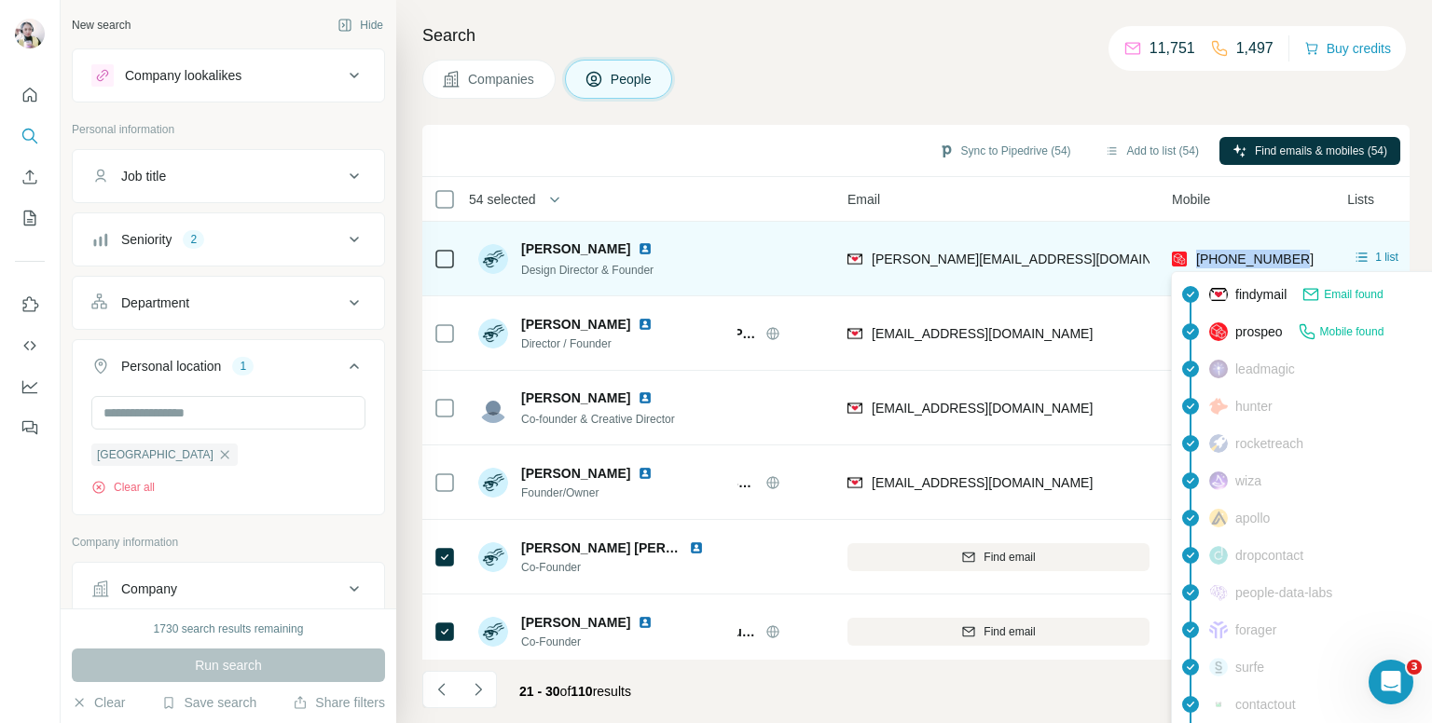
drag, startPoint x: 1302, startPoint y: 255, endPoint x: 1193, endPoint y: 254, distance: 109.1
click at [1193, 254] on div "[PHONE_NUMBER]" at bounding box center [1248, 258] width 153 height 51
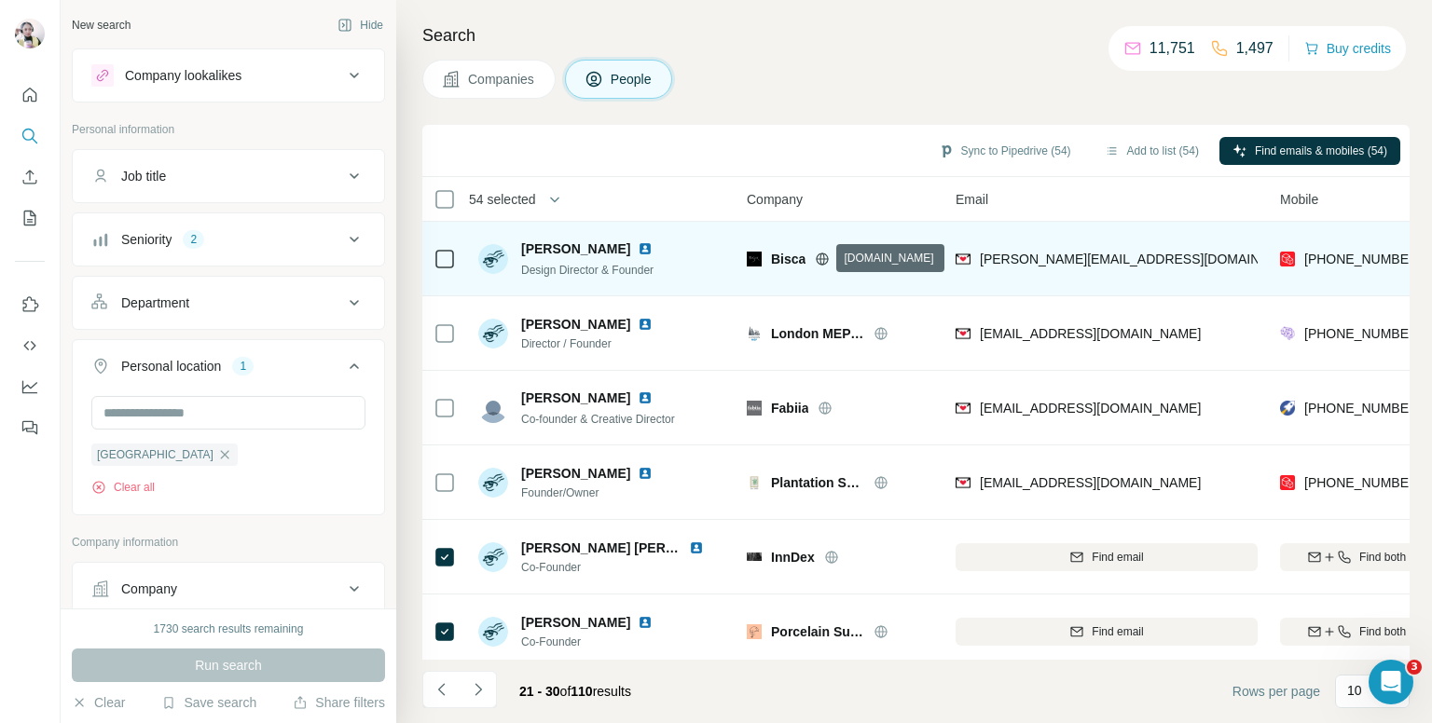
click at [824, 259] on icon at bounding box center [822, 259] width 15 height 15
drag, startPoint x: 515, startPoint y: 241, endPoint x: 629, endPoint y: 254, distance: 115.4
click at [629, 254] on div "Richard McLane Design Director & Founder" at bounding box center [576, 259] width 197 height 39
copy span "[PERSON_NAME]"
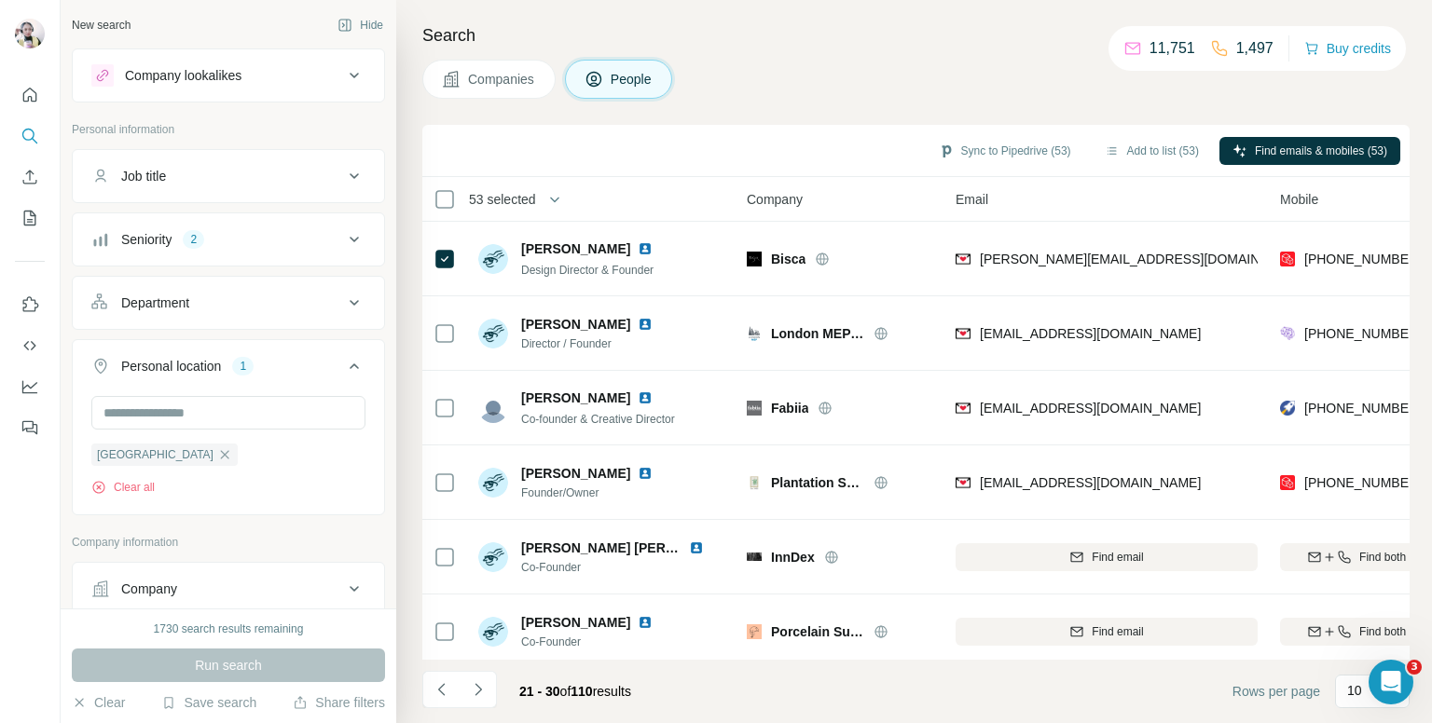
click at [925, 86] on div "Companies People" at bounding box center [915, 79] width 987 height 39
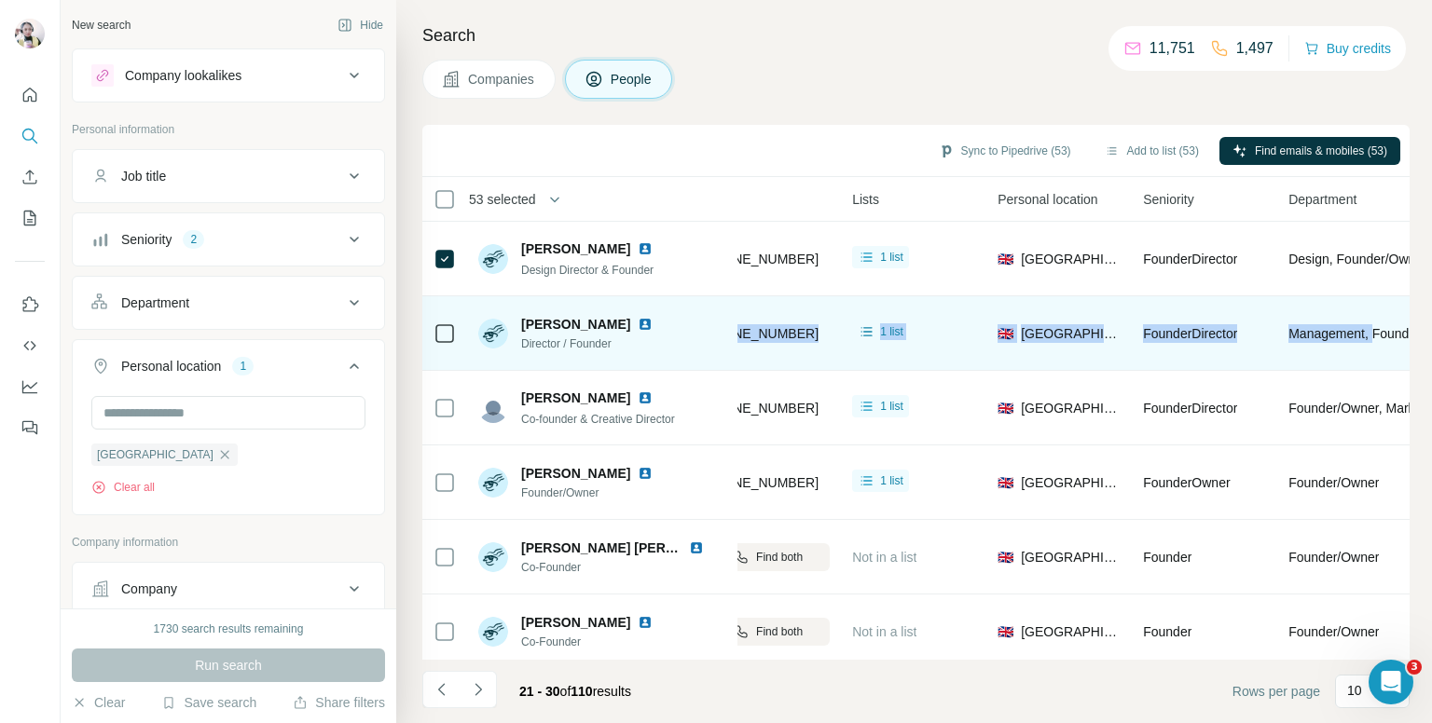
scroll to position [0, 623]
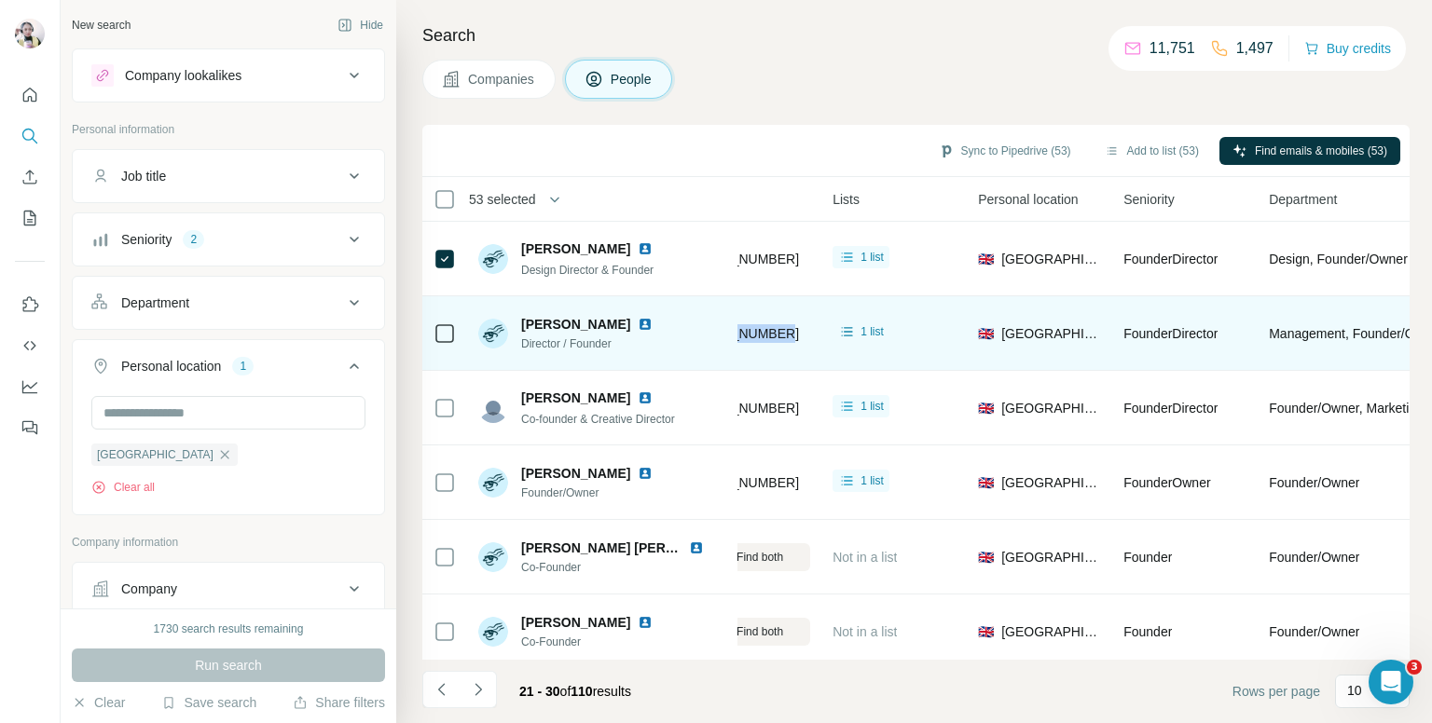
drag, startPoint x: 1302, startPoint y: 331, endPoint x: 787, endPoint y: 327, distance: 515.5
click at [787, 327] on div "[PHONE_NUMBER]" at bounding box center [733, 333] width 153 height 51
copy span "[PHONE_NUMBER]"
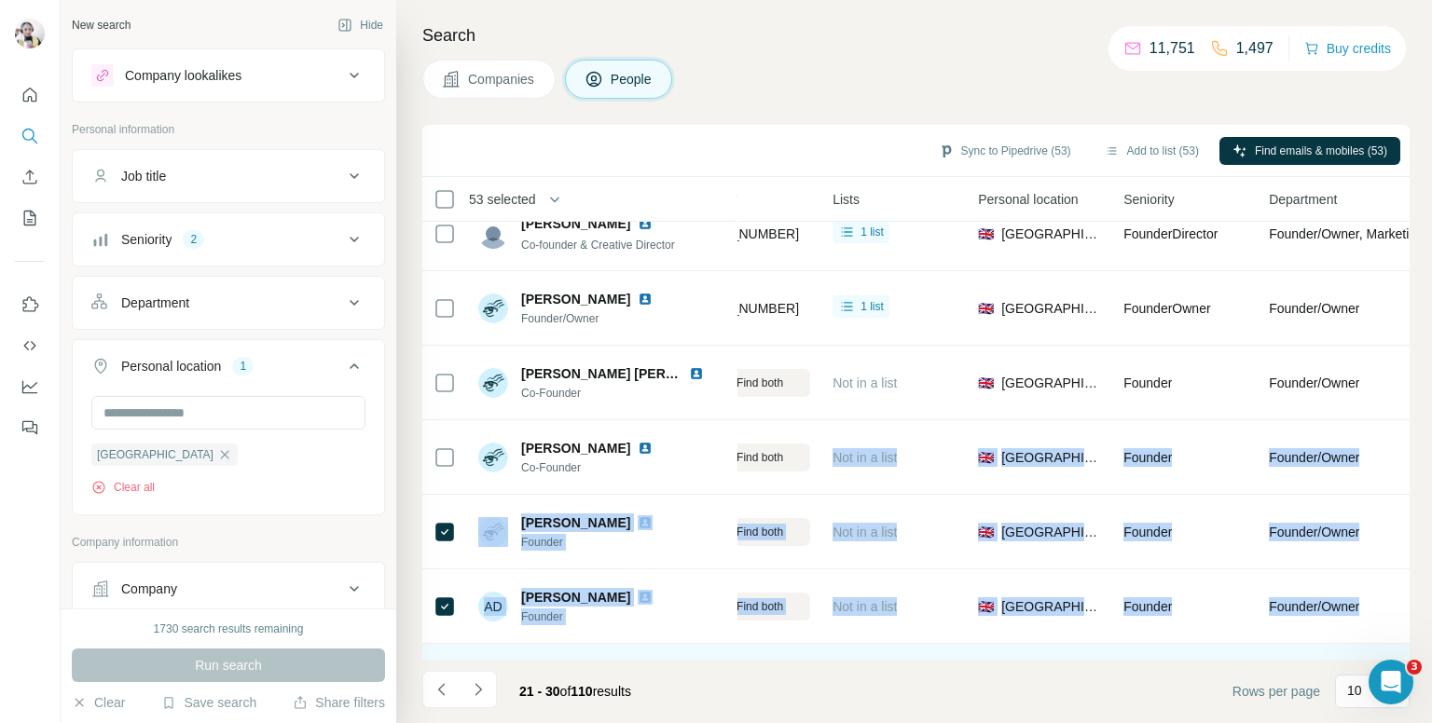
scroll to position [266, 623]
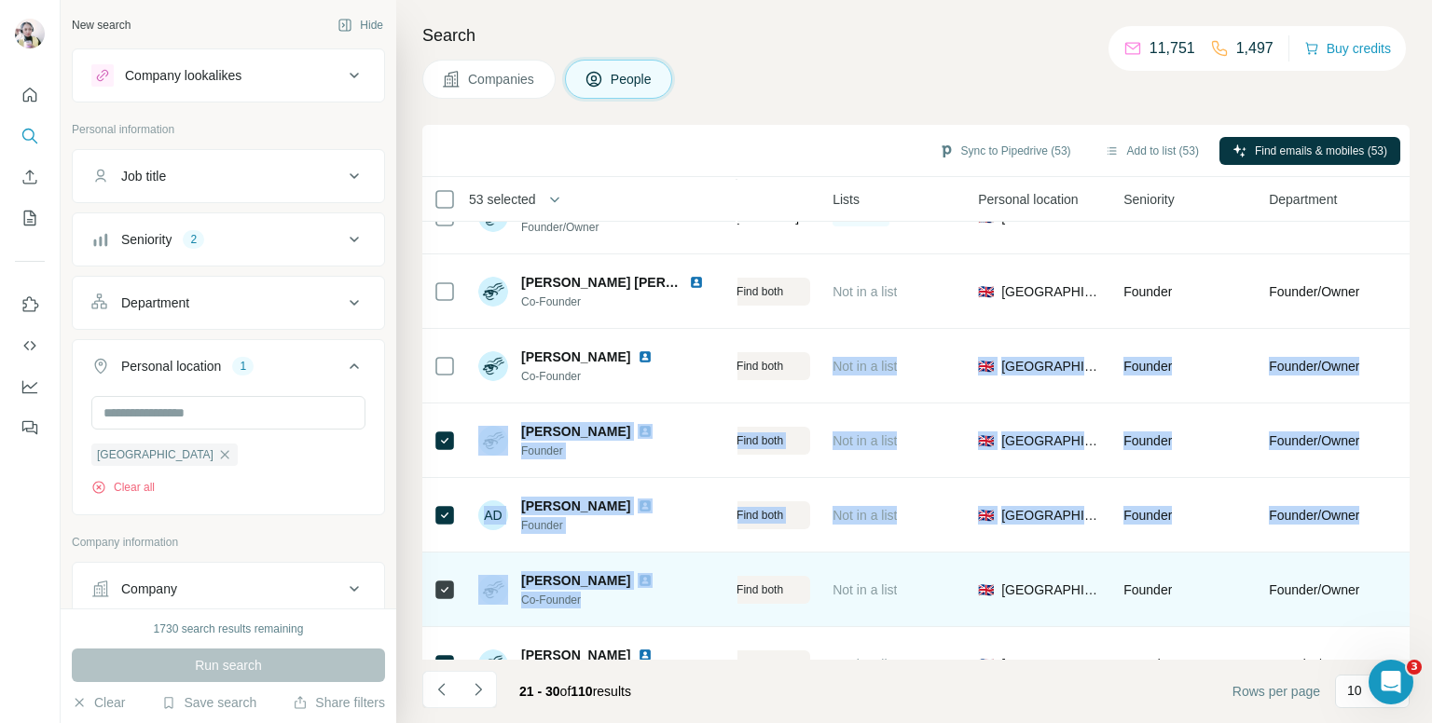
drag, startPoint x: 824, startPoint y: 650, endPoint x: 742, endPoint y: 617, distance: 88.3
click at [0, 0] on tbody "Richard McLane Design Director & Founder Bisca richard@bisca.co.uk +44796481055…" at bounding box center [0, 0] width 0 height 0
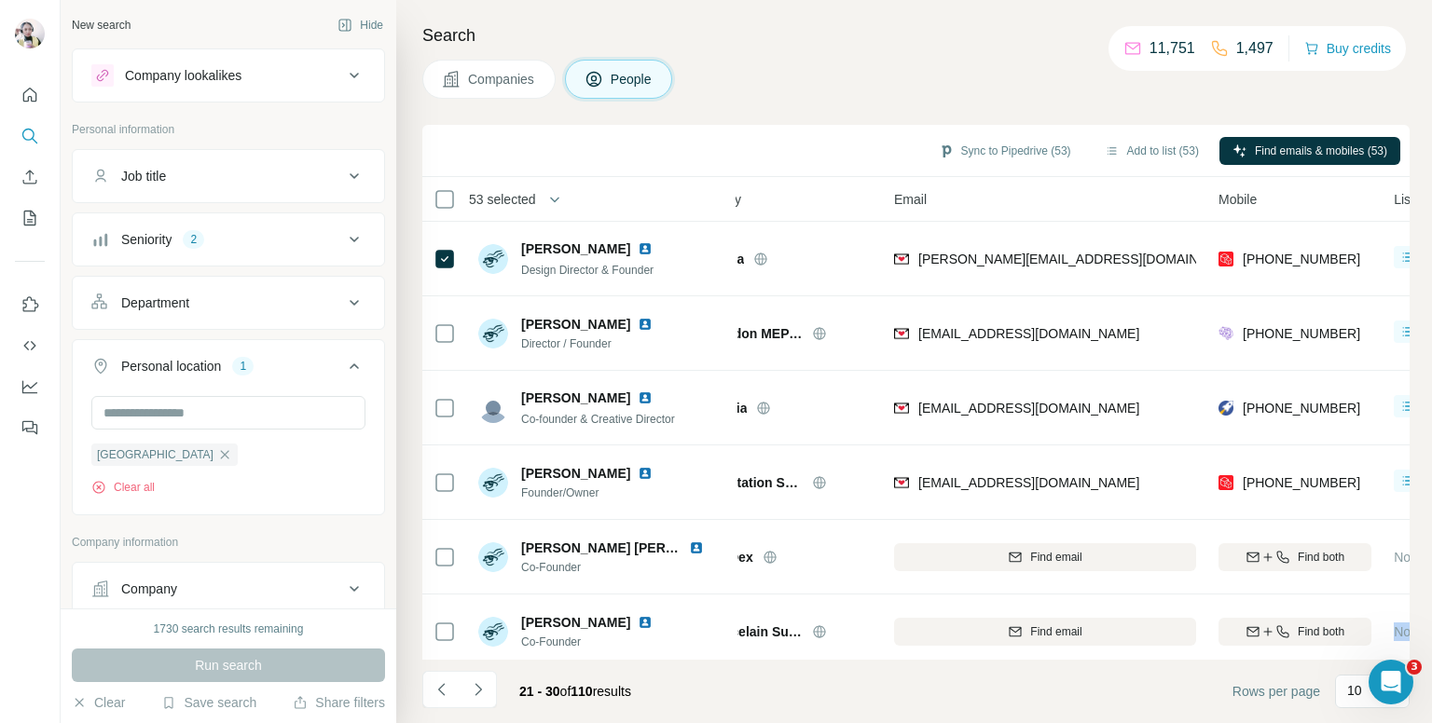
scroll to position [0, 55]
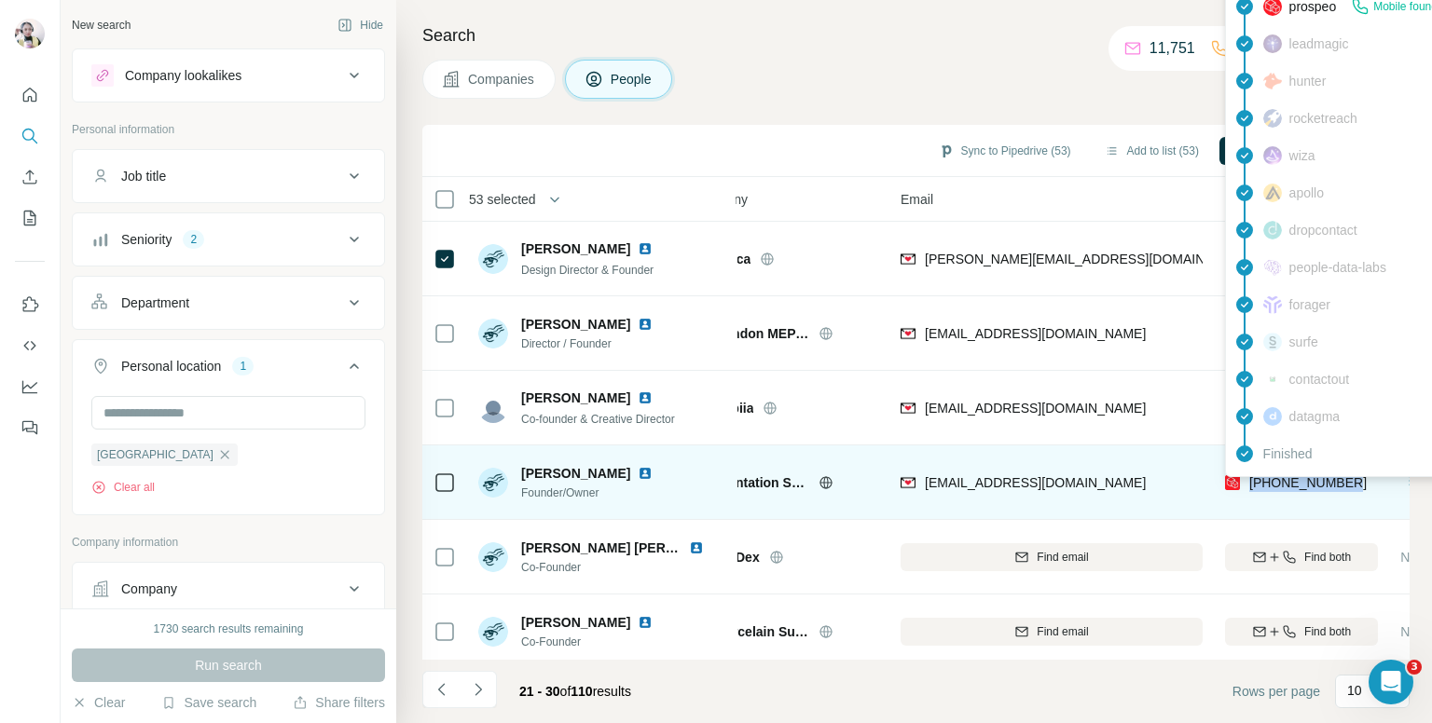
drag, startPoint x: 1358, startPoint y: 482, endPoint x: 1248, endPoint y: 491, distance: 110.4
click at [1248, 491] on div "[PHONE_NUMBER]" at bounding box center [1301, 482] width 153 height 51
copy span "[PHONE_NUMBER]"
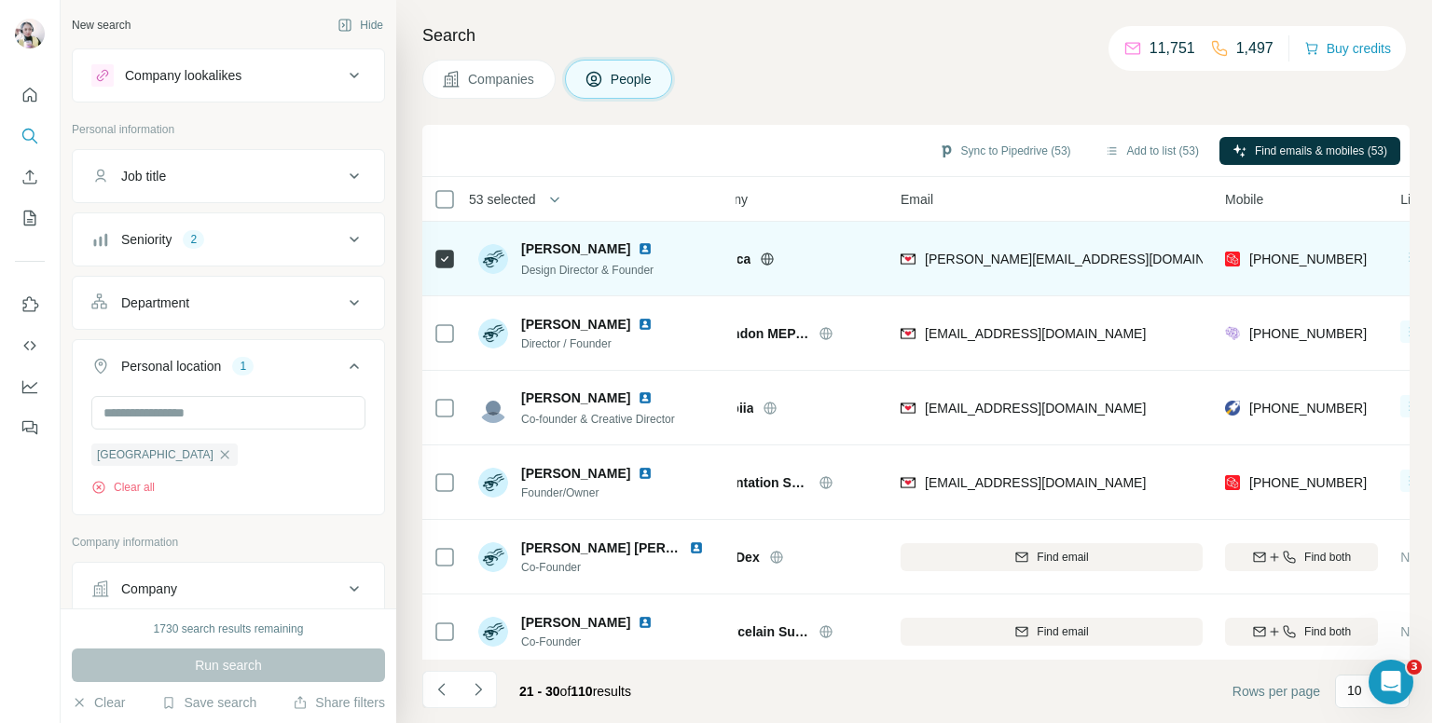
click at [430, 257] on td at bounding box center [444, 259] width 45 height 75
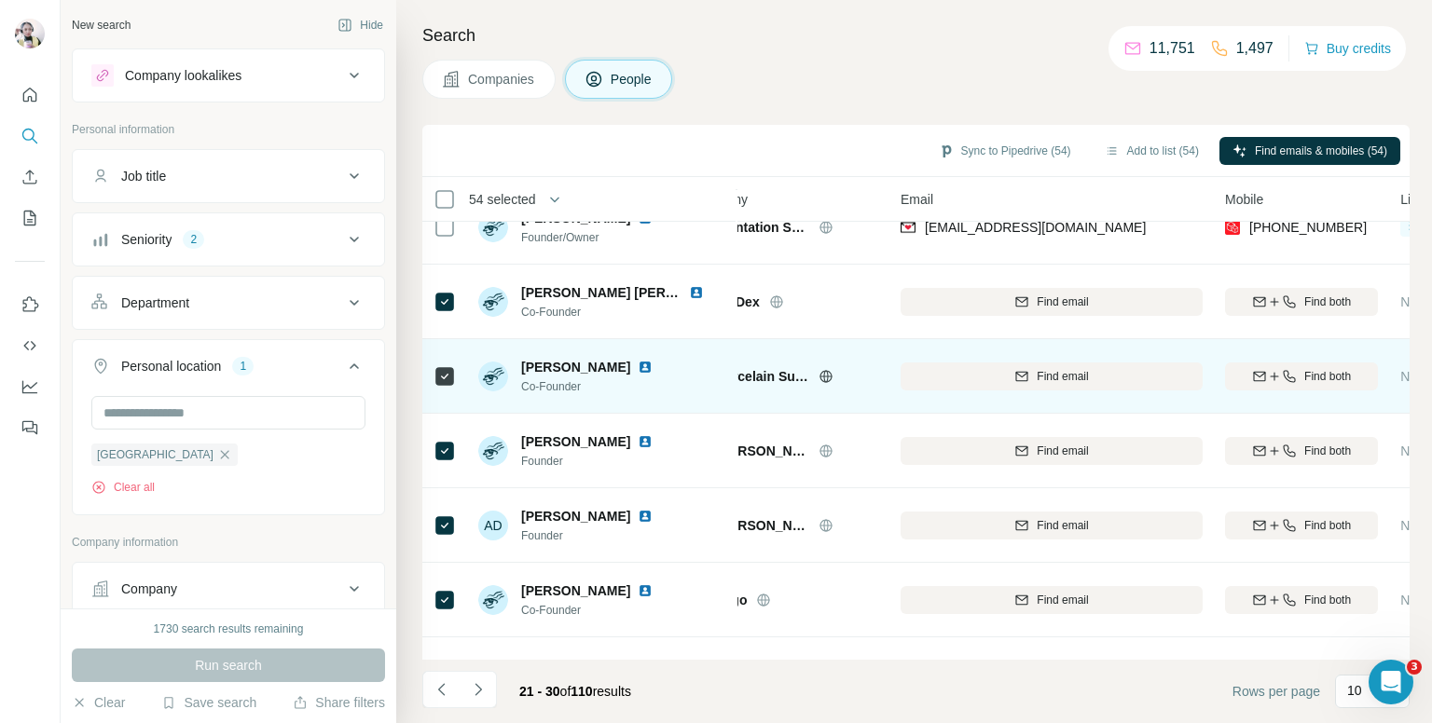
scroll to position [224, 55]
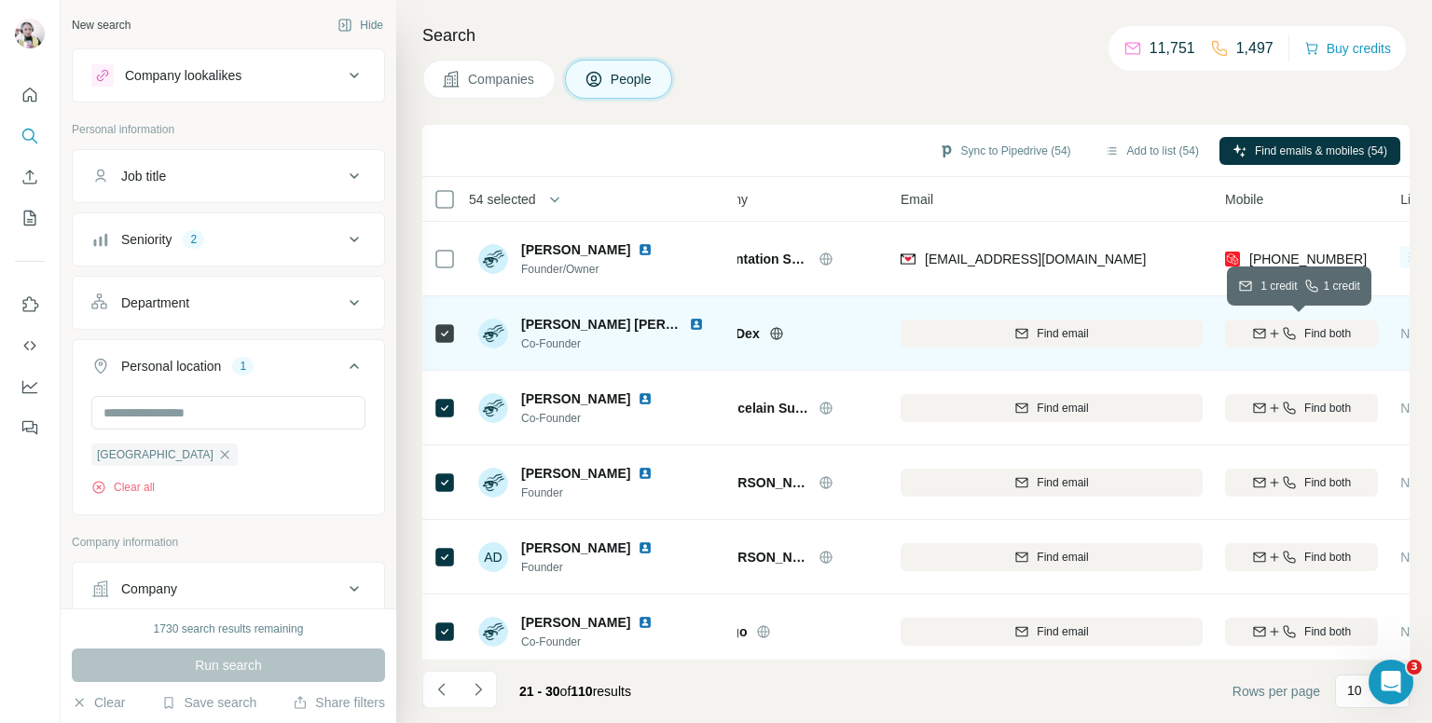
click at [1273, 338] on icon "button" at bounding box center [1274, 333] width 15 height 15
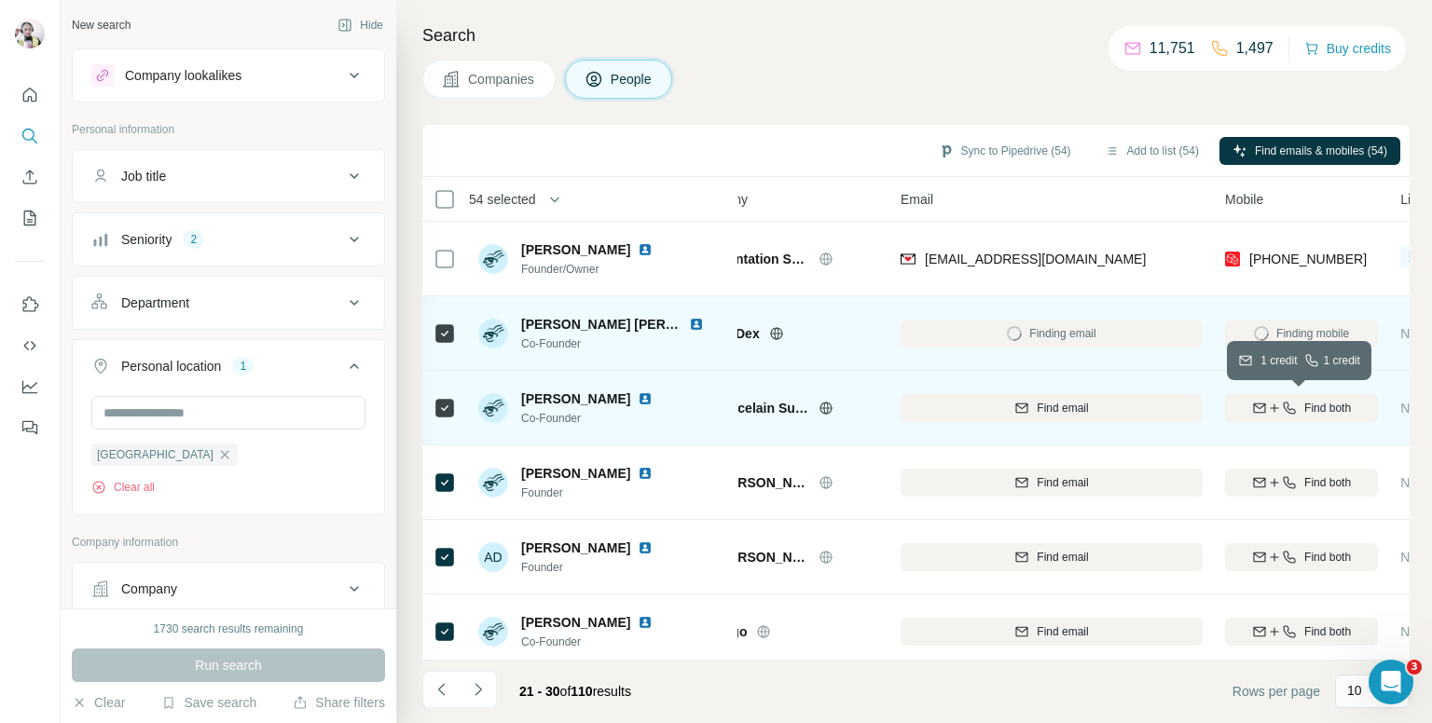
click at [1284, 401] on icon "button" at bounding box center [1289, 408] width 15 height 15
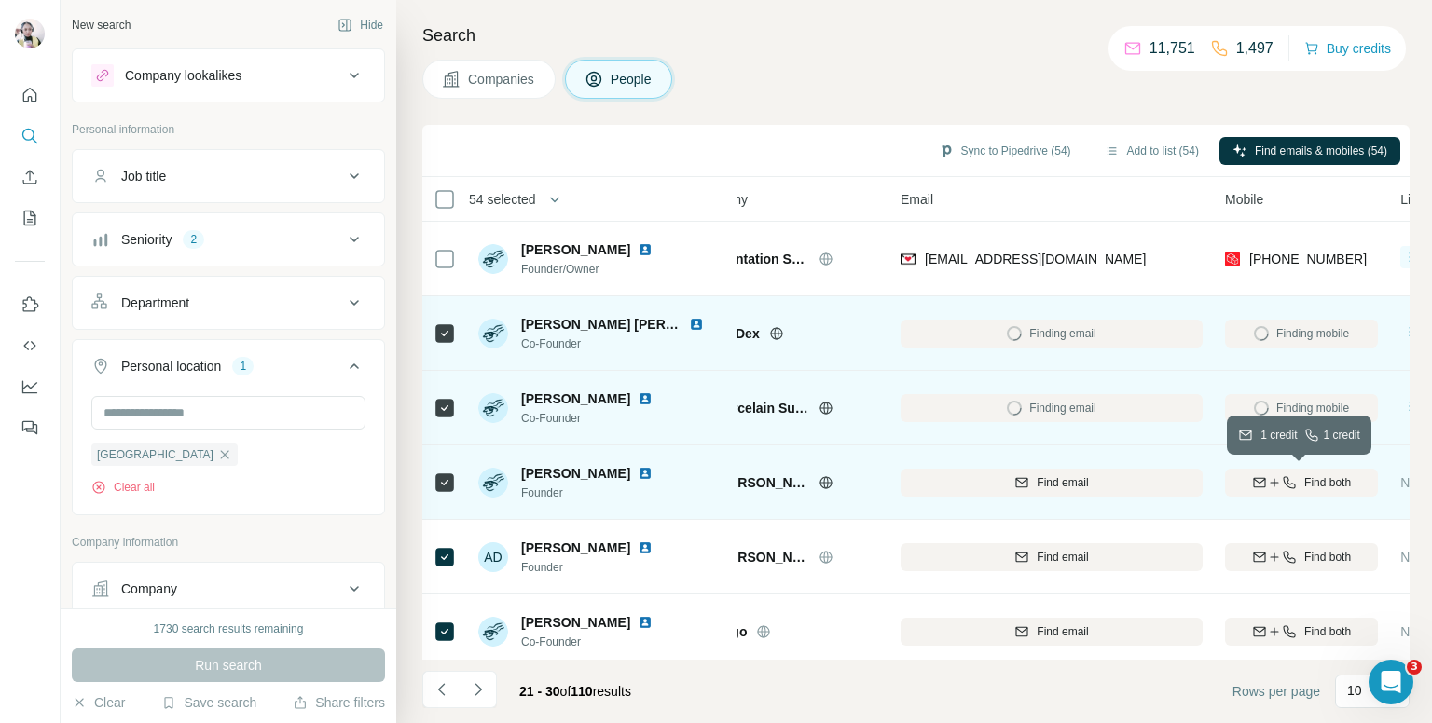
click at [1306, 479] on span "Find both" at bounding box center [1327, 482] width 47 height 17
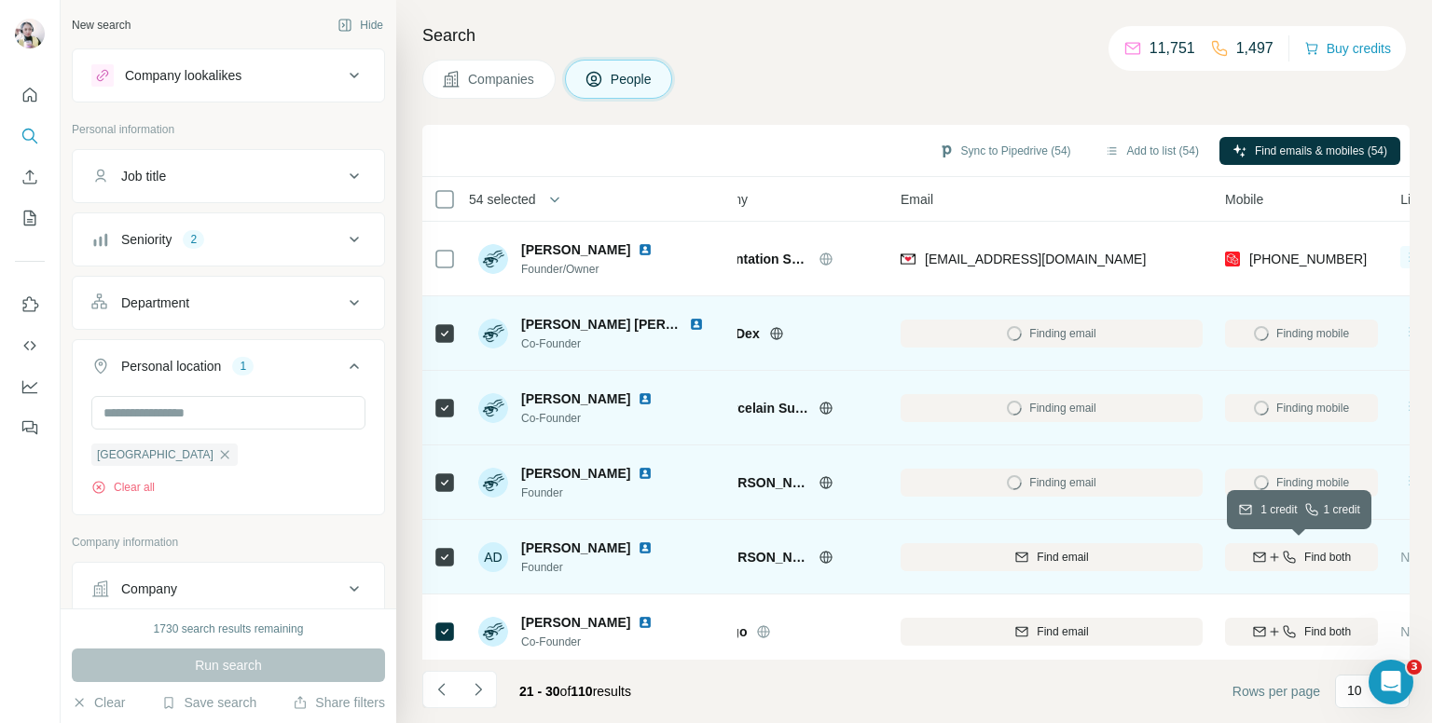
click at [1304, 552] on span "Find both" at bounding box center [1327, 557] width 47 height 17
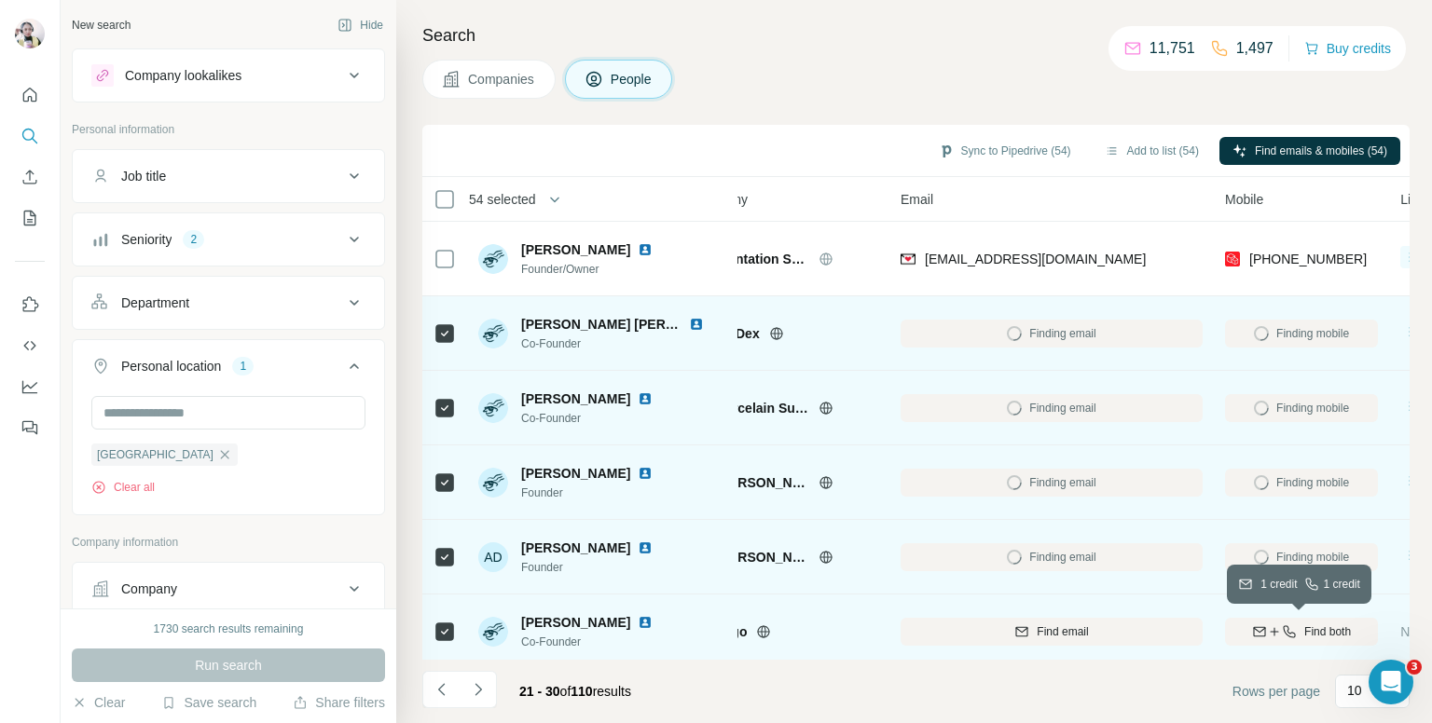
click at [1328, 627] on span "Find both" at bounding box center [1327, 632] width 47 height 17
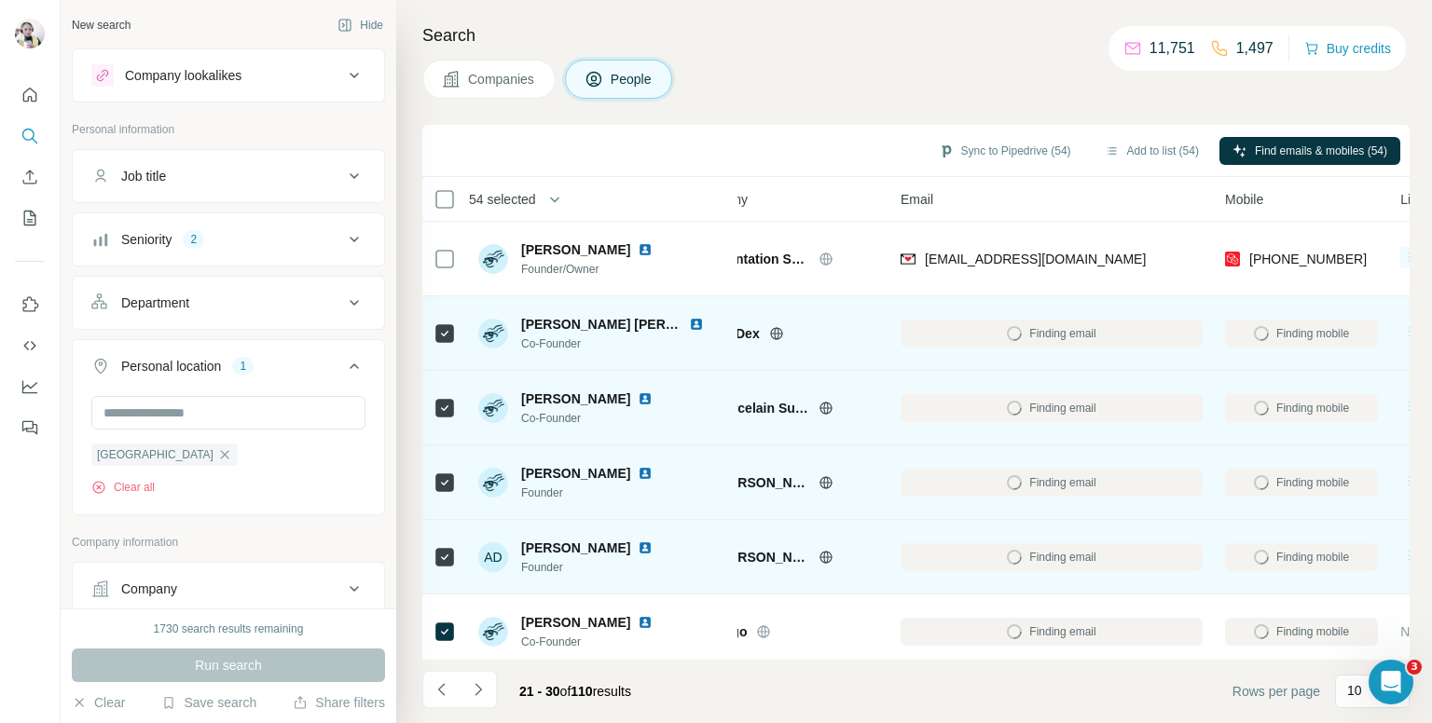
scroll to position [317, 55]
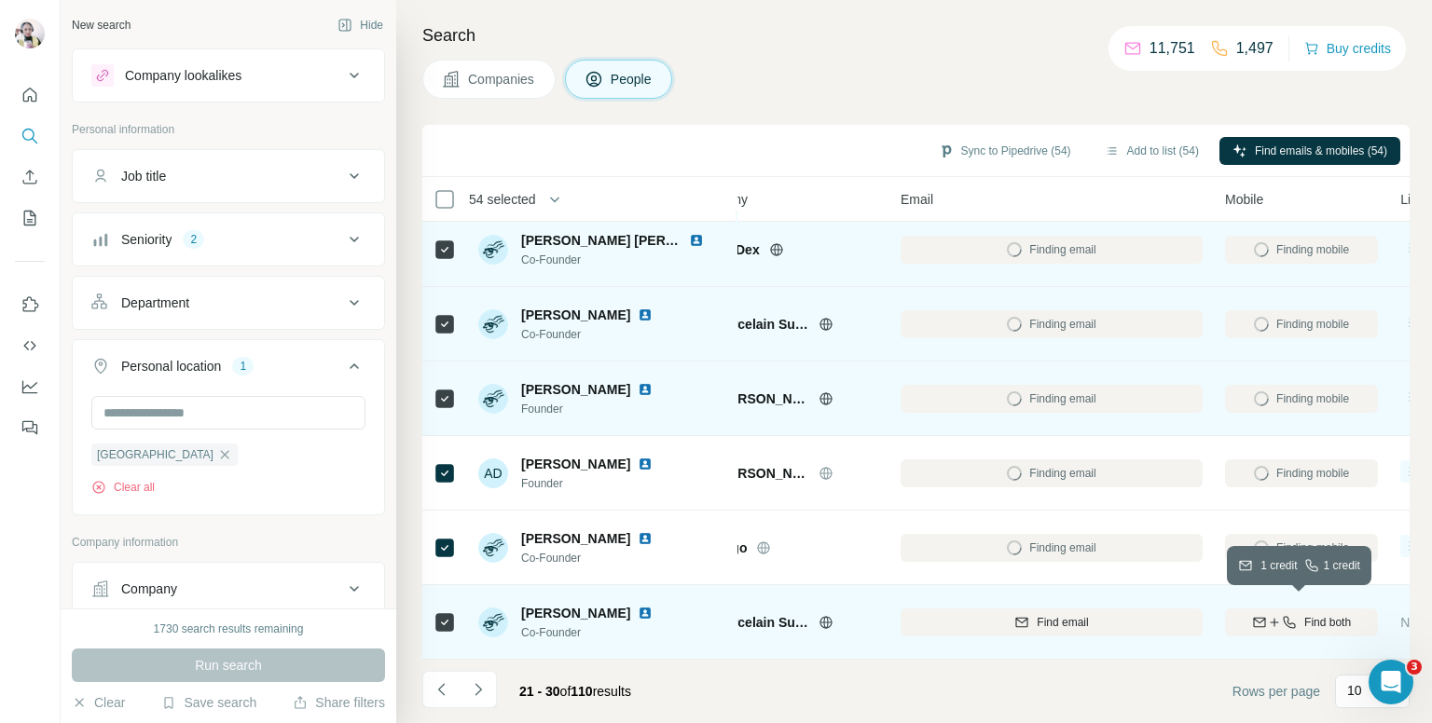
click at [1350, 614] on span "Find both" at bounding box center [1327, 622] width 47 height 17
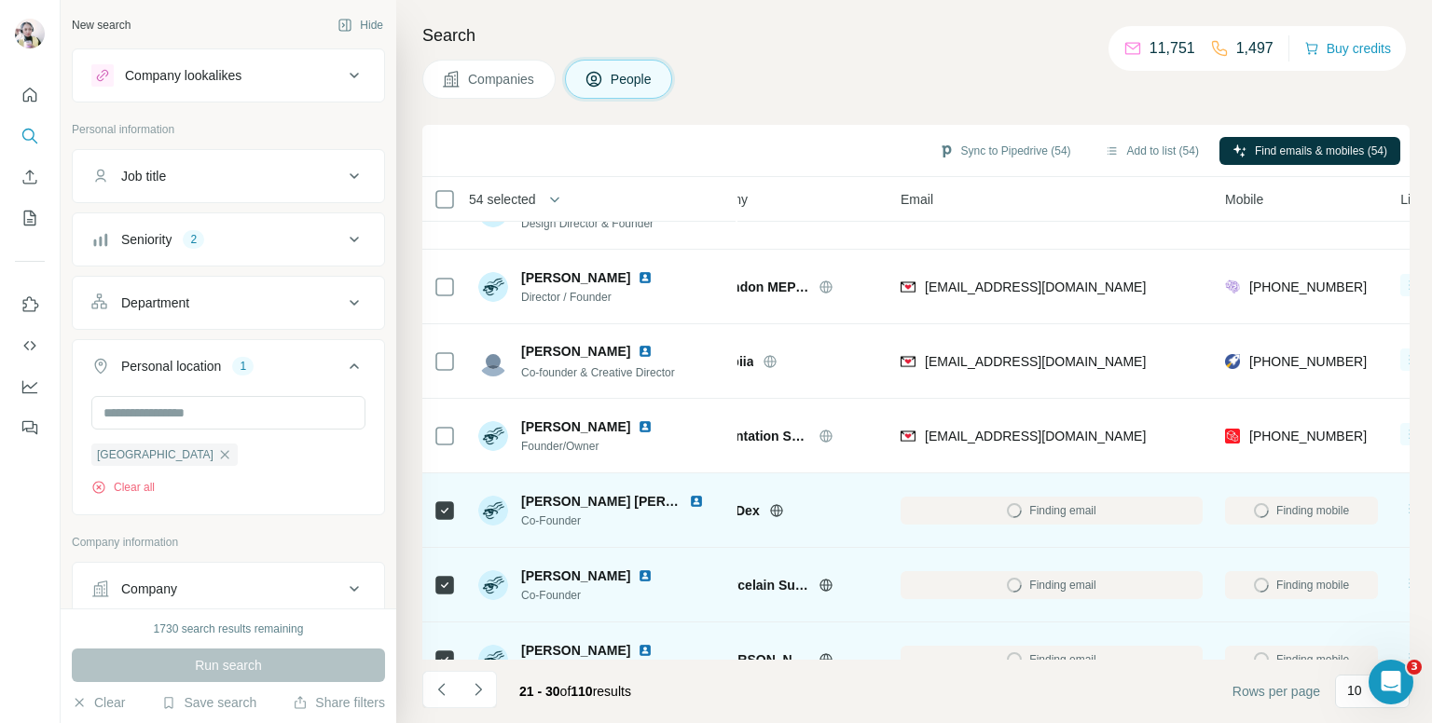
scroll to position [37, 55]
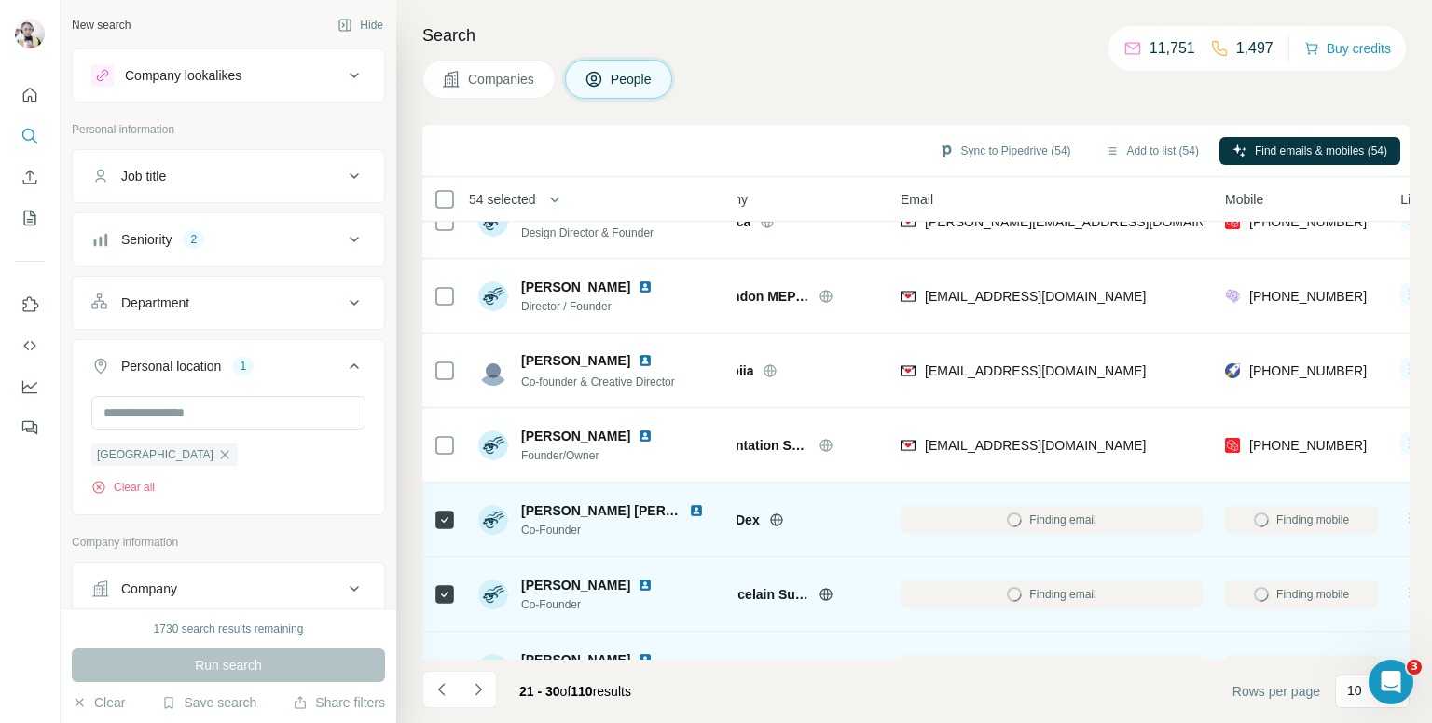
click at [518, 203] on span "54 selected" at bounding box center [502, 199] width 67 height 19
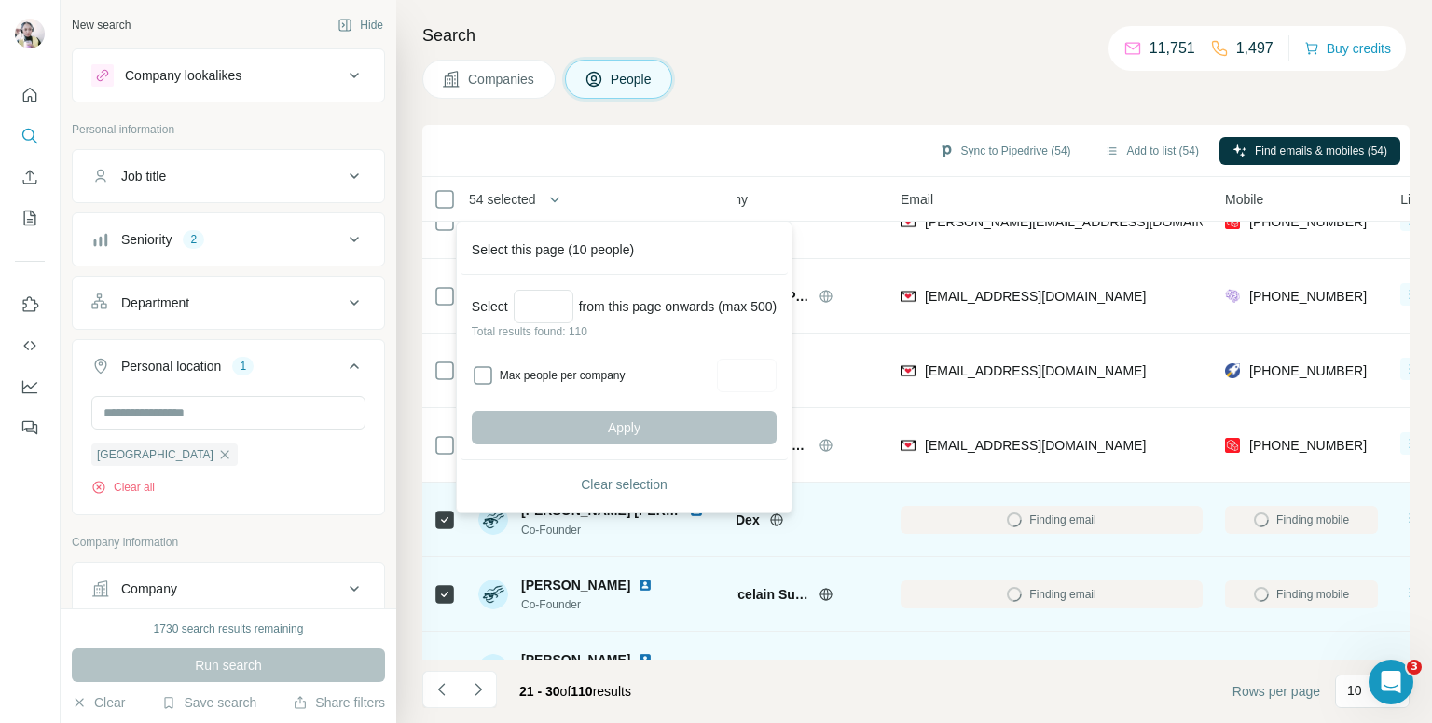
click at [719, 118] on div "Search Companies People Sync to Pipedrive (54) Add to list (54) Find emails & m…" at bounding box center [914, 361] width 1036 height 723
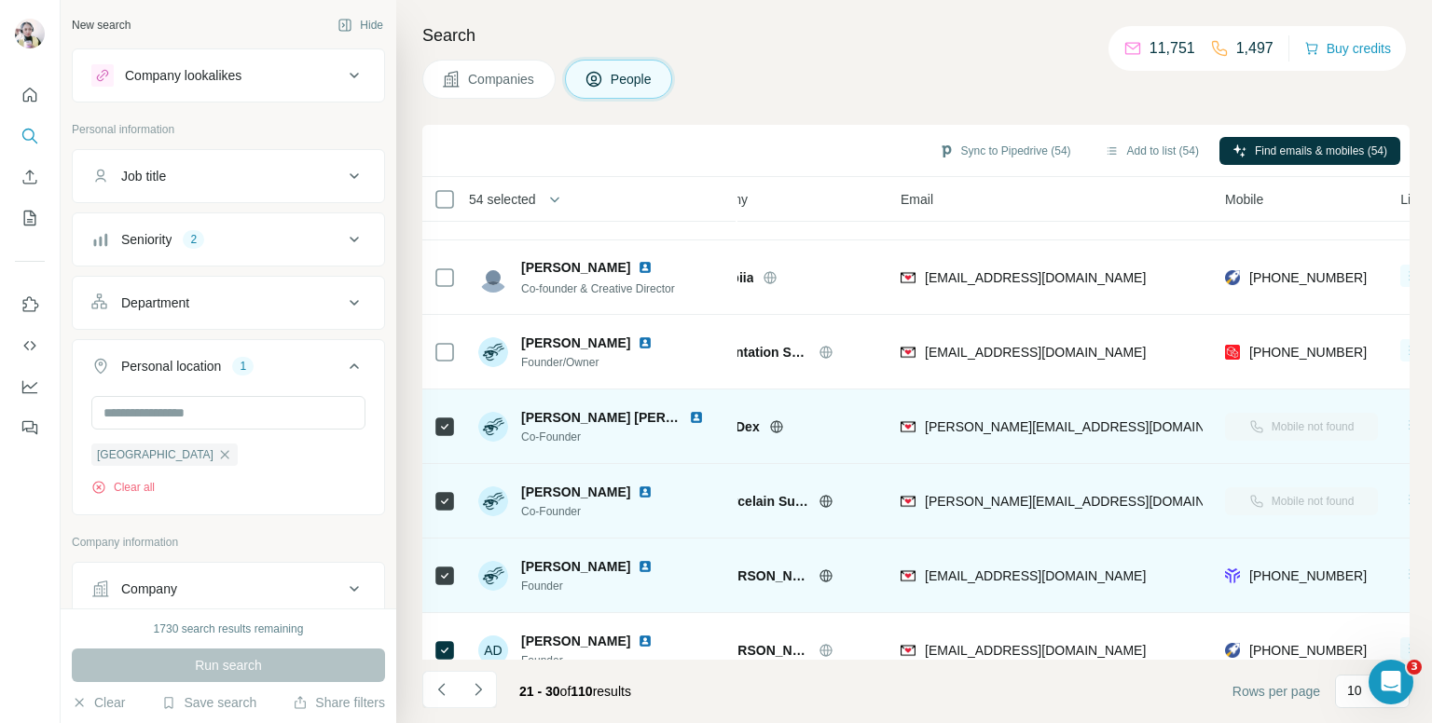
scroll to position [317, 55]
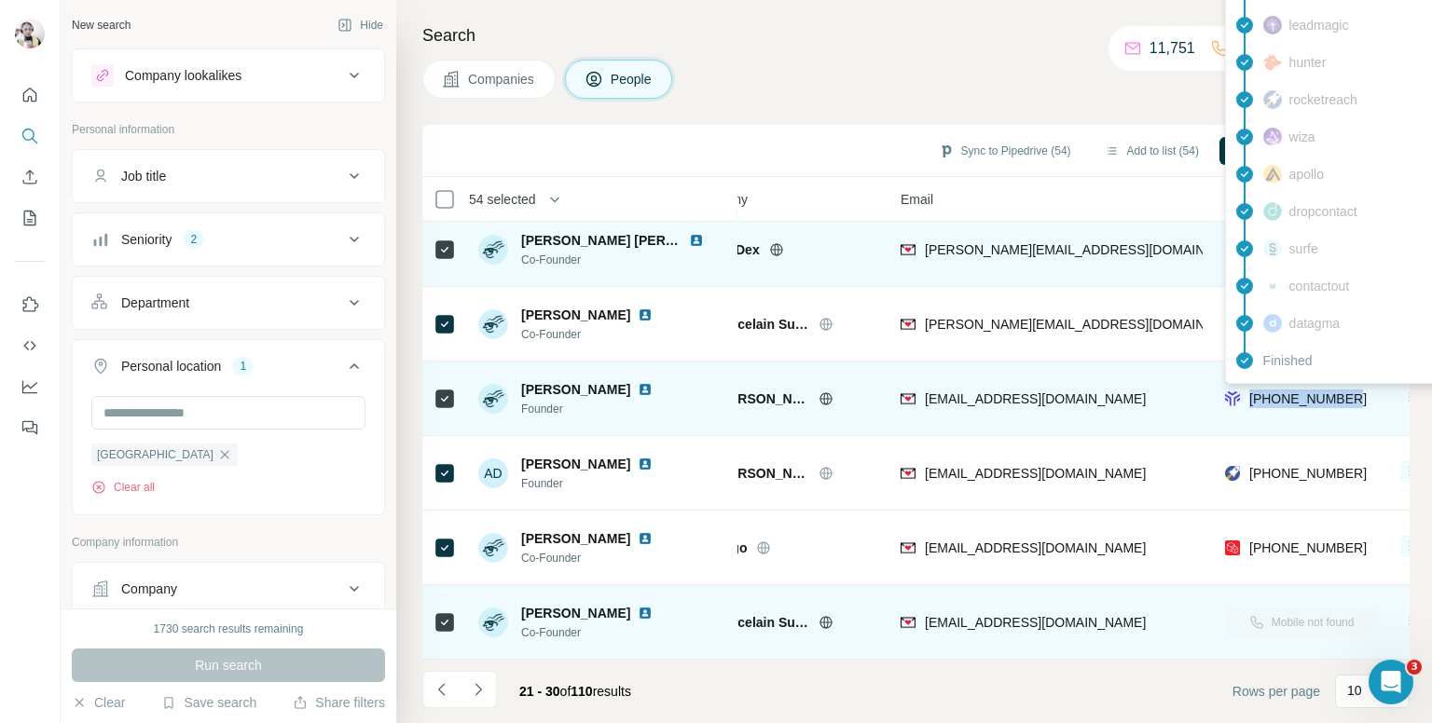
drag, startPoint x: 1363, startPoint y: 389, endPoint x: 1249, endPoint y: 393, distance: 113.8
click at [1249, 393] on div "+447725012344" at bounding box center [1301, 398] width 153 height 51
copy span "+447725012344"
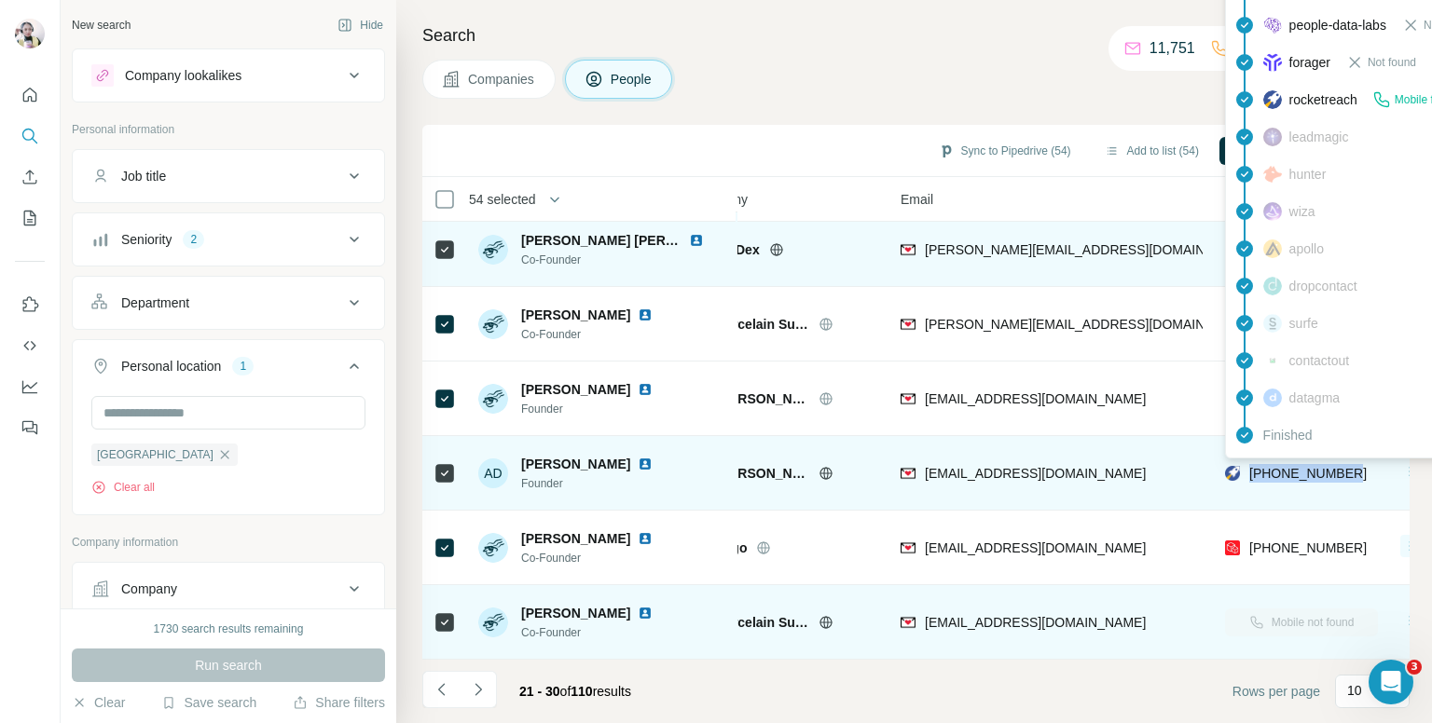
drag, startPoint x: 1361, startPoint y: 456, endPoint x: 1253, endPoint y: 463, distance: 108.4
click at [1253, 463] on div "+447956497555" at bounding box center [1301, 472] width 153 height 51
copy span "+447956497555"
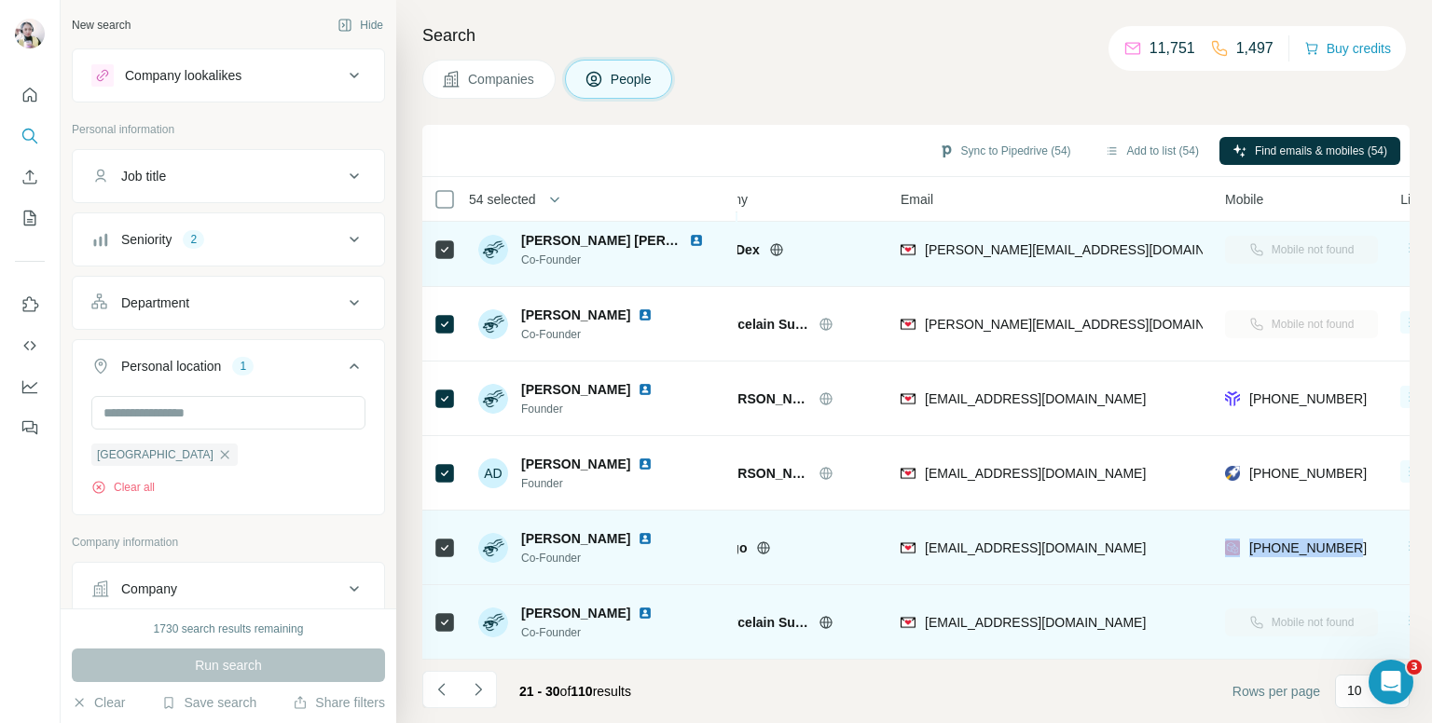
drag, startPoint x: 1356, startPoint y: 542, endPoint x: 1233, endPoint y: 532, distance: 123.4
click at [1233, 532] on body "New search Hide Company lookalikes Personal information Job title Seniority 2 D…" at bounding box center [716, 361] width 1432 height 723
click at [1296, 532] on body "New search Hide Company lookalikes Personal information Job title Seniority 2 D…" at bounding box center [716, 361] width 1432 height 723
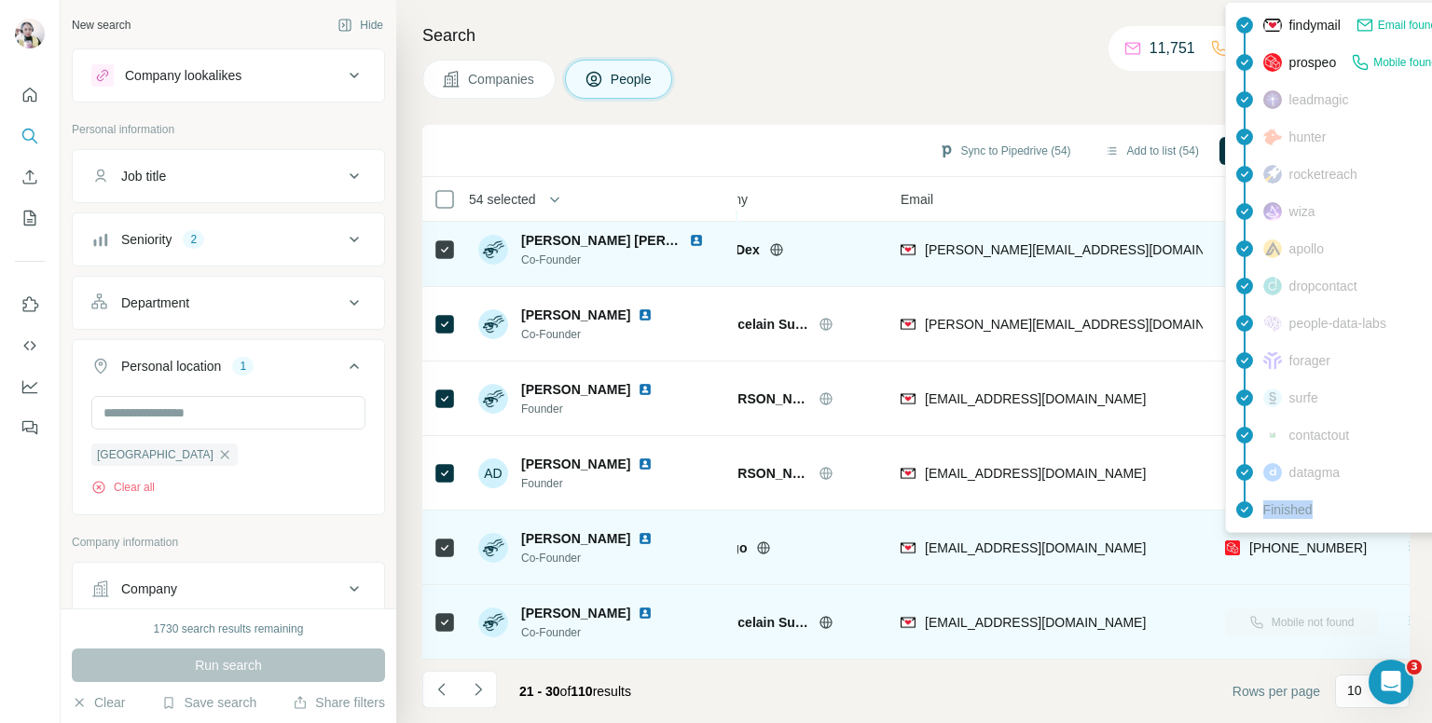
click at [1296, 532] on div "findymail Email found prospeo Mobile found leadmagic hunter rocketreach wiza ap…" at bounding box center [1393, 267] width 336 height 531
drag, startPoint x: 1350, startPoint y: 533, endPoint x: 1252, endPoint y: 545, distance: 98.6
click at [1252, 545] on div "+447971400615" at bounding box center [1301, 547] width 153 height 51
copy span "+447971400615"
